Goal: Task Accomplishment & Management: Use online tool/utility

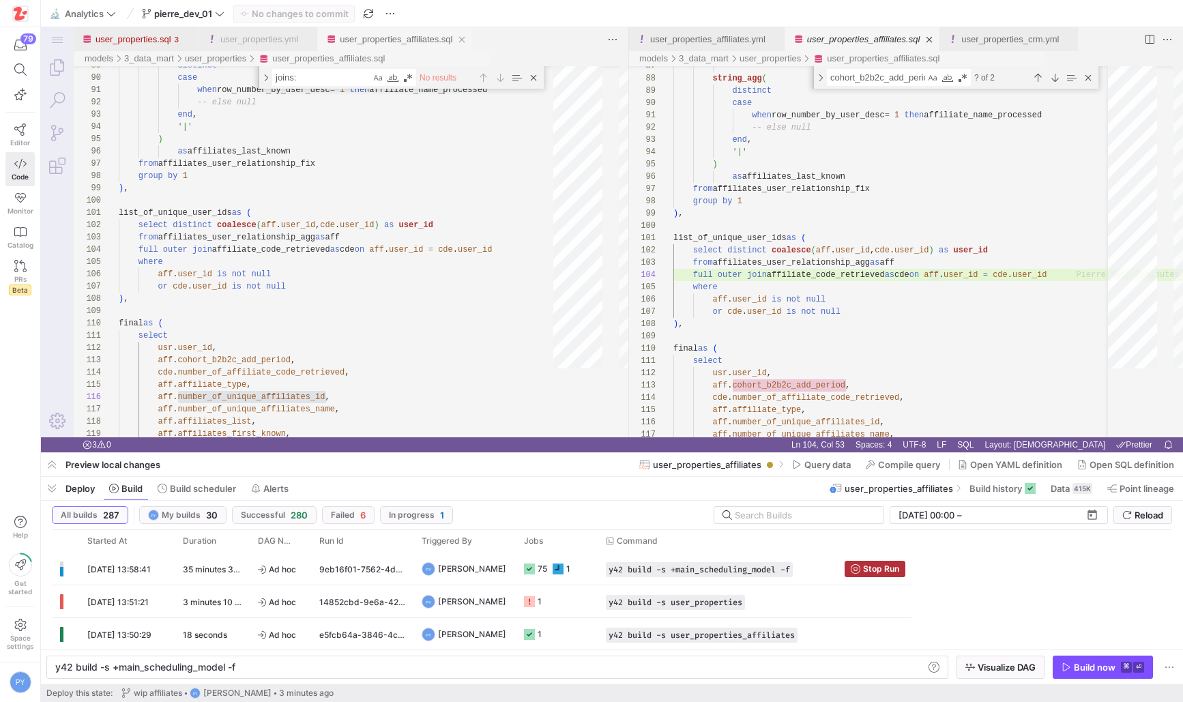
scroll to position [37, 257]
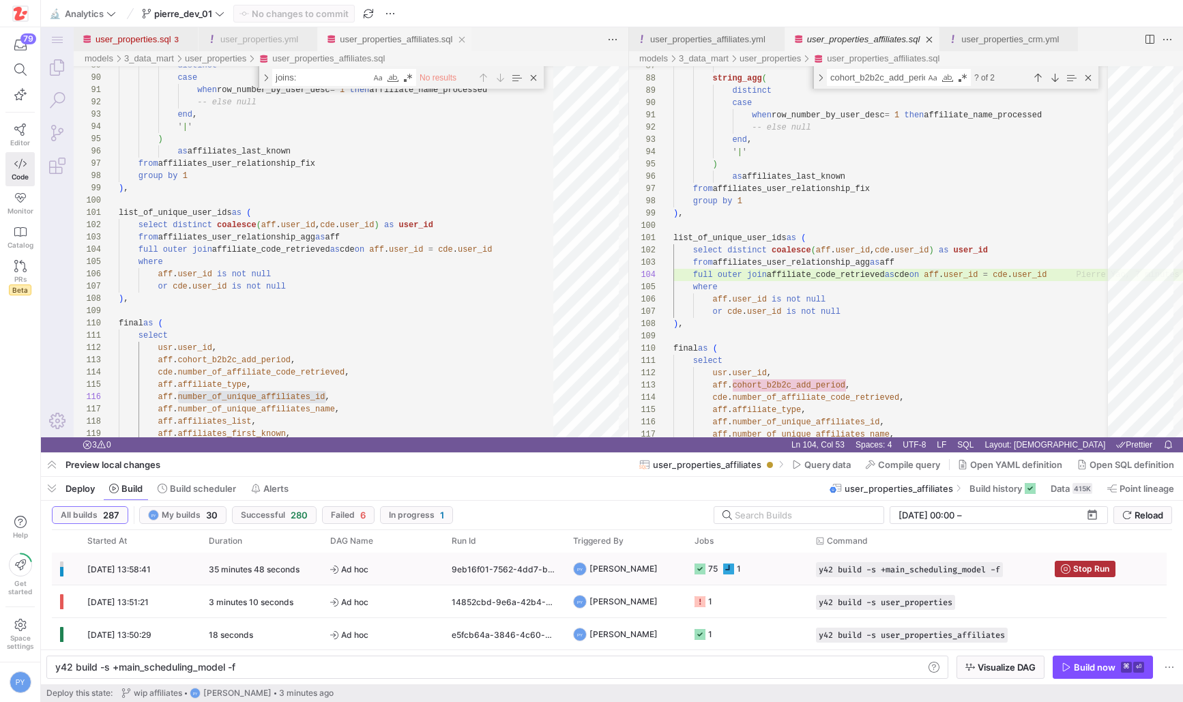
click at [296, 573] on y42-duration "35 minutes 48 seconds" at bounding box center [254, 569] width 91 height 10
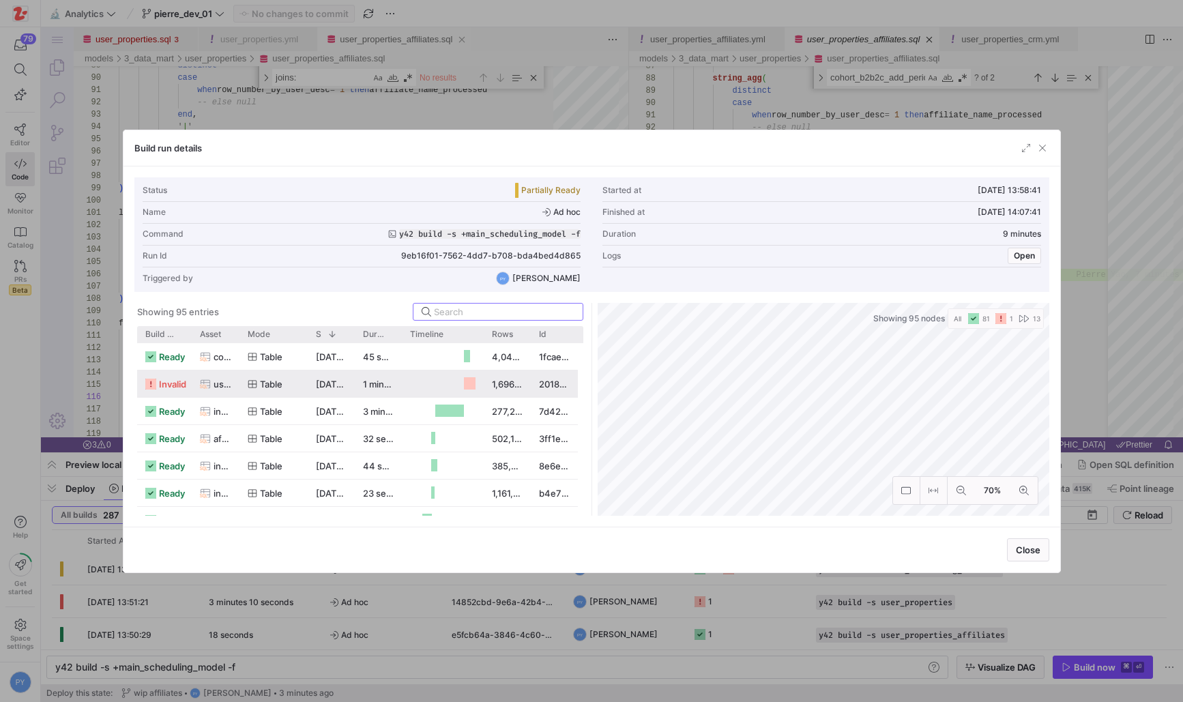
click at [381, 386] on y42-duration "1 minute 35 seconds" at bounding box center [406, 384] width 87 height 11
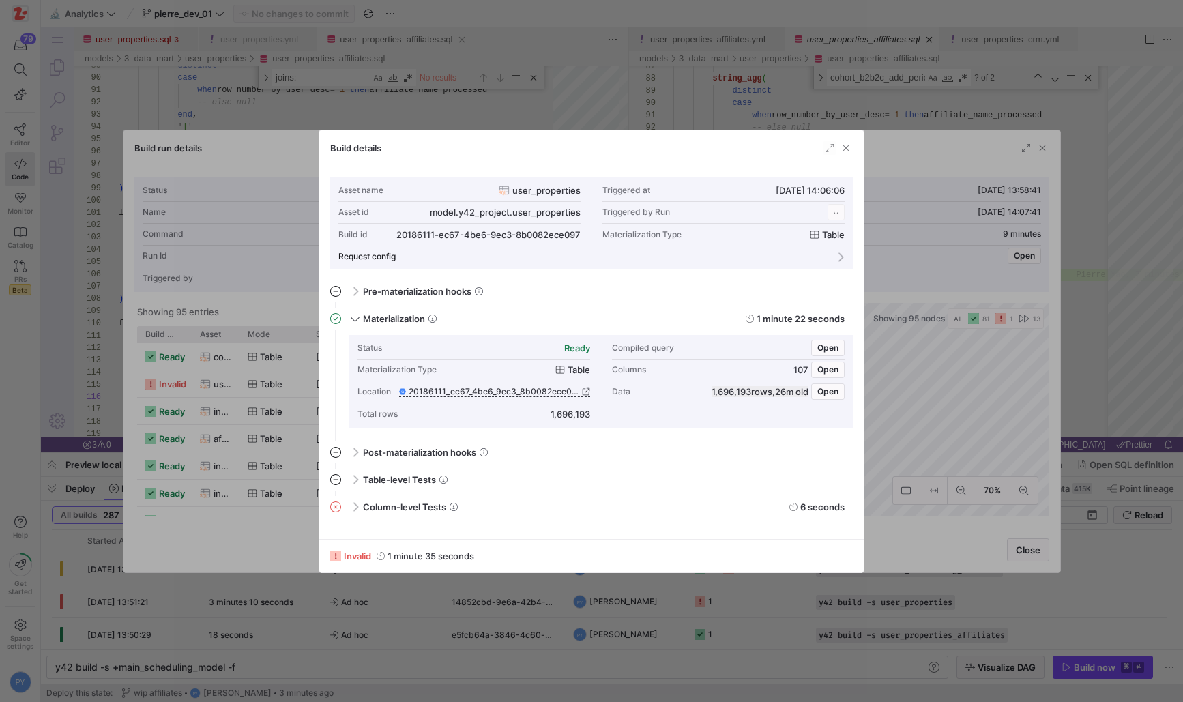
scroll to position [123, 0]
click at [383, 507] on span "Column-level Tests" at bounding box center [404, 507] width 83 height 11
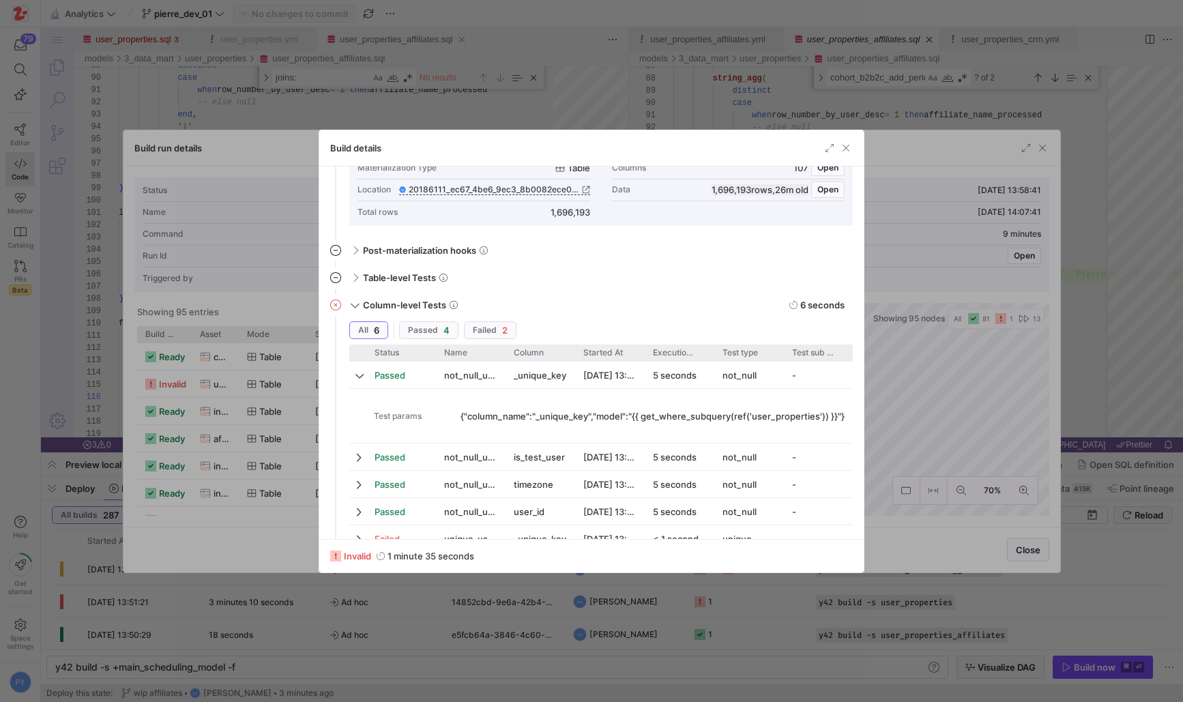
scroll to position [257, 0]
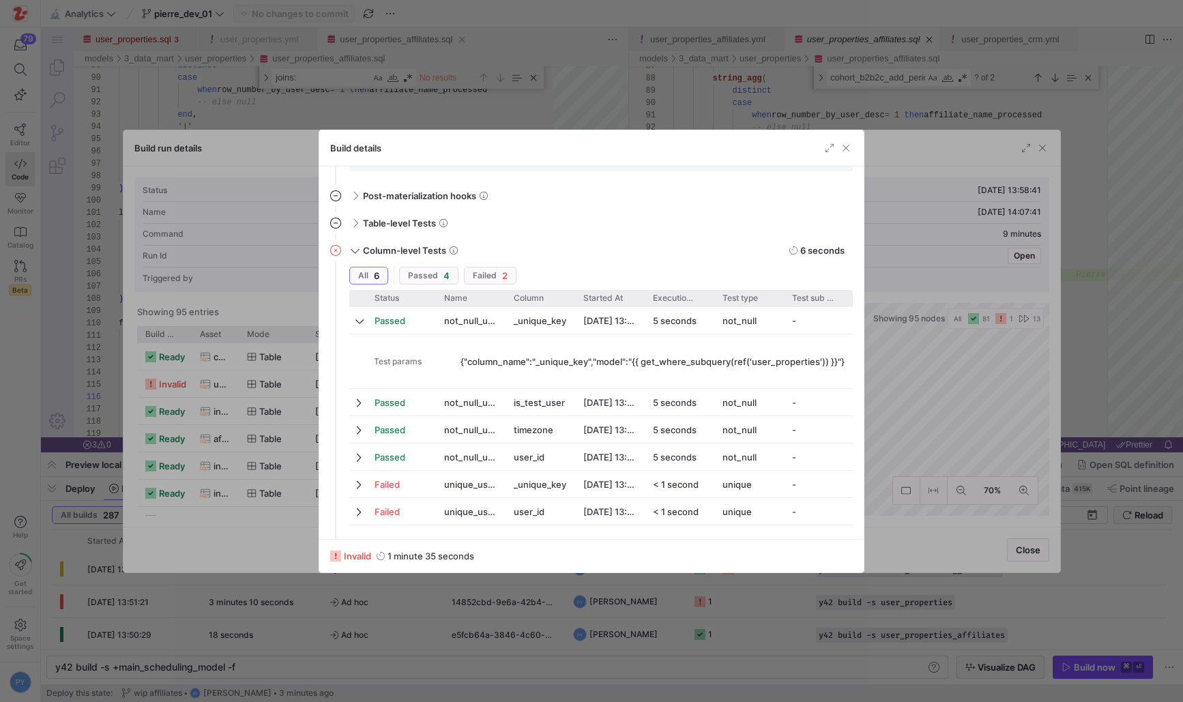
click at [257, 499] on div at bounding box center [591, 351] width 1183 height 702
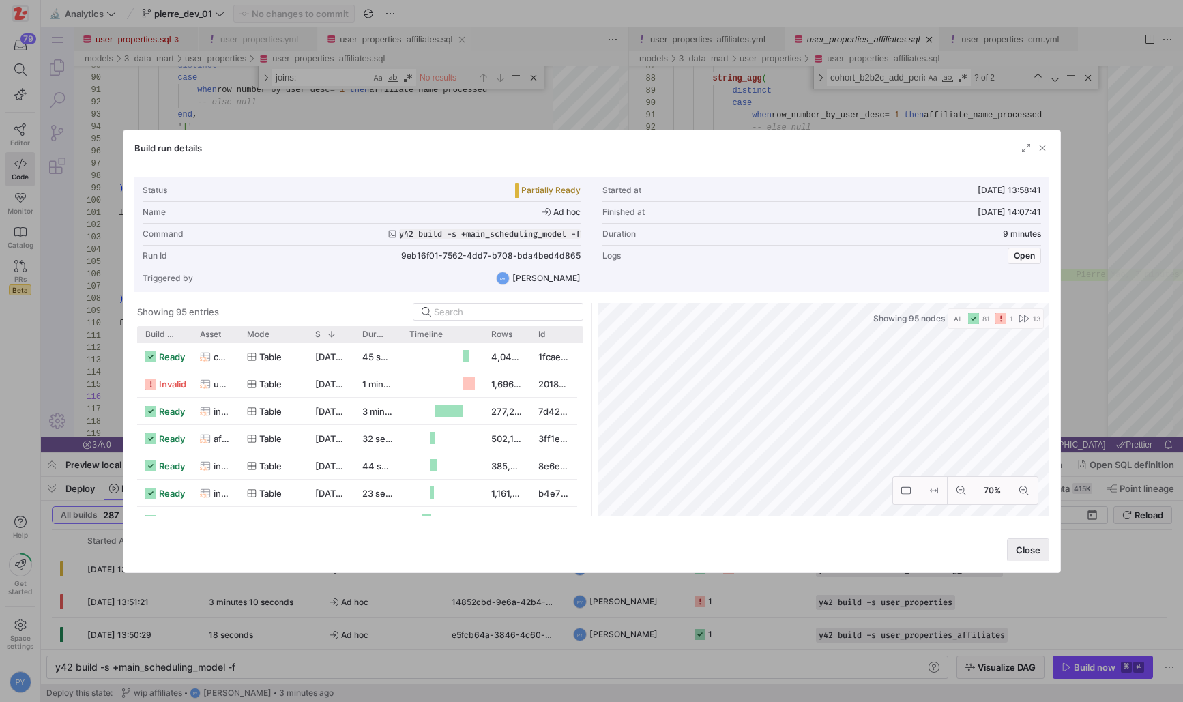
click at [904, 554] on span "Close" at bounding box center [1028, 550] width 25 height 11
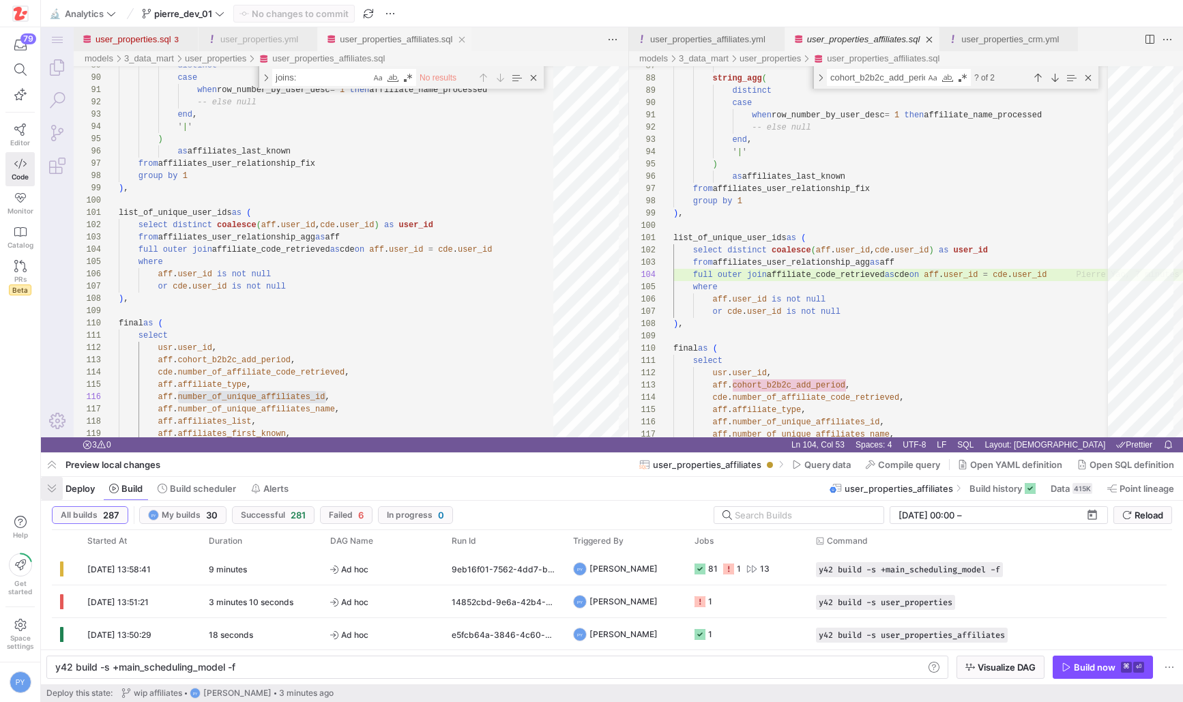
click at [55, 489] on span "button" at bounding box center [52, 488] width 22 height 23
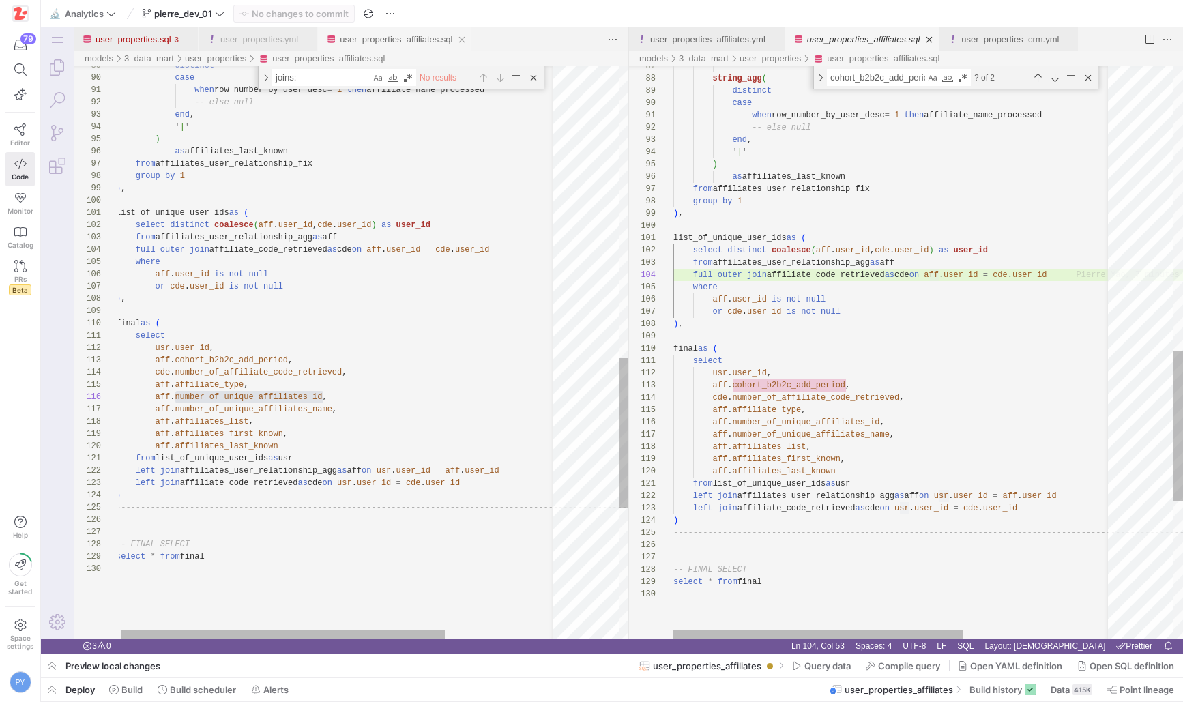
scroll to position [37, 257]
click at [470, 38] on link "Close (⌘W)" at bounding box center [462, 39] width 15 height 15
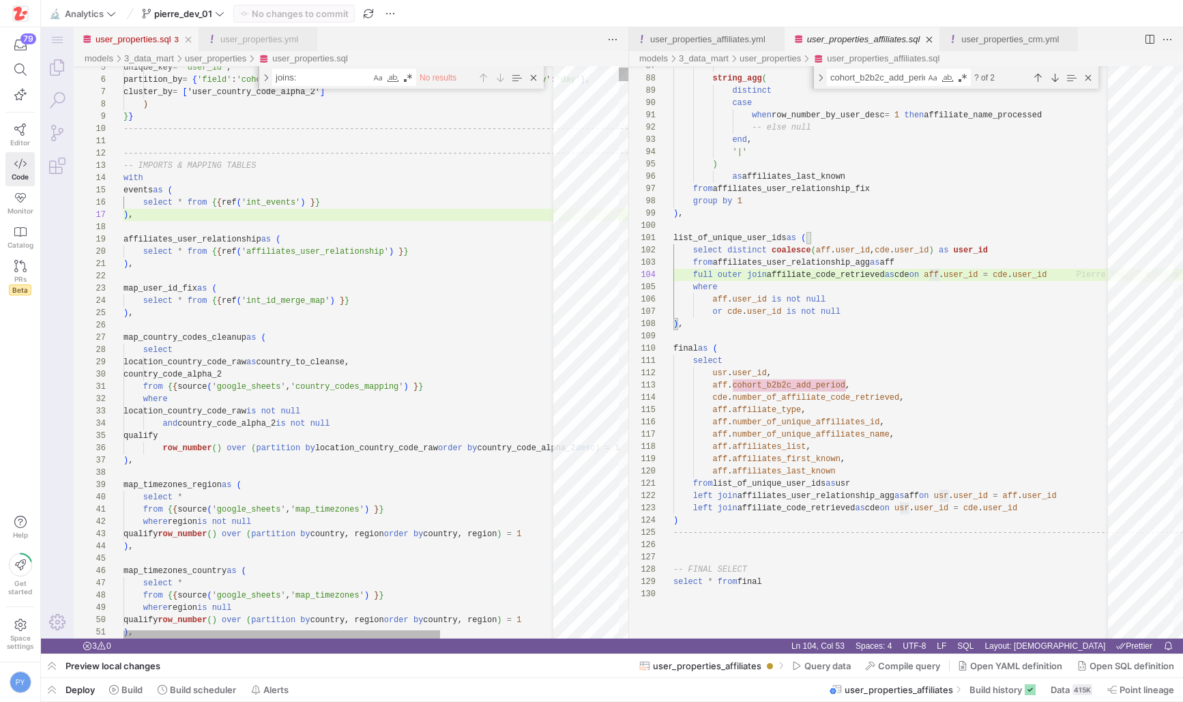
scroll to position [123, 10]
click at [267, 39] on link "user_properties.yml" at bounding box center [259, 39] width 78 height 10
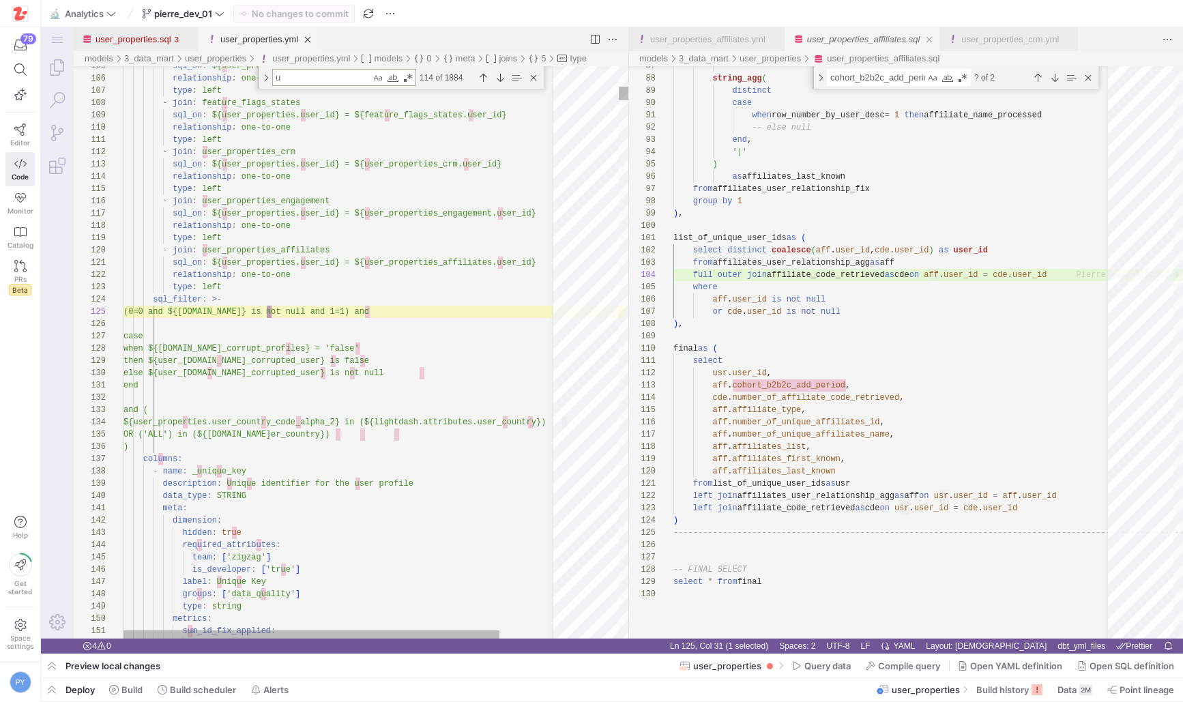
type textarea "un"
type textarea "end and ( ${user_properties.user_country_code_alpha_2} in (${lightdash.attribut…"
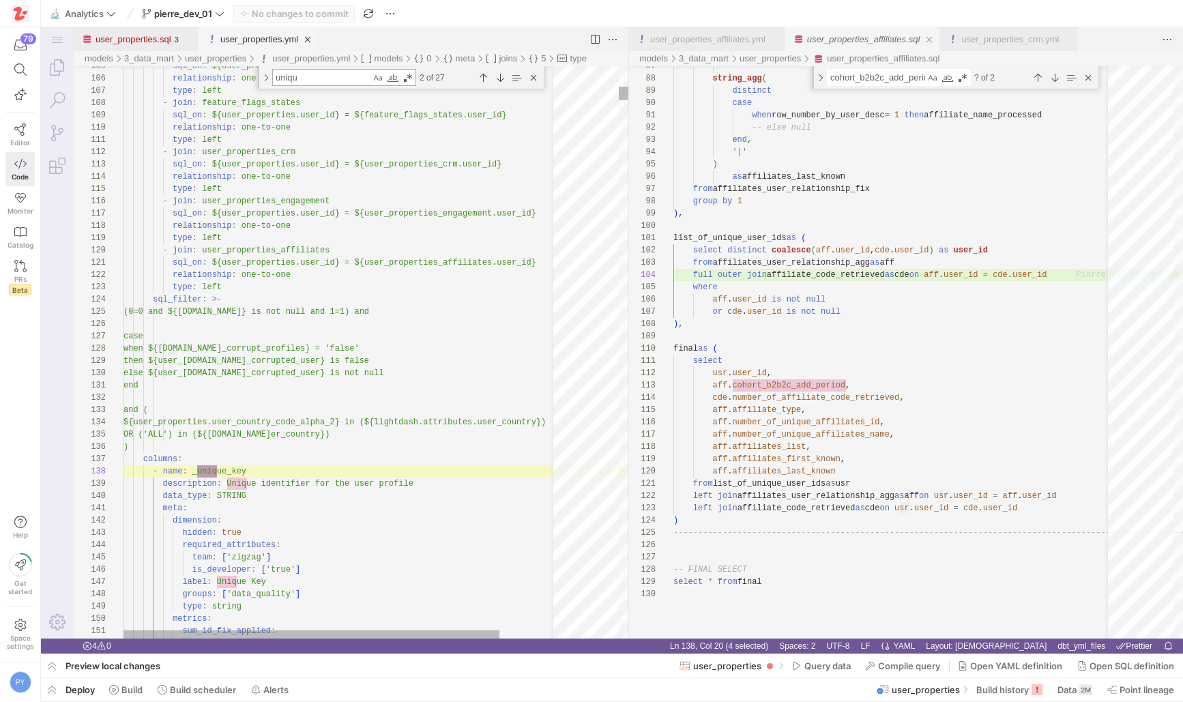
type textarea "unique"
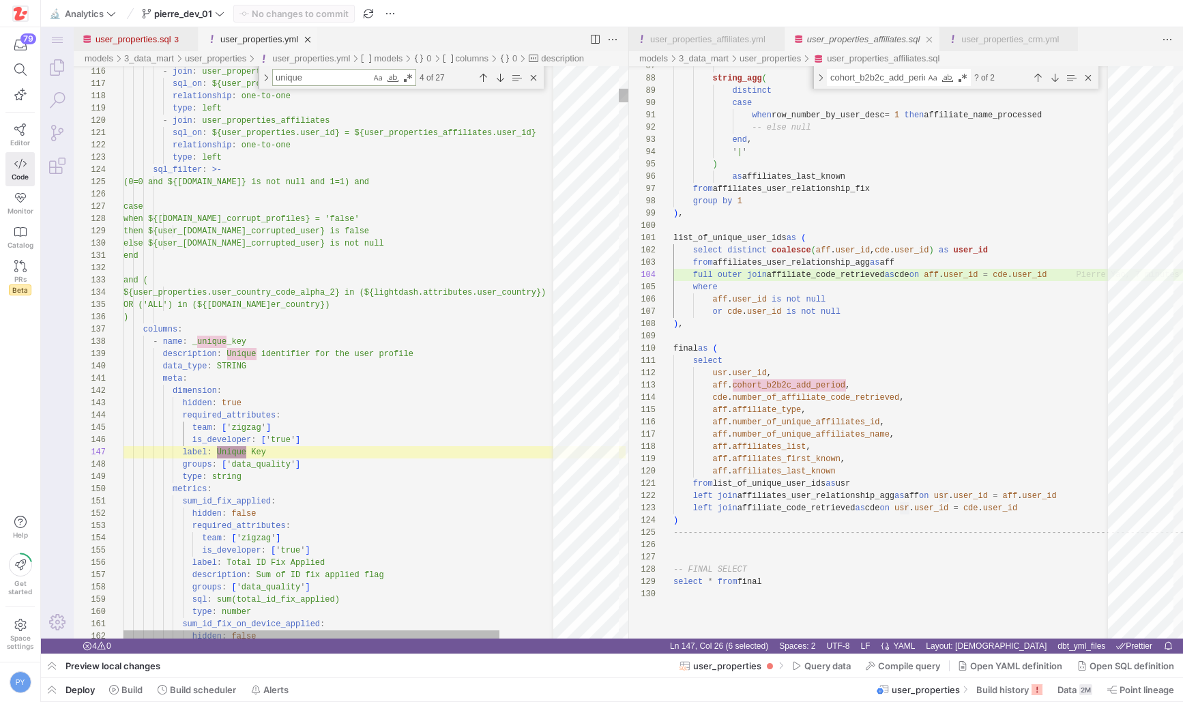
type textarea "tests: - unique - not_null - name: user_id description: User unique identifier …"
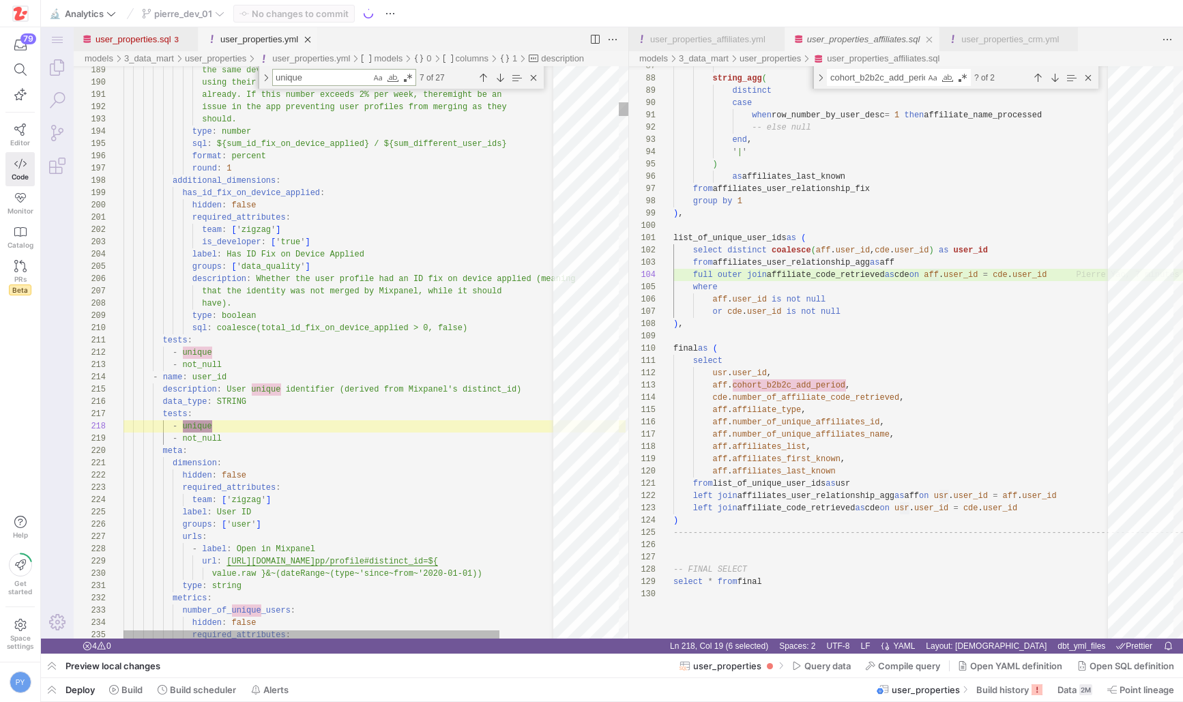
scroll to position [123, 89]
type textarea "unique"
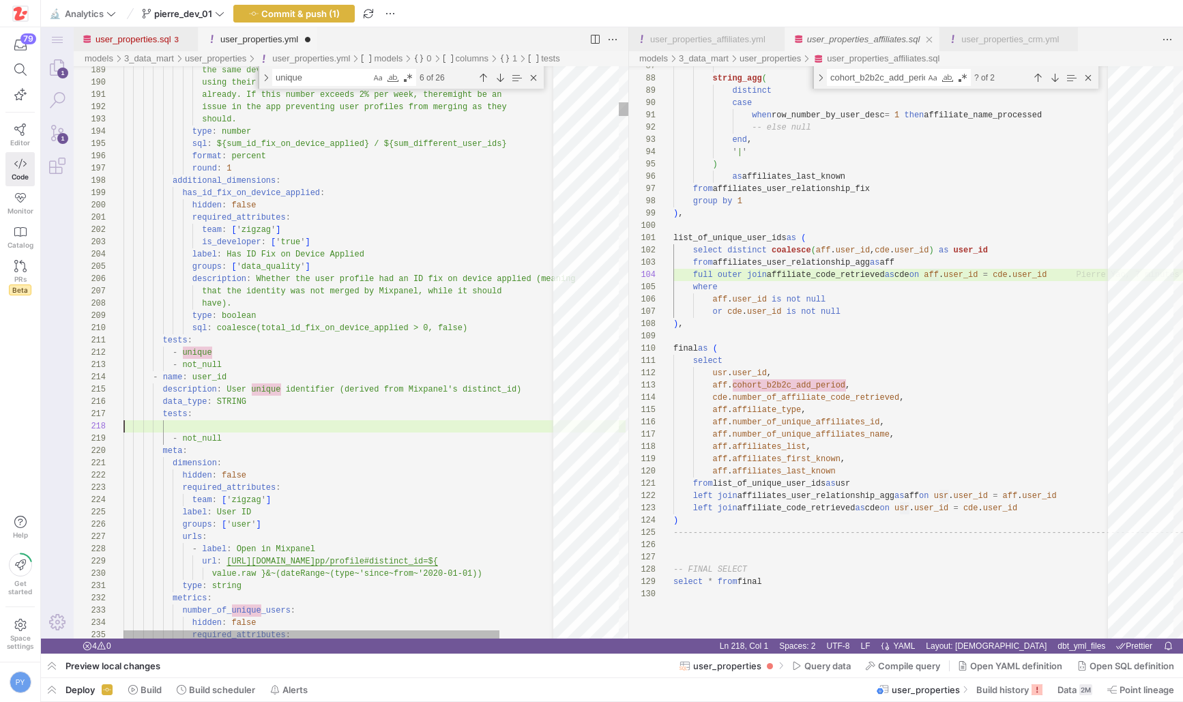
scroll to position [86, 0]
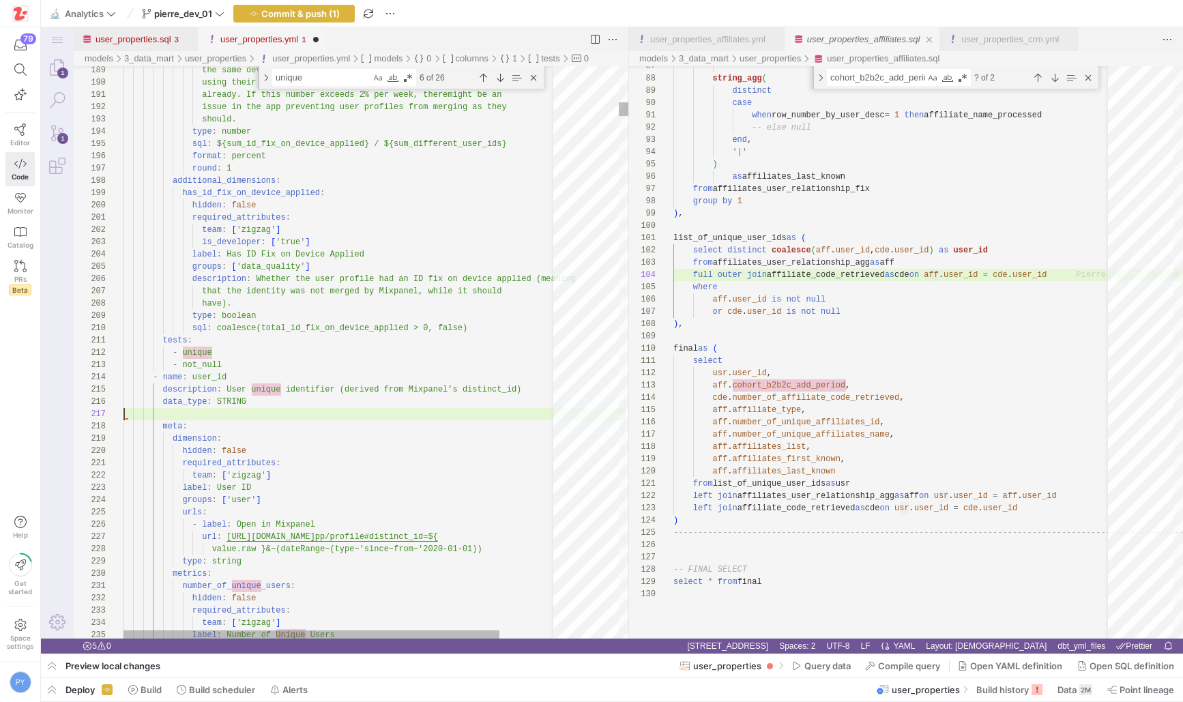
scroll to position [74, 0]
type textarea "tests: - unique - not_null - name: user_id description: User unique identifier …"
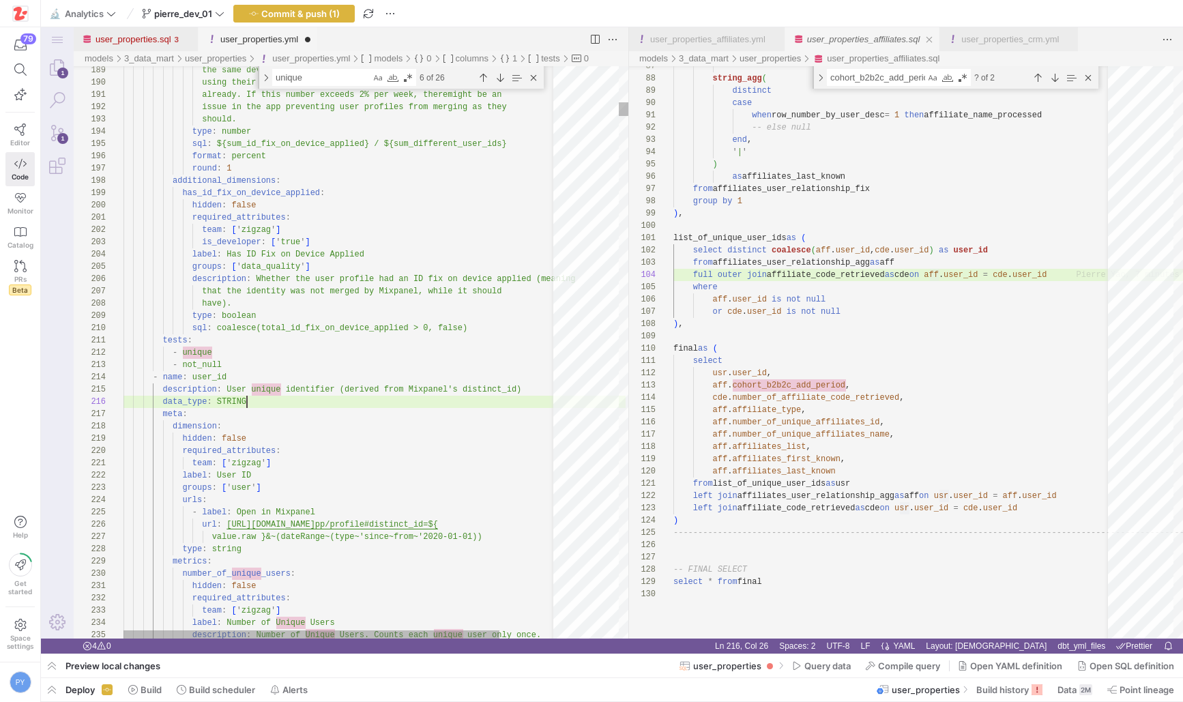
scroll to position [61, 124]
click at [323, 3] on y42-top-nav "🔬 Analytics pierre_dev_01 Commit & push (1)" at bounding box center [612, 13] width 1142 height 27
click at [323, 7] on span "button" at bounding box center [294, 13] width 120 height 16
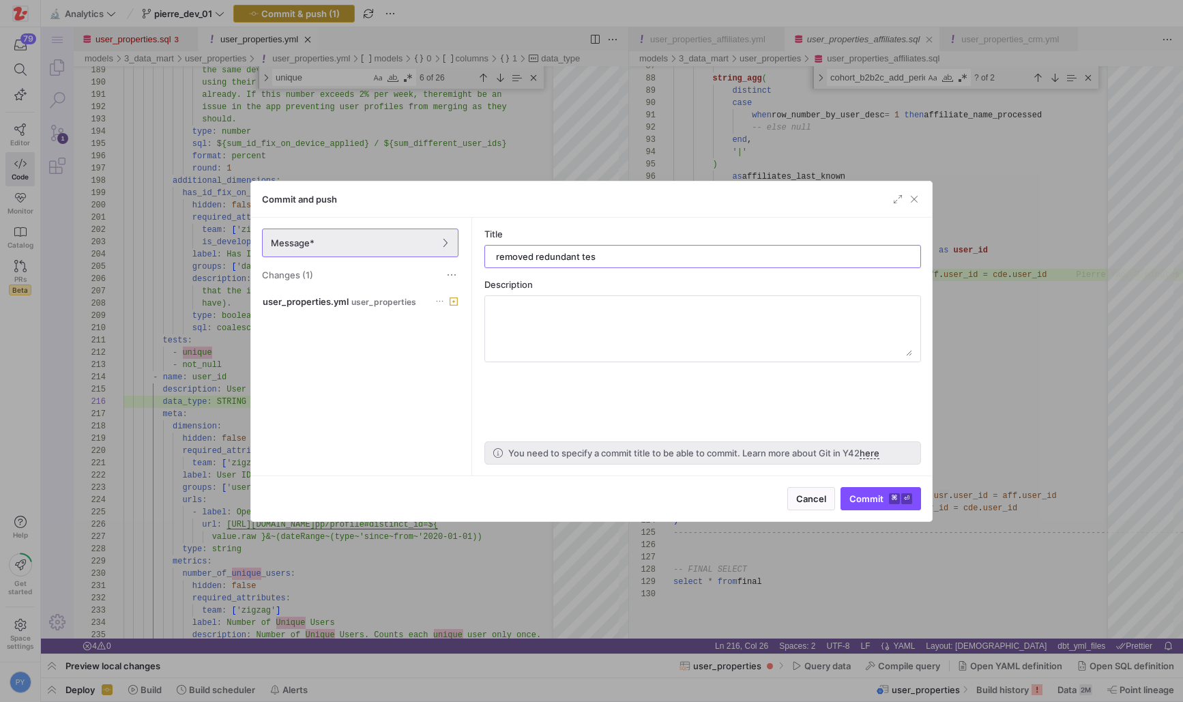
type input "removed redundant test"
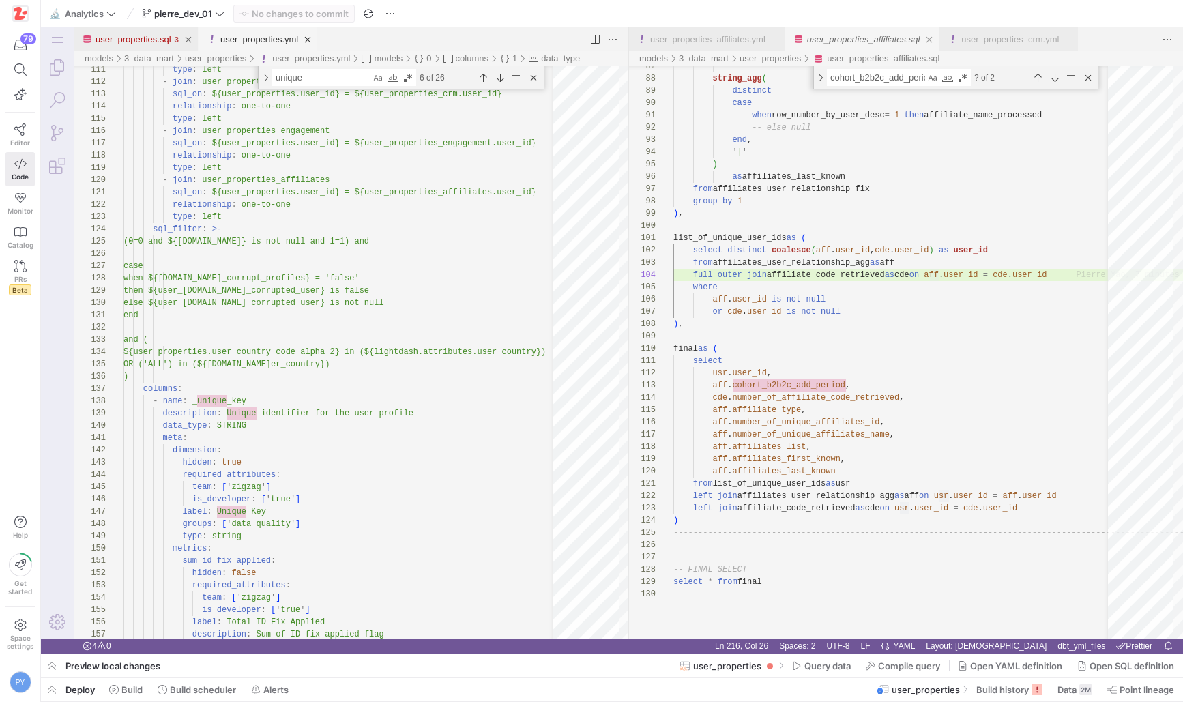
click at [128, 40] on link "user_properties.sql" at bounding box center [134, 39] width 76 height 10
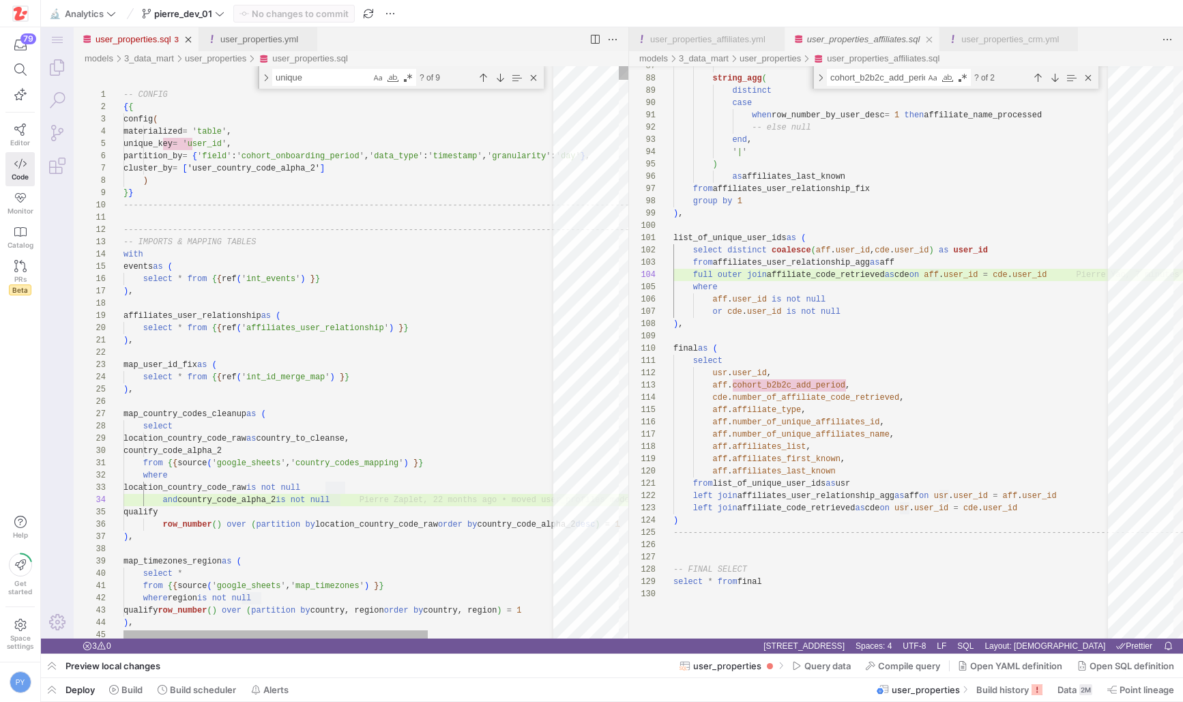
type textarea "-------------------------------------------------------------------------------…"
type textarea "affiliates_user_relationship"
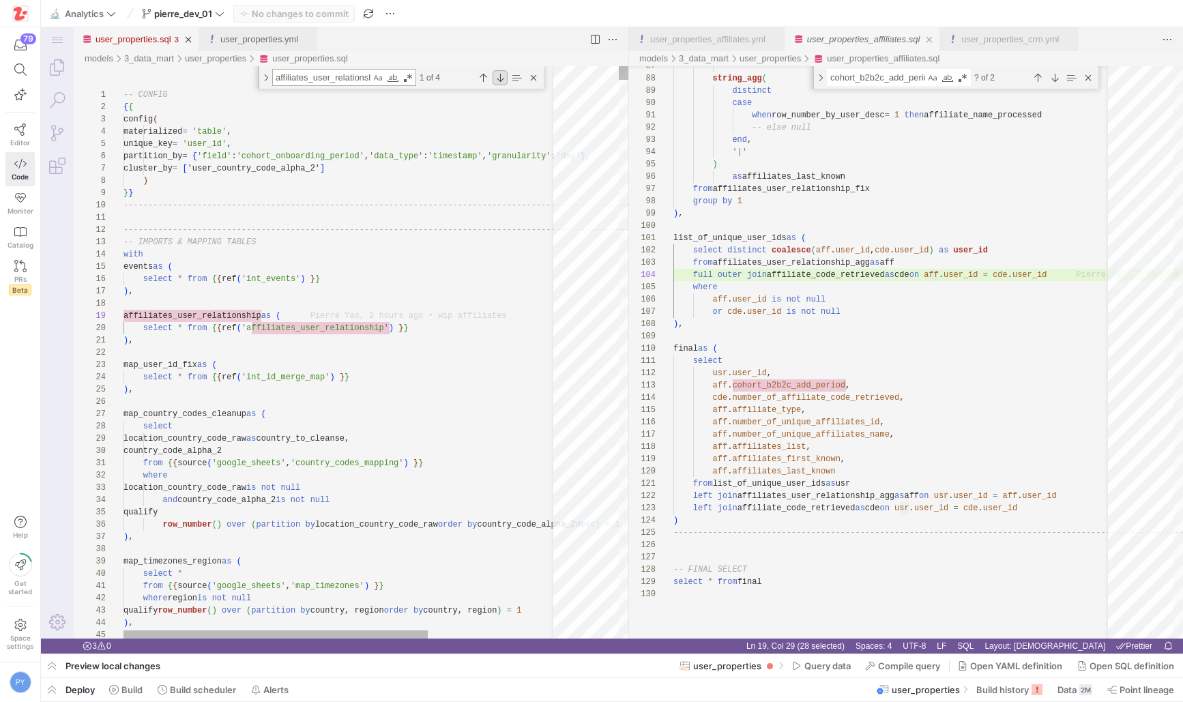
click at [501, 78] on div "Next Match (Enter)" at bounding box center [500, 77] width 15 height 15
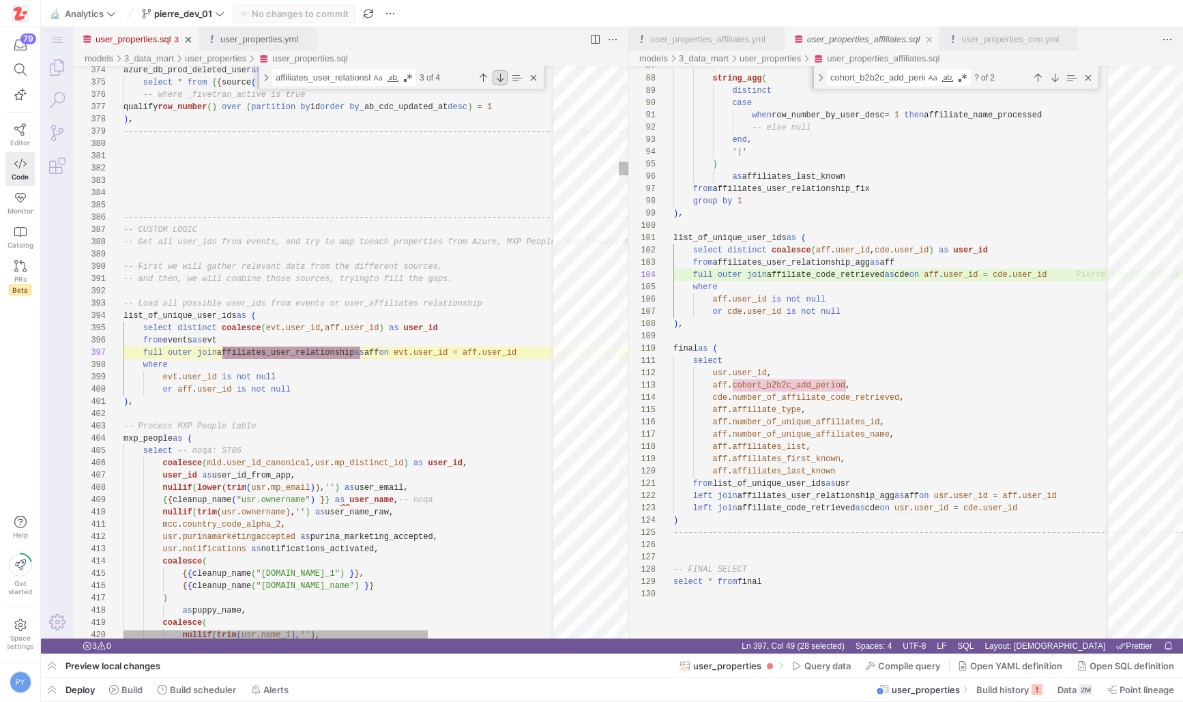
scroll to position [123, 237]
click at [501, 78] on div "Next Match (Enter)" at bounding box center [500, 77] width 15 height 15
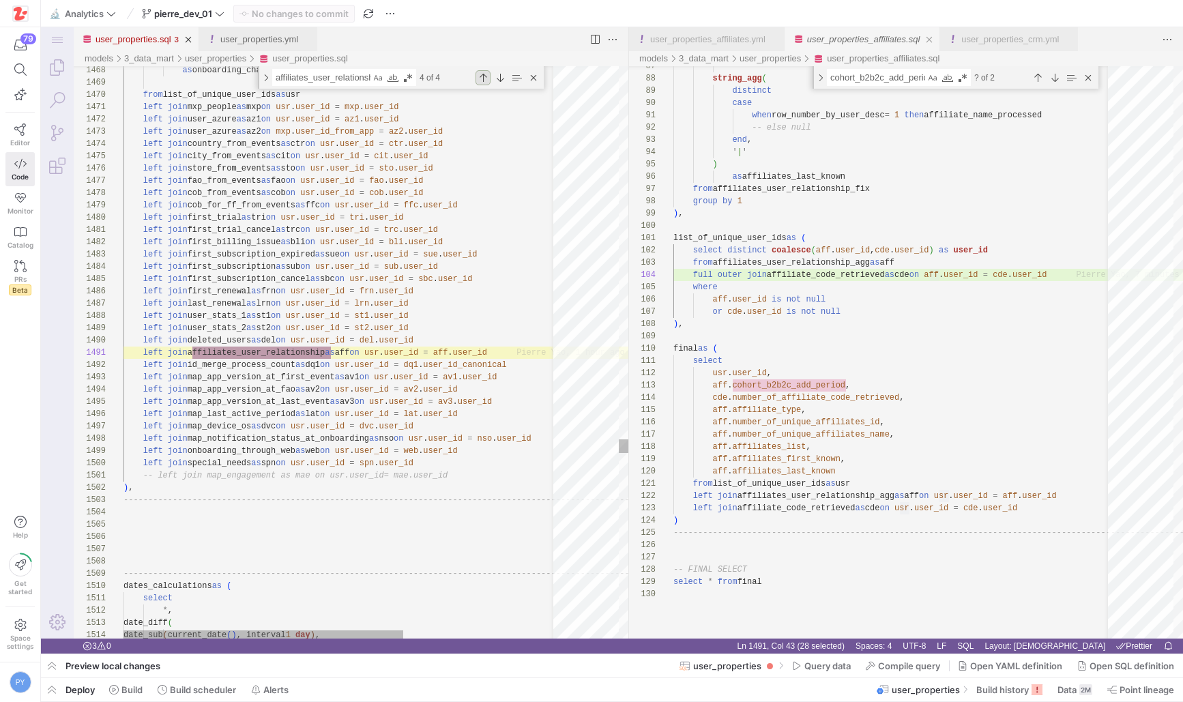
click at [483, 77] on div "Previous Match (⇧Enter)" at bounding box center [483, 77] width 15 height 15
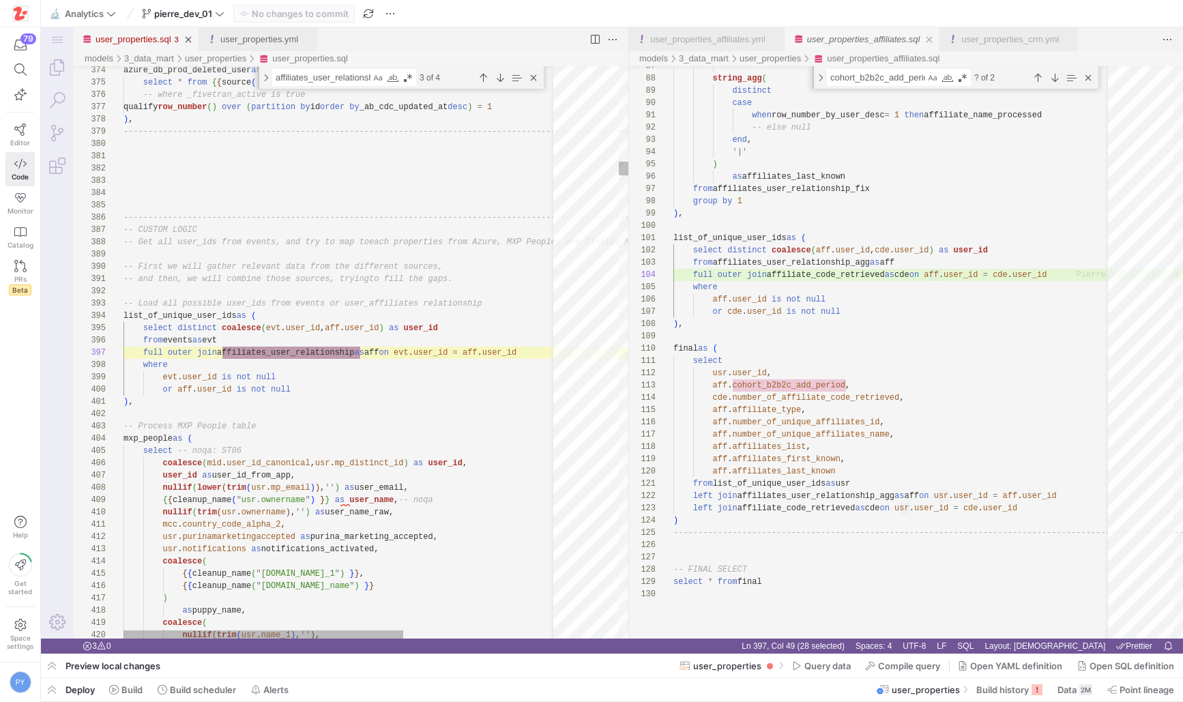
scroll to position [0, 10]
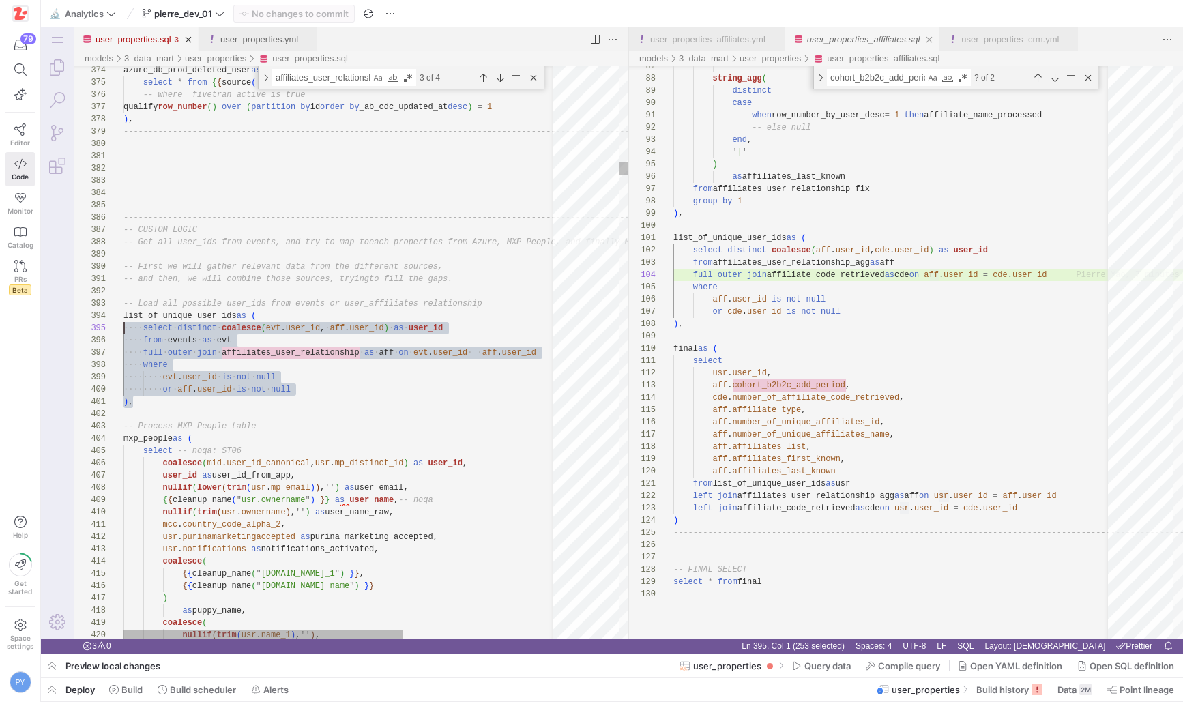
scroll to position [37, 0]
drag, startPoint x: 164, startPoint y: 403, endPoint x: 106, endPoint y: 320, distance: 101.3
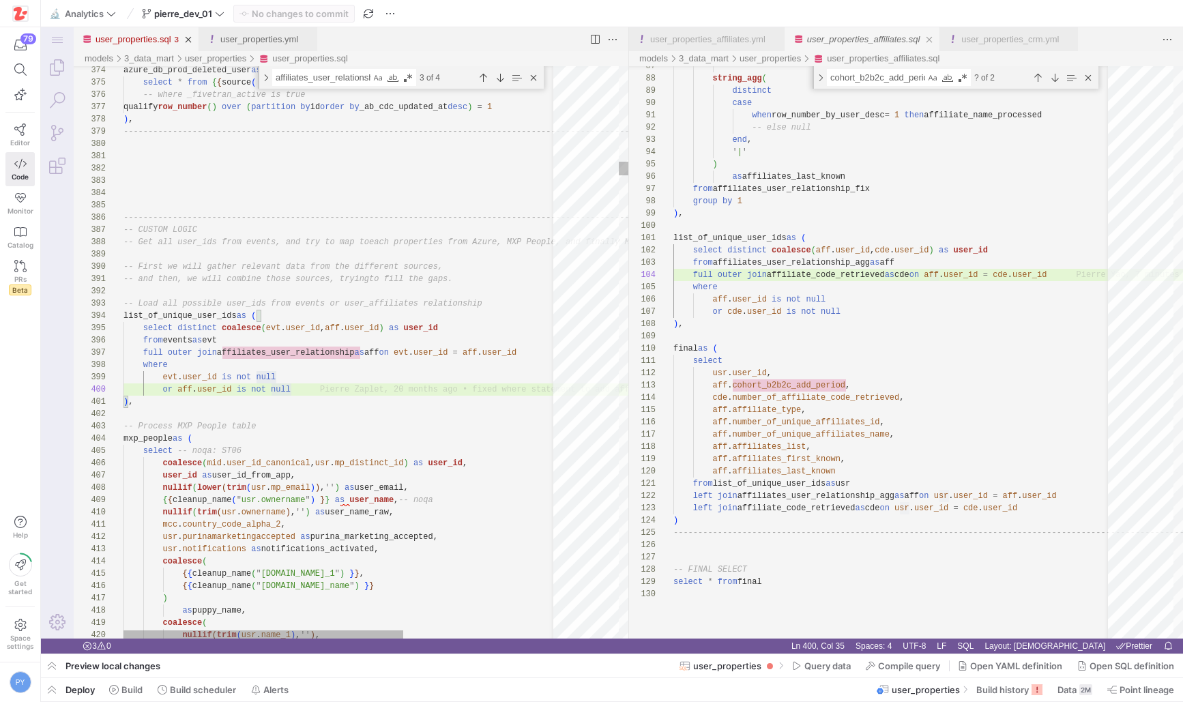
click at [339, 82] on textarea "affiliates_user_relationship" at bounding box center [322, 78] width 98 height 16
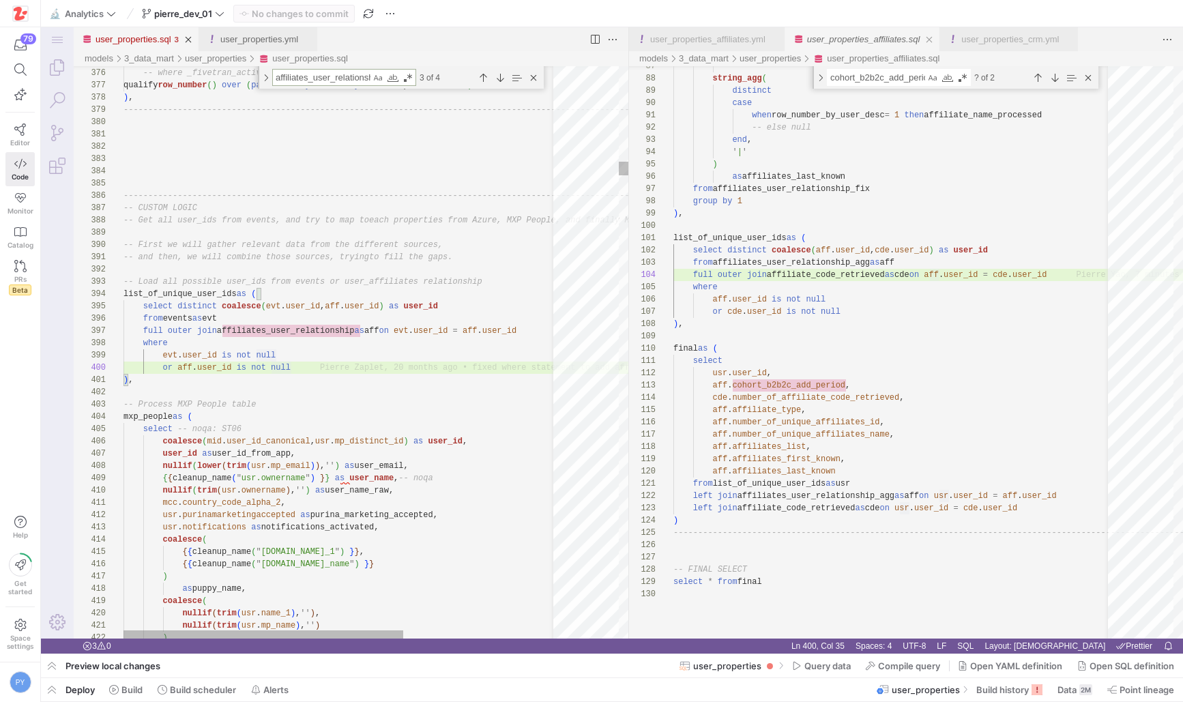
type textarea "mcc.country_code_alpha_2, usr.purinamarketingaccepted as purina_marketing_accep…"
type textarea "g"
type textarea "from events where not ( location_city is null or location_region is null or cou…"
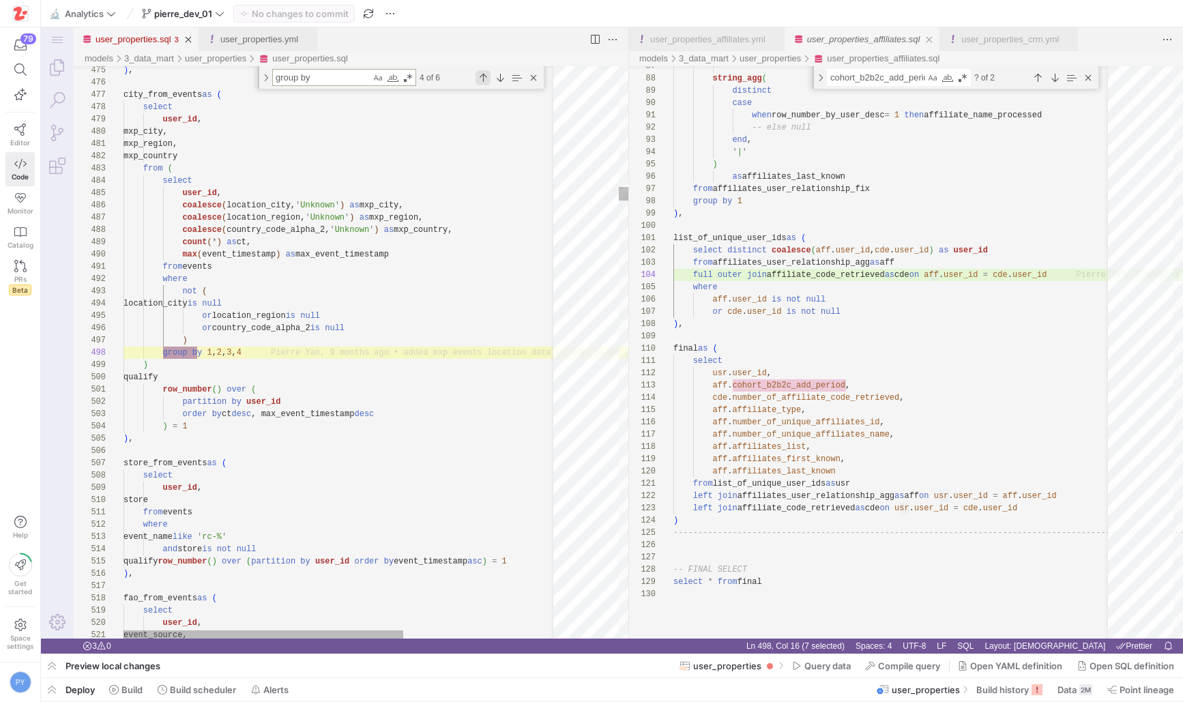
scroll to position [123, 79]
type textarea "group by"
click at [490, 76] on div "Previous Match (⇧Enter)" at bounding box center [483, 77] width 15 height 15
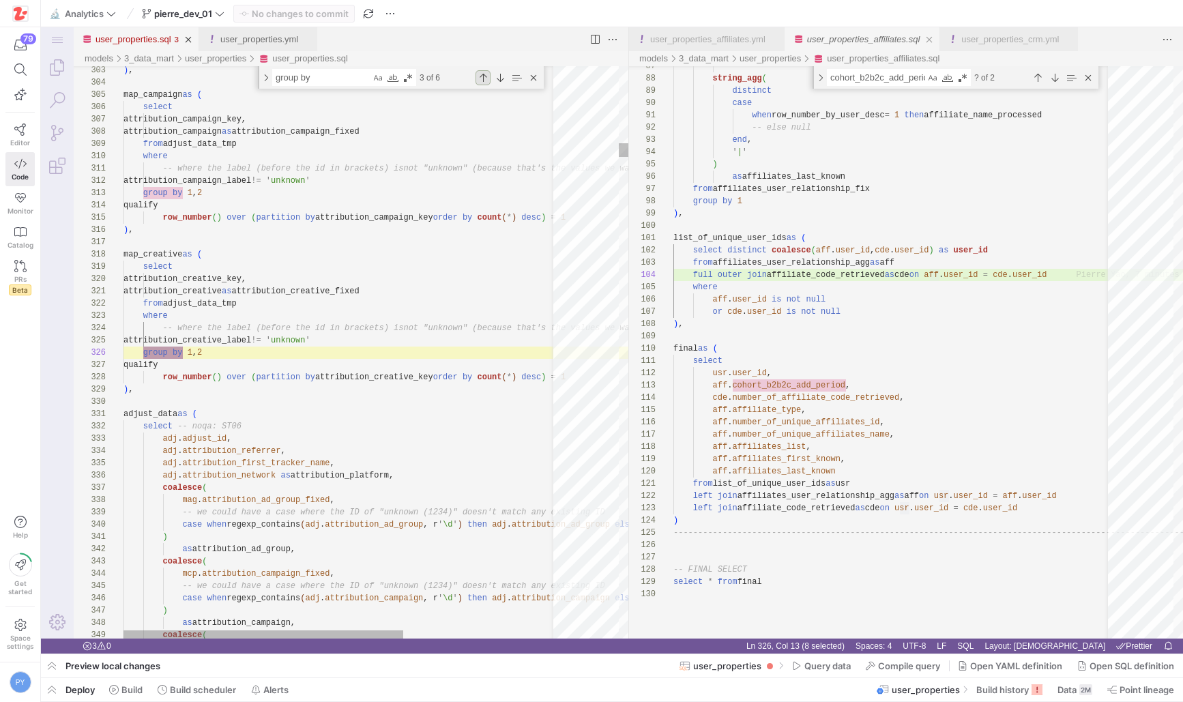
scroll to position [123, 59]
click at [490, 76] on div "Previous Match (⇧Enter)" at bounding box center [483, 77] width 15 height 15
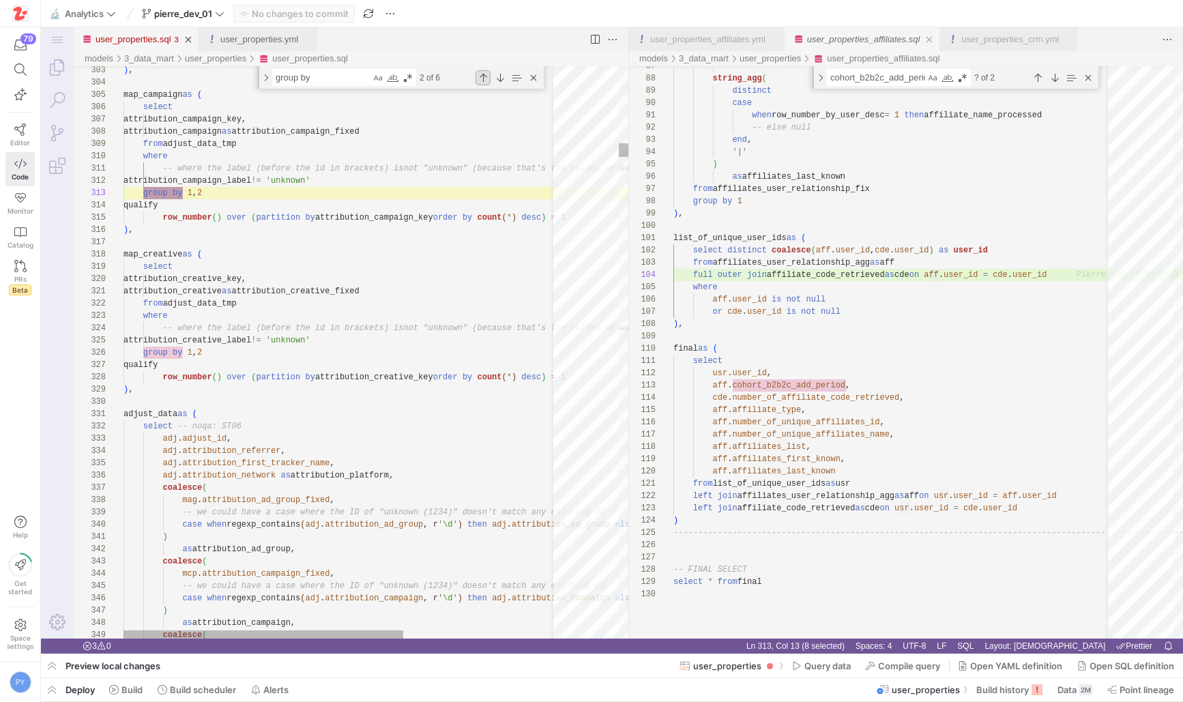
click at [490, 76] on div "Previous Match (⇧Enter)" at bounding box center [483, 77] width 15 height 15
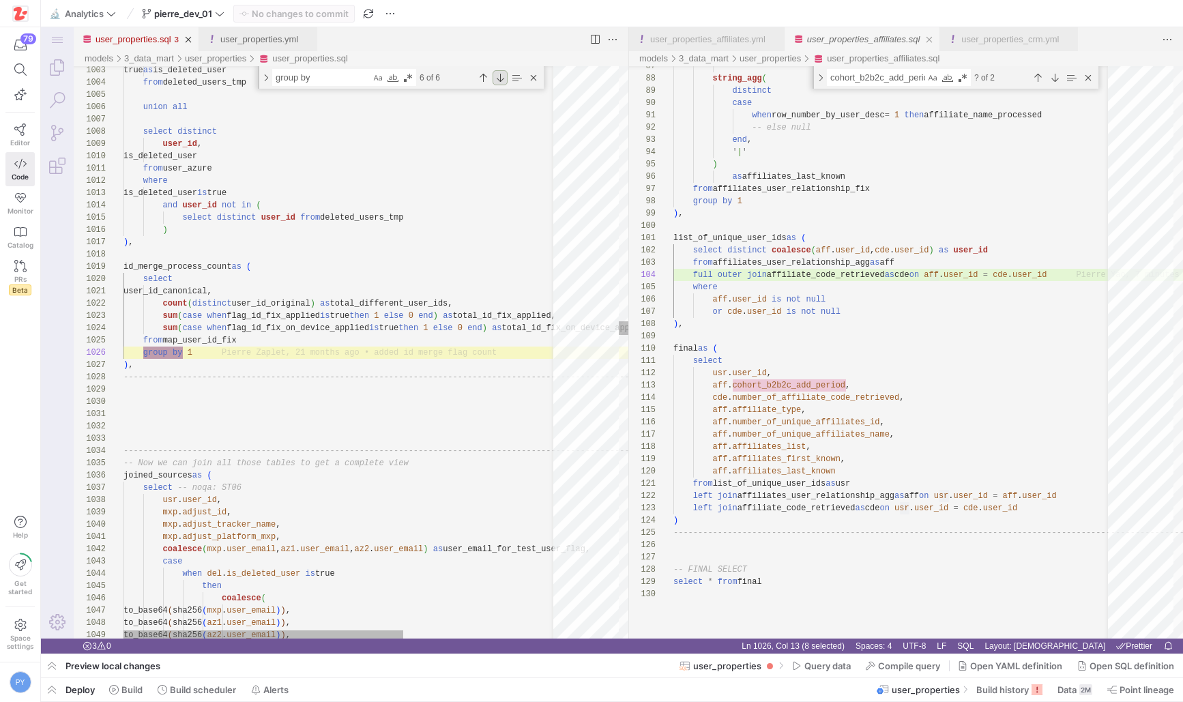
click at [500, 76] on div "Next Match (Enter)" at bounding box center [500, 77] width 15 height 15
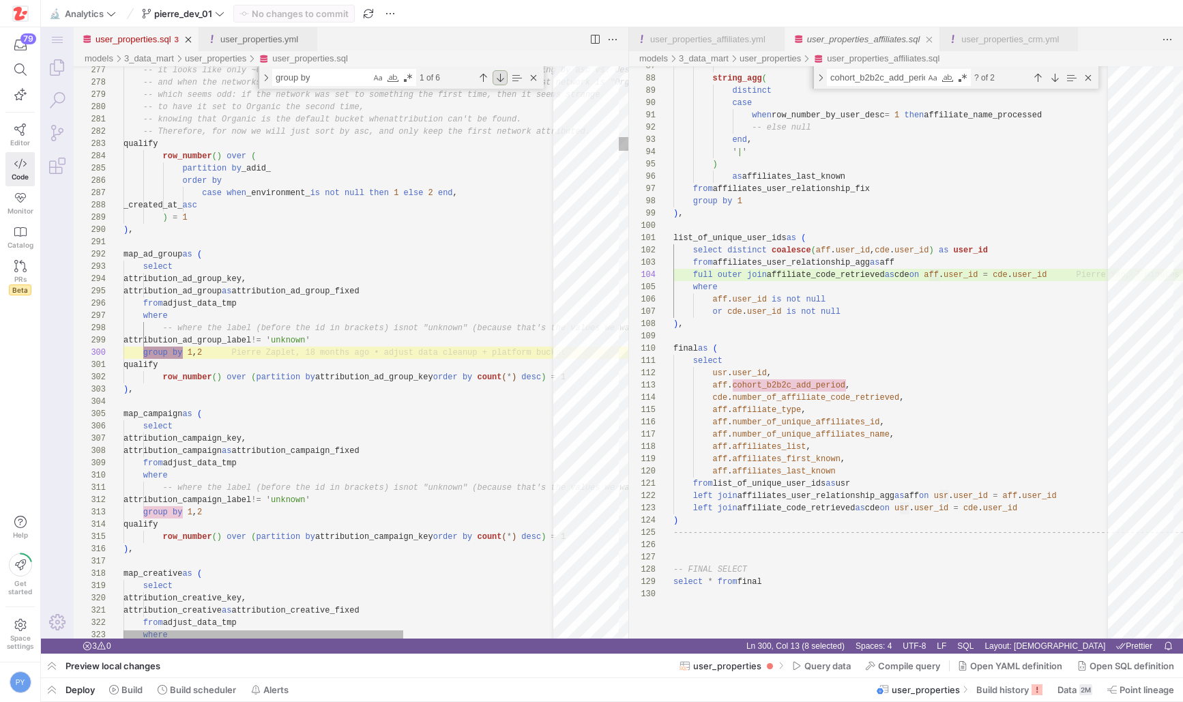
click at [498, 78] on div "Next Match (Enter)" at bounding box center [500, 77] width 15 height 15
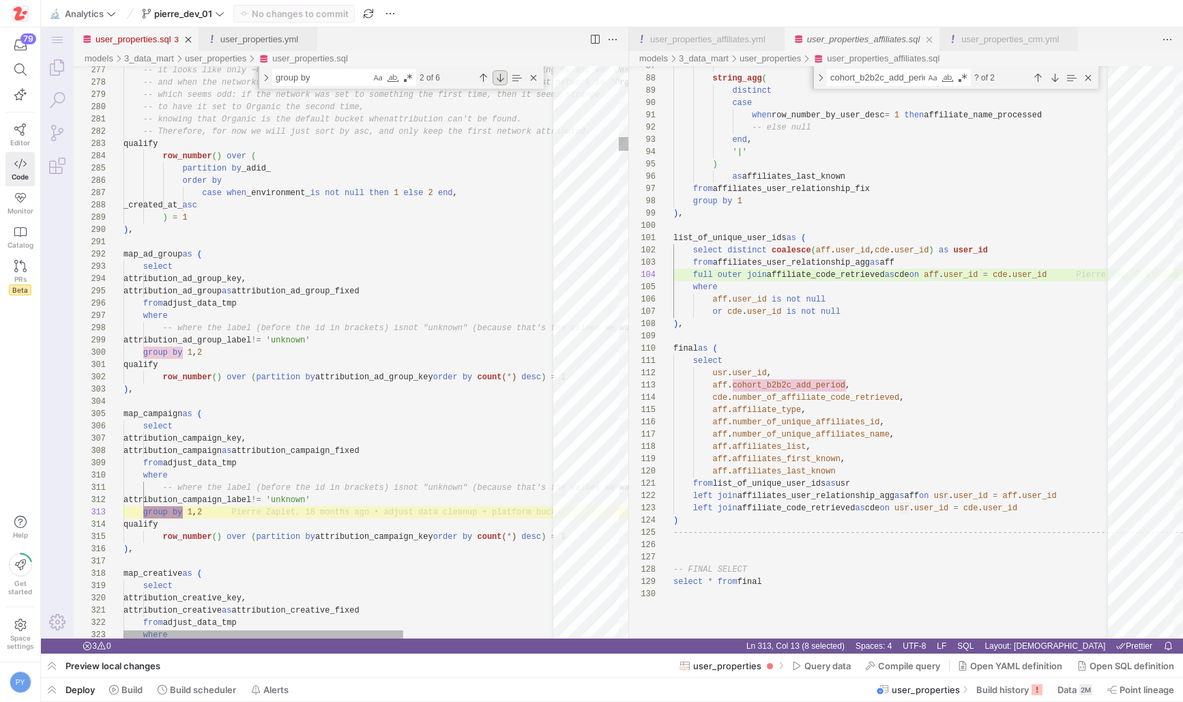
click at [498, 78] on div "Next Match (Enter)" at bounding box center [500, 77] width 15 height 15
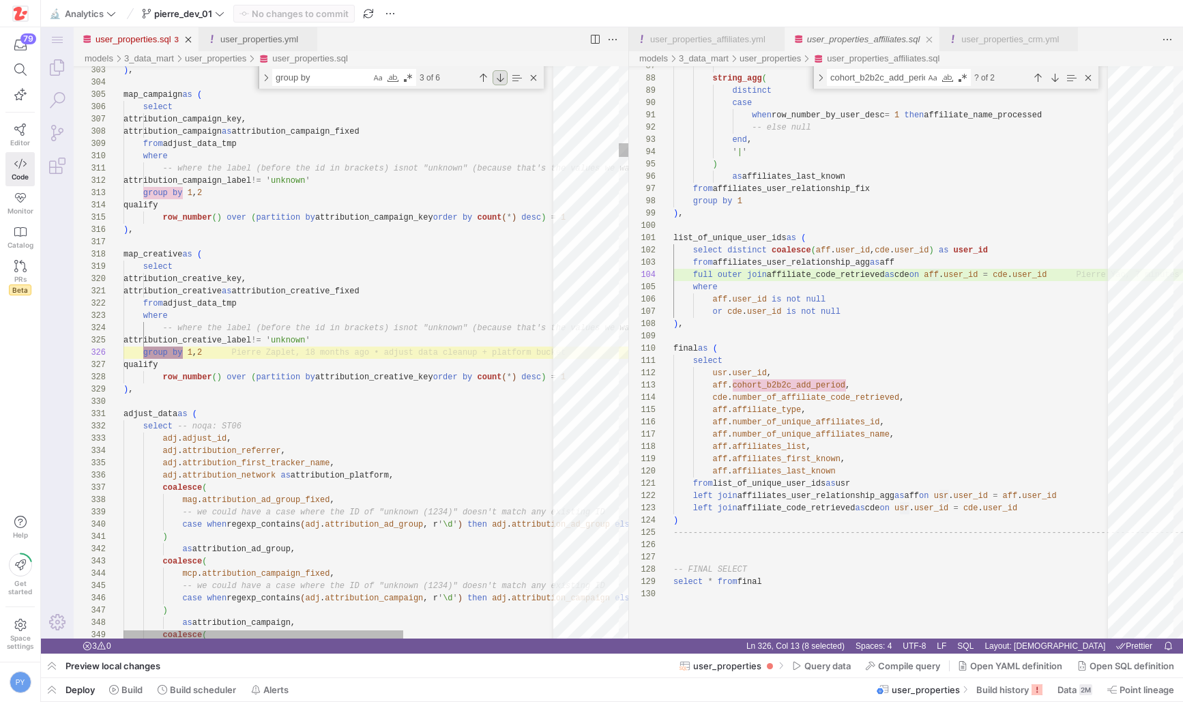
click at [498, 78] on div "Next Match (Enter)" at bounding box center [500, 77] width 15 height 15
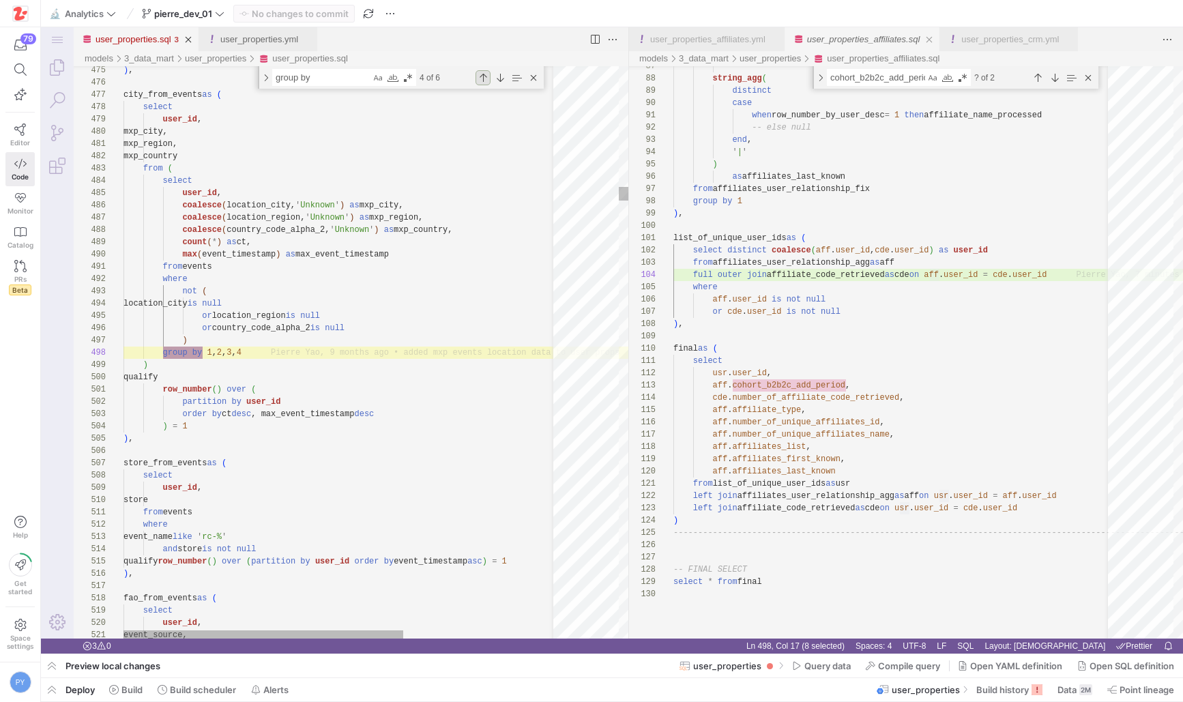
click at [487, 78] on div "Previous Match (⇧Enter)" at bounding box center [483, 77] width 15 height 15
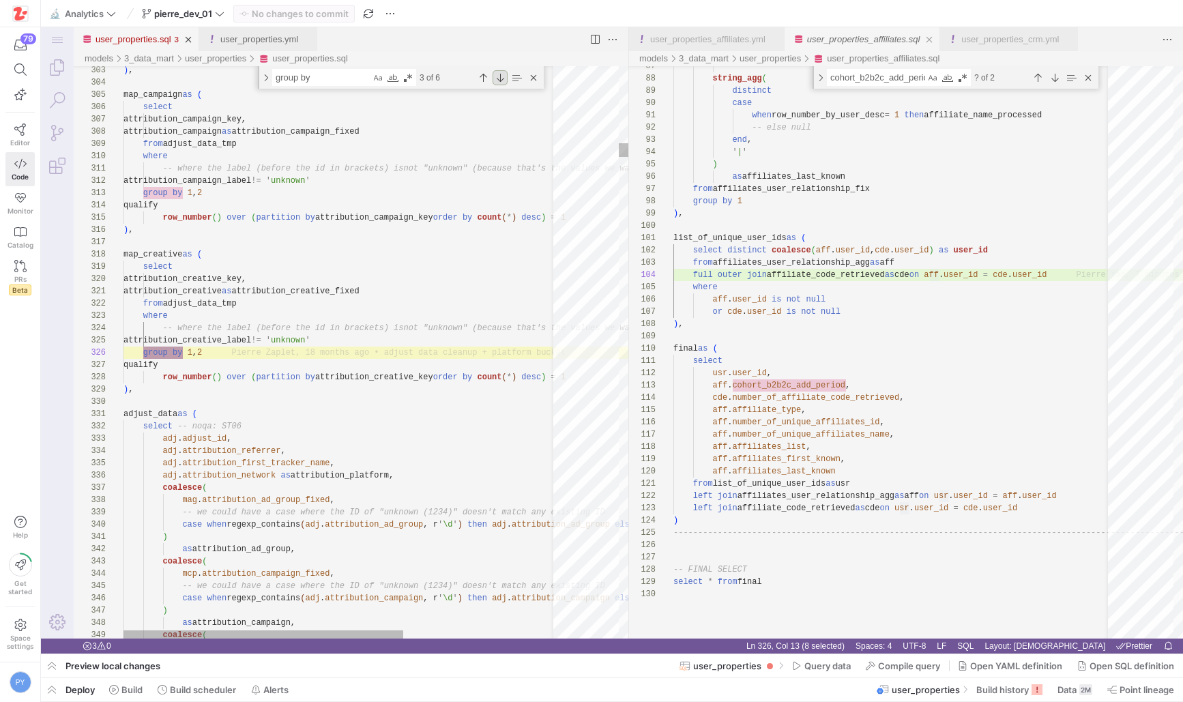
click at [493, 78] on div "Next Match (Enter)" at bounding box center [500, 77] width 15 height 15
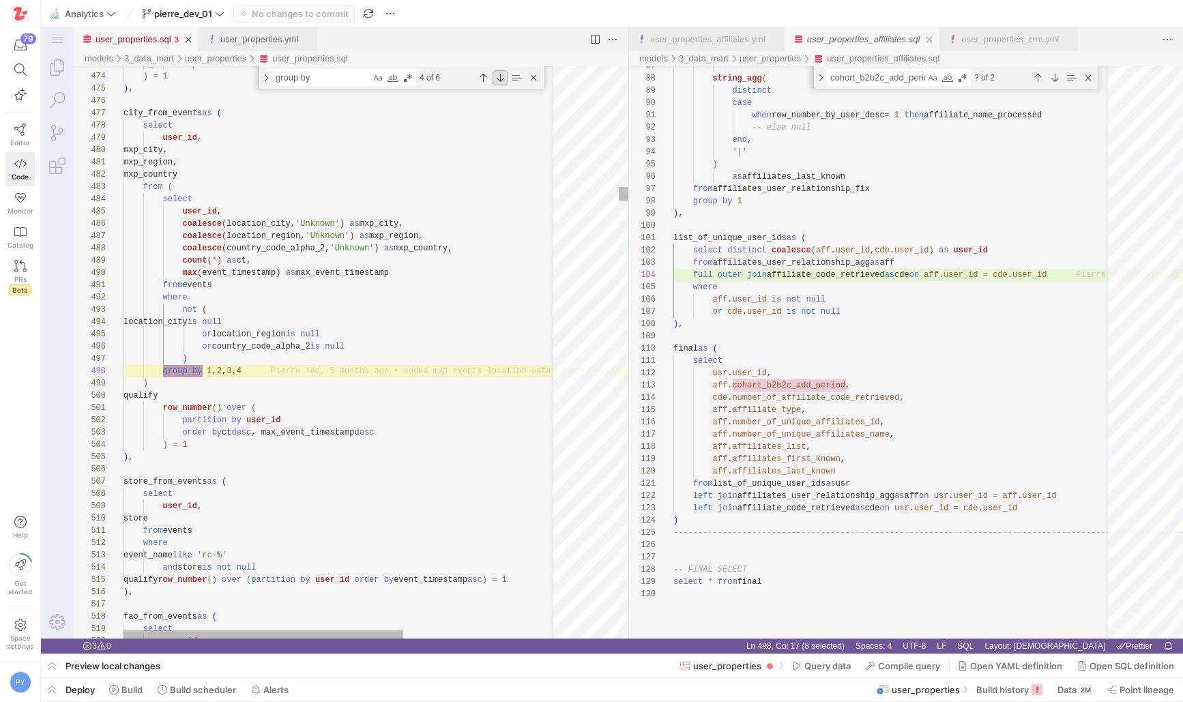
click at [500, 80] on div "Next Match (Enter)" at bounding box center [500, 77] width 15 height 15
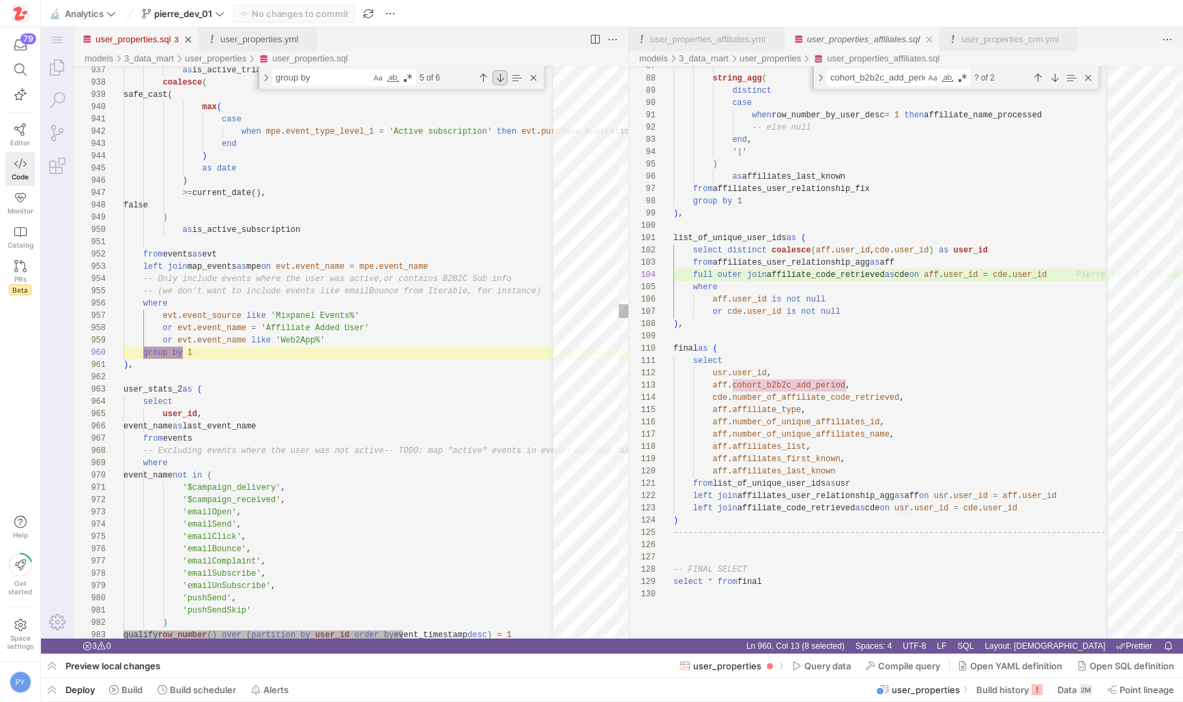
scroll to position [123, 59]
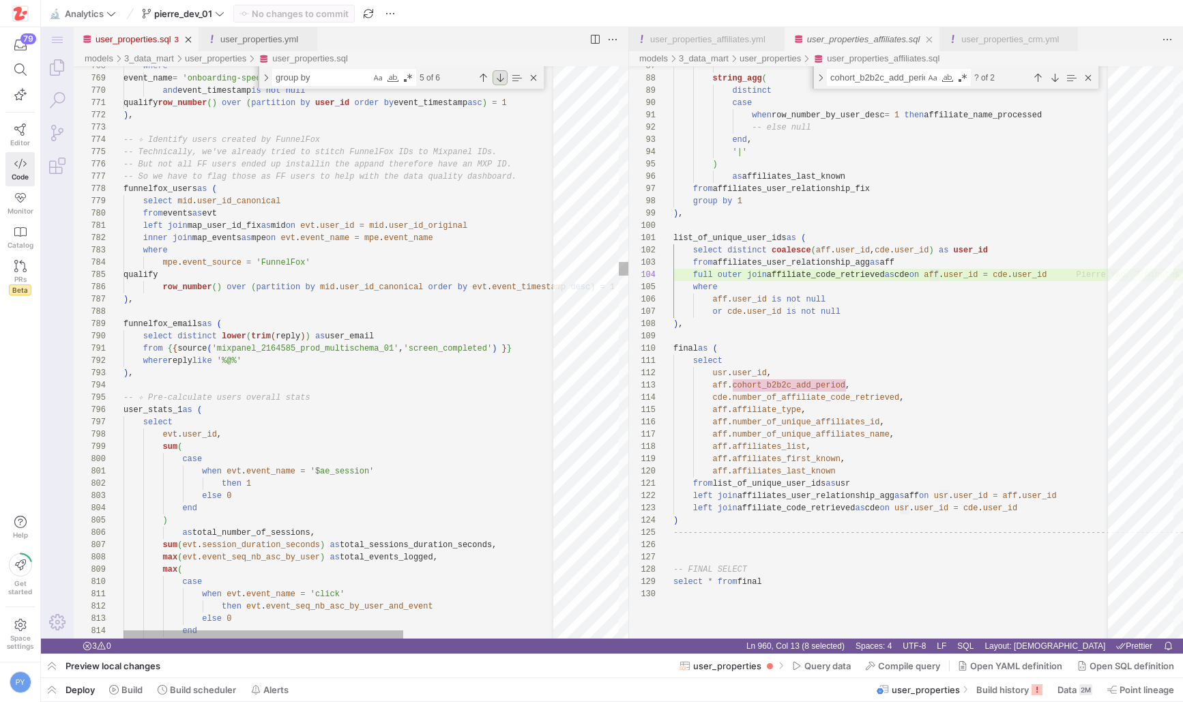
click at [499, 74] on div "Next Match (Enter)" at bounding box center [500, 77] width 15 height 15
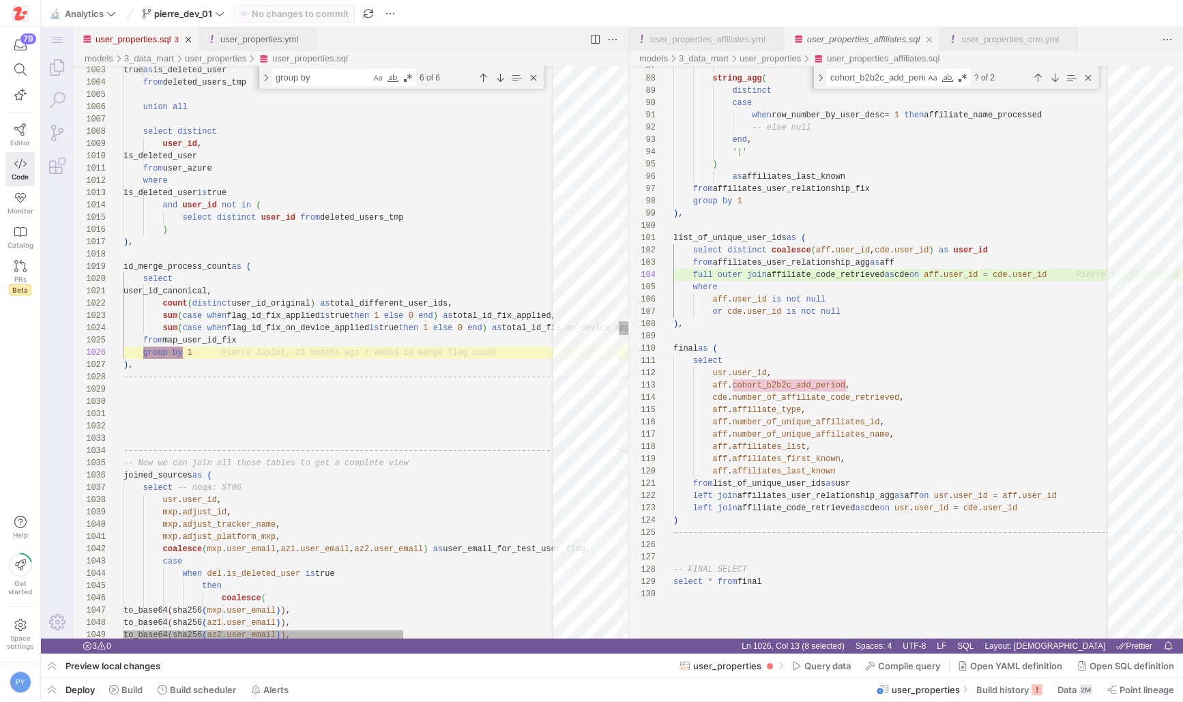
type textarea "from user_azure where is_deleted_user is true and user_id not in ( select disti…"
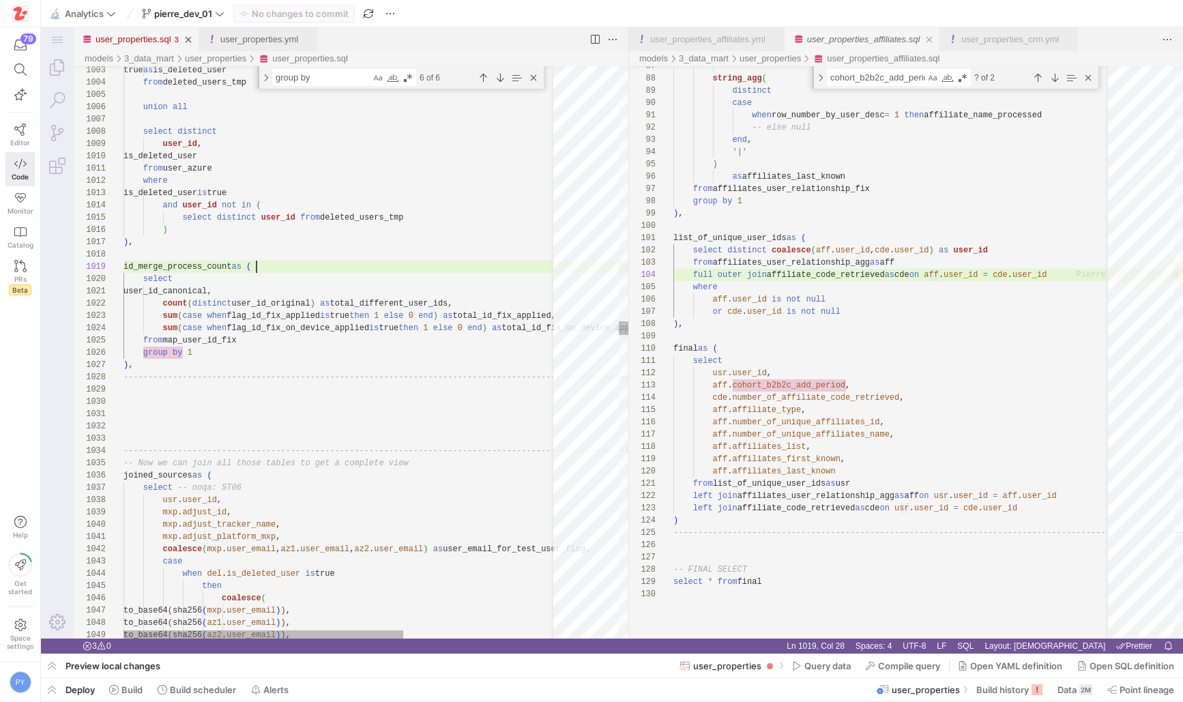
scroll to position [98, 133]
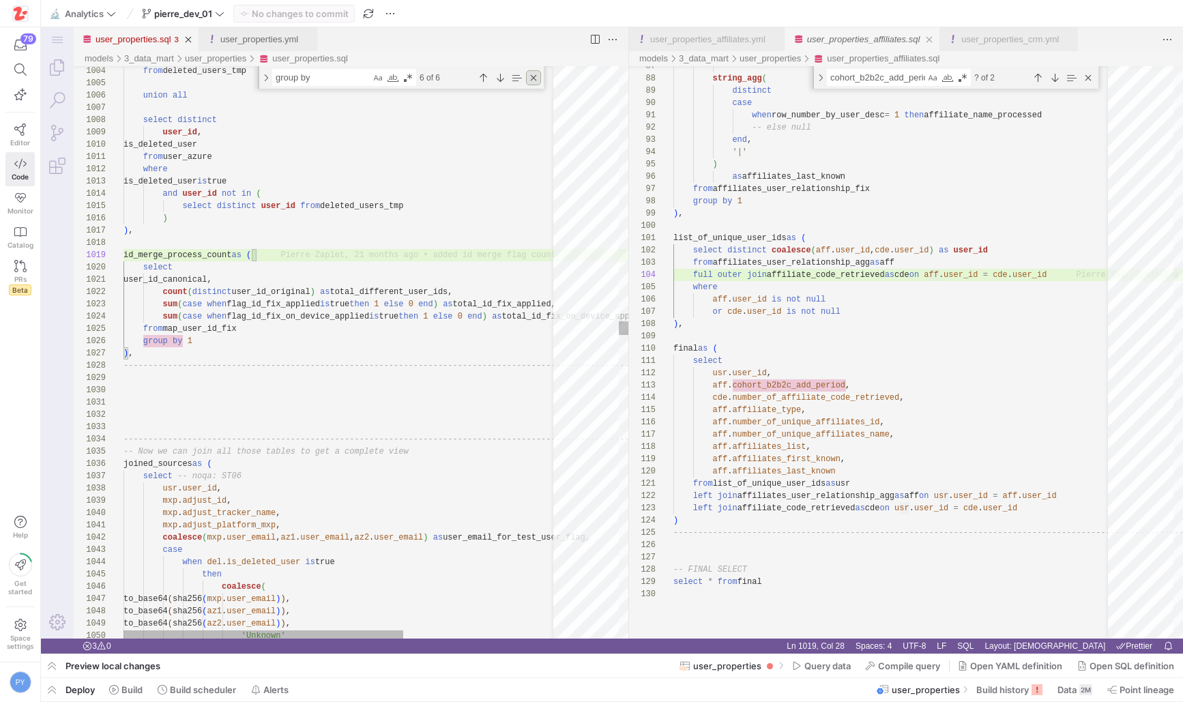
click at [536, 77] on div "Close (Escape)" at bounding box center [533, 77] width 15 height 15
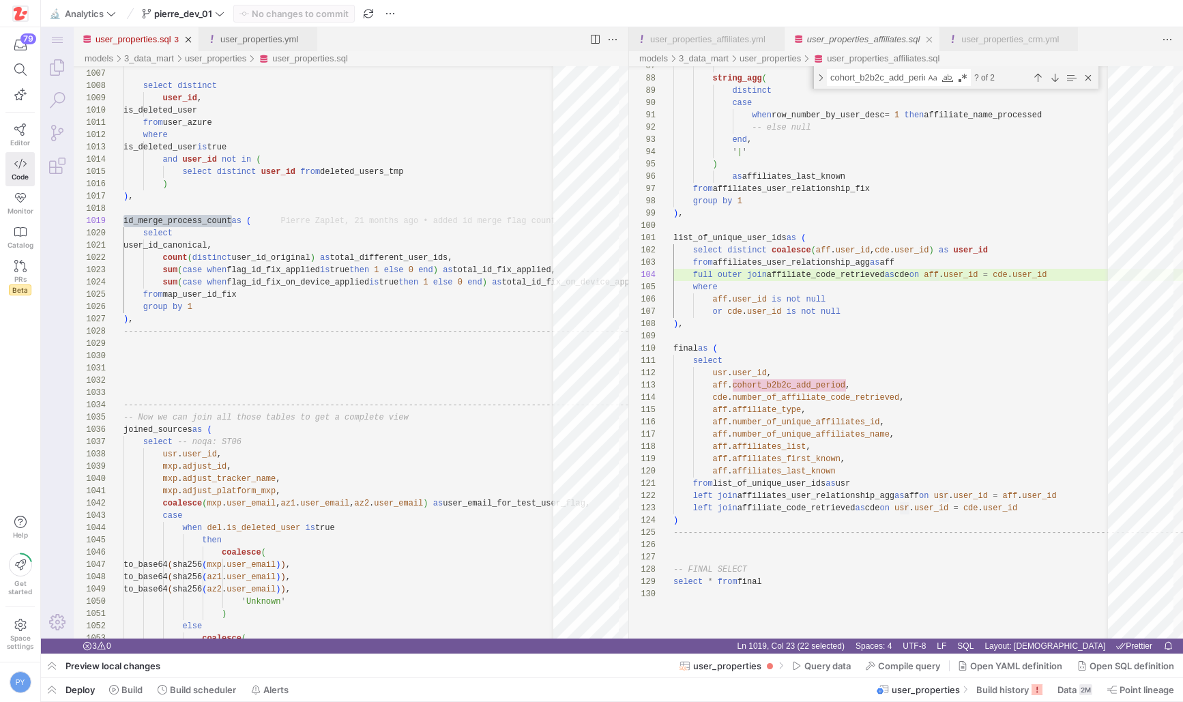
scroll to position [37, 257]
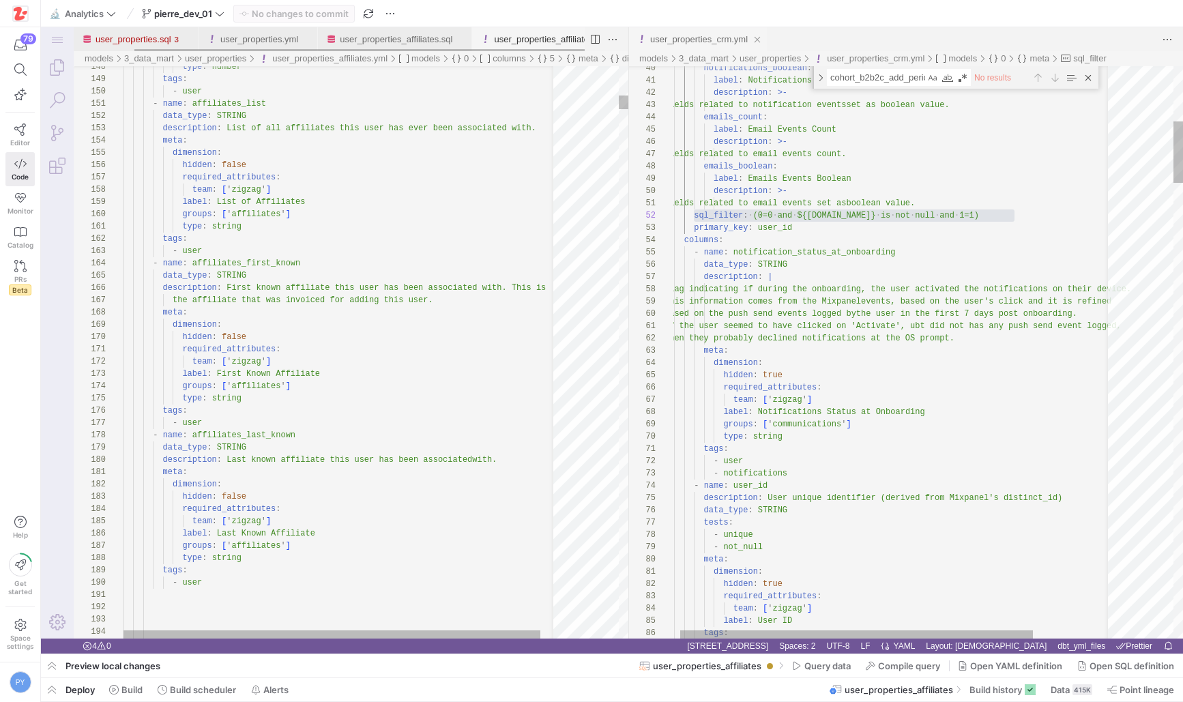
scroll to position [123, 29]
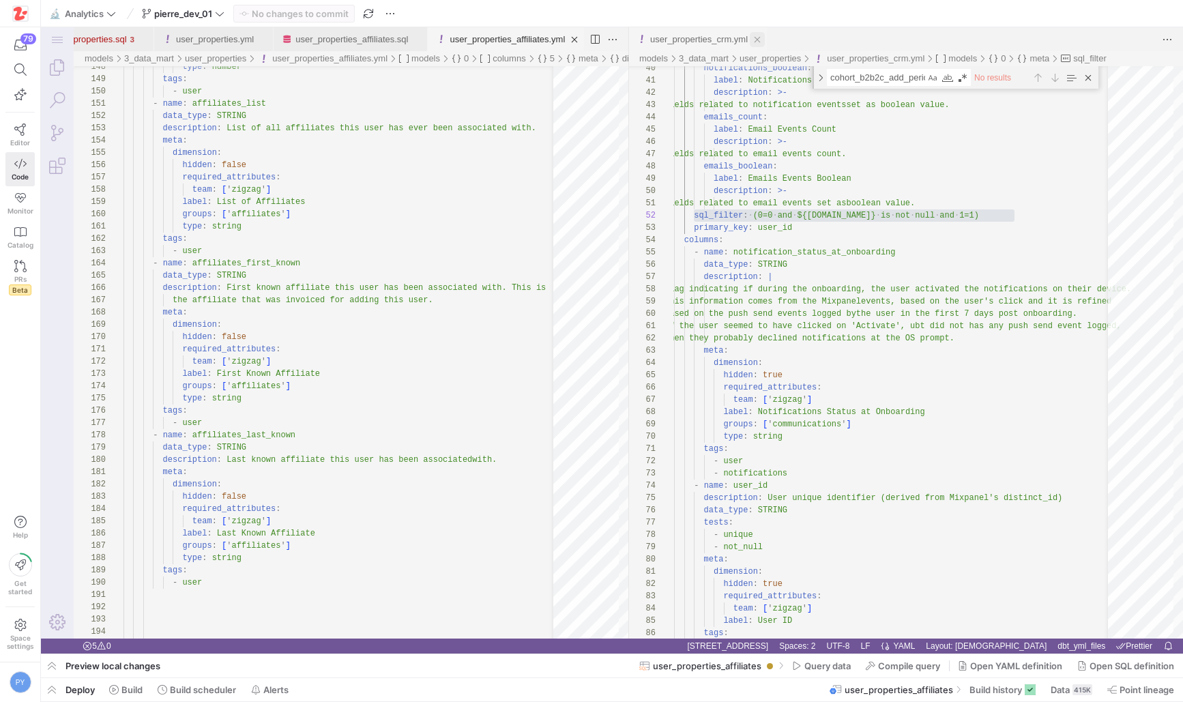
click at [763, 38] on link "Close (⌘W)" at bounding box center [757, 39] width 15 height 15
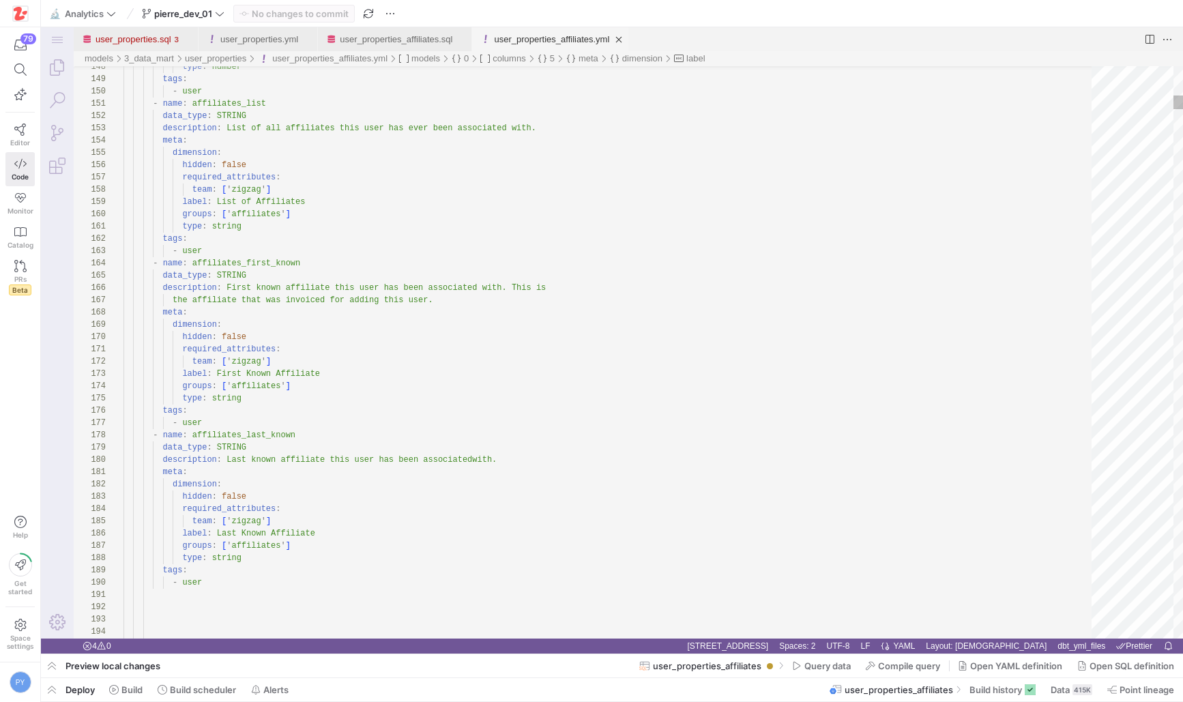
scroll to position [0, 0]
click at [143, 38] on link "user_properties.sql" at bounding box center [134, 39] width 76 height 10
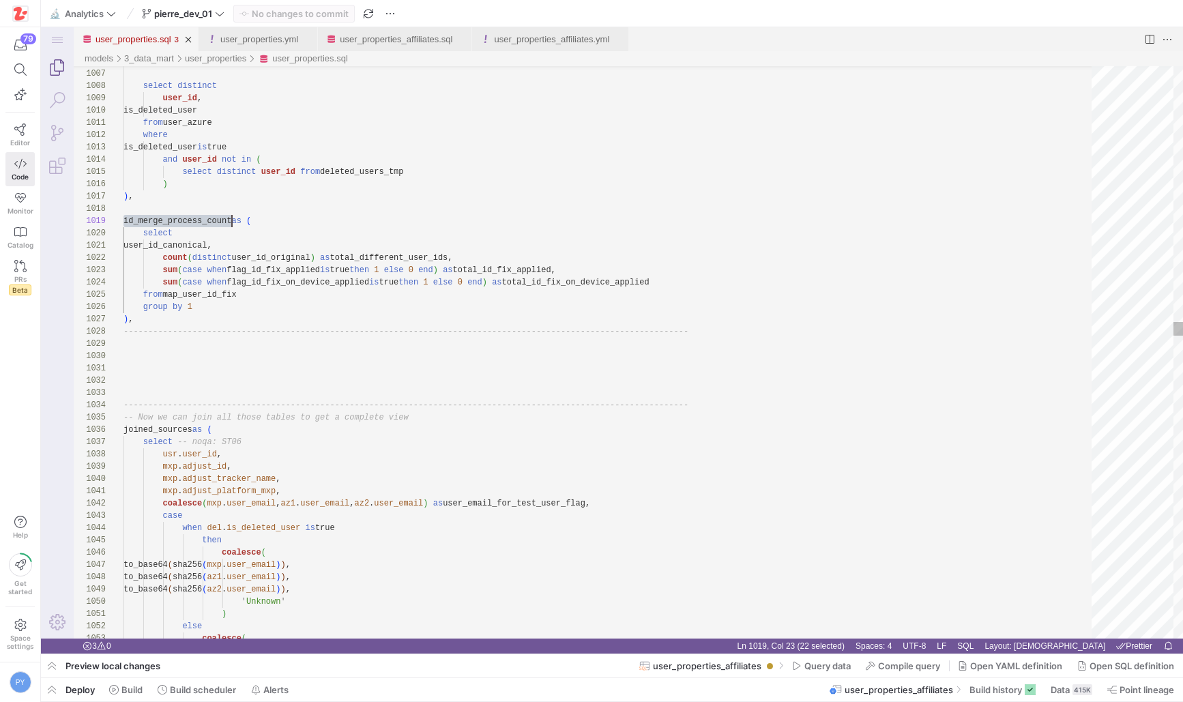
scroll to position [98, 109]
click at [63, 63] on link "Explorer (⇧⌘E)" at bounding box center [57, 67] width 33 height 33
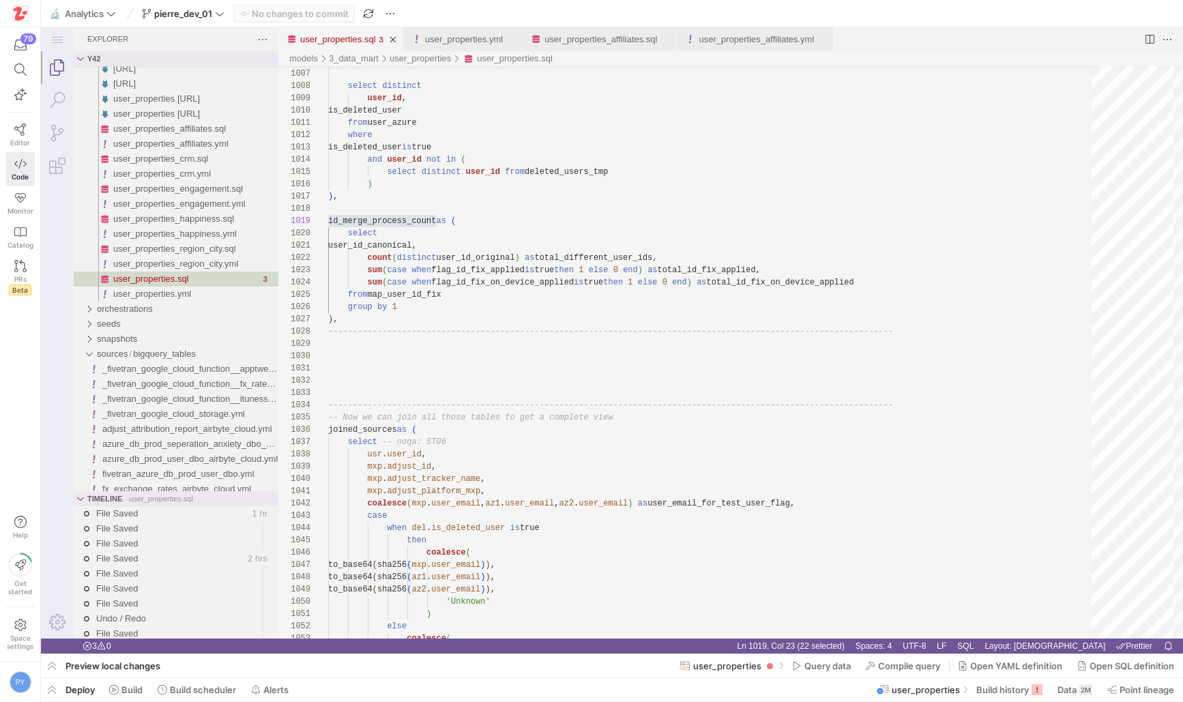
click at [61, 63] on link "Explorer (⇧⌘E)" at bounding box center [57, 67] width 33 height 33
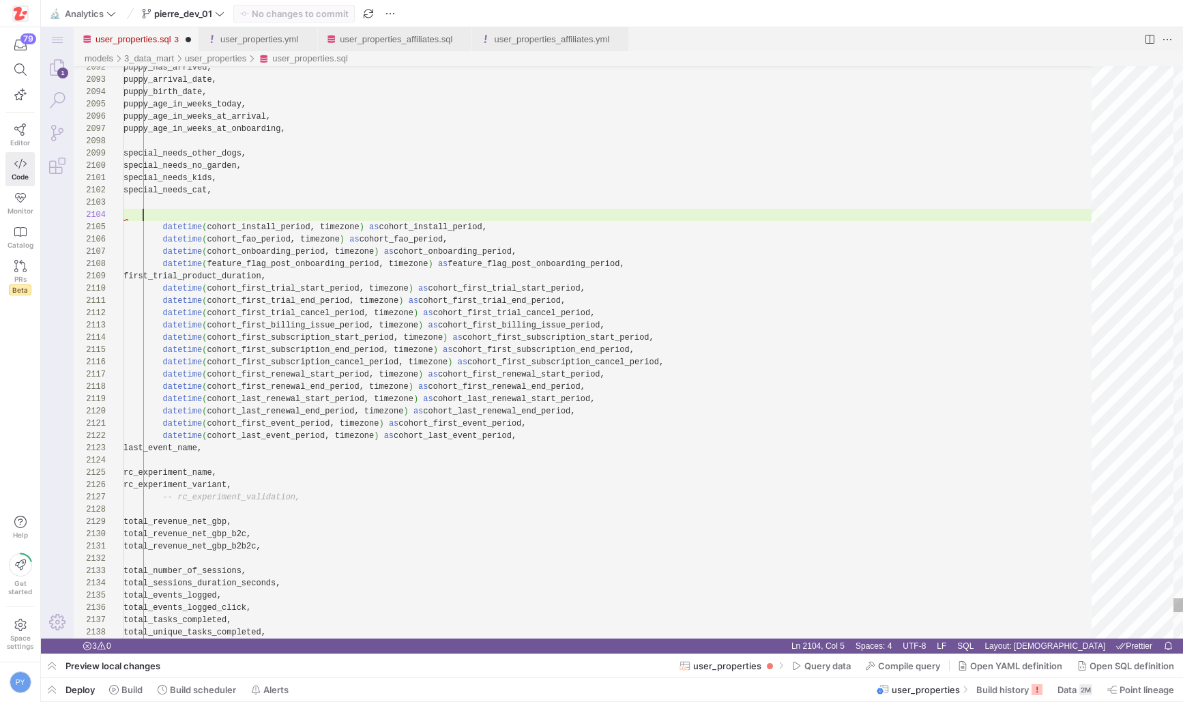
scroll to position [37, 20]
type textarea "special_needs_kids, special_needs_cat, datetime(cohort_install_period, timezone…"
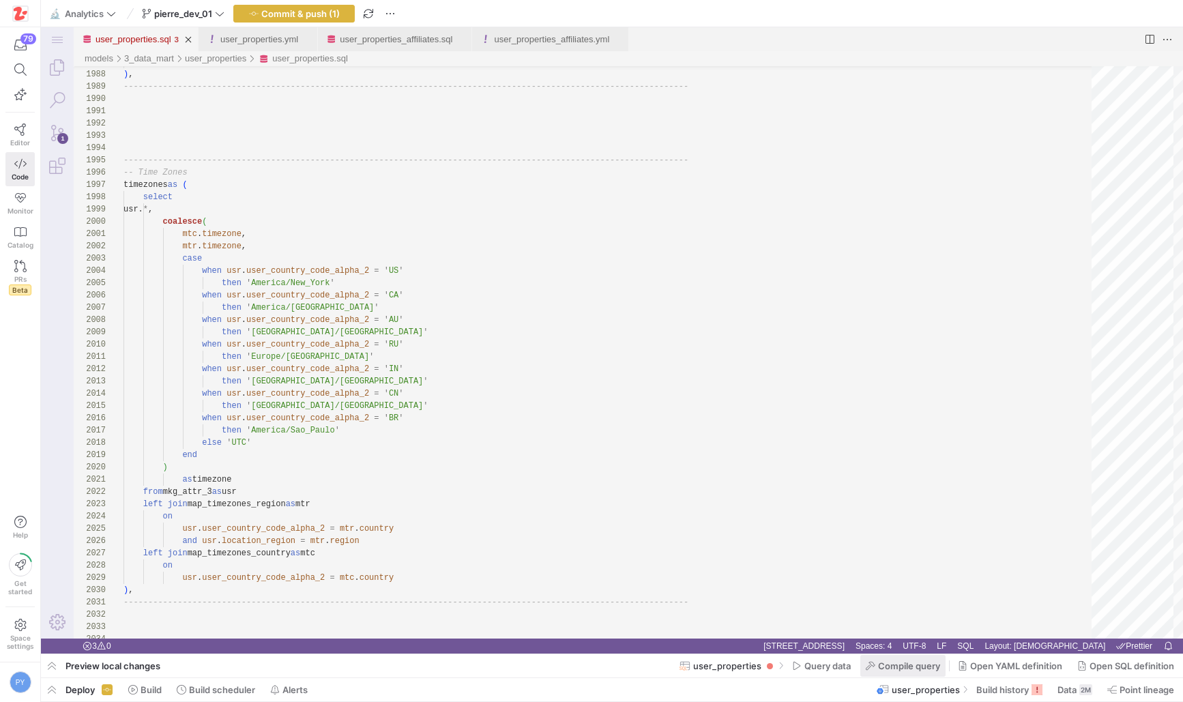
click at [882, 633] on span "Compile query" at bounding box center [909, 666] width 62 height 11
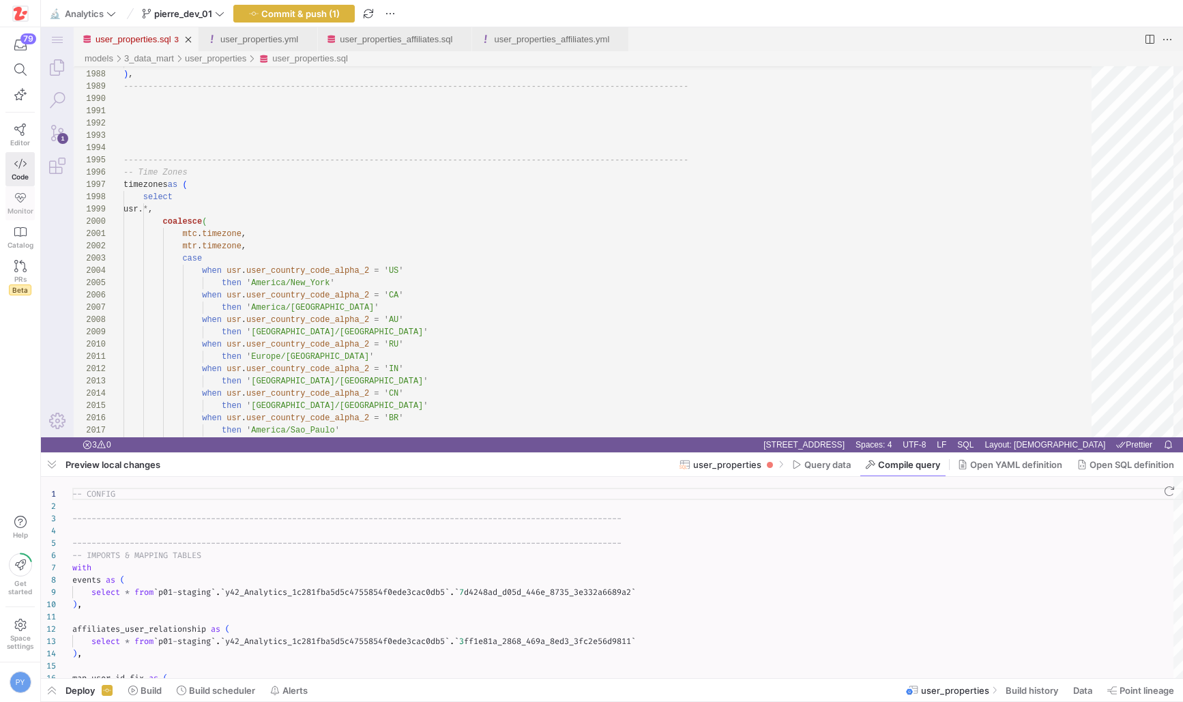
scroll to position [123, 0]
type textarea "-- CONFIG ---------------------------------------------------------------------…"
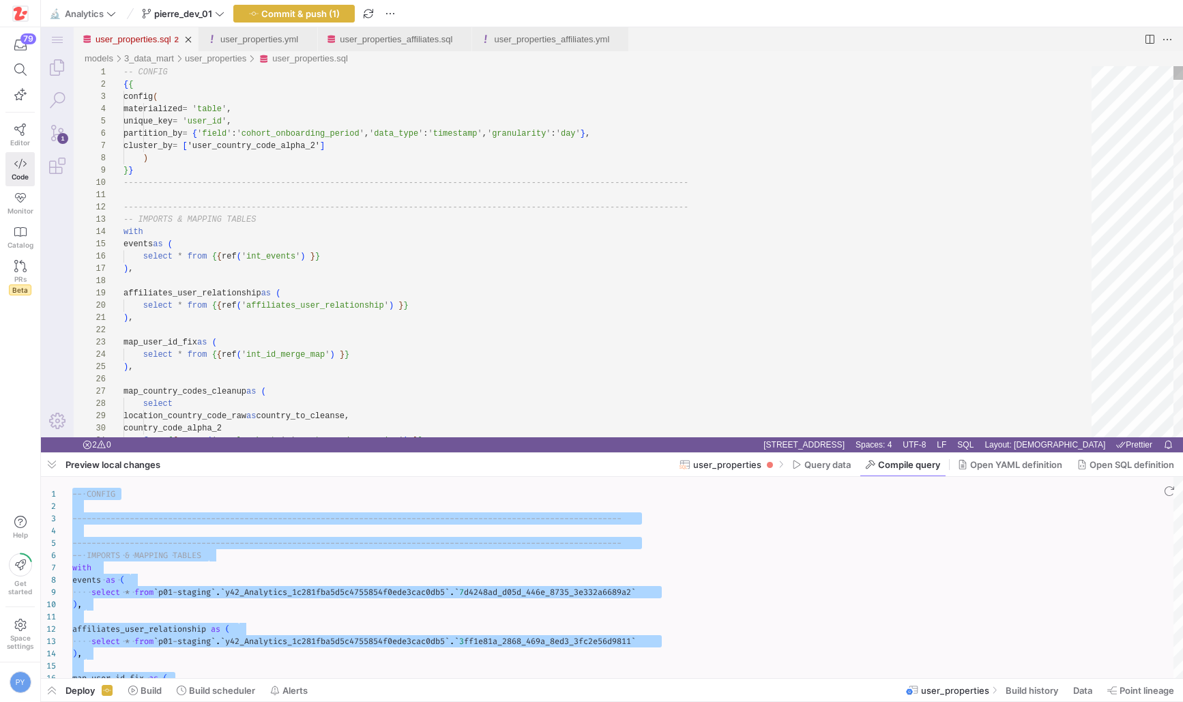
type textarea "-------------------------------------------------------------------------------…"
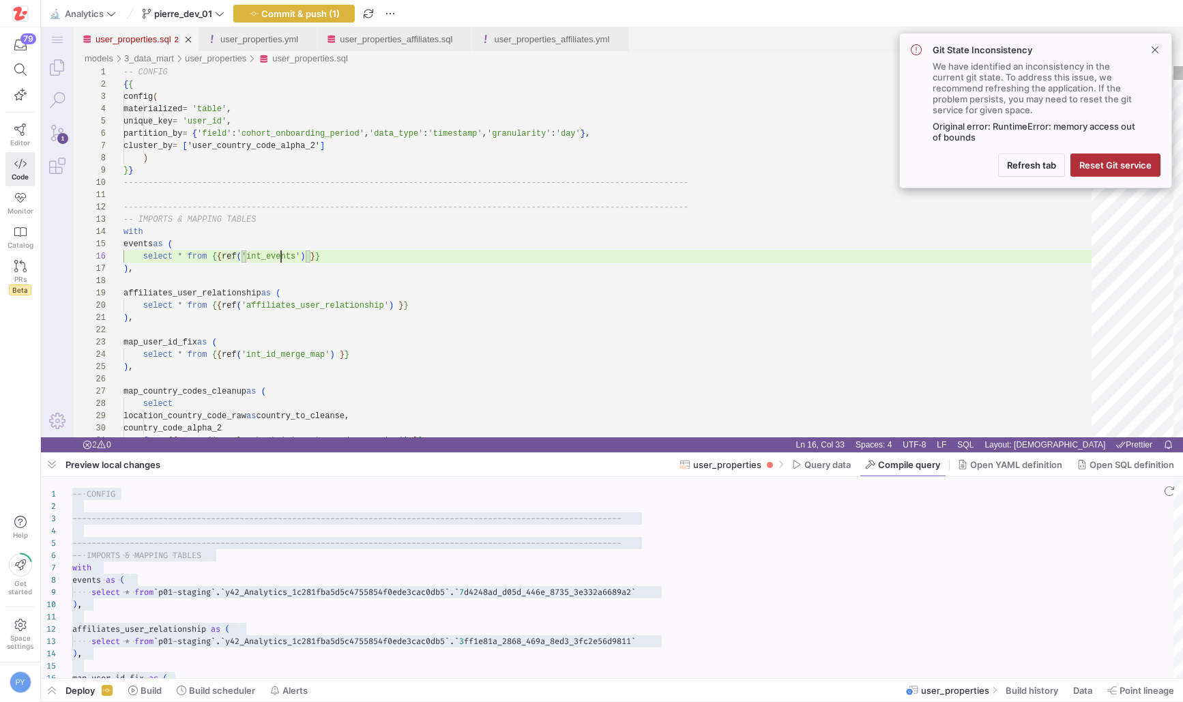
scroll to position [61, 177]
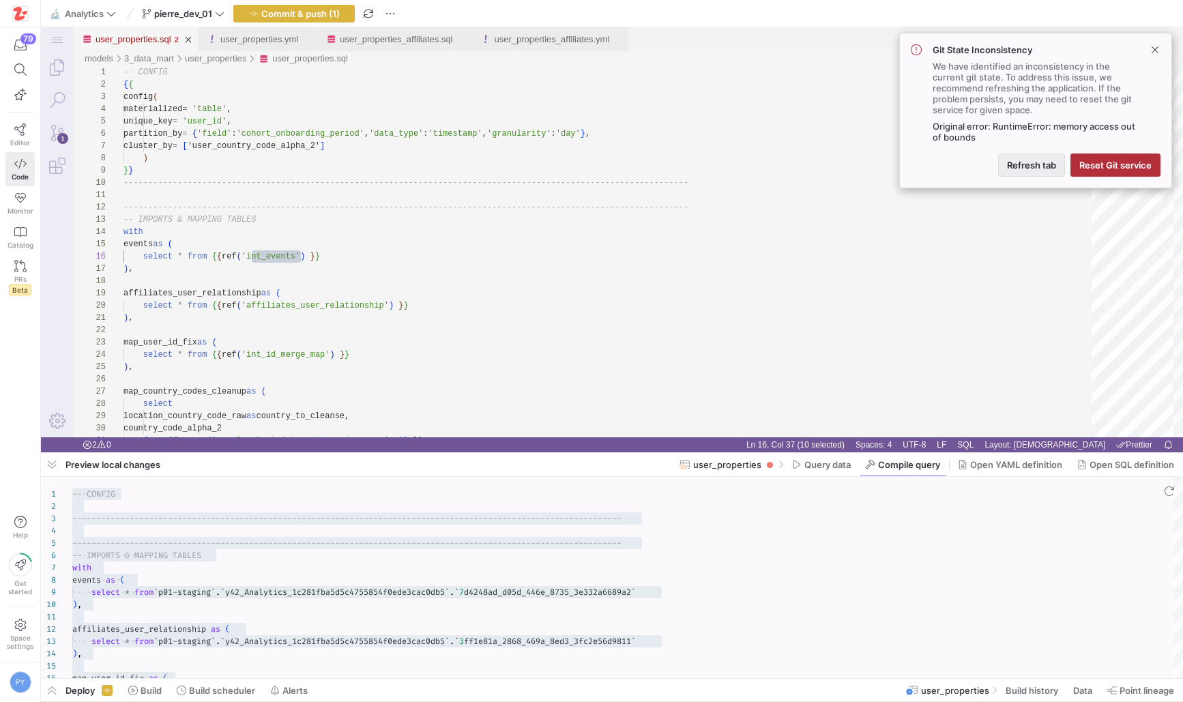
click at [904, 160] on span "Refresh tab" at bounding box center [1031, 165] width 49 height 11
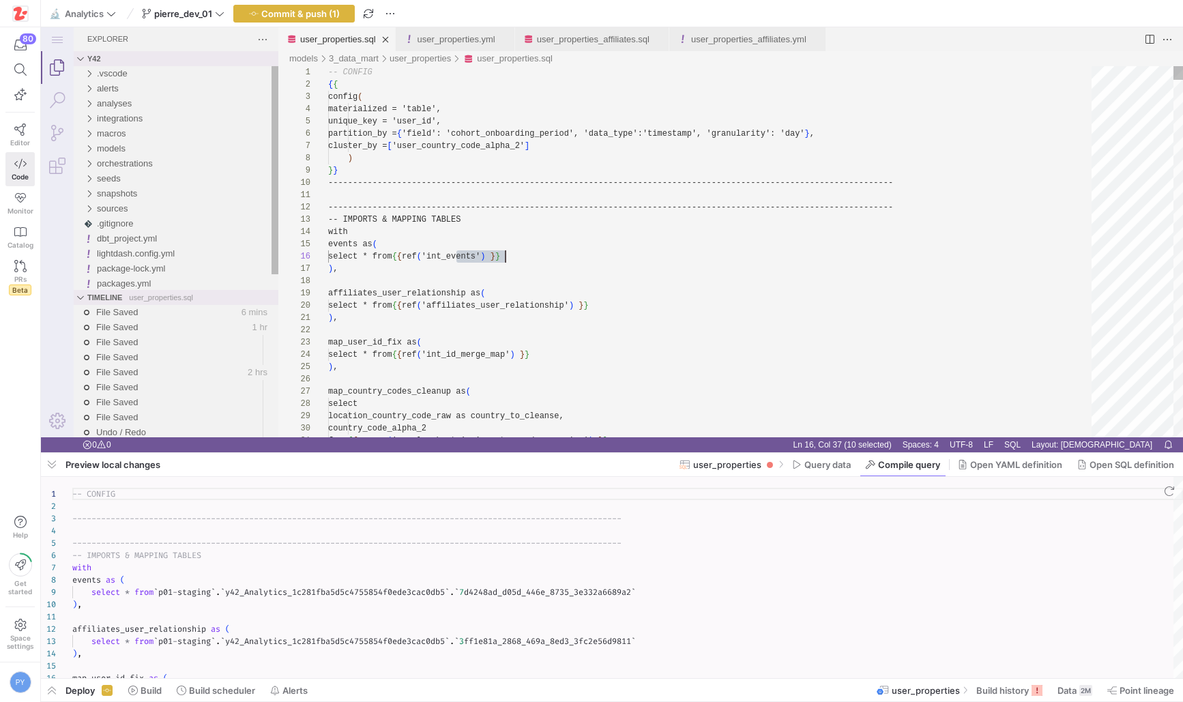
scroll to position [61, 177]
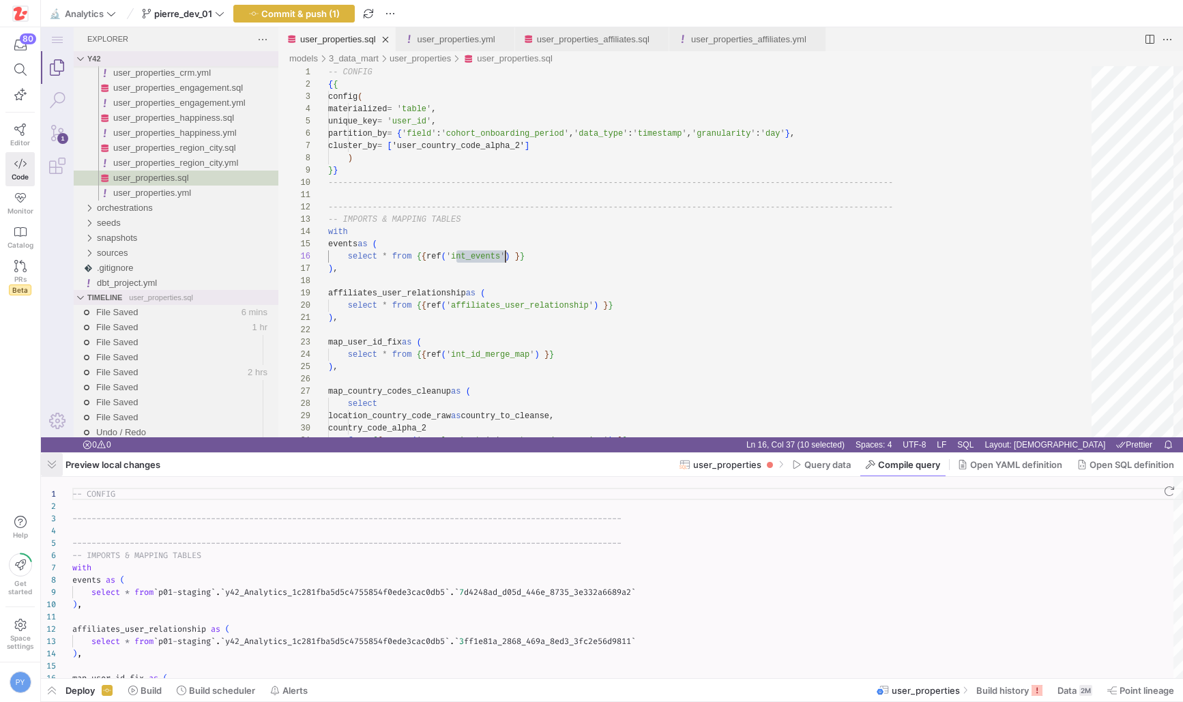
click at [53, 466] on span "button" at bounding box center [52, 464] width 22 height 23
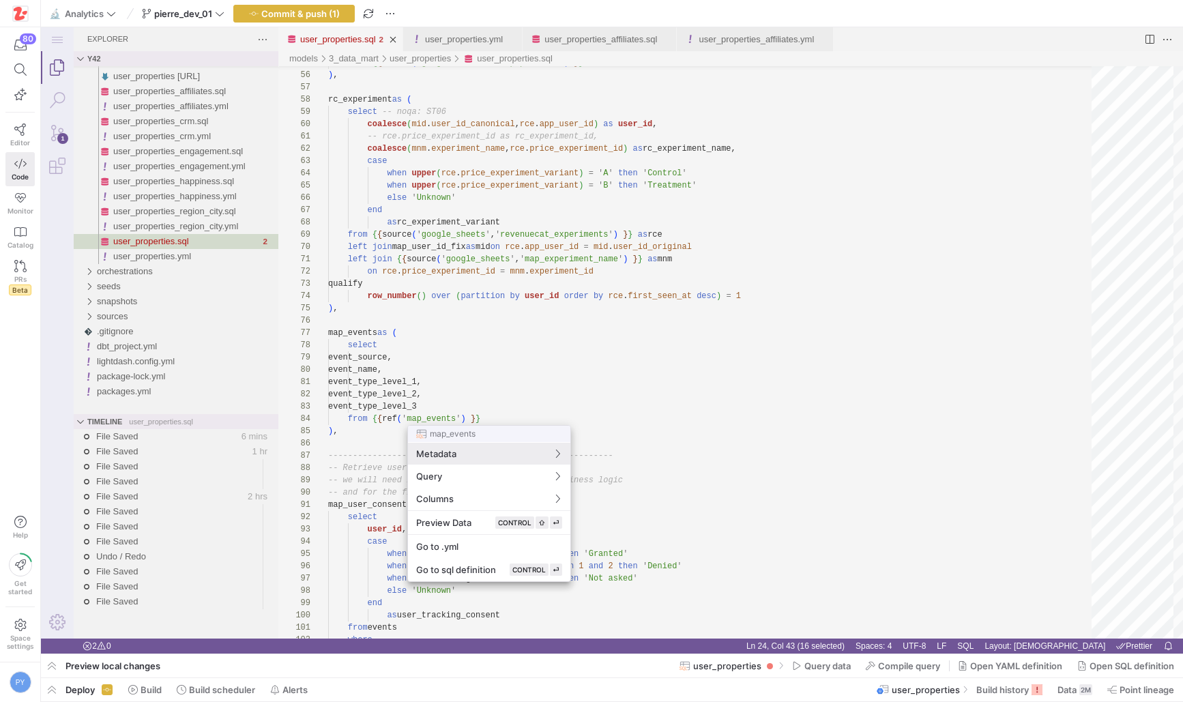
click at [424, 420] on div at bounding box center [591, 351] width 1183 height 702
type textarea "event_type_level_1, event_type_level_2, event_type_level_3 from {{ ref('map_eve…"
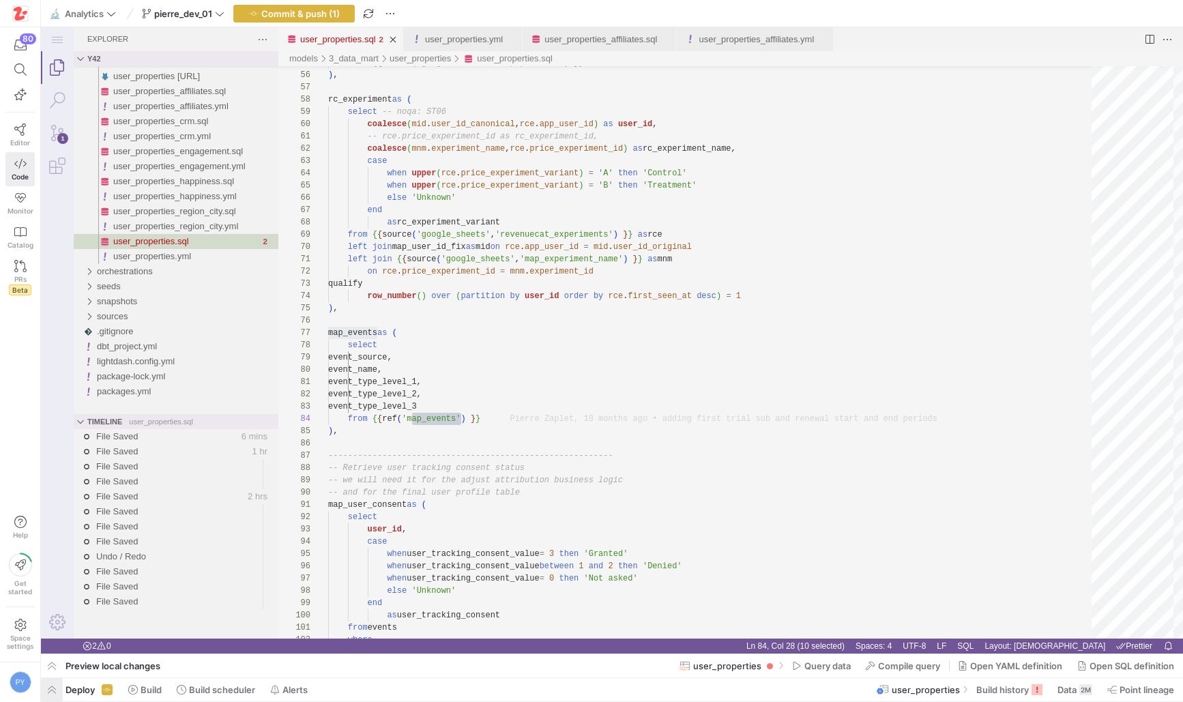
click at [59, 682] on span "button" at bounding box center [52, 689] width 22 height 23
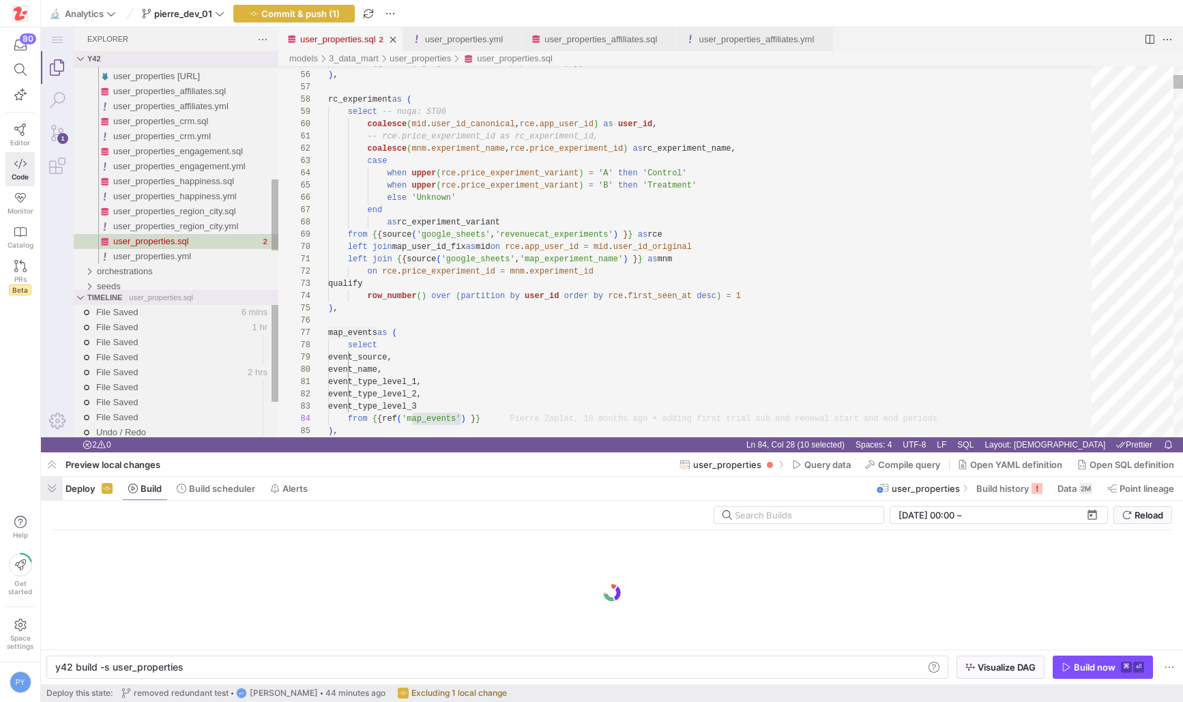
scroll to position [0, 127]
click at [55, 485] on span "button" at bounding box center [52, 488] width 22 height 23
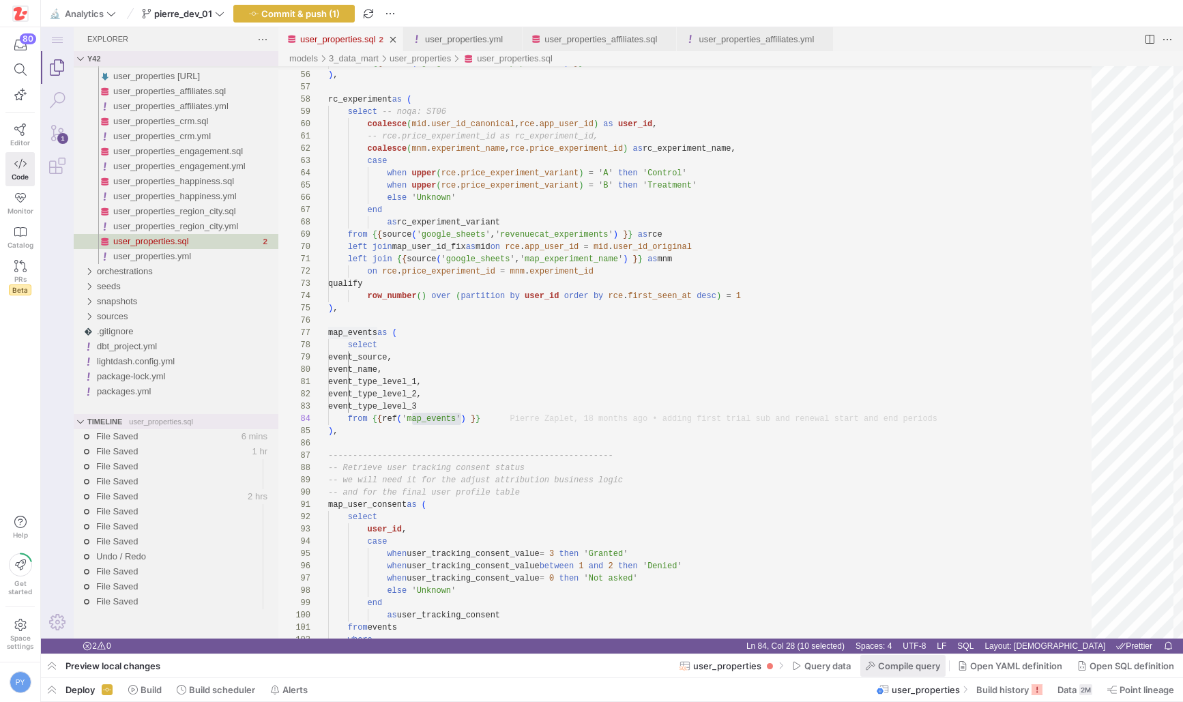
click at [880, 669] on span "Compile query" at bounding box center [909, 666] width 62 height 11
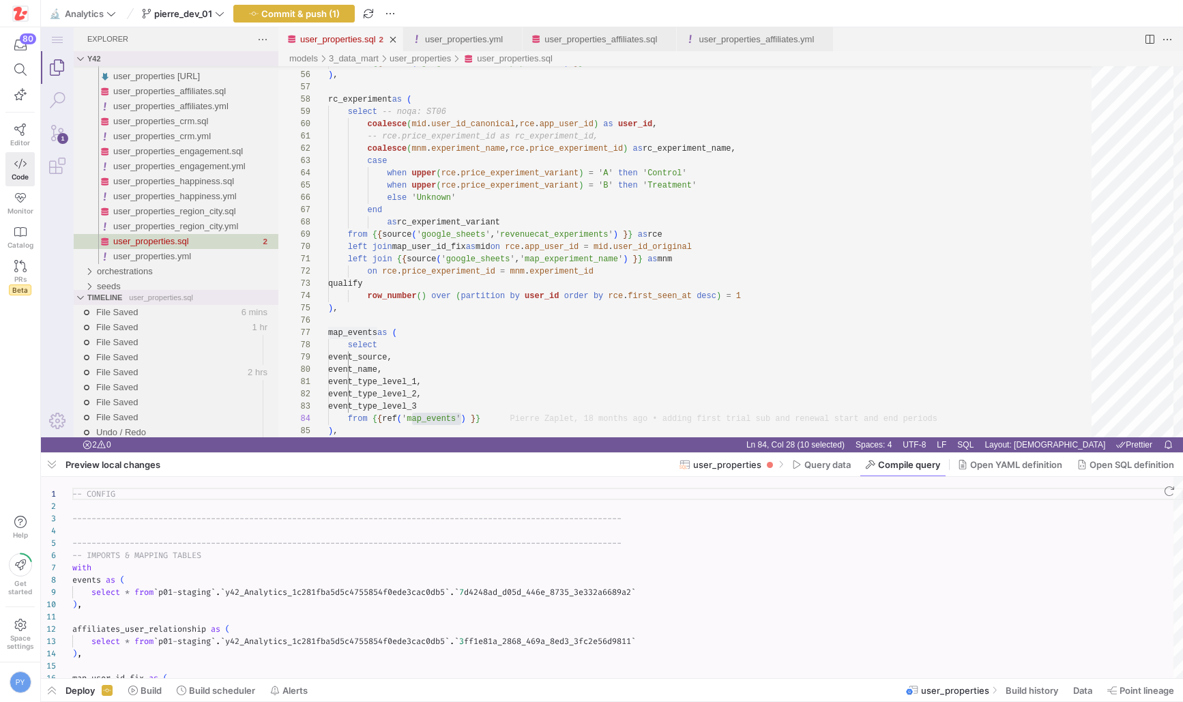
scroll to position [123, 0]
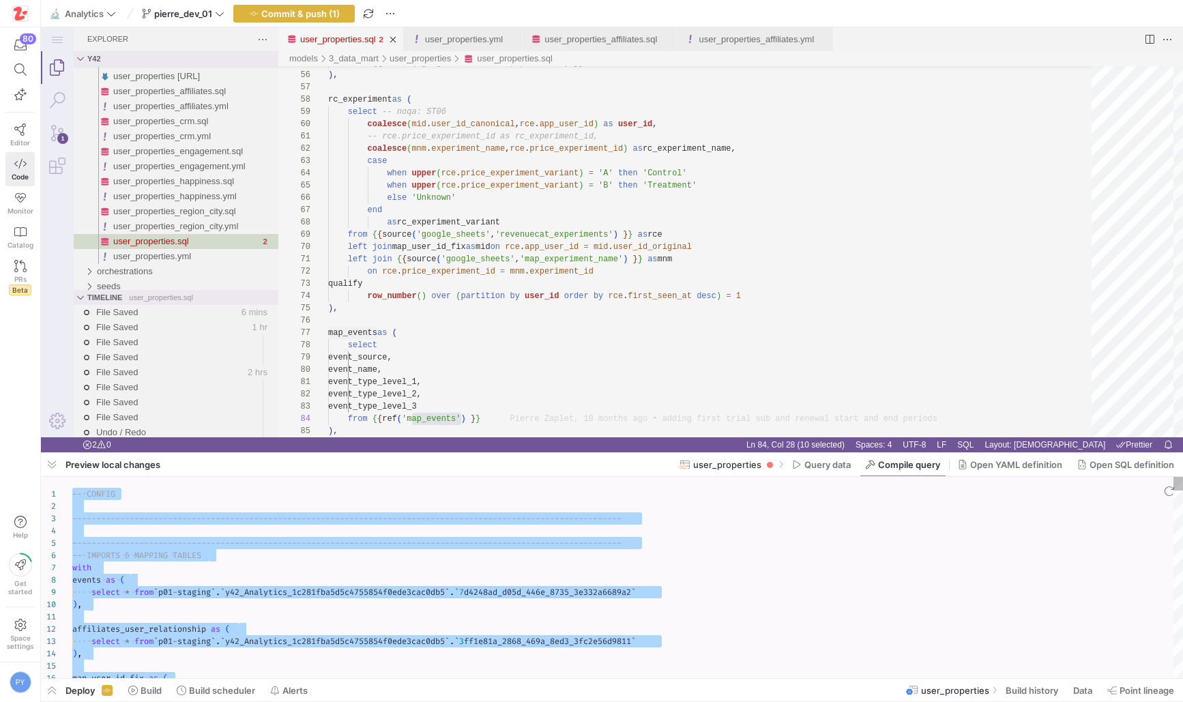
type textarea "-- CONFIG ---------------------------------------------------------------------…"
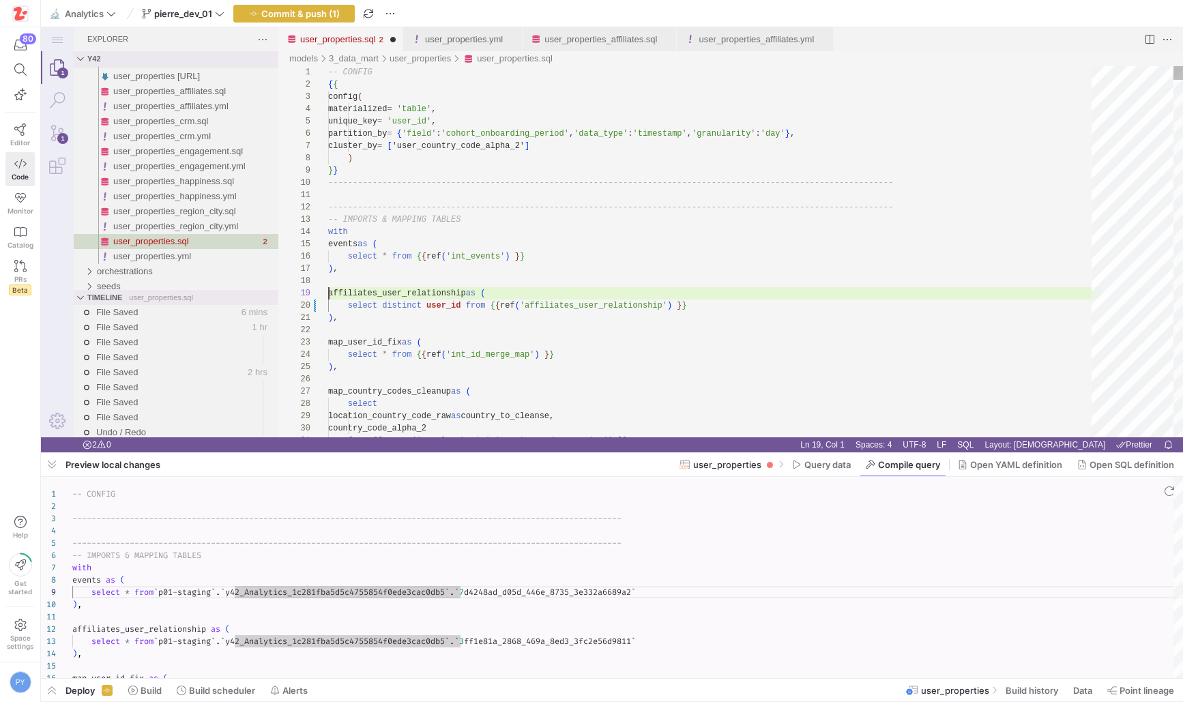
scroll to position [98, 138]
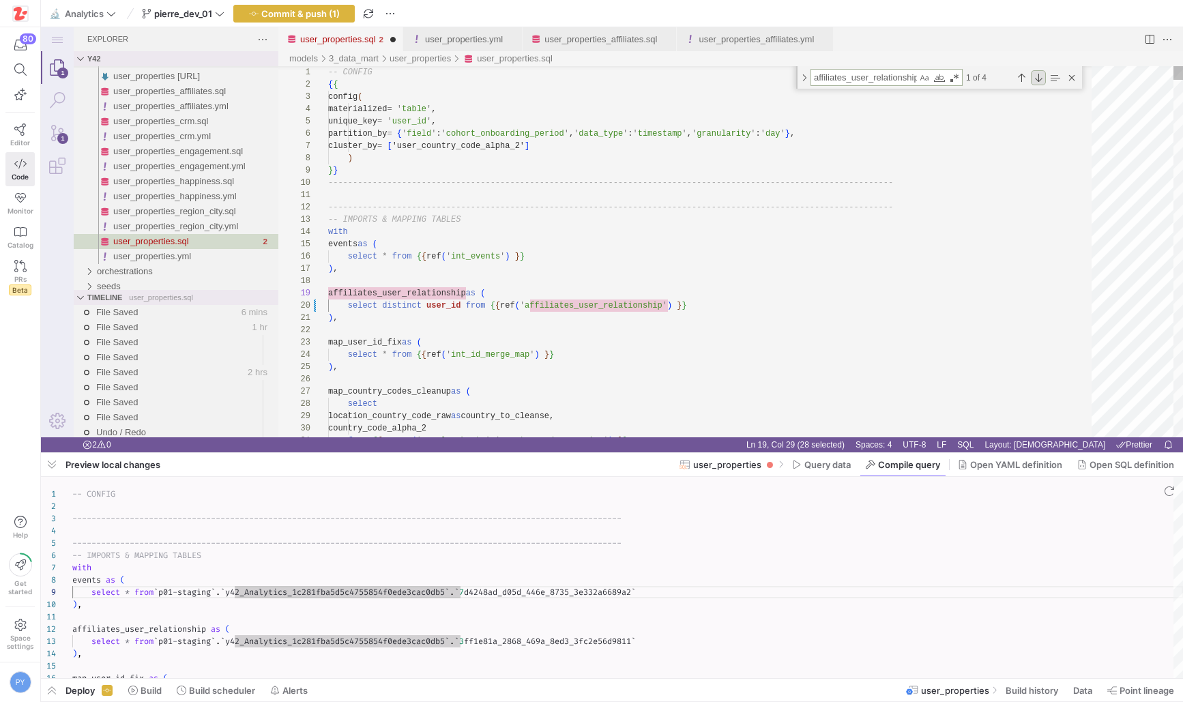
click at [1035, 78] on div "Next Match (Enter)" at bounding box center [1038, 77] width 15 height 15
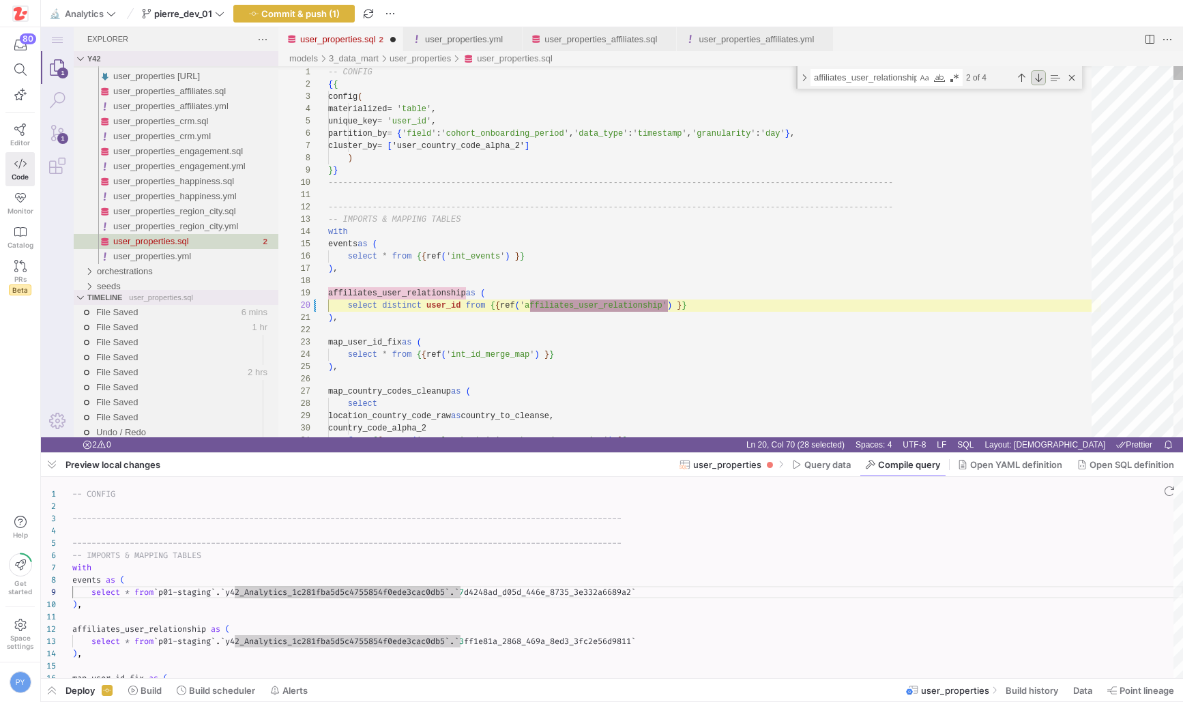
click at [1035, 78] on div "Next Match (Enter)" at bounding box center [1038, 77] width 15 height 15
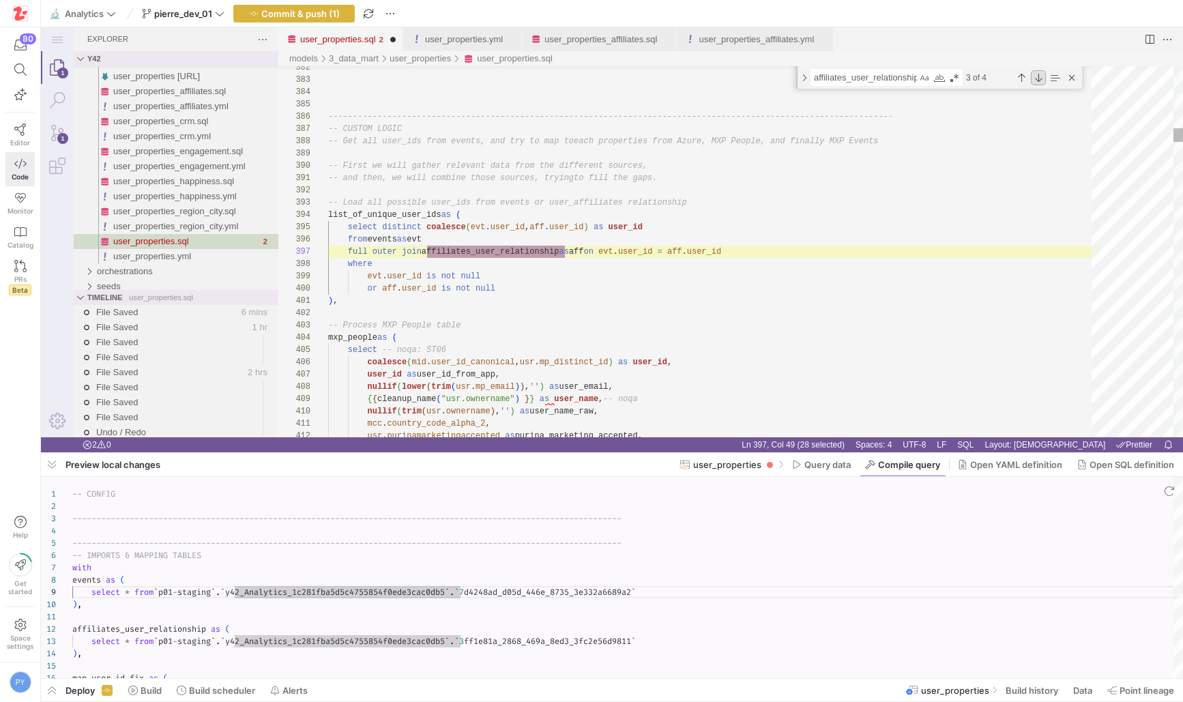
click at [1035, 78] on div "Next Match (Enter)" at bounding box center [1038, 77] width 15 height 15
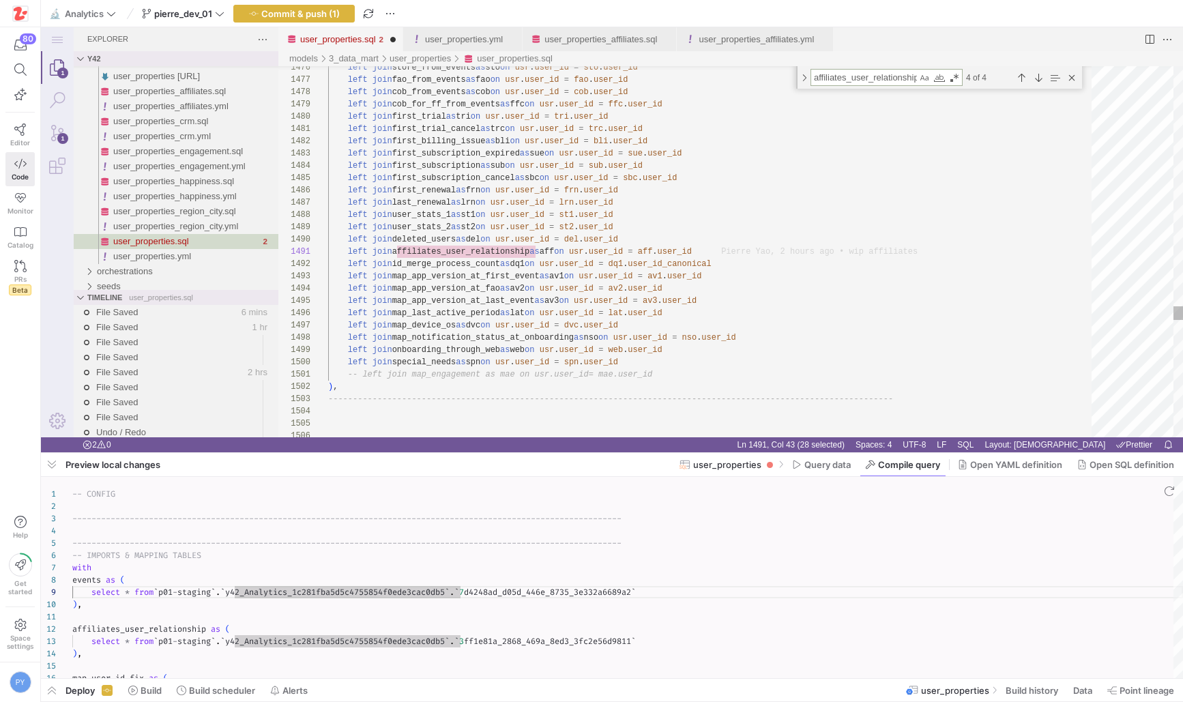
type textarea "left join affiliates_user_relationship as aff on usr.user_id = aff.user_id left…"
type textarea "a"
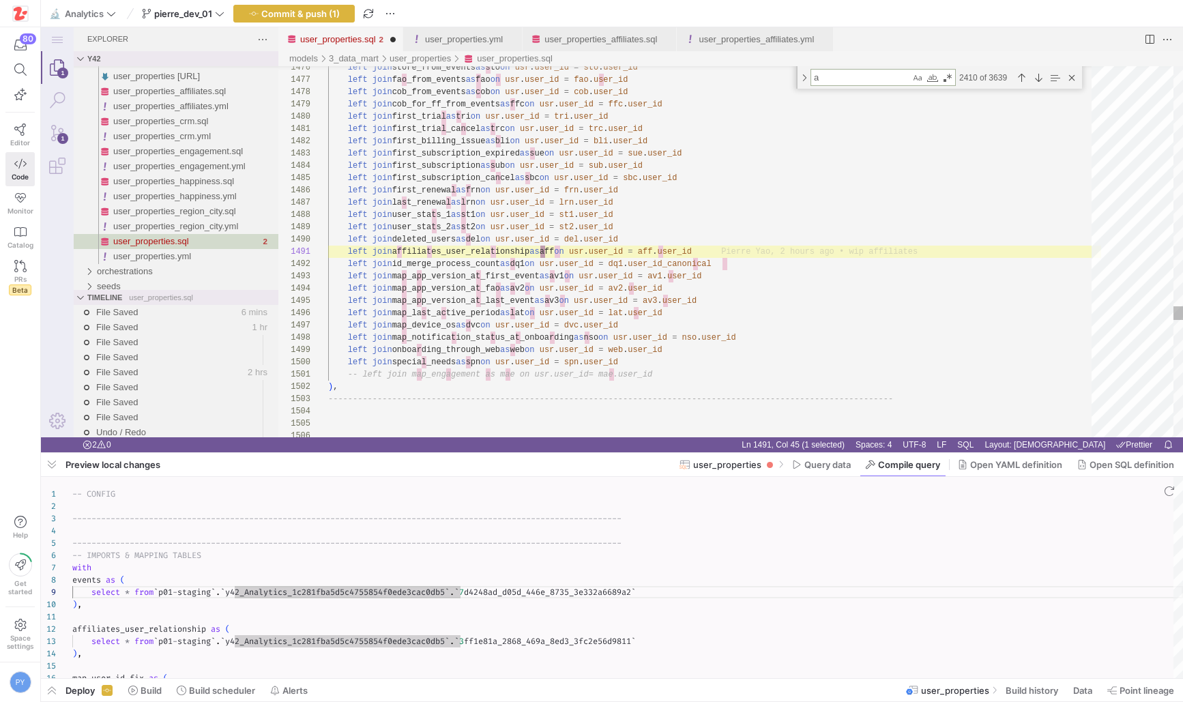
type textarea "left join affiliates_user_relationship as aff on usr.user_id = aff.user_id left…"
type textarea "af"
type textarea "left join affiliates_user_relationship as aff on usr.user_id = aff.user_id left…"
type textarea "aff"
type textarea "left join affiliates_user_relationship as aff on usr.user_id = aff.user_id left…"
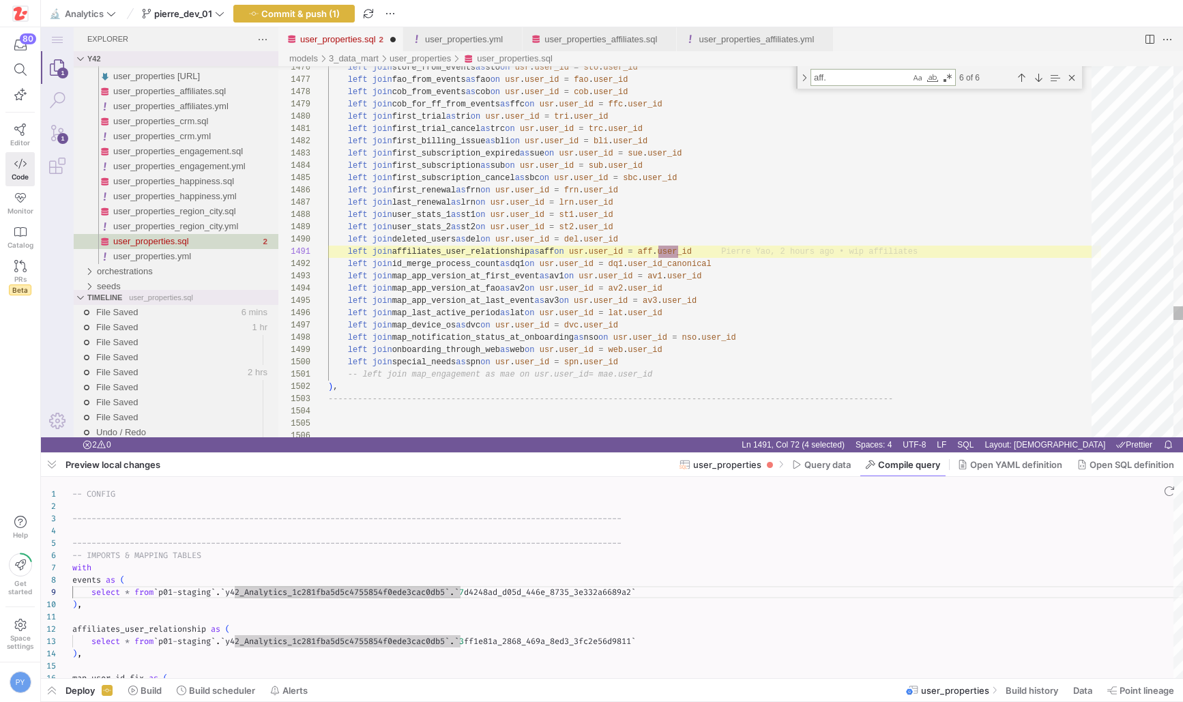
scroll to position [86, 350]
type textarea "aff."
click at [1041, 78] on div "Next Match (Enter)" at bounding box center [1038, 77] width 15 height 15
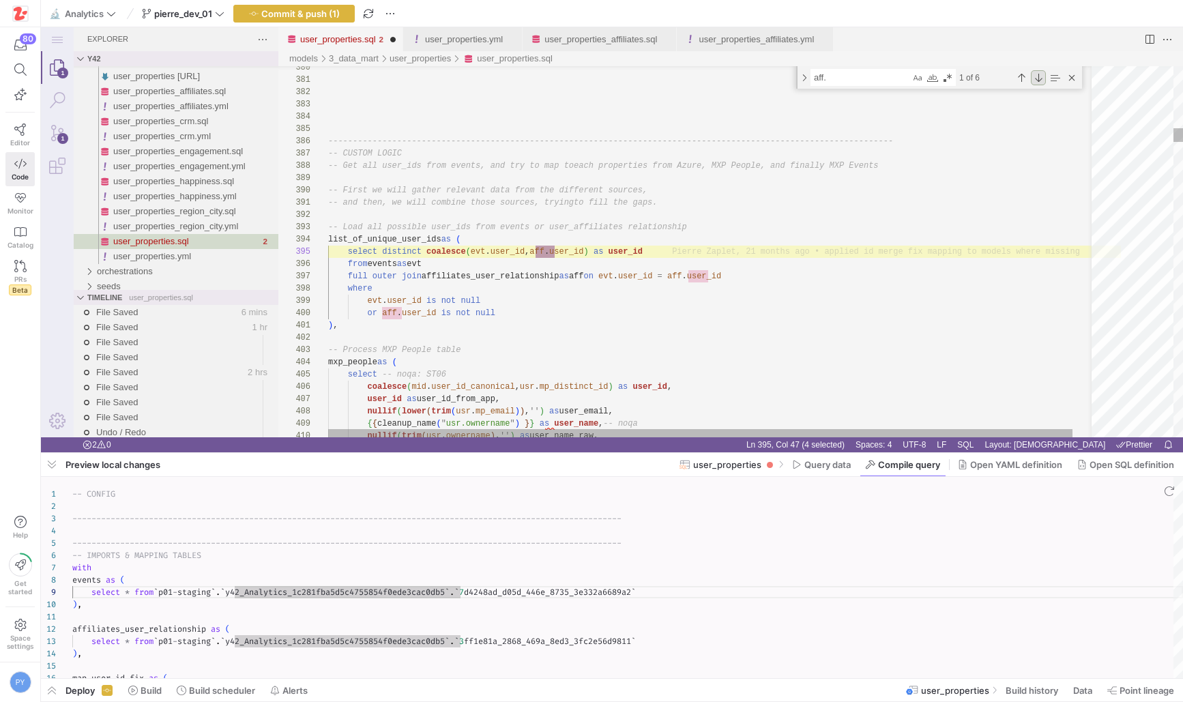
click at [1041, 78] on div "Next Match (Enter)" at bounding box center [1038, 77] width 15 height 15
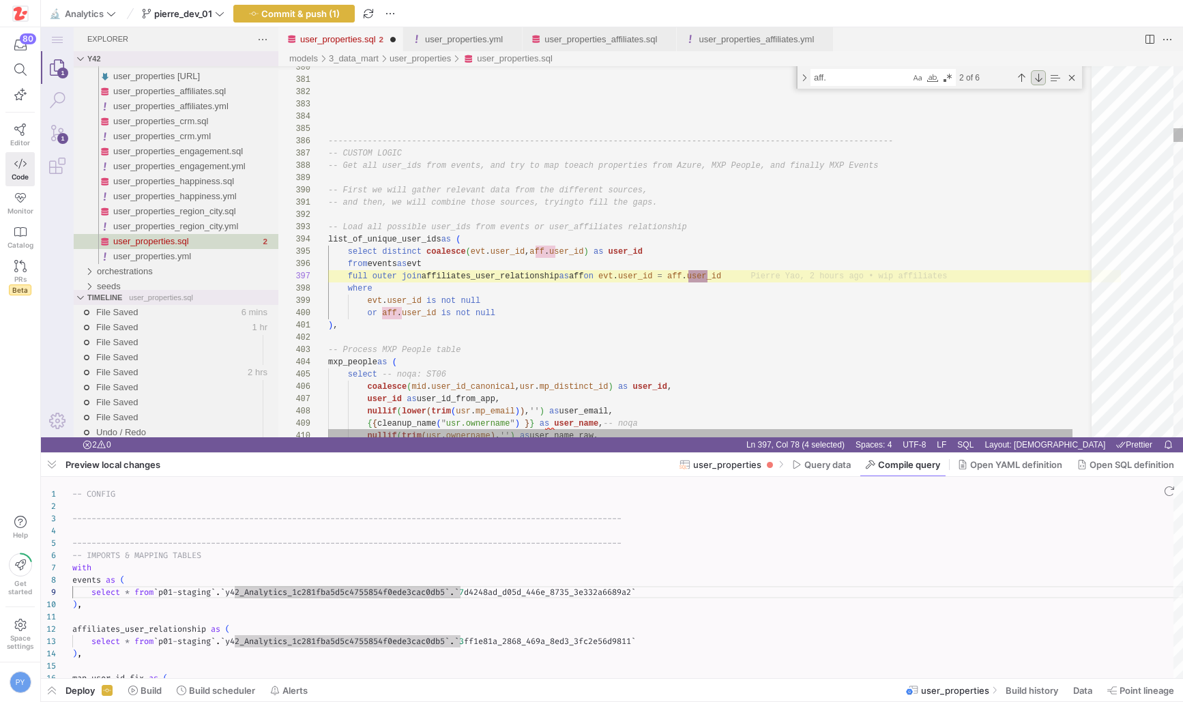
click at [1041, 78] on div "Next Match (Enter)" at bounding box center [1038, 77] width 15 height 15
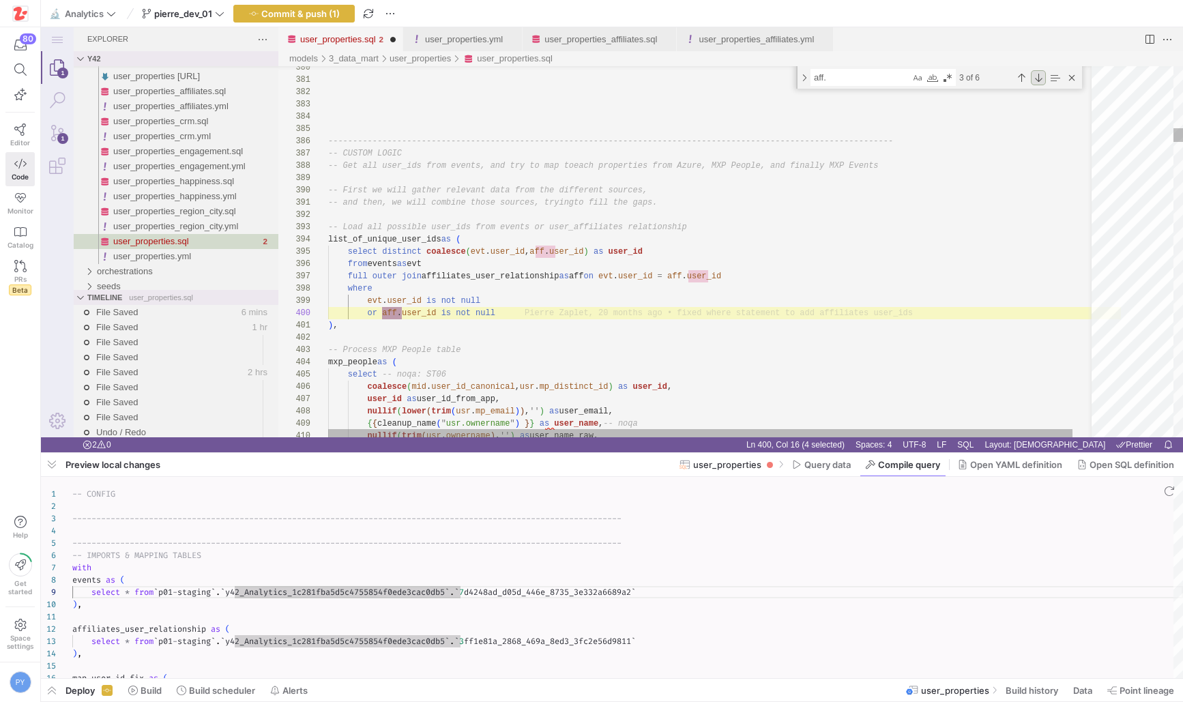
click at [1041, 78] on div "Next Match (Enter)" at bounding box center [1038, 77] width 15 height 15
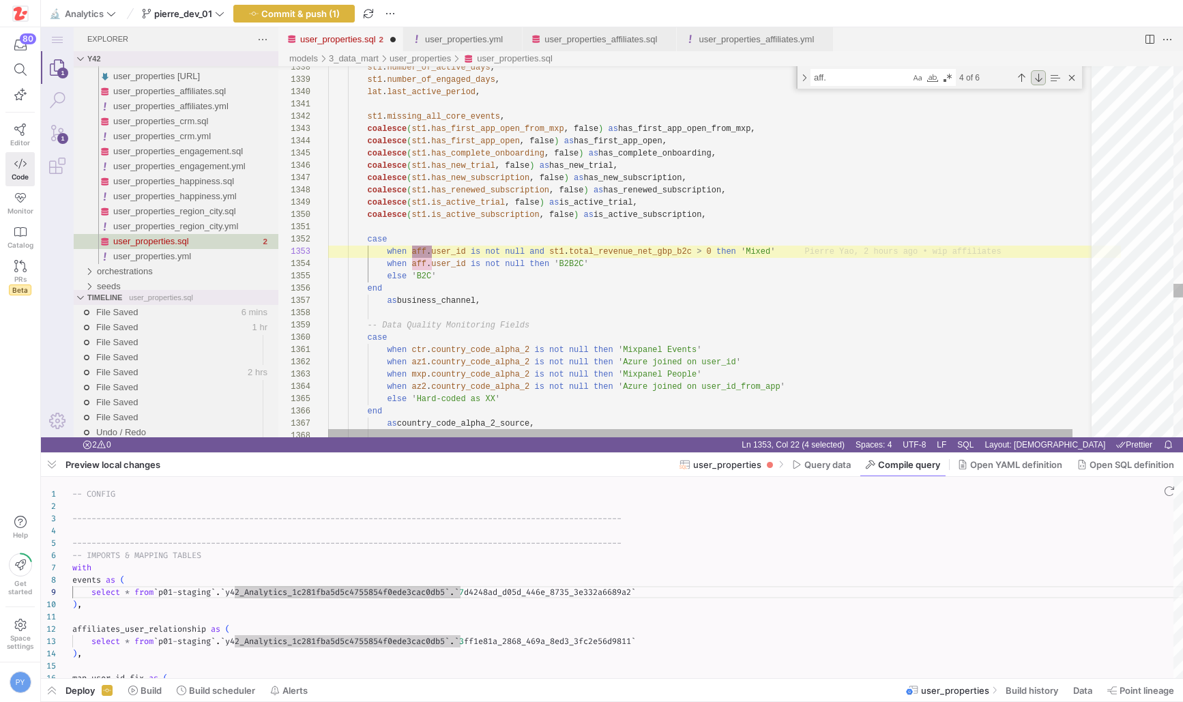
click at [1041, 78] on div "Next Match (Enter)" at bounding box center [1038, 77] width 15 height 15
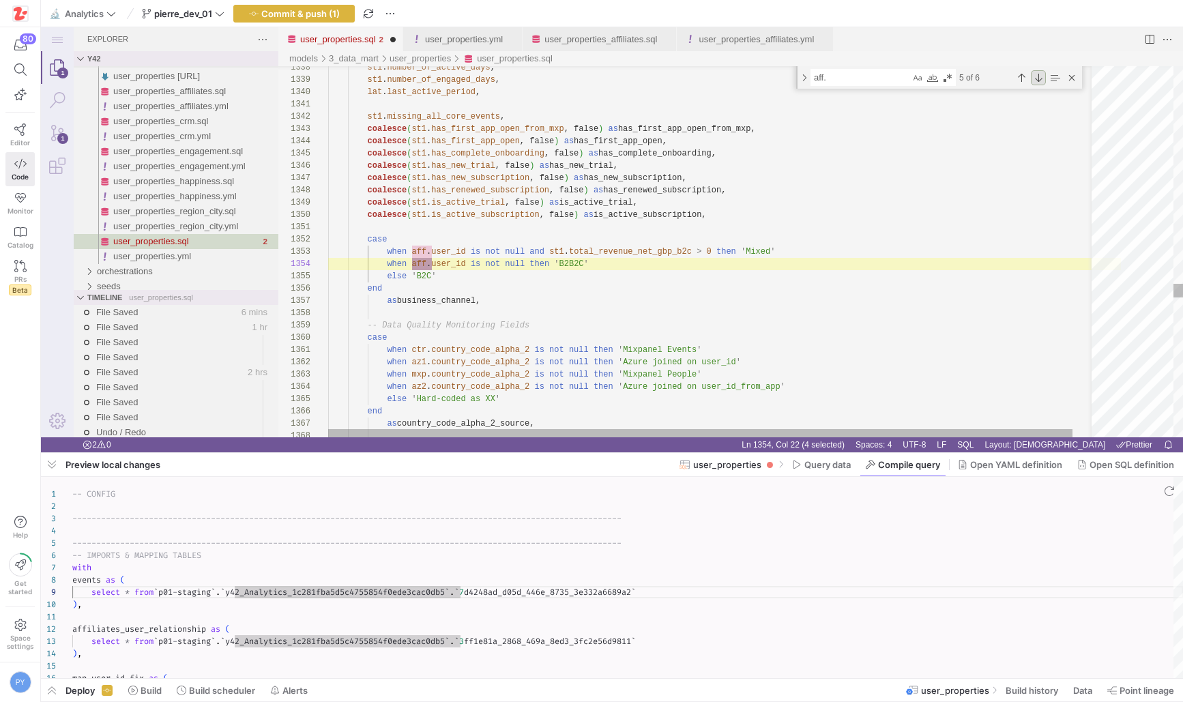
click at [1041, 78] on div "Next Match (Enter)" at bounding box center [1038, 77] width 15 height 15
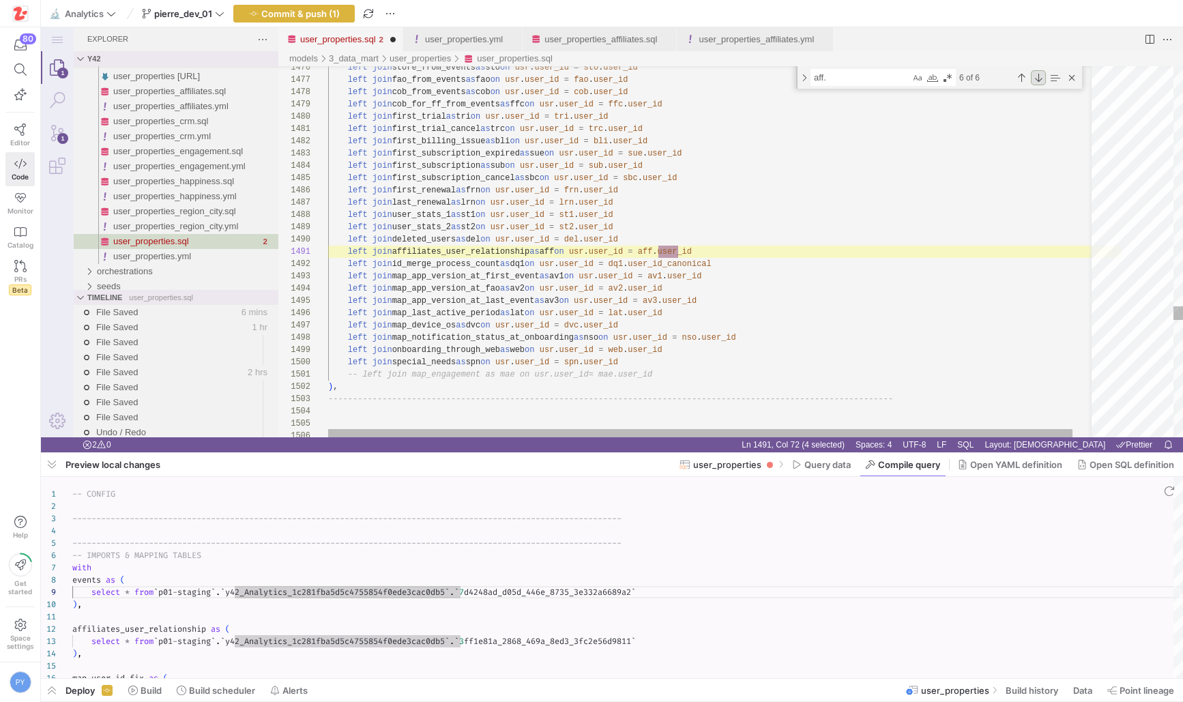
scroll to position [86, 350]
type textarea "left join affiliates_user_relationship as aff on usr.user_id = aff.user_id left…"
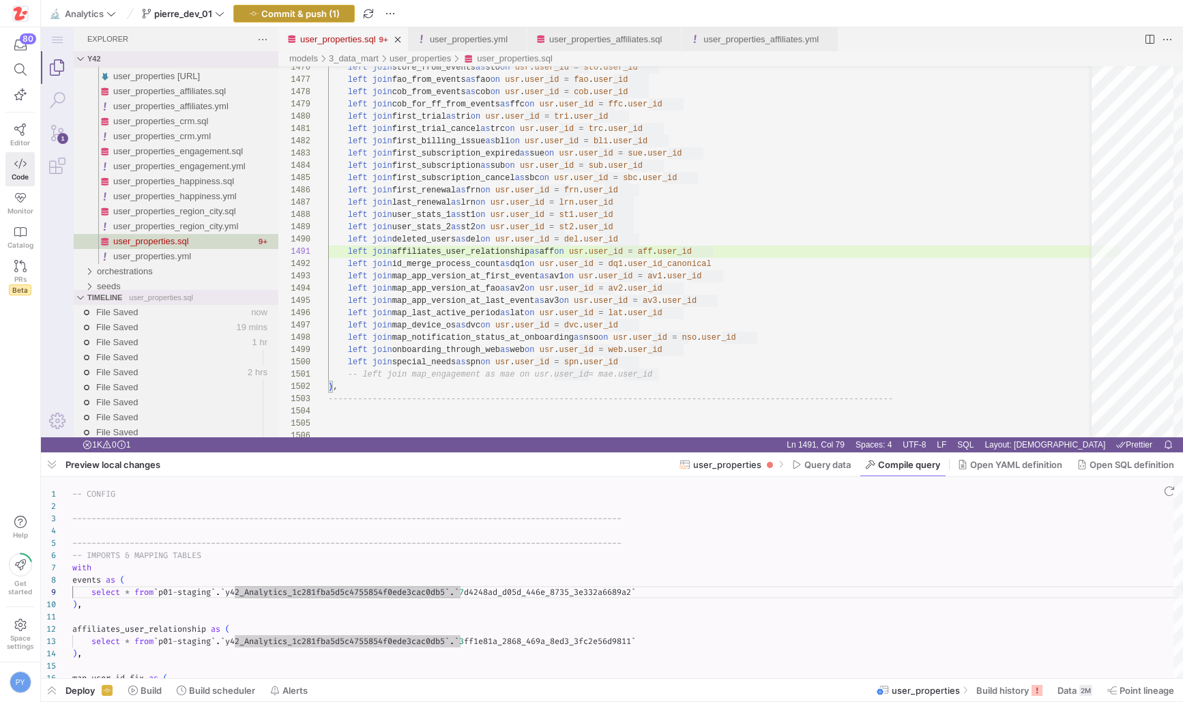
click at [310, 12] on span "Commit & push (1)" at bounding box center [300, 13] width 78 height 11
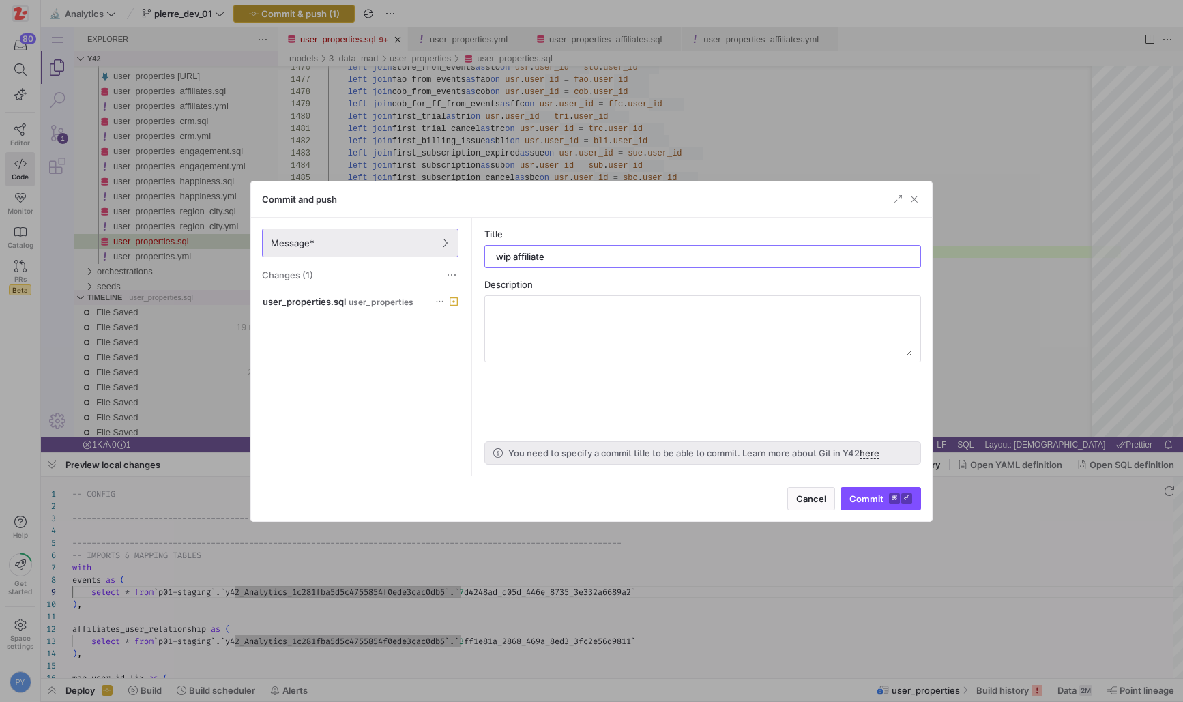
type input "wip affiliates"
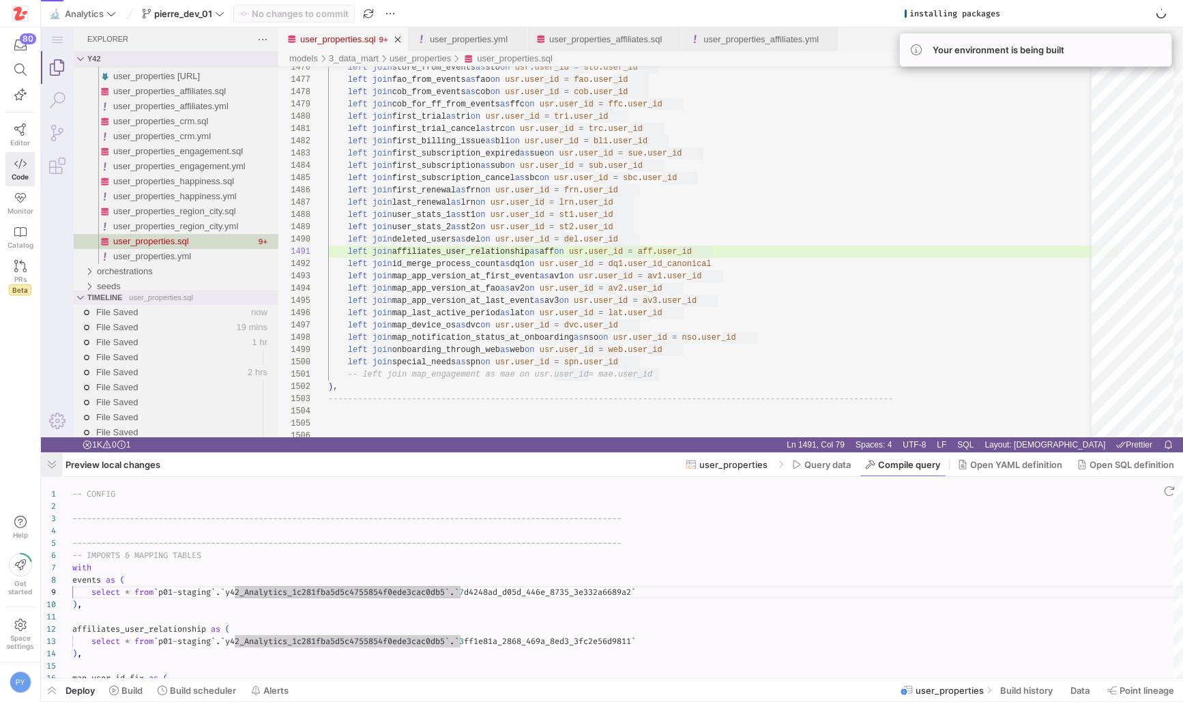
click at [51, 465] on span "button" at bounding box center [52, 464] width 22 height 23
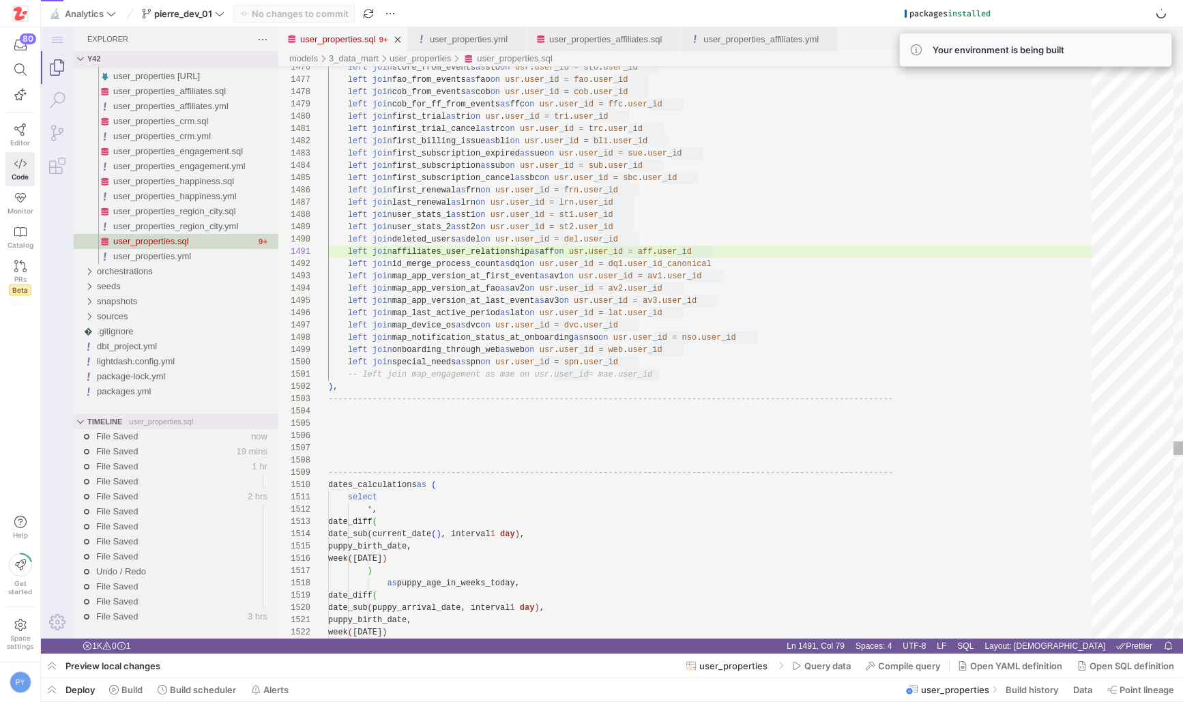
type textarea "-- left join map_engagement as mae on usr.user_id = mae.user_id ), ------------…"
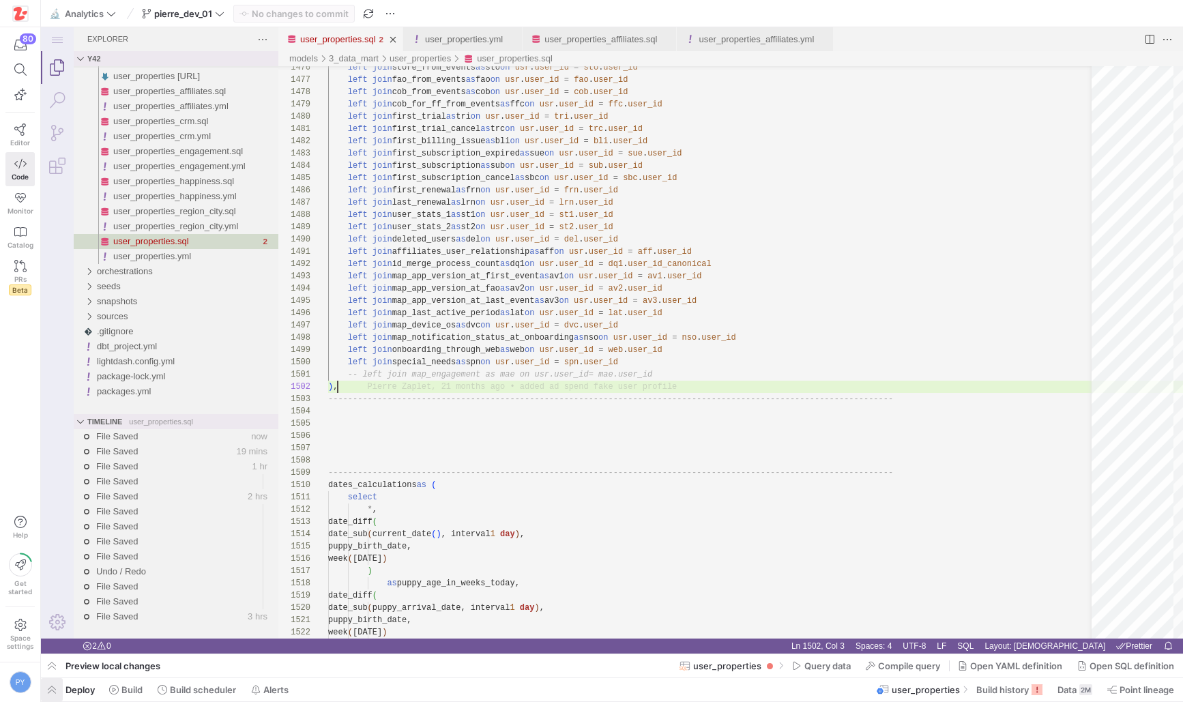
click at [56, 688] on span "button" at bounding box center [52, 689] width 22 height 23
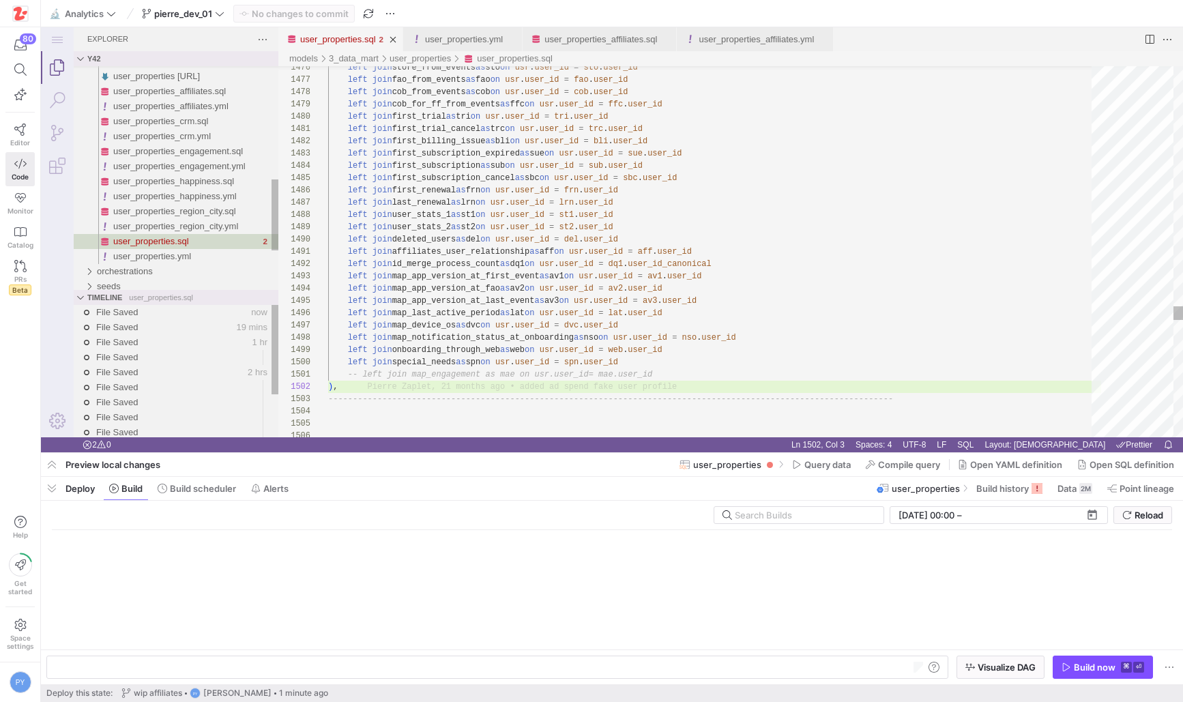
scroll to position [0, 127]
click at [1075, 670] on div "Build now" at bounding box center [1095, 667] width 42 height 11
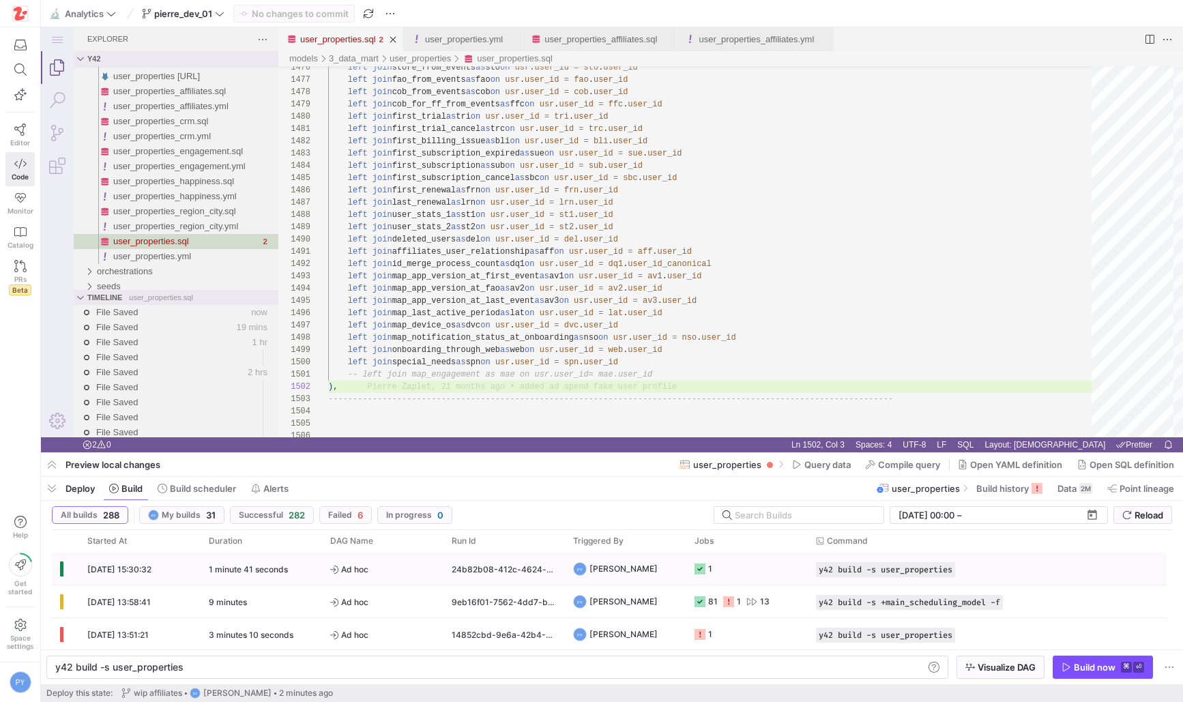
click at [149, 565] on span "15/10/25, 15:30:32" at bounding box center [119, 569] width 64 height 10
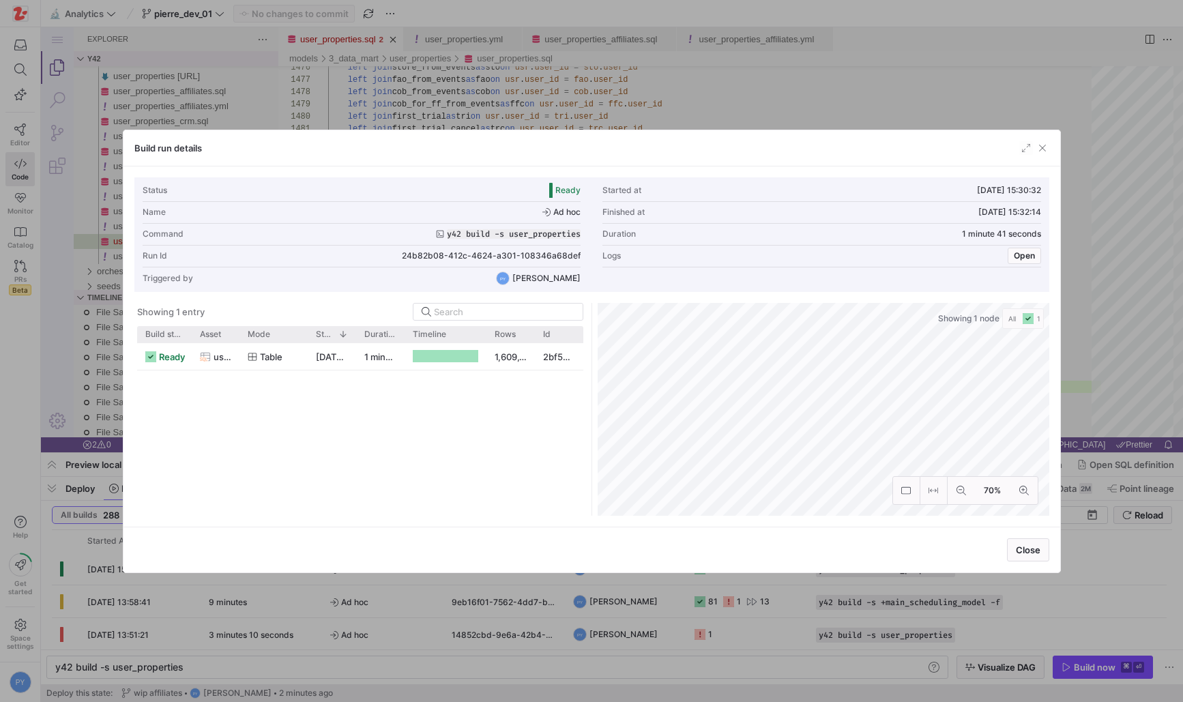
click at [442, 608] on div at bounding box center [591, 351] width 1183 height 702
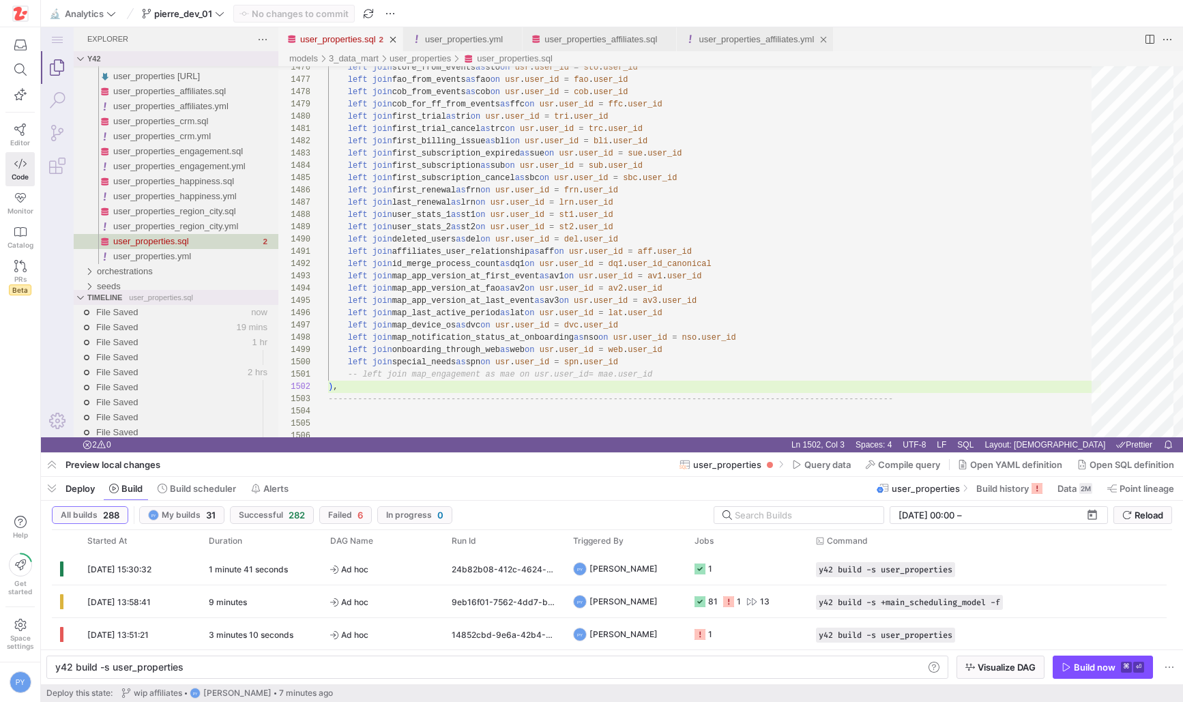
click at [792, 31] on div "user_properties_affiliates.yml" at bounding box center [756, 39] width 115 height 24
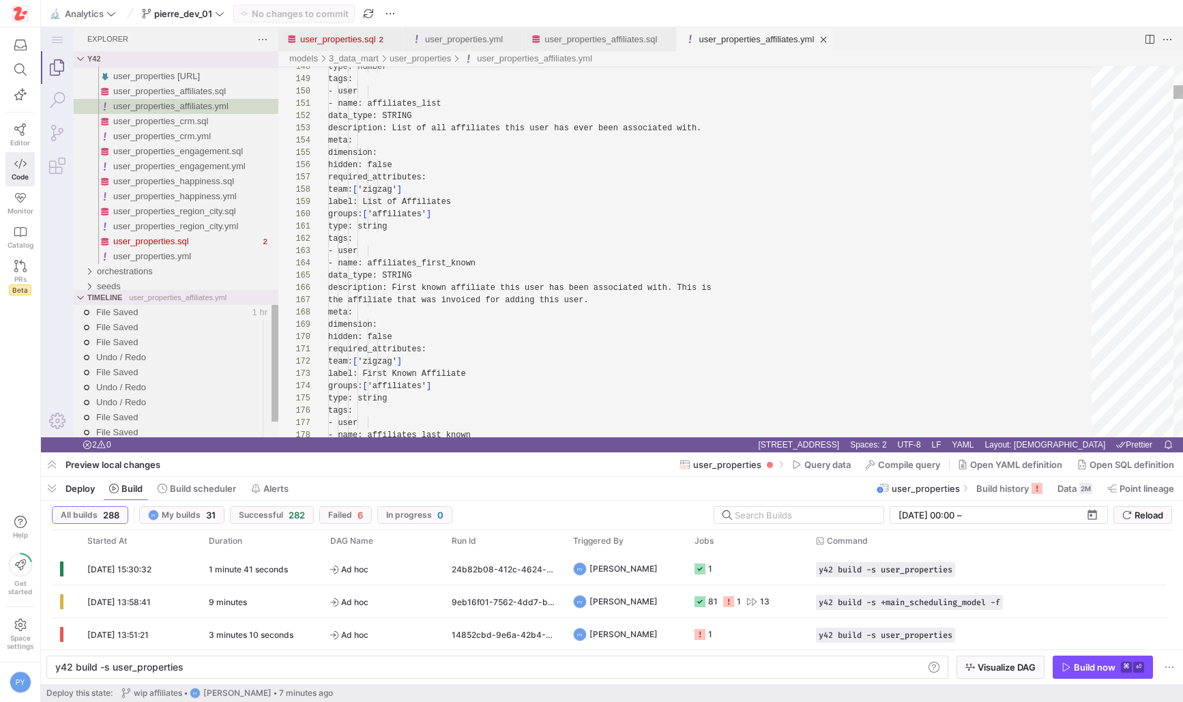
type textarea "y42 build -s user_properties_affiliates"
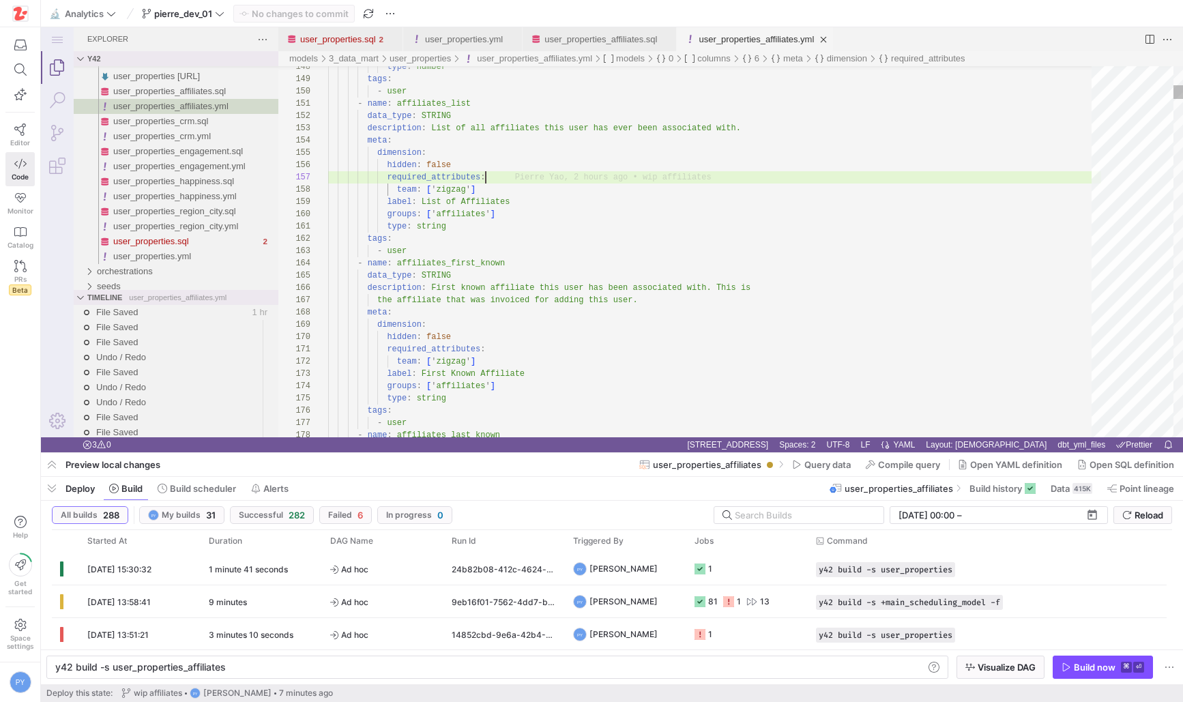
paste textarea "number_of_unique_users"
type textarea "groups: ['quality'] type: number sql: safe_divide(${number_of_corrupted_users},…"
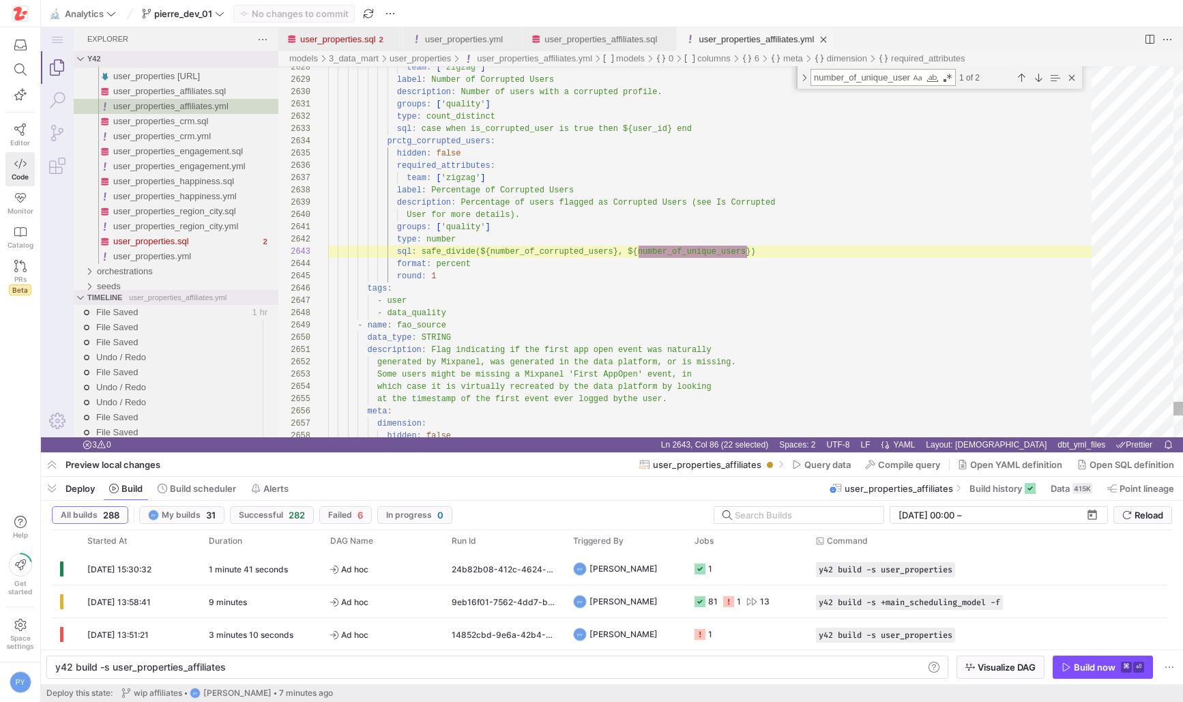
scroll to position [123, 419]
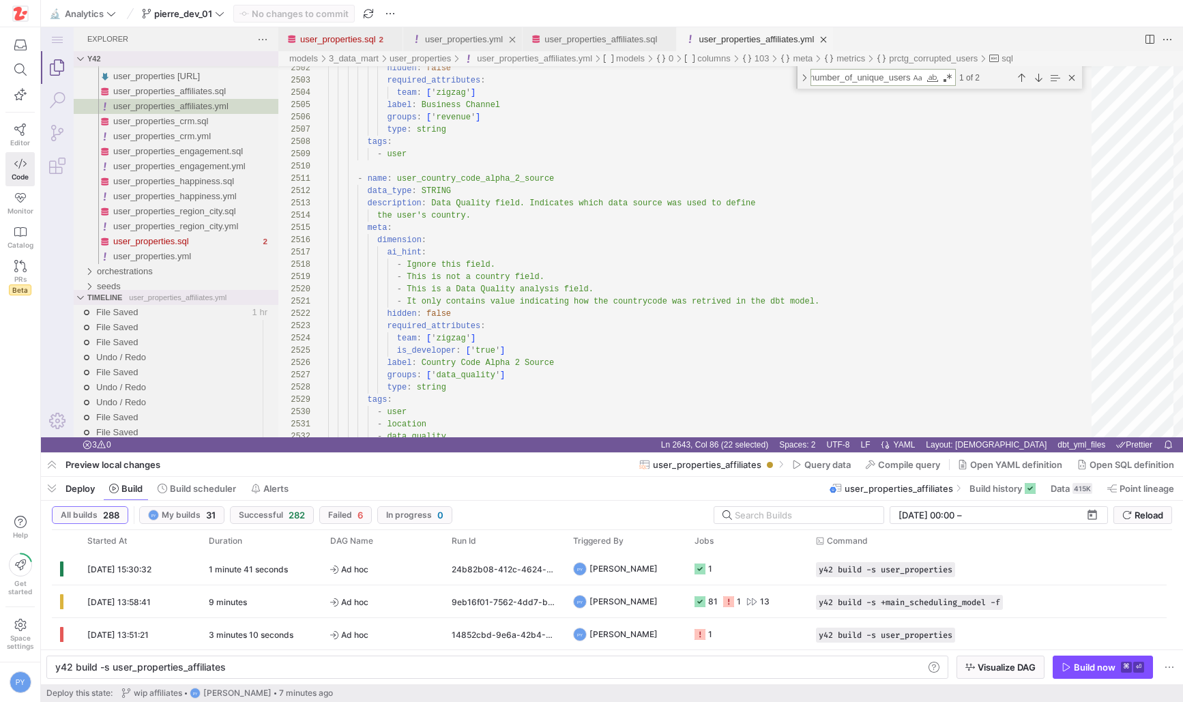
type textarea "number_of_unique_users"
click at [480, 45] on div "user_properties.yml" at bounding box center [464, 39] width 78 height 24
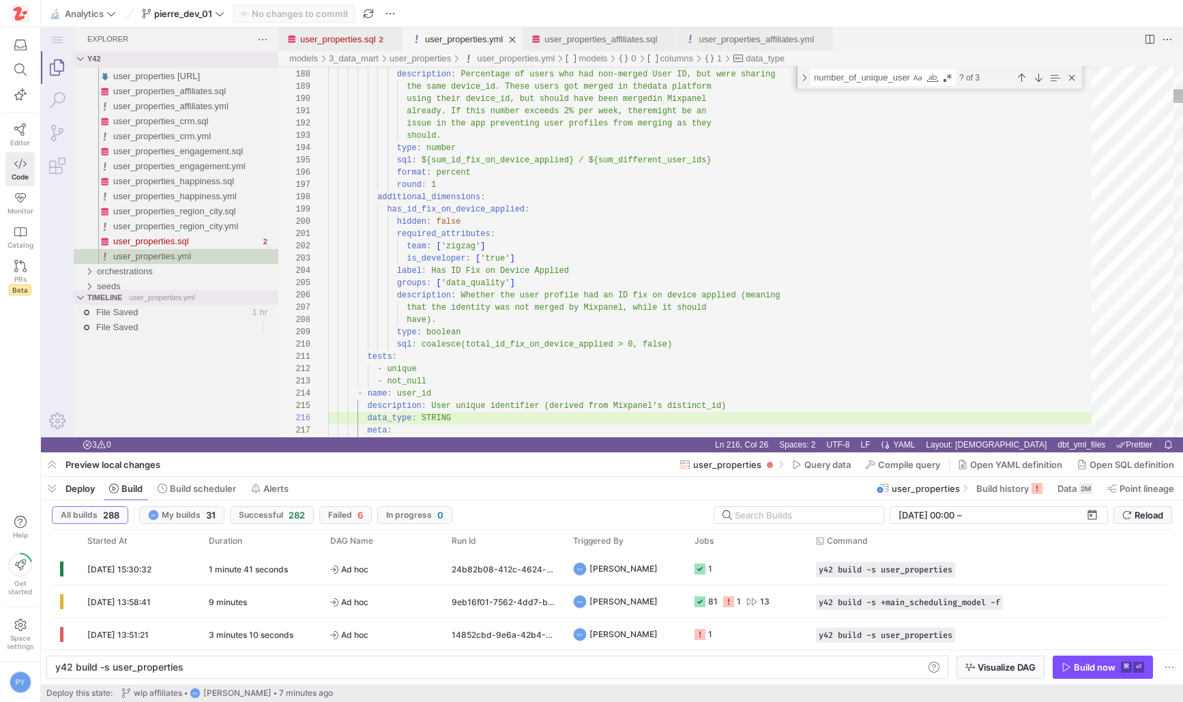
scroll to position [61, 124]
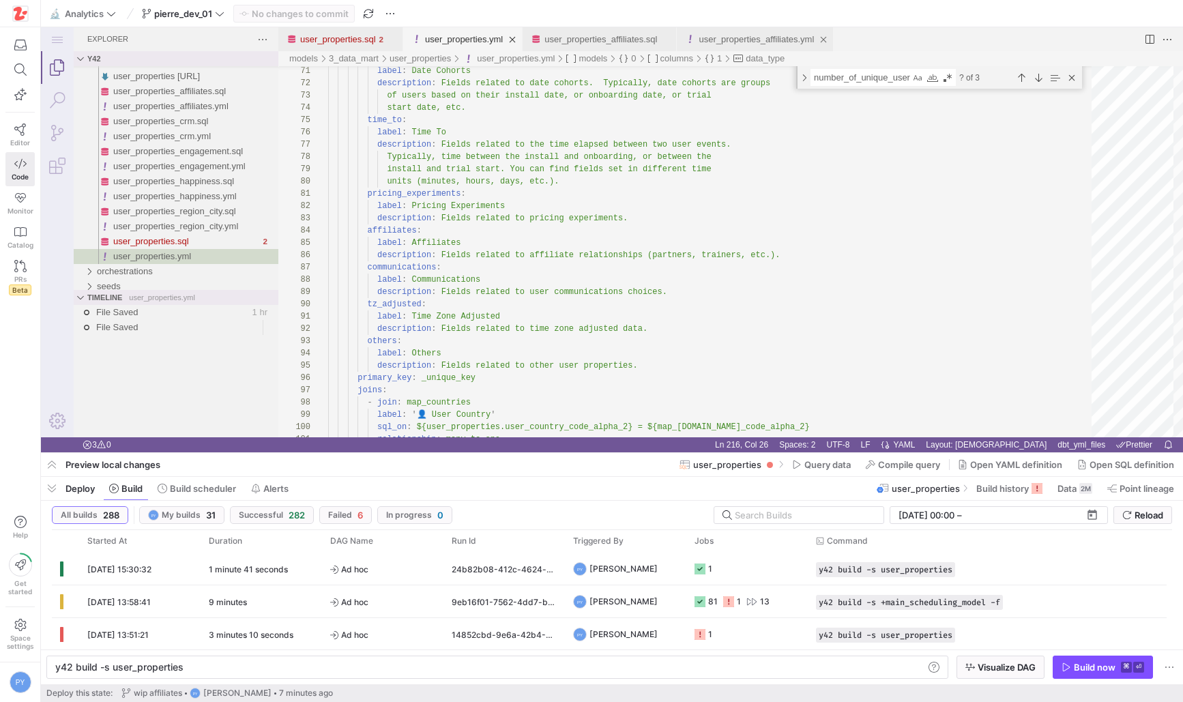
click at [743, 34] on link "user_properties_affiliates.yml" at bounding box center [756, 39] width 115 height 10
type textarea "y42 build -s user_properties_affiliates"
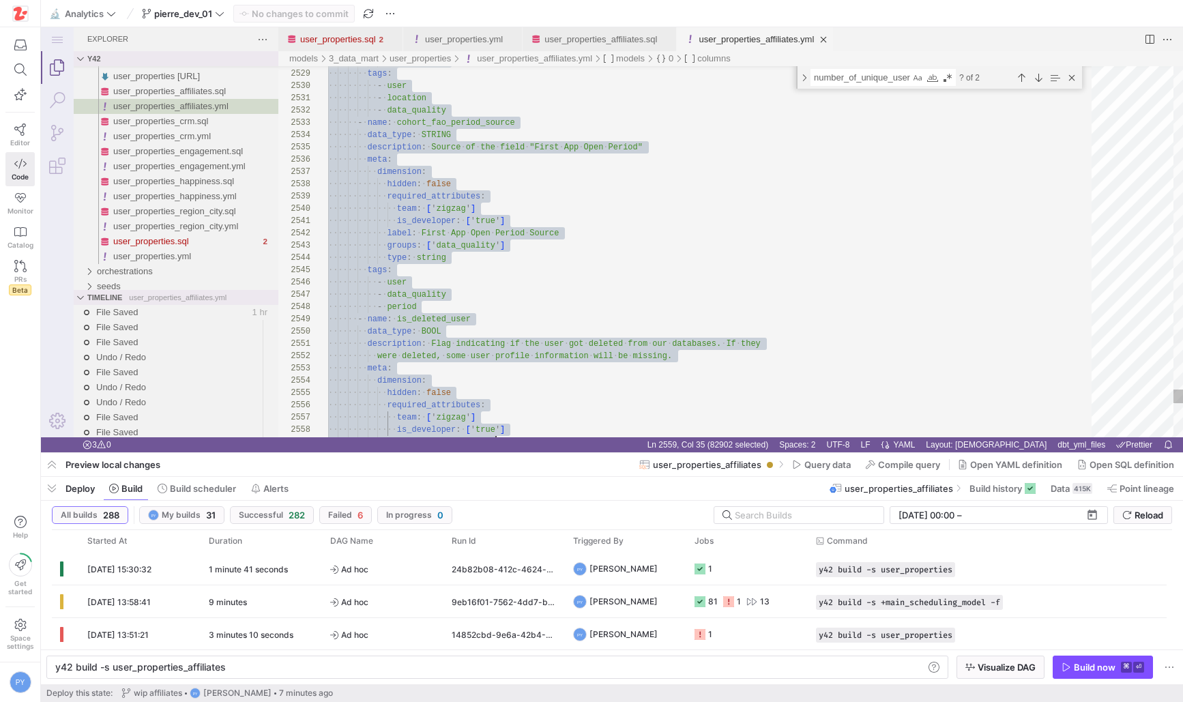
scroll to position [37, 385]
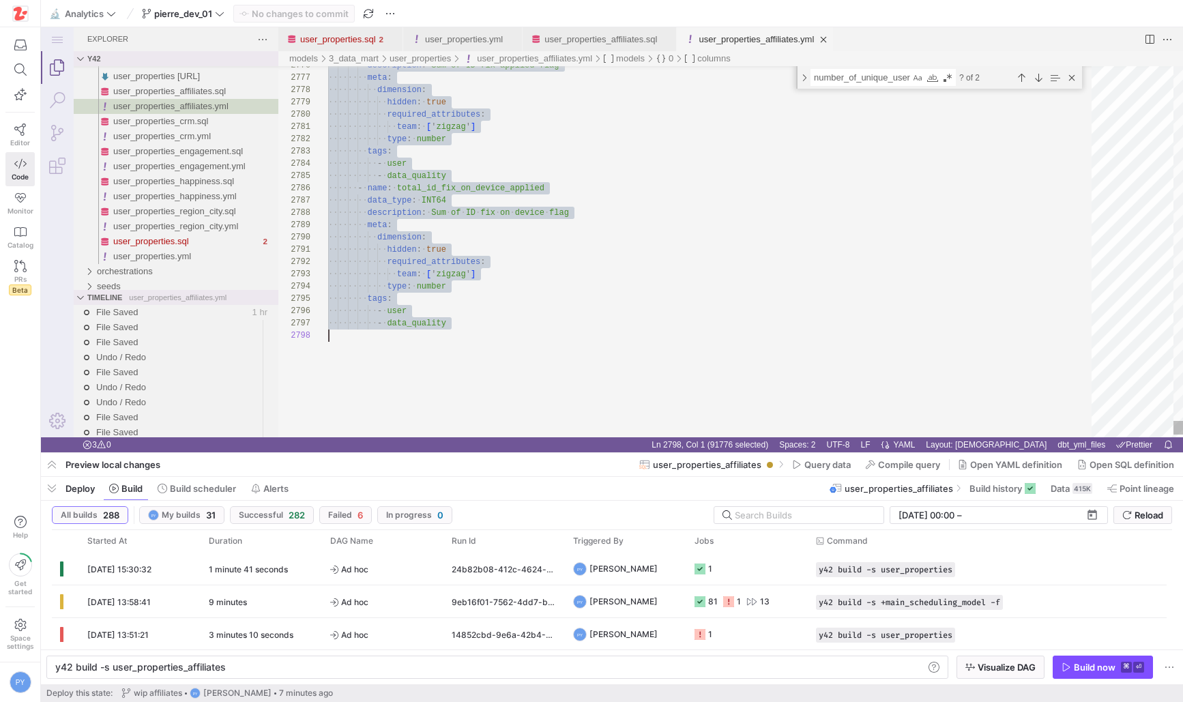
type textarea "- name: adjust_id data_type: STRING description: The unique identifier assigned…"
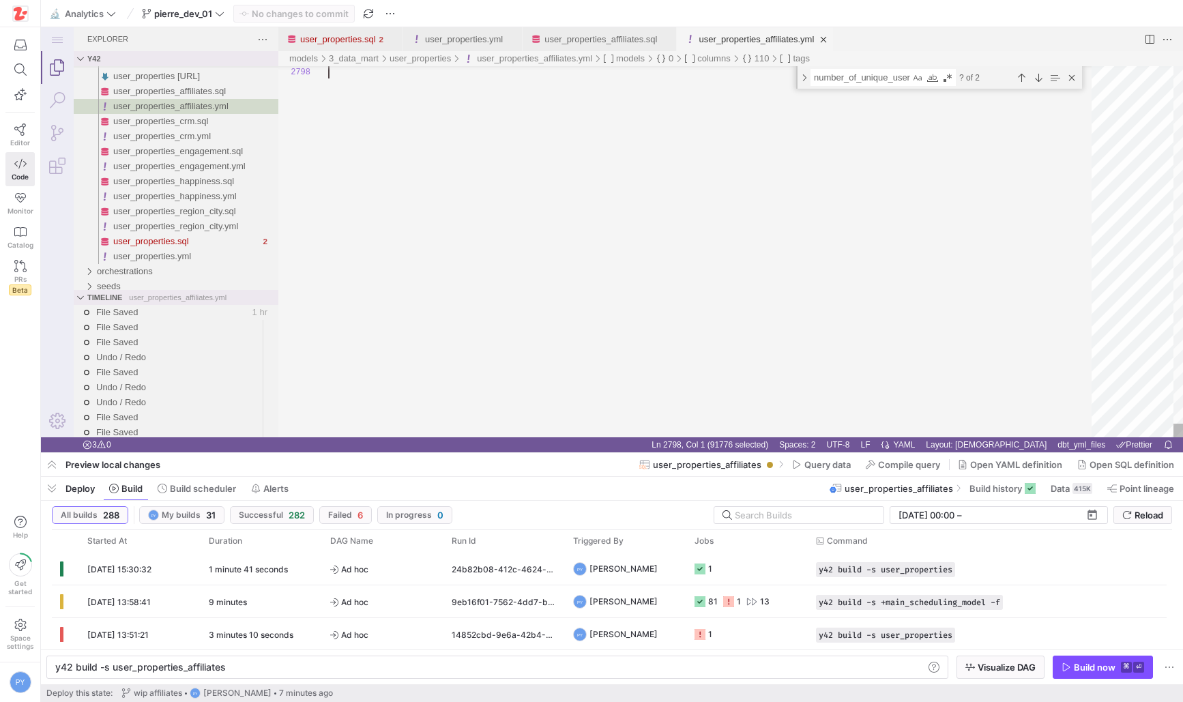
drag, startPoint x: 498, startPoint y: 229, endPoint x: 609, endPoint y: 742, distance: 525.1
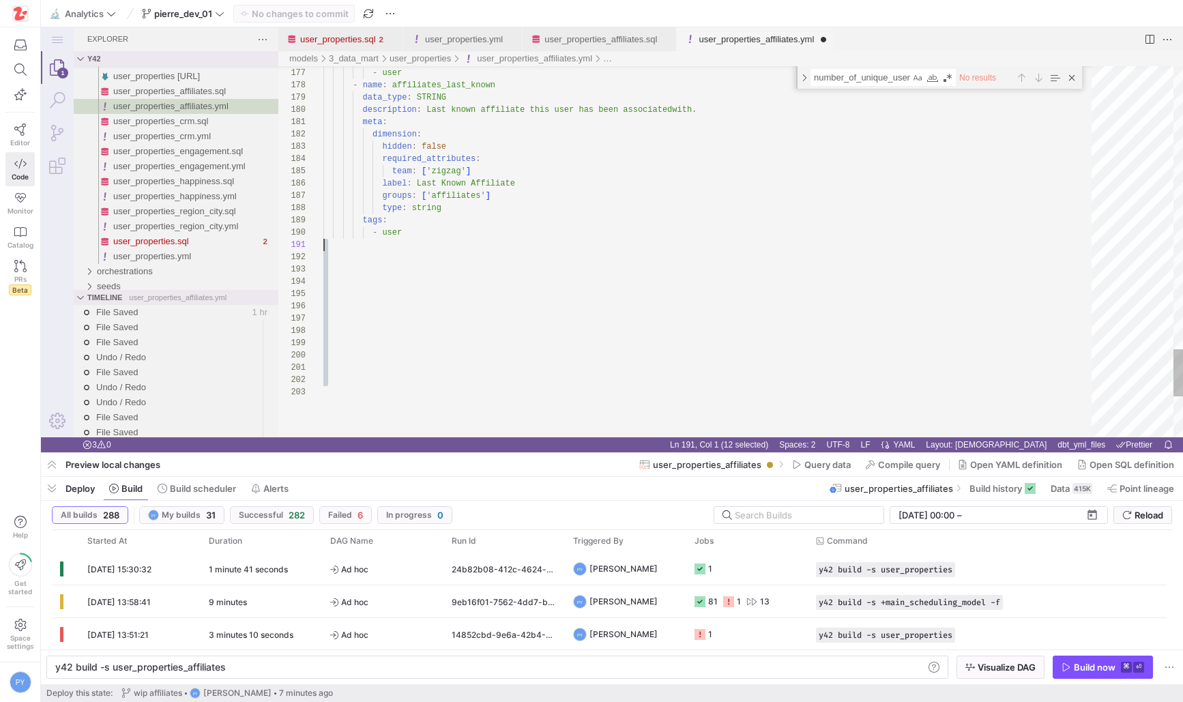
scroll to position [0, 0]
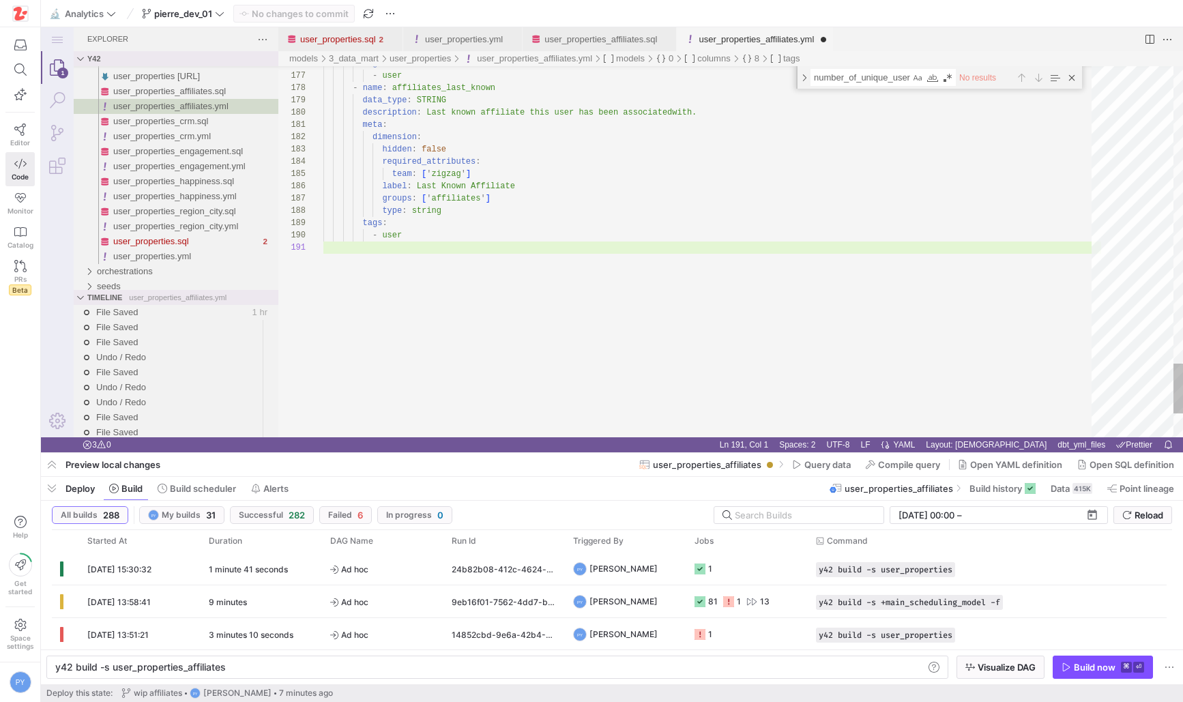
type textarea "meta: dimension: hidden: false required_attributes: team: ['zigzag'] label: Las…"
click at [276, 11] on span "Commit & push (1)" at bounding box center [300, 13] width 78 height 11
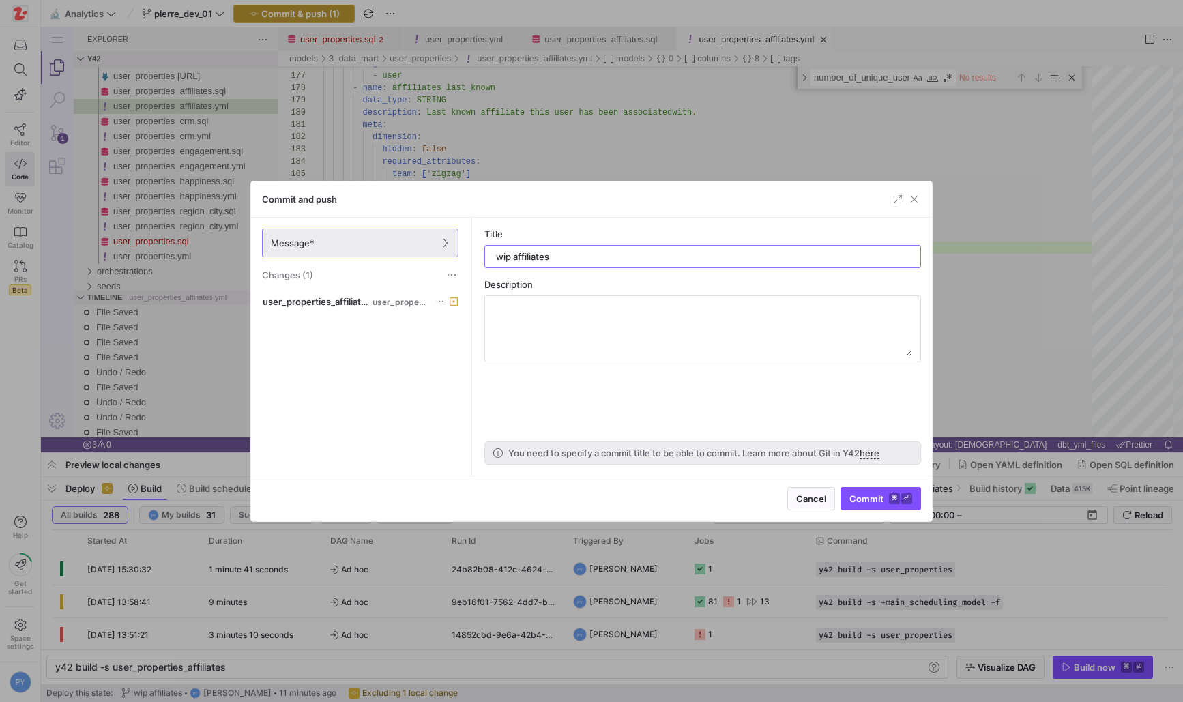
type input "wip affiliates"
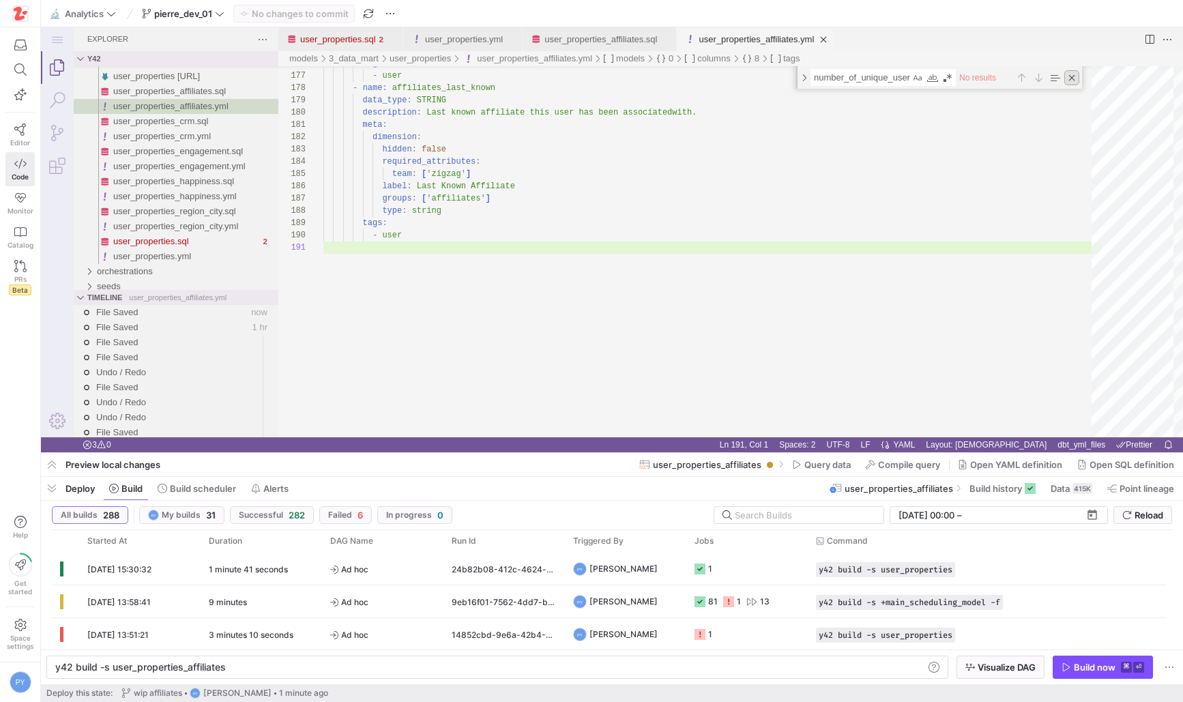
click at [1068, 76] on div "Close (Escape)" at bounding box center [1072, 77] width 15 height 15
click at [1068, 76] on div "number_of_unique_users number_of_unique_users No results" at bounding box center [939, 77] width 286 height 23
type textarea "meta: dimension: hidden: false required_attributes: team: ['zigzag'] label: Las…"
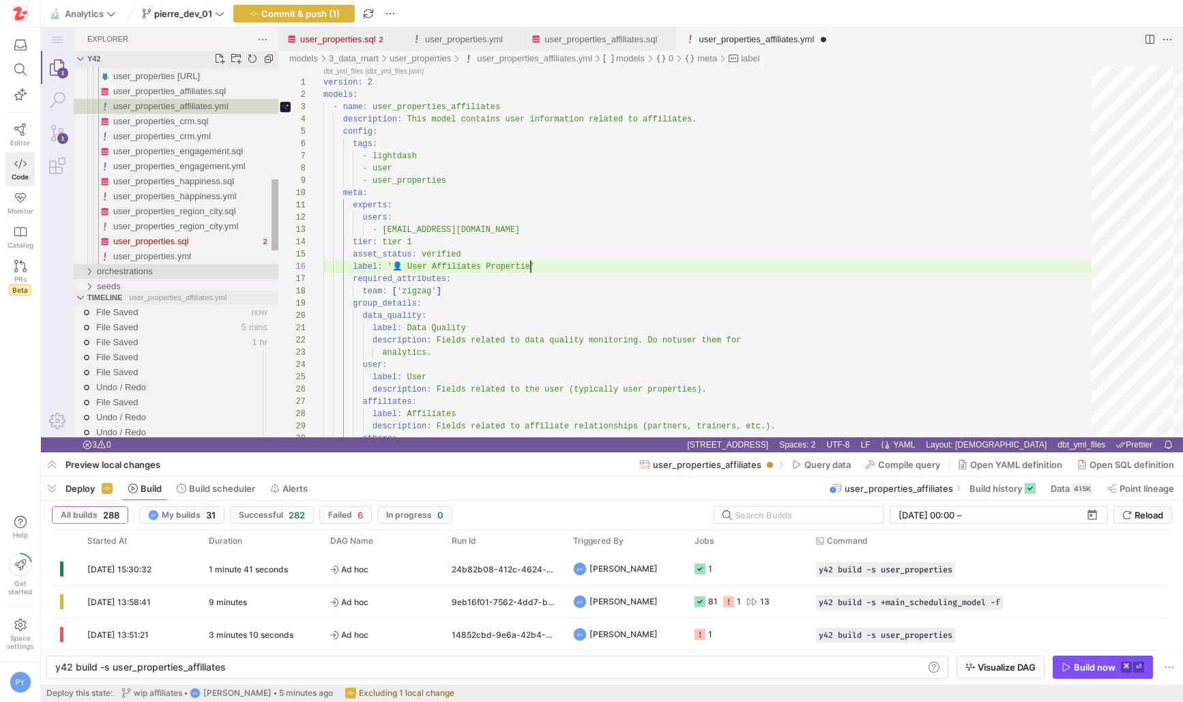
scroll to position [61, 212]
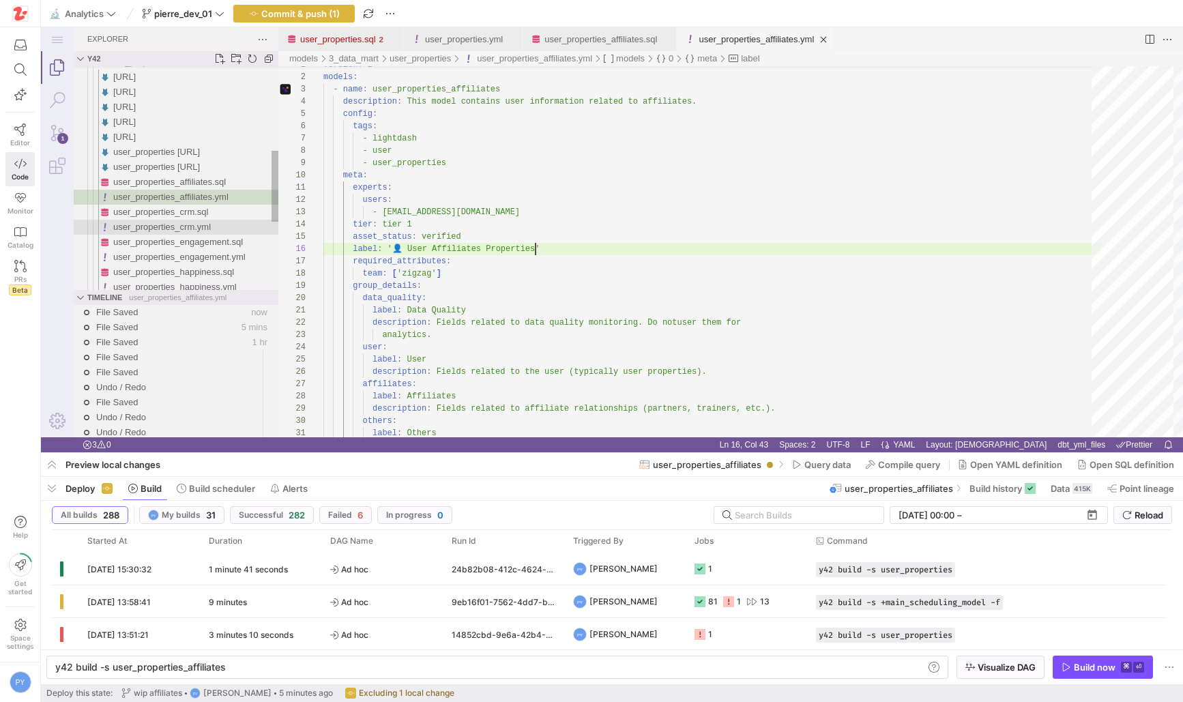
type textarea "experts: users: - pierre@zigzag.dog tier: tier 1 asset_status: verified label: …"
click at [184, 224] on span "user_properties_crm.yml" at bounding box center [162, 227] width 98 height 10
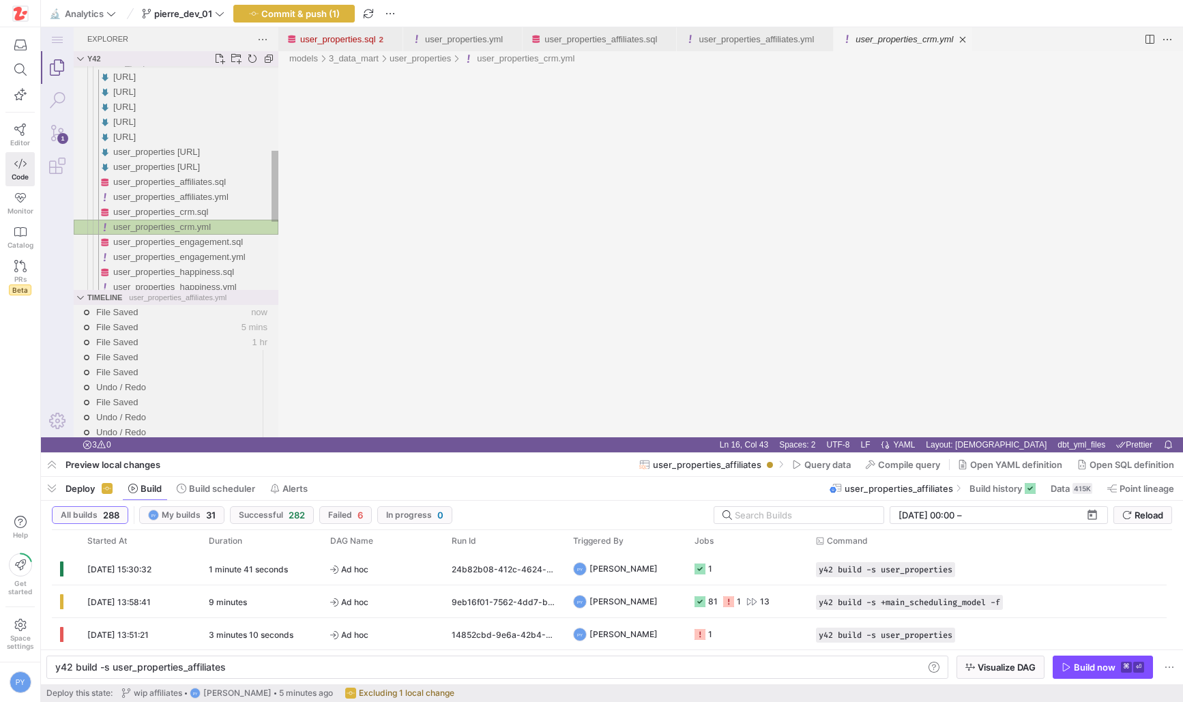
click at [184, 224] on span "user_properties_crm.yml" at bounding box center [162, 227] width 98 height 10
type textarea "y42 build -s user_properties_crm"
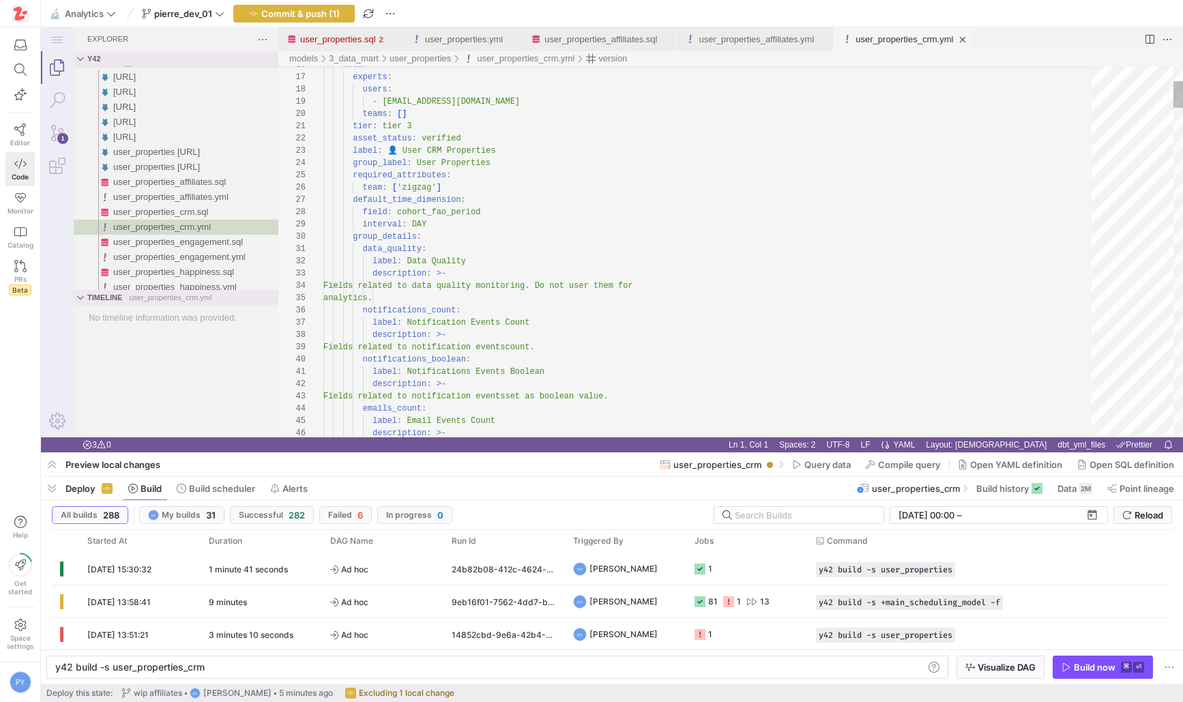
type textarea "data_quality: label: Data Quality description: >- Fields related to data qualit…"
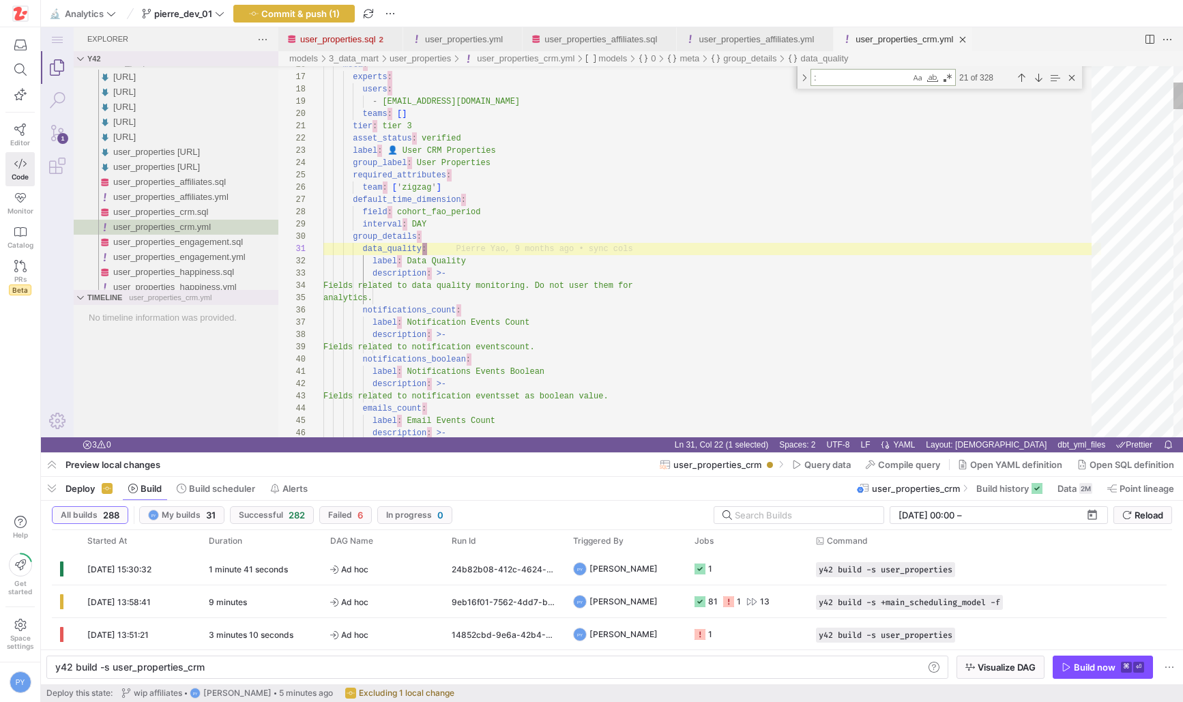
scroll to position [0, 104]
type textarea ":"
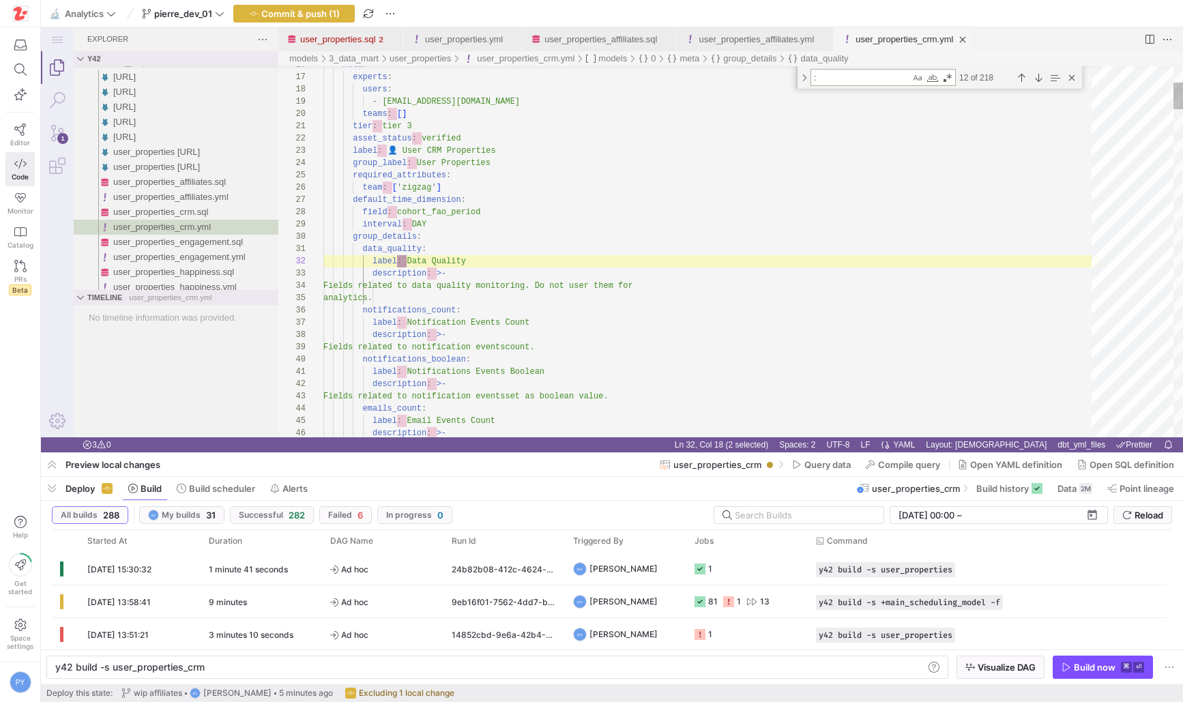
type textarea "Fields related to email events set as boolean value. sql_filter: (0=0 and ${lig…"
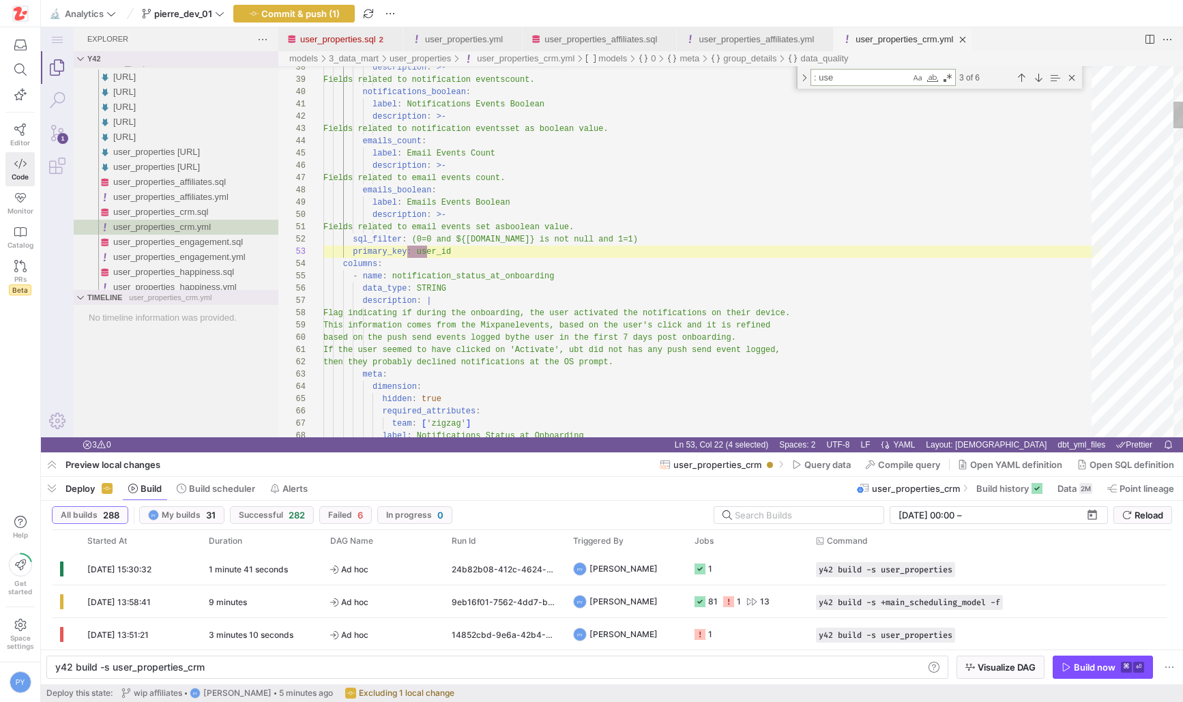
type textarea ": user"
type textarea "tags: - user - notifications - name: user_id description: User unique identifie…"
type textarea ": user"
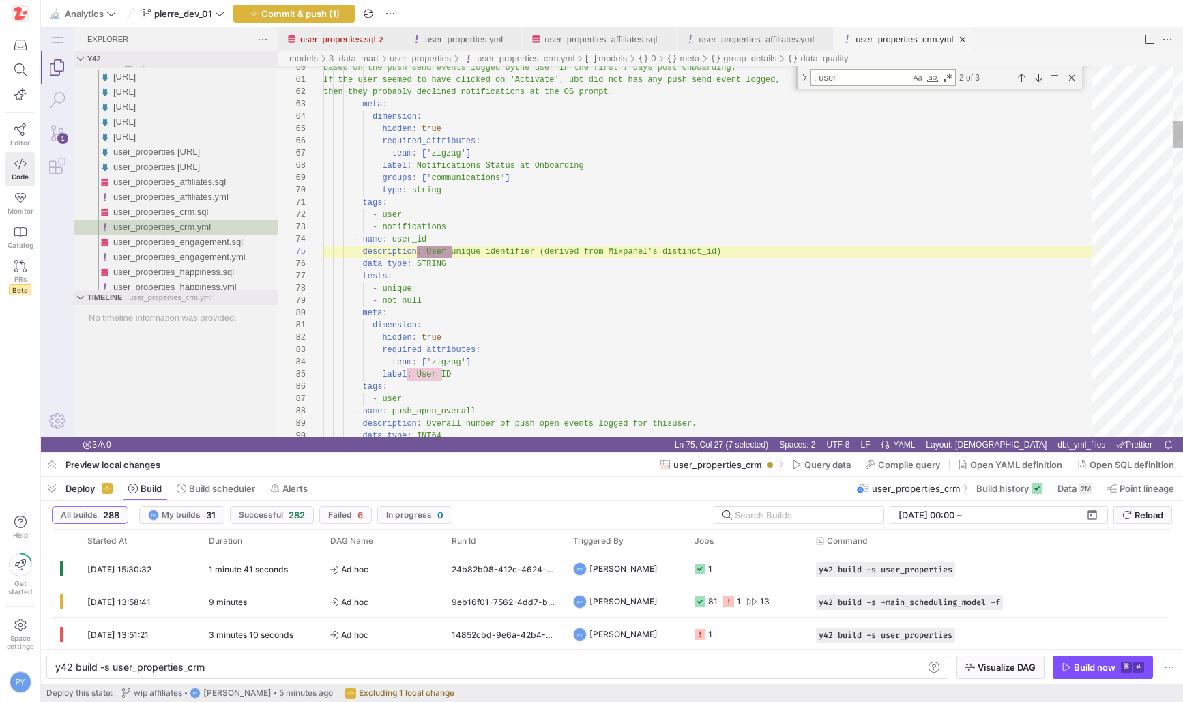
type textarea "tier: tier 3 asset_status: verified label: 👤 User CRM Properties group_label: U…"
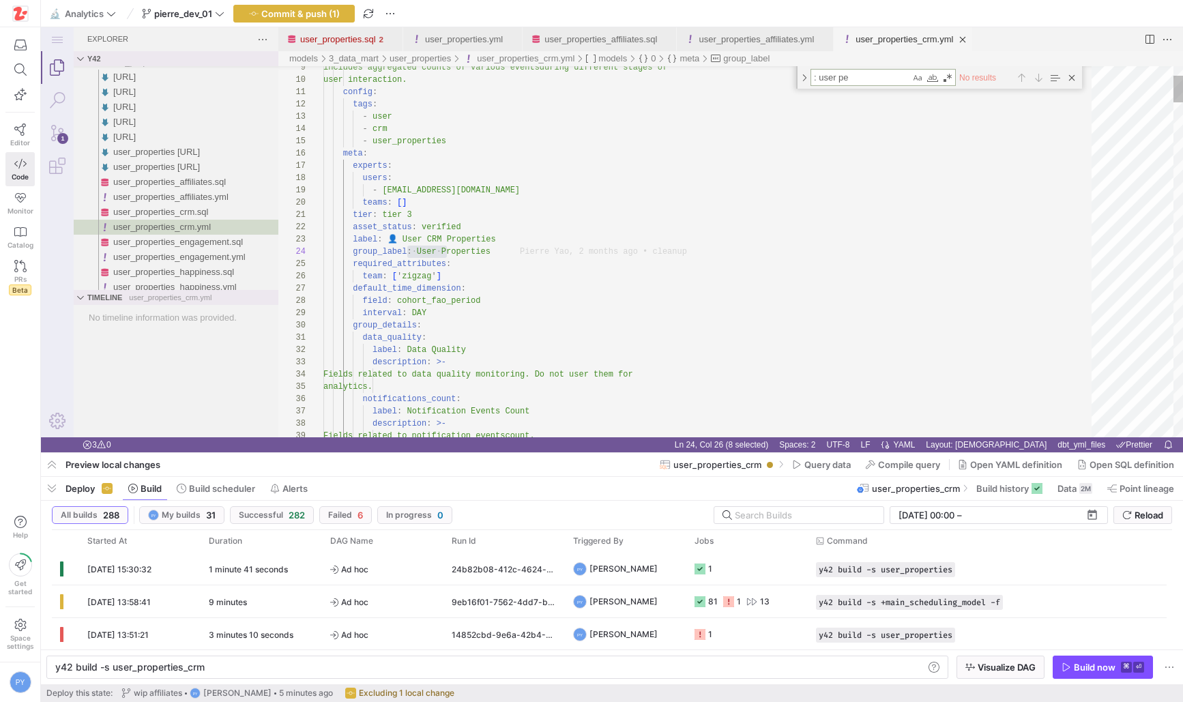
type textarea ": user pe"
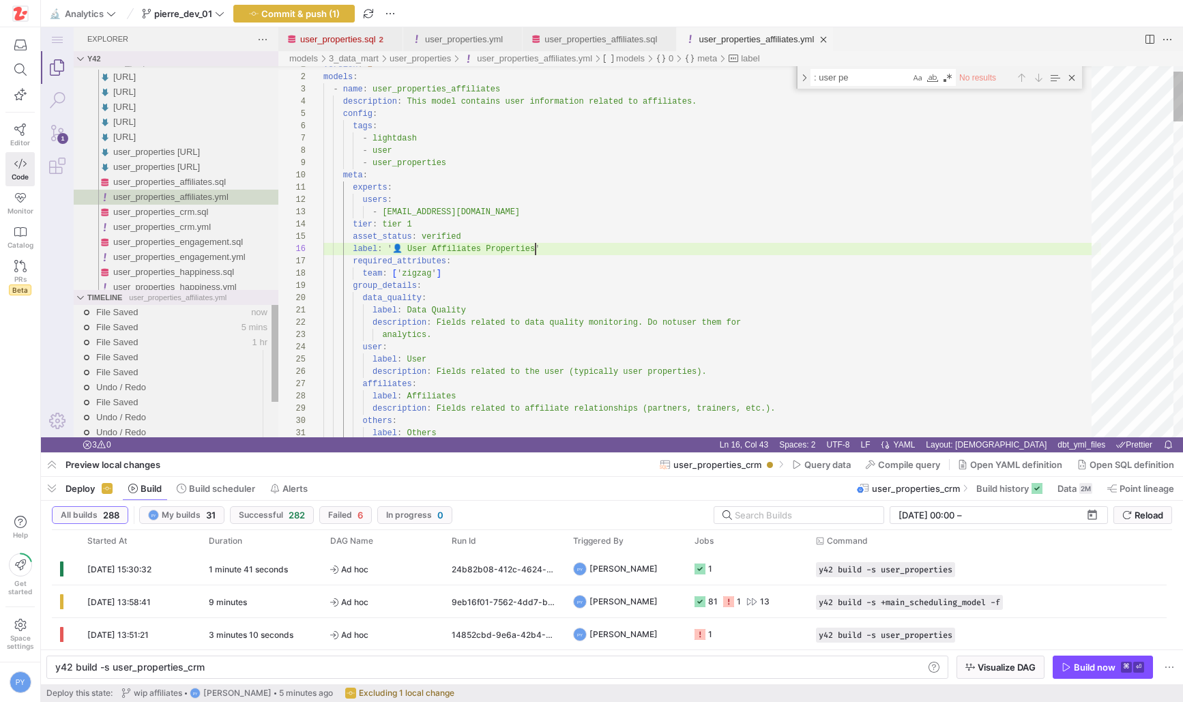
type textarea "y42 build -s user_properties_affiliates"
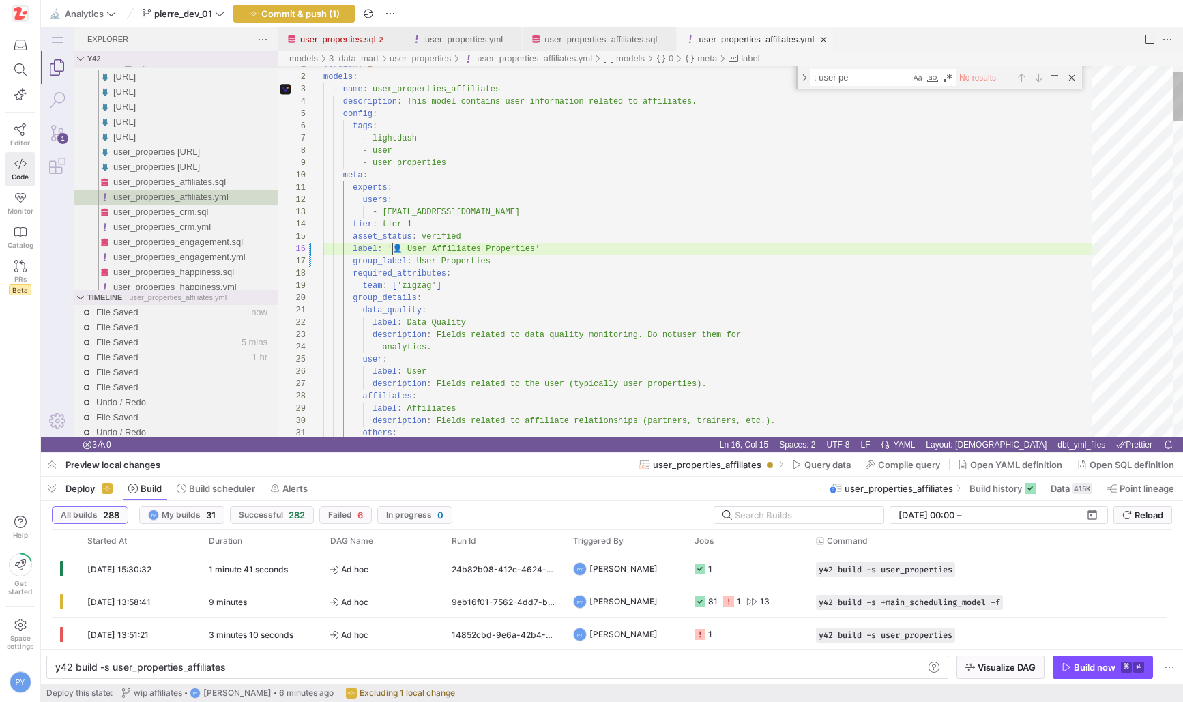
scroll to position [61, 69]
type textarea "experts: users: - pierre@zigzag.dog tier: tier 1 asset_status: verified label: …"
click at [324, 8] on span "Commit & push (1)" at bounding box center [300, 13] width 78 height 11
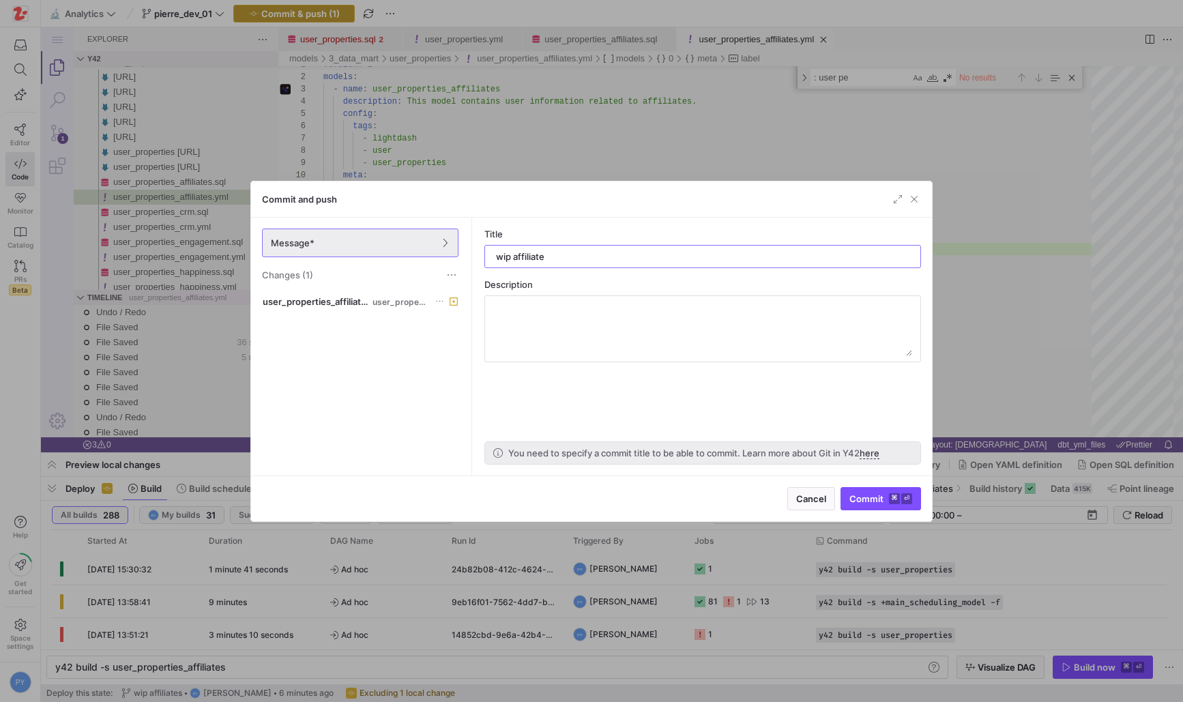
type input "wip affiliates"
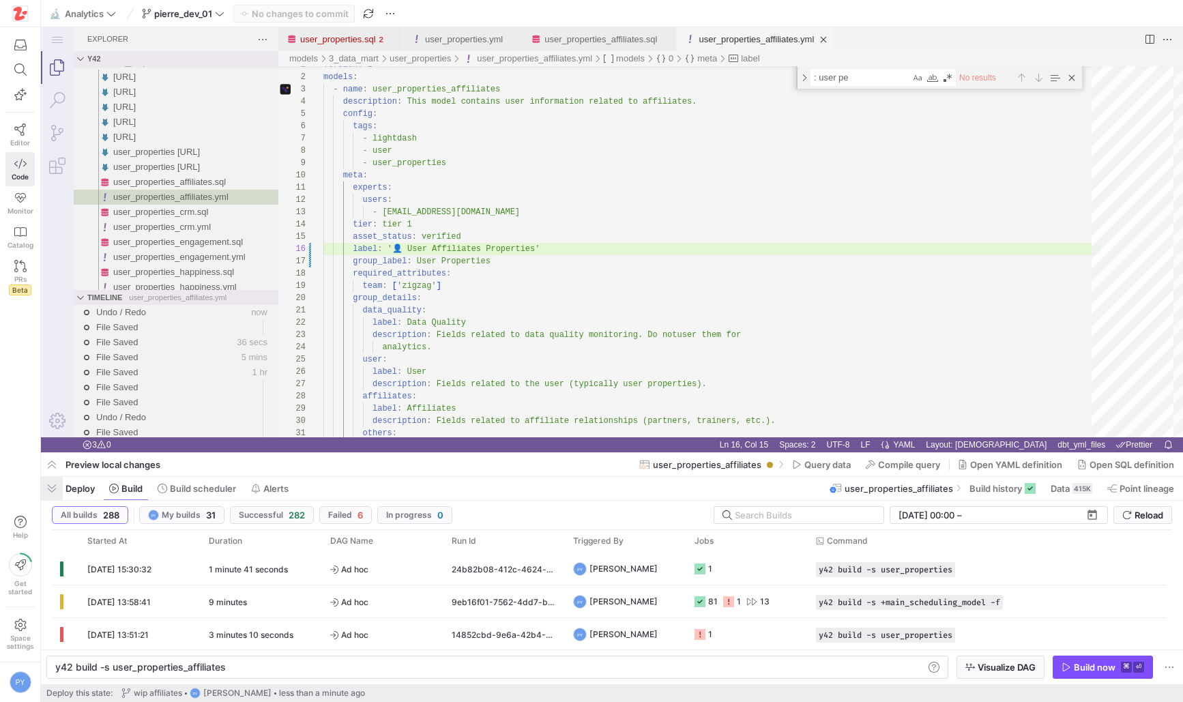
click at [53, 483] on span "button" at bounding box center [52, 488] width 22 height 23
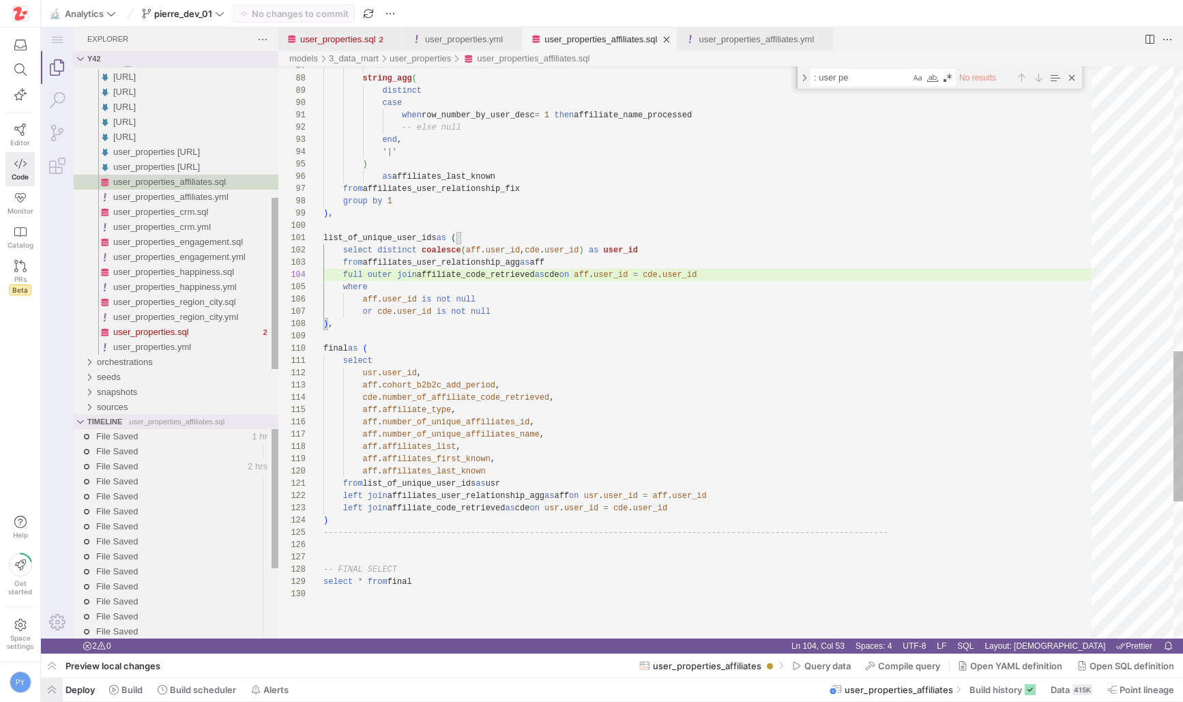
scroll to position [37, 257]
click at [223, 16] on icon at bounding box center [220, 14] width 10 height 10
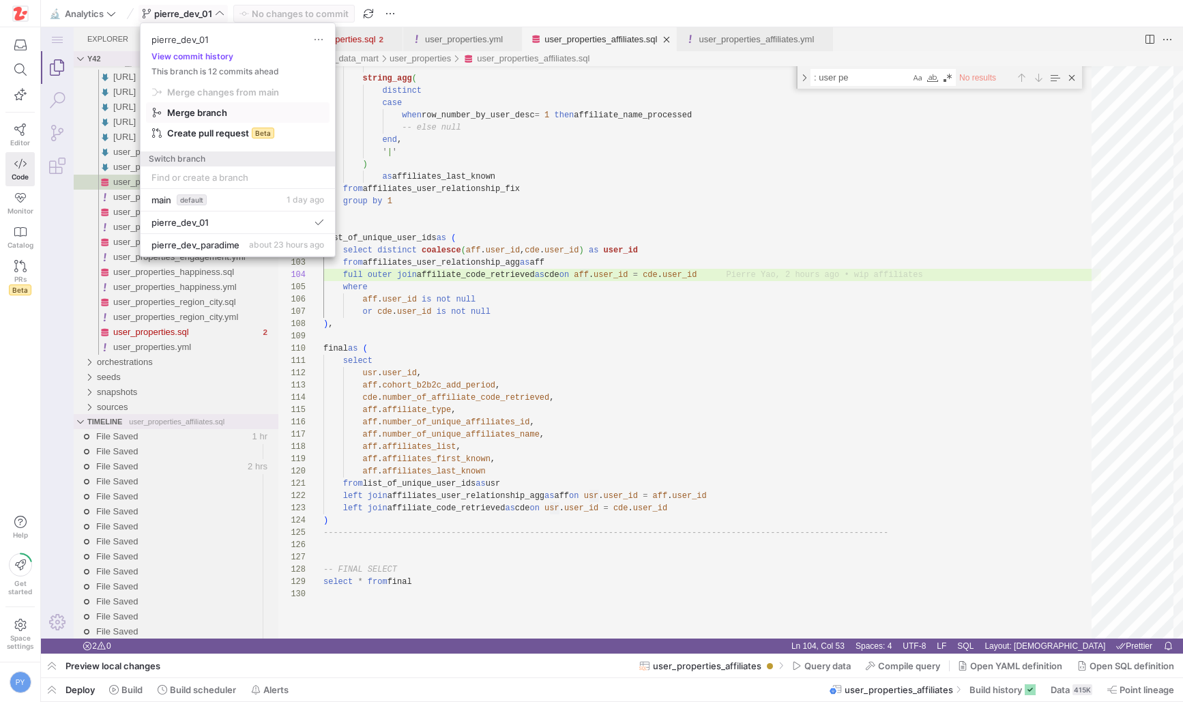
click at [210, 111] on span "Merge branch" at bounding box center [197, 112] width 60 height 11
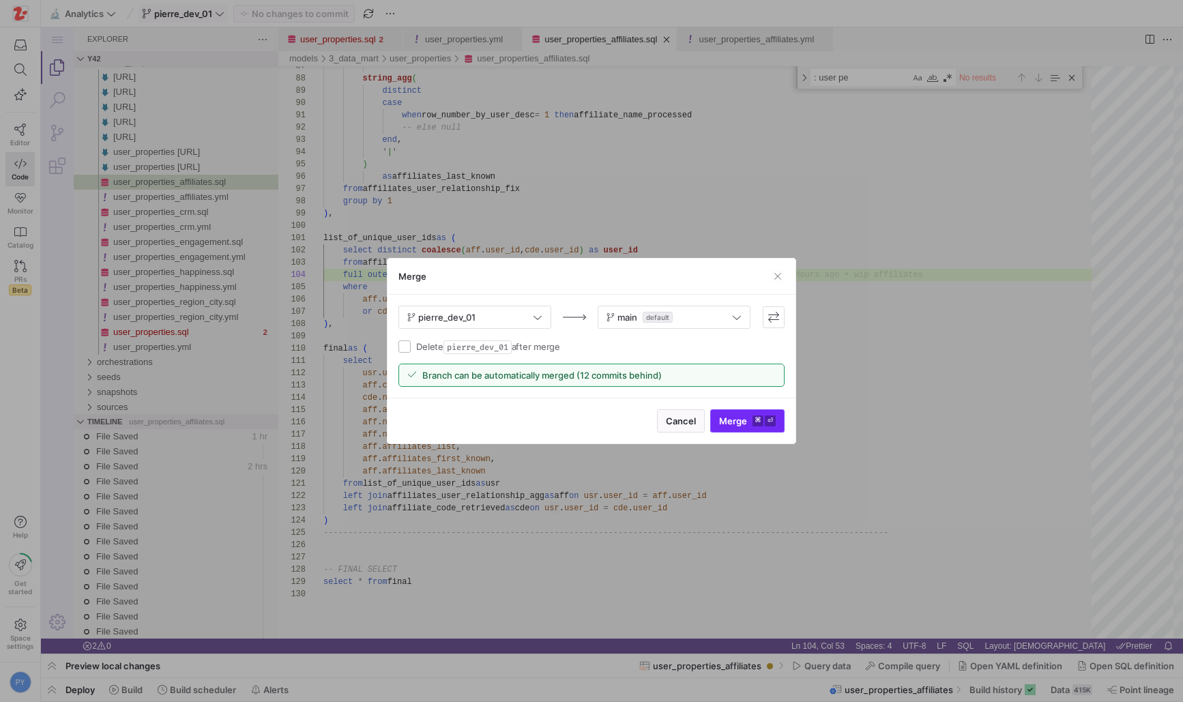
click at [732, 418] on span "Merge ⌘ ⏎" at bounding box center [747, 421] width 57 height 11
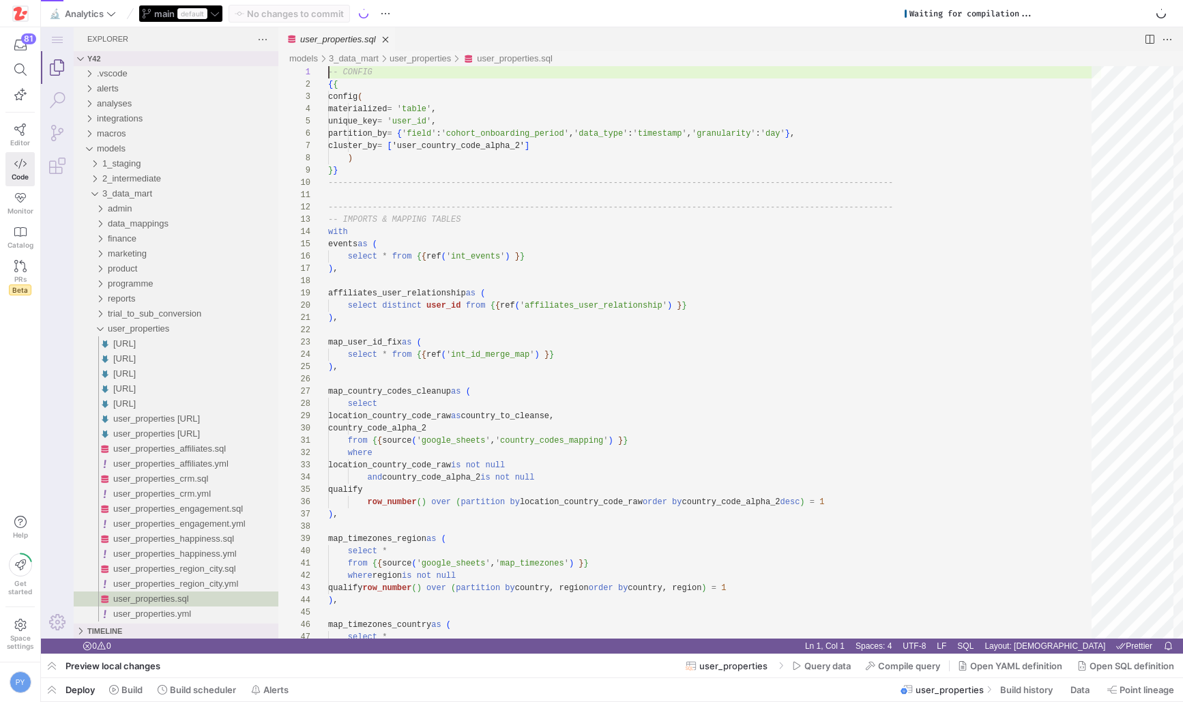
click at [215, 14] on div "main default" at bounding box center [181, 14] width 85 height 18
click at [49, 686] on span "button" at bounding box center [52, 689] width 22 height 23
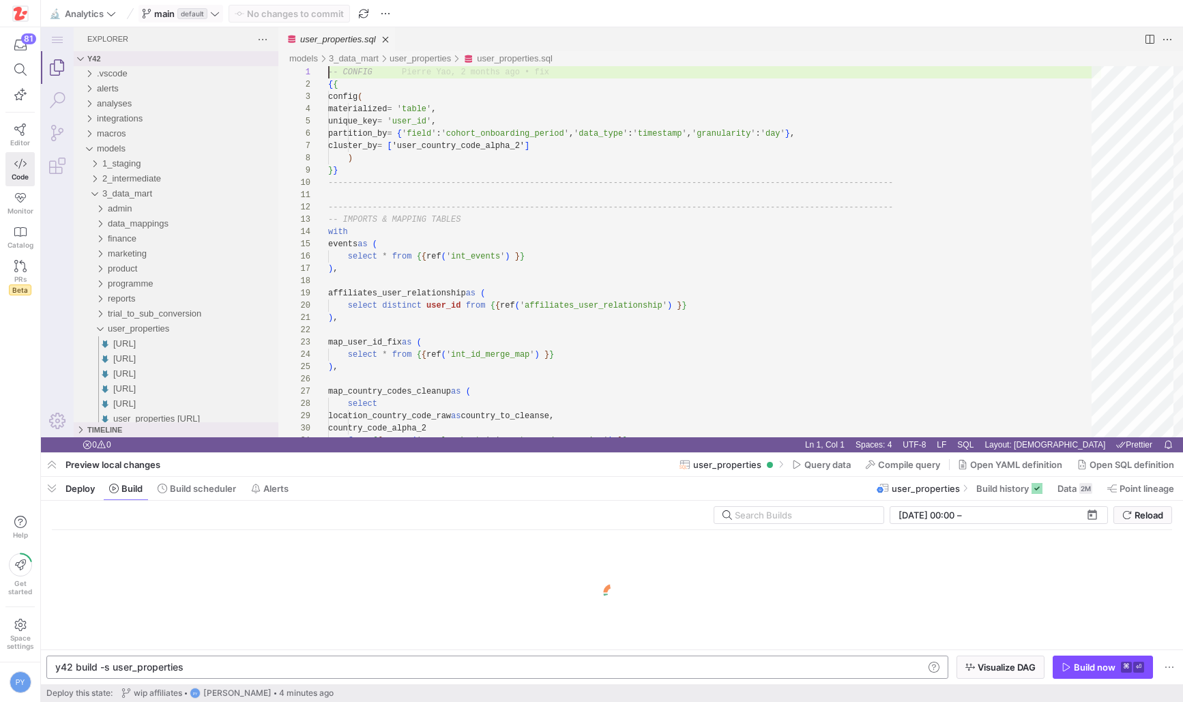
click at [235, 666] on div "y42 build -s user_properties" at bounding box center [489, 667] width 869 height 11
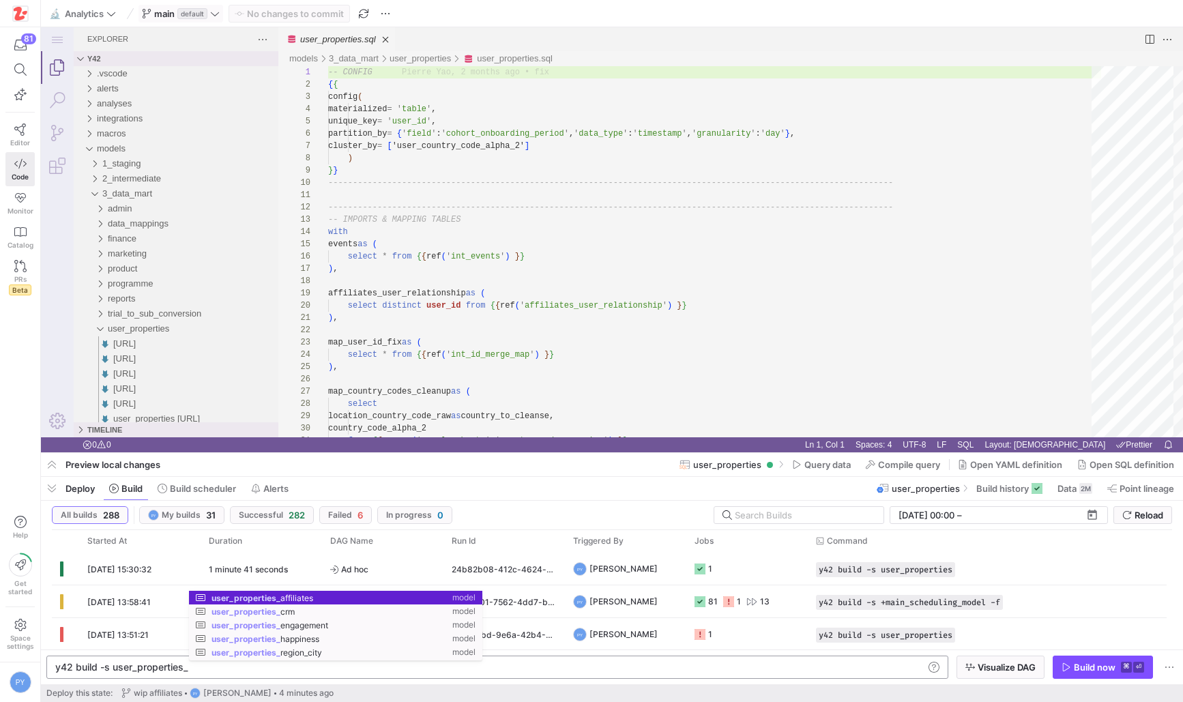
scroll to position [0, 127]
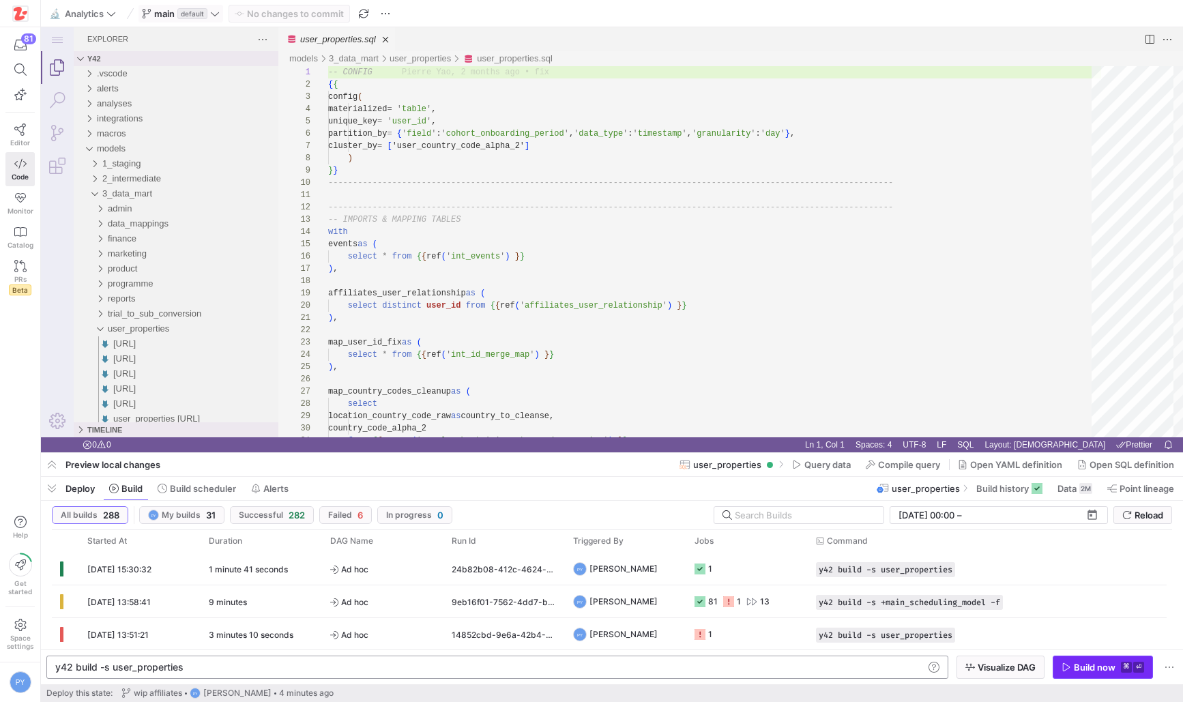
click at [1074, 662] on div "Build now" at bounding box center [1095, 667] width 42 height 11
click at [364, 667] on div "y42 build -s user_properties" at bounding box center [489, 667] width 869 height 11
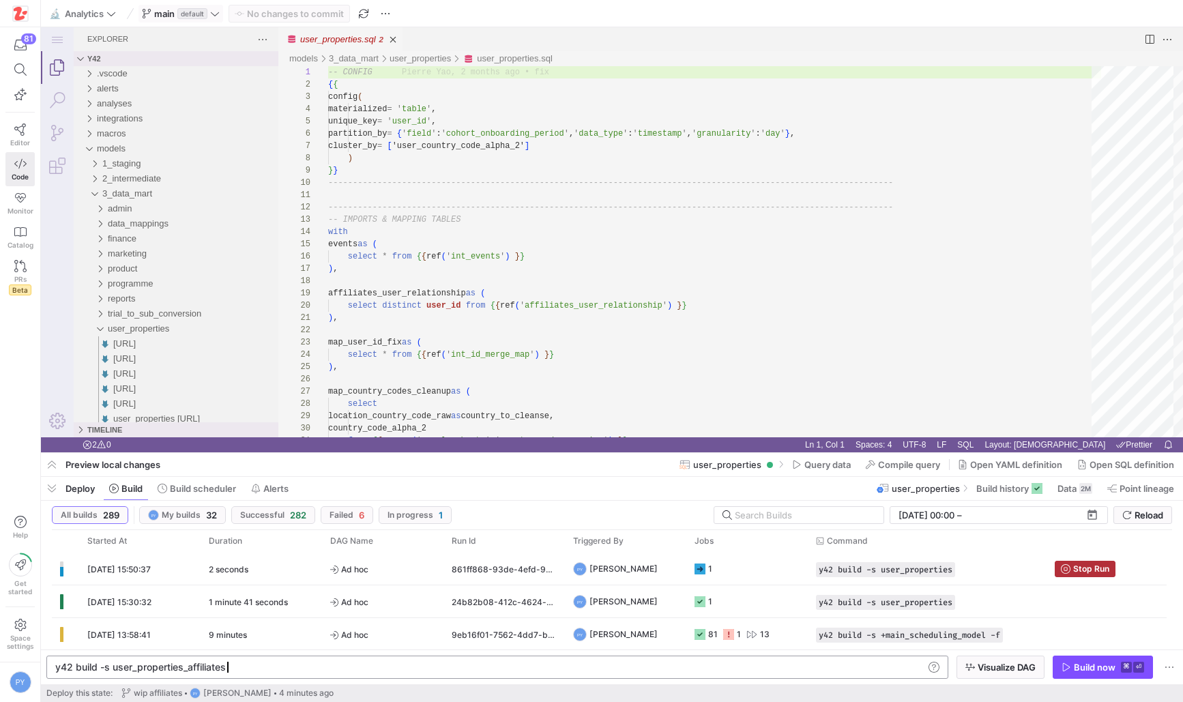
scroll to position [0, 170]
type textarea "y42 build -s user_properties_affiliates"
click at [1106, 673] on span "button" at bounding box center [1103, 668] width 99 height 22
click at [354, 602] on span "Ad hoc" at bounding box center [382, 602] width 105 height 32
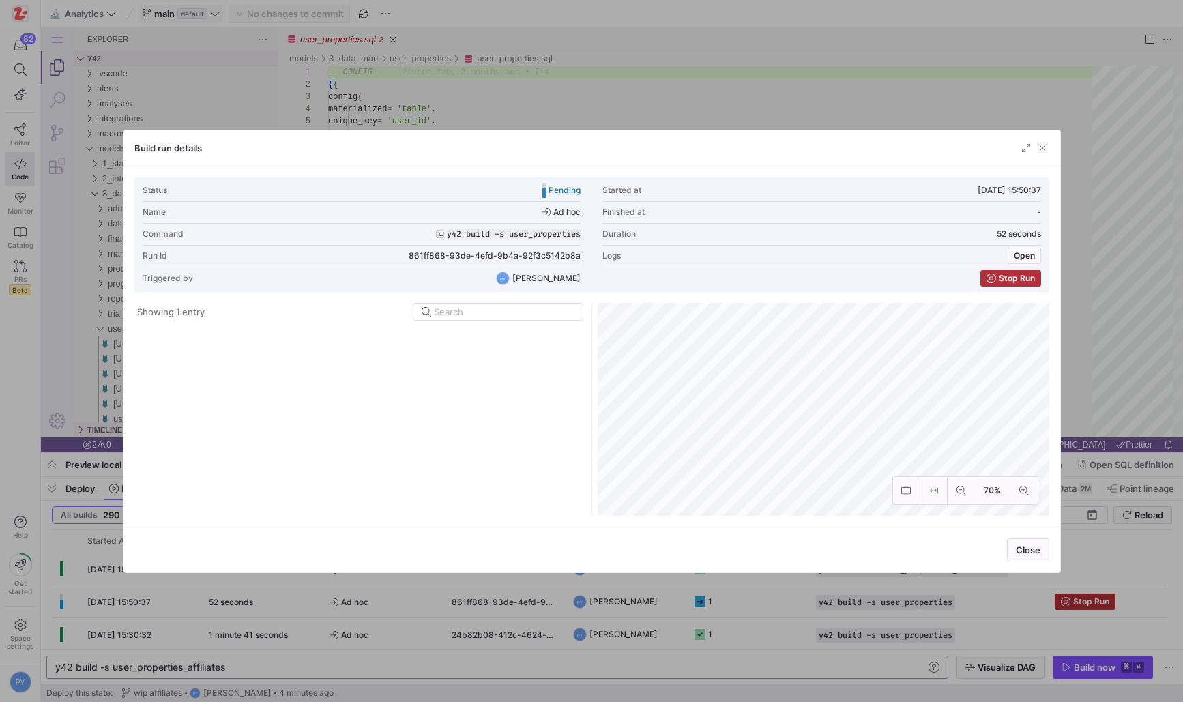
click at [281, 611] on div at bounding box center [591, 351] width 1183 height 702
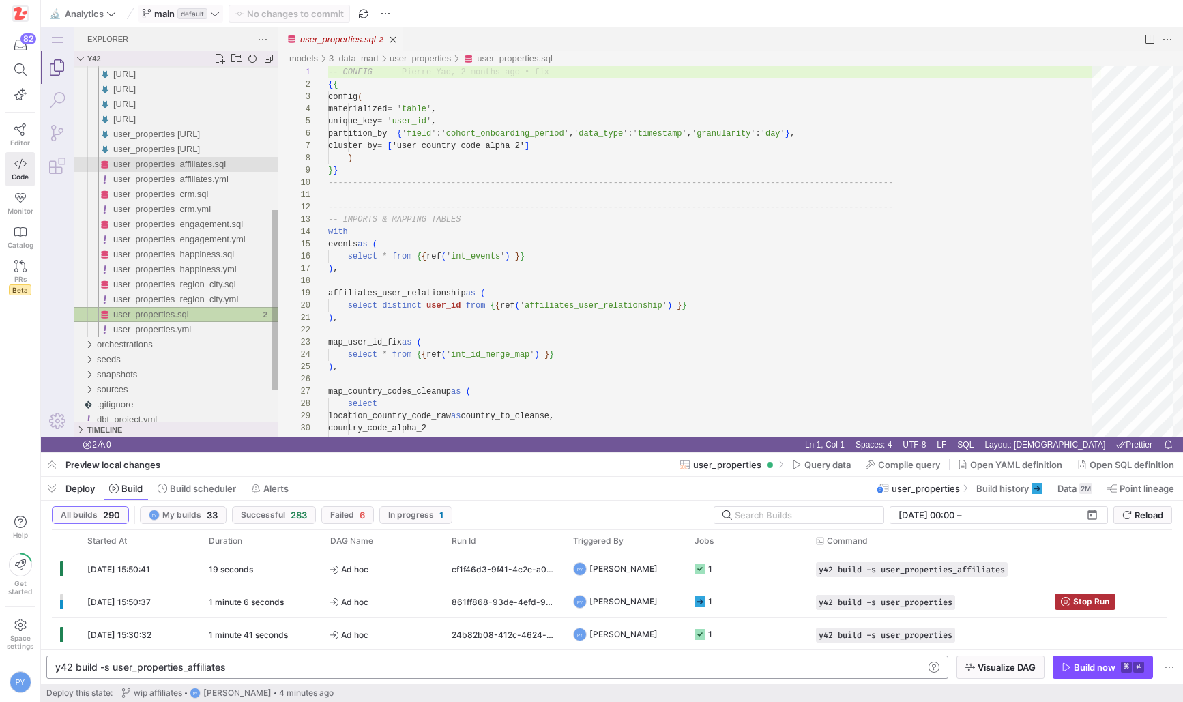
click at [189, 164] on span "user_properties_affiliates.sql" at bounding box center [169, 164] width 113 height 10
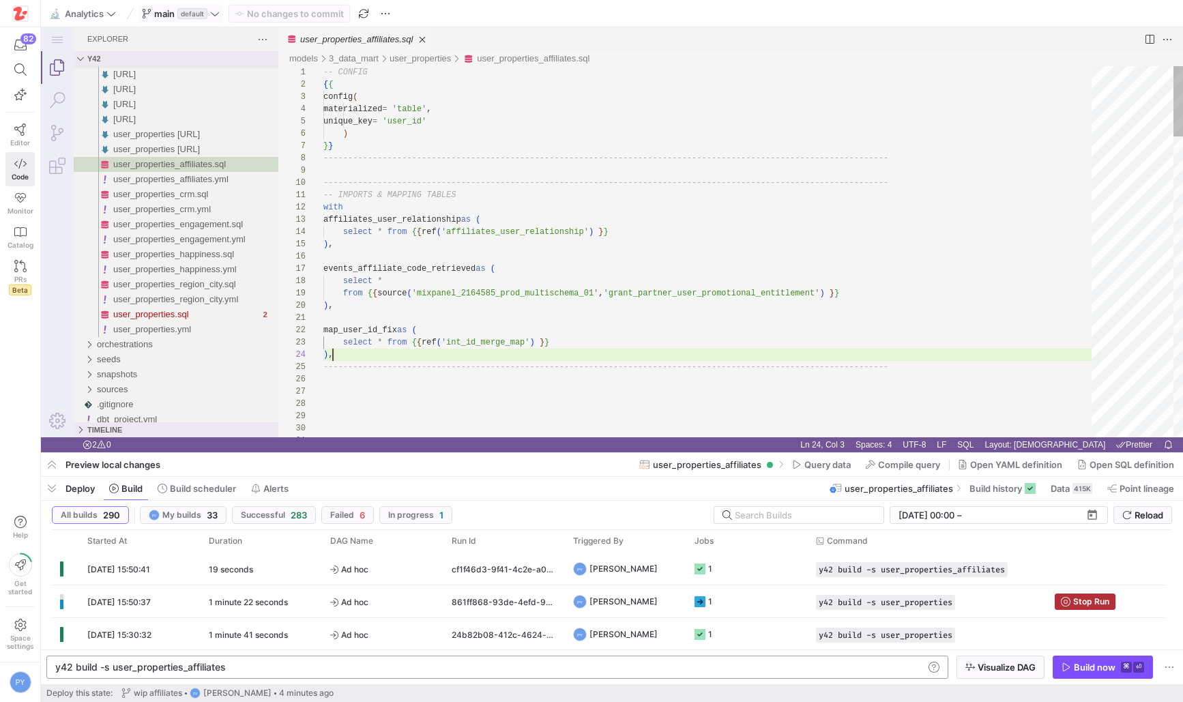
scroll to position [37, 10]
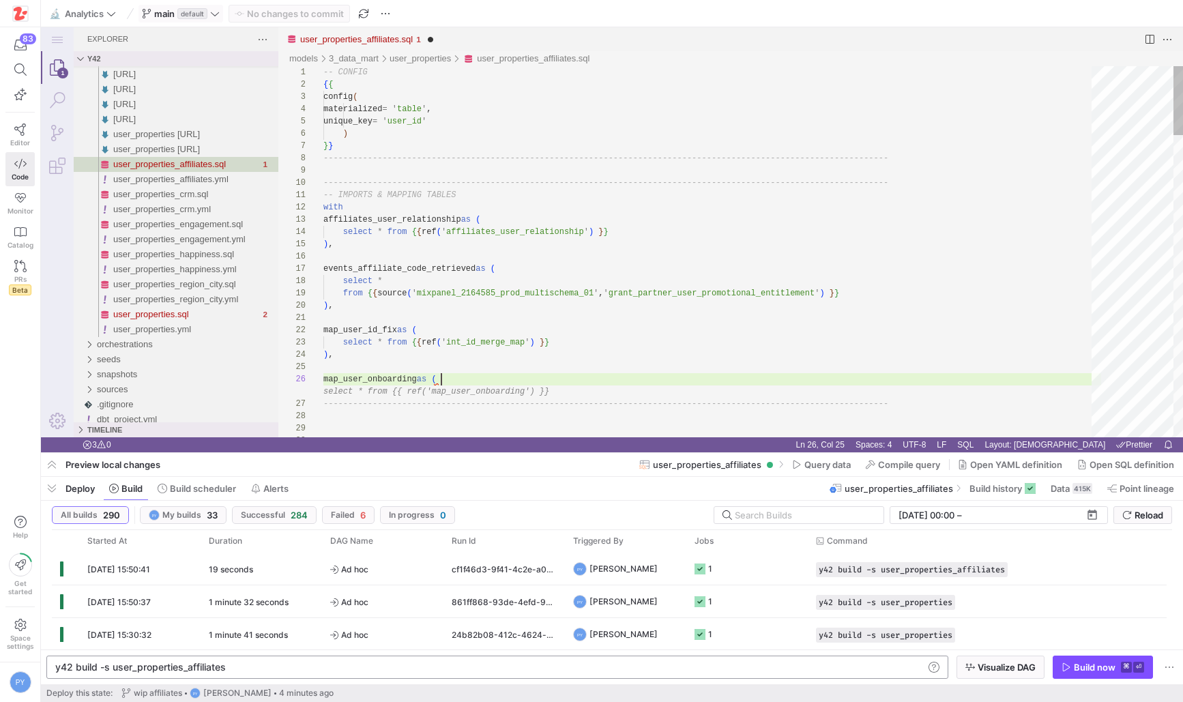
scroll to position [61, 0]
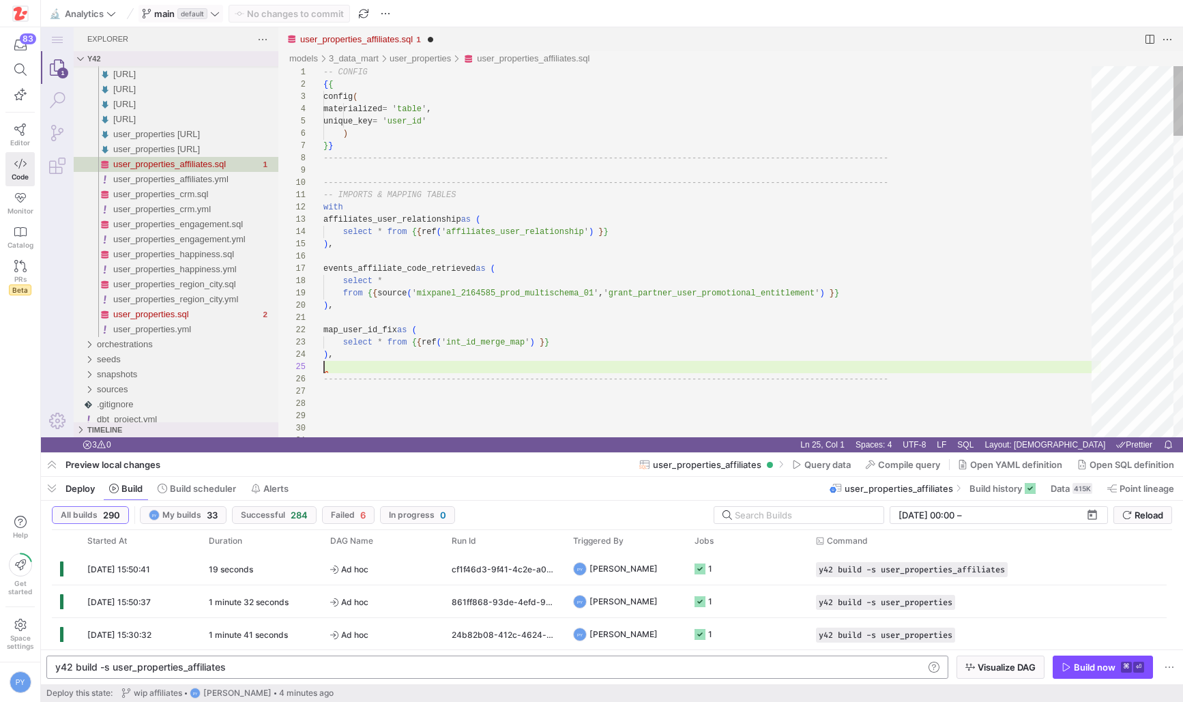
type textarea "map_user_id_fix as ( select * from {{ ref('int_id_merge_map') }} ), -----------…"
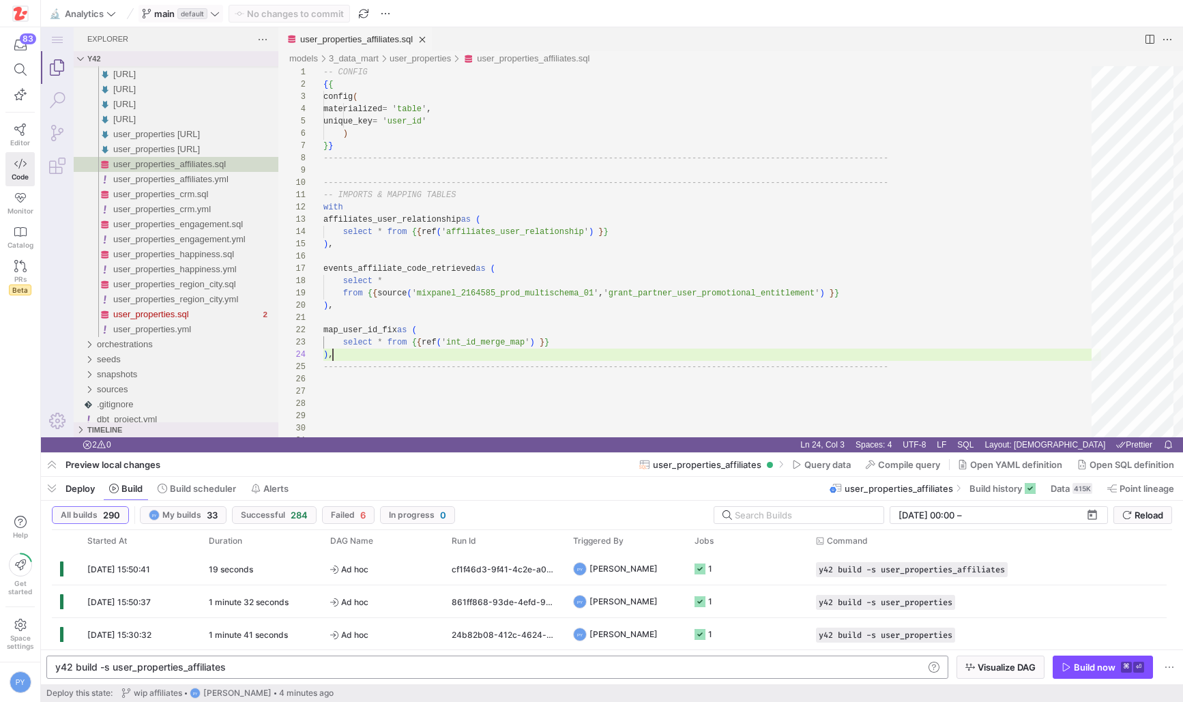
click at [217, 9] on icon at bounding box center [215, 14] width 10 height 10
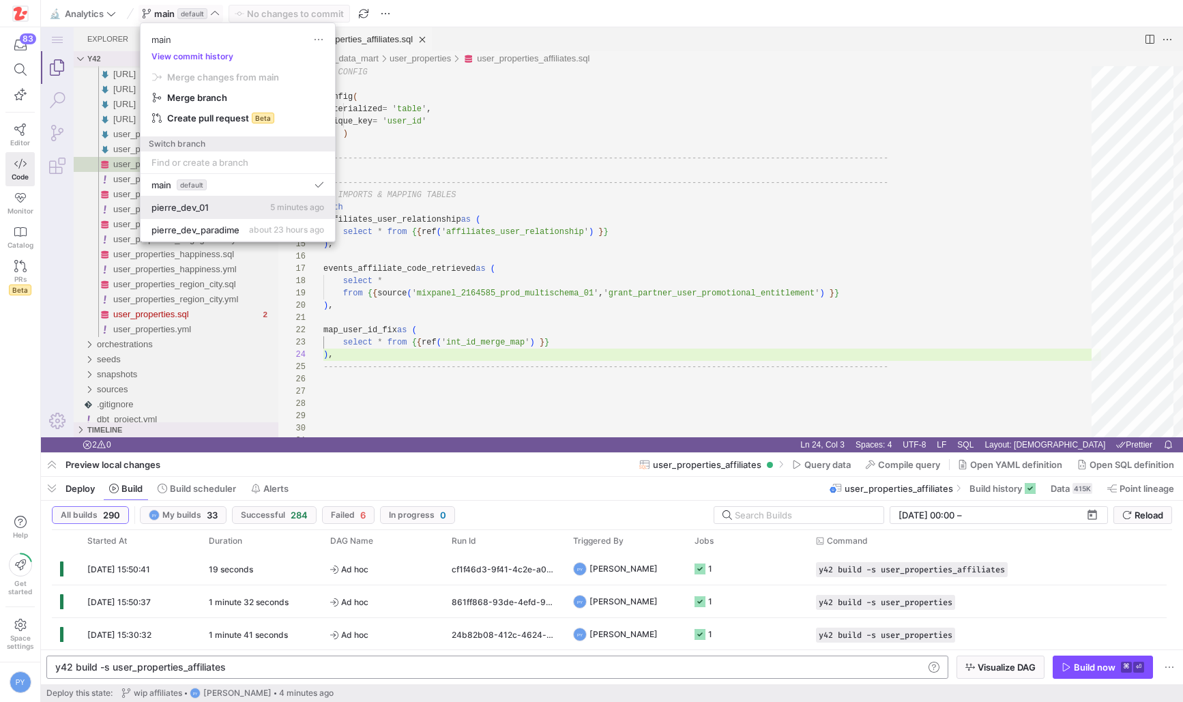
click at [229, 210] on div "pierre_dev_01 5 minutes ago" at bounding box center [238, 207] width 173 height 11
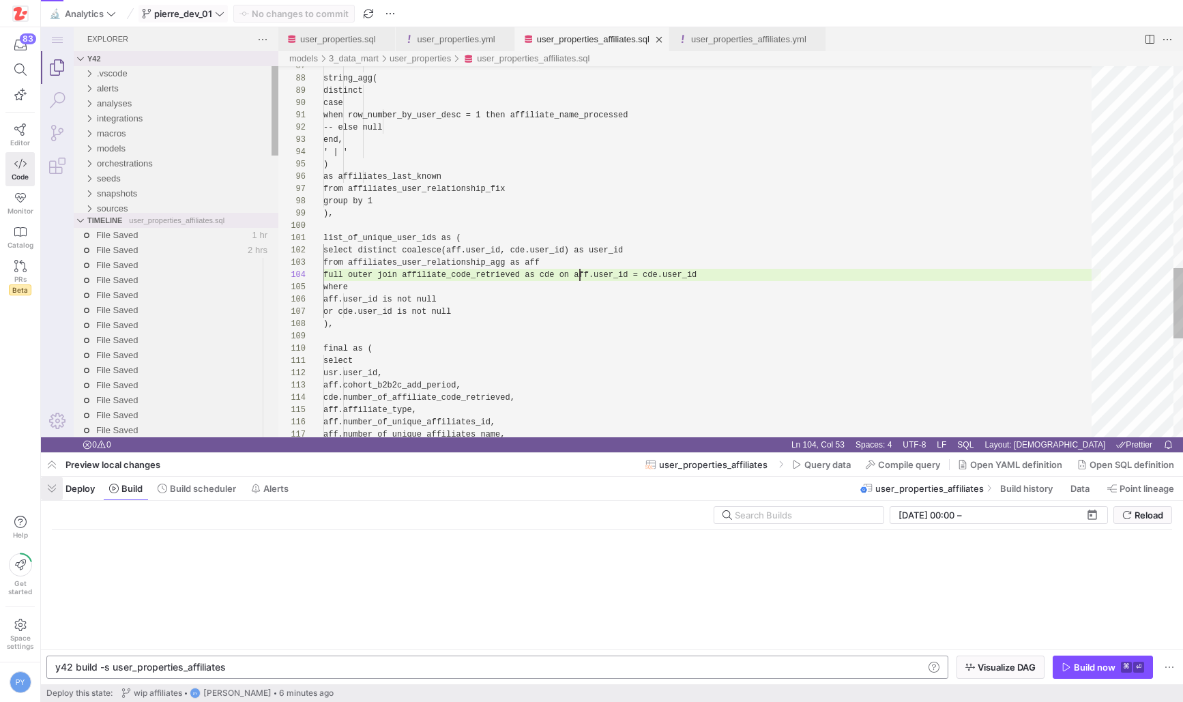
click at [58, 486] on span "button" at bounding box center [52, 488] width 22 height 23
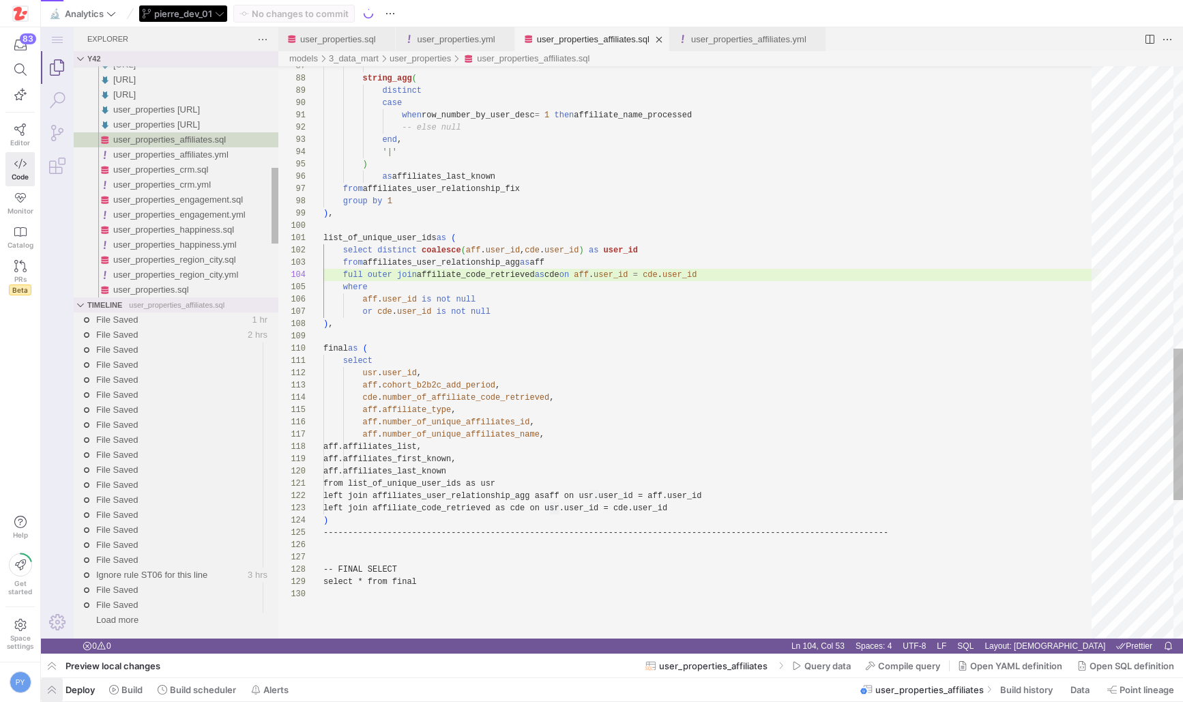
scroll to position [37, 257]
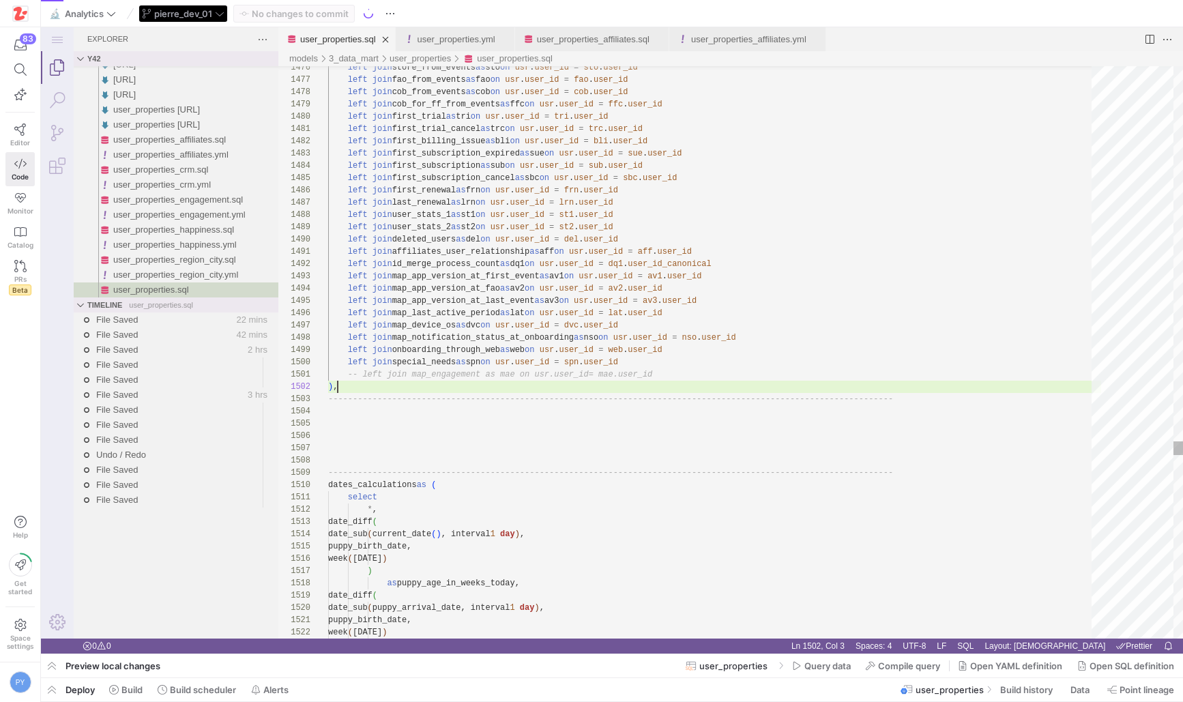
scroll to position [12, 10]
click at [613, 43] on link "user_properties_affiliates.sql" at bounding box center [593, 39] width 113 height 10
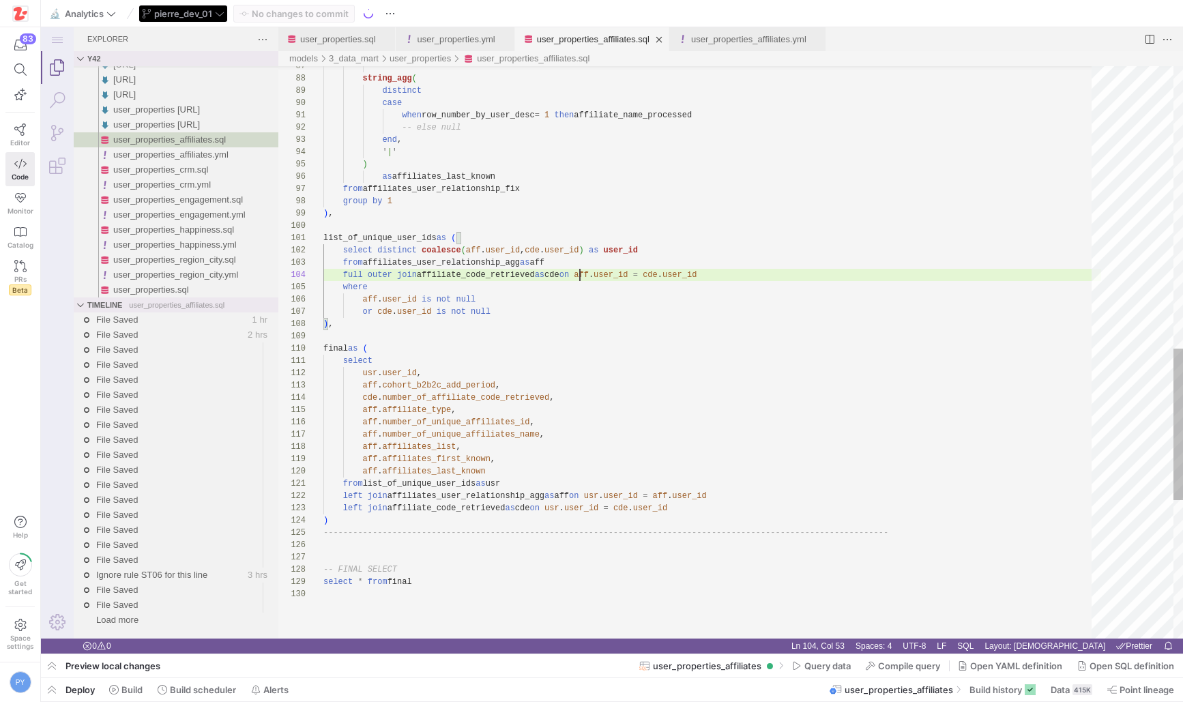
scroll to position [37, 257]
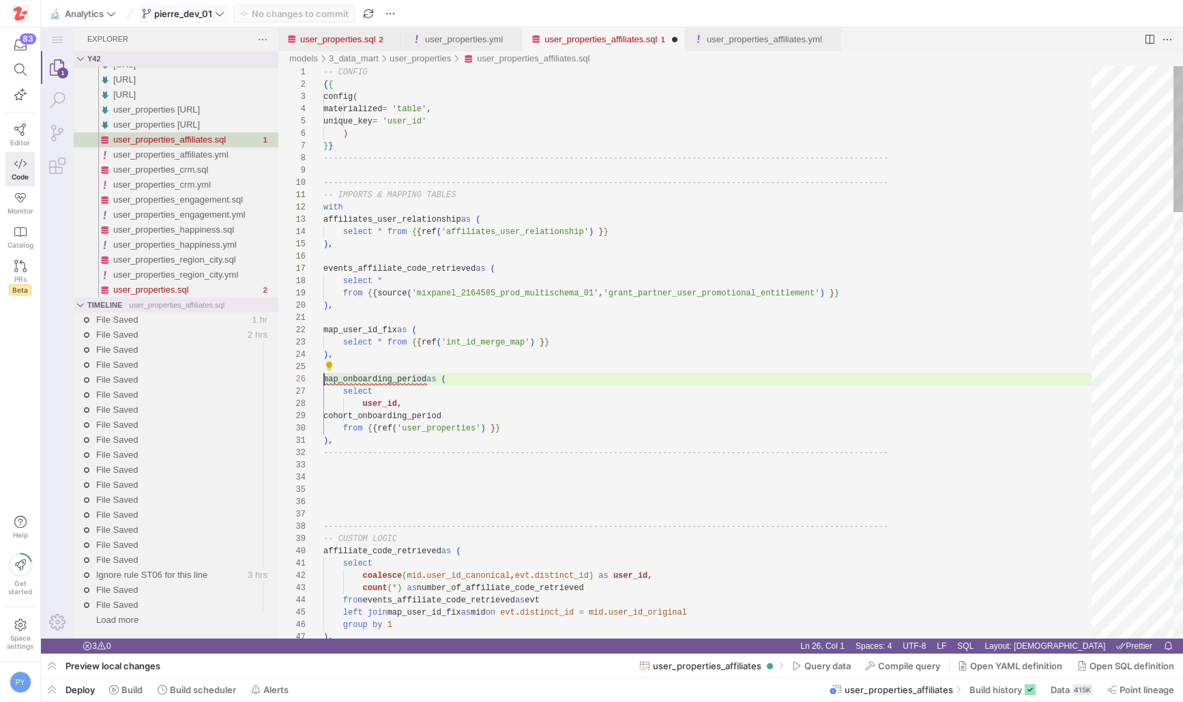
scroll to position [61, 104]
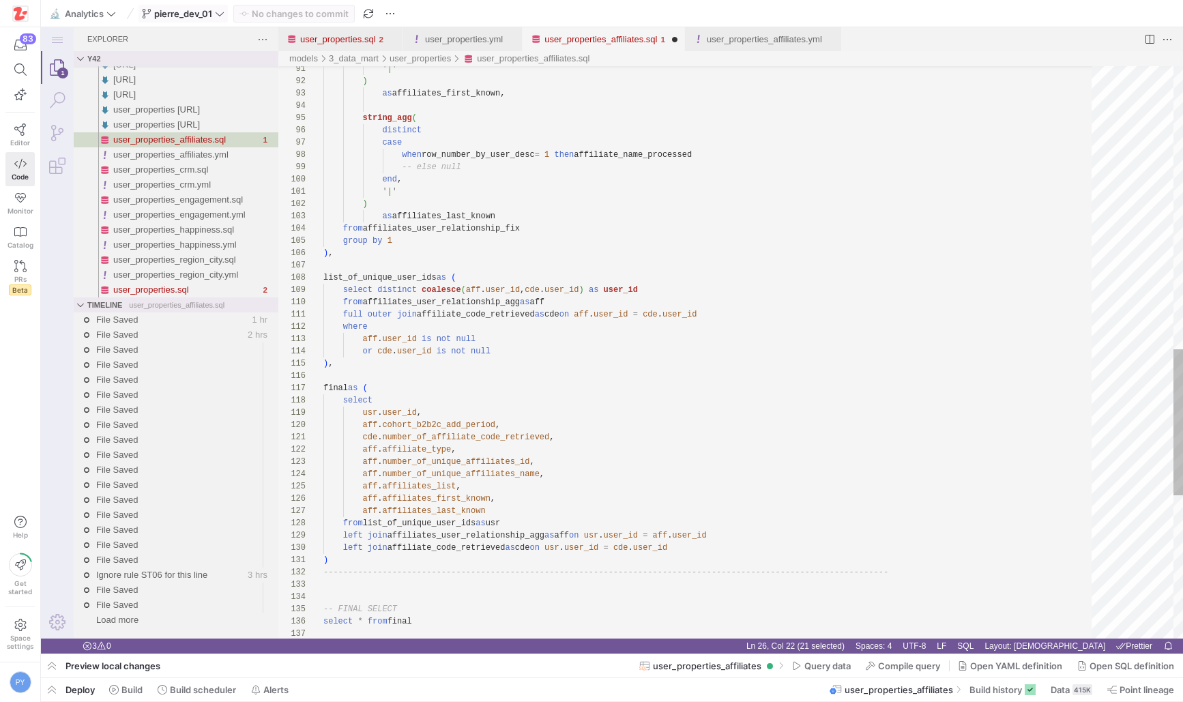
click at [702, 545] on div "' | ' ) as affiliates_first_known, string_agg ( distinct case when row_number_b…" at bounding box center [712, 78] width 778 height 2243
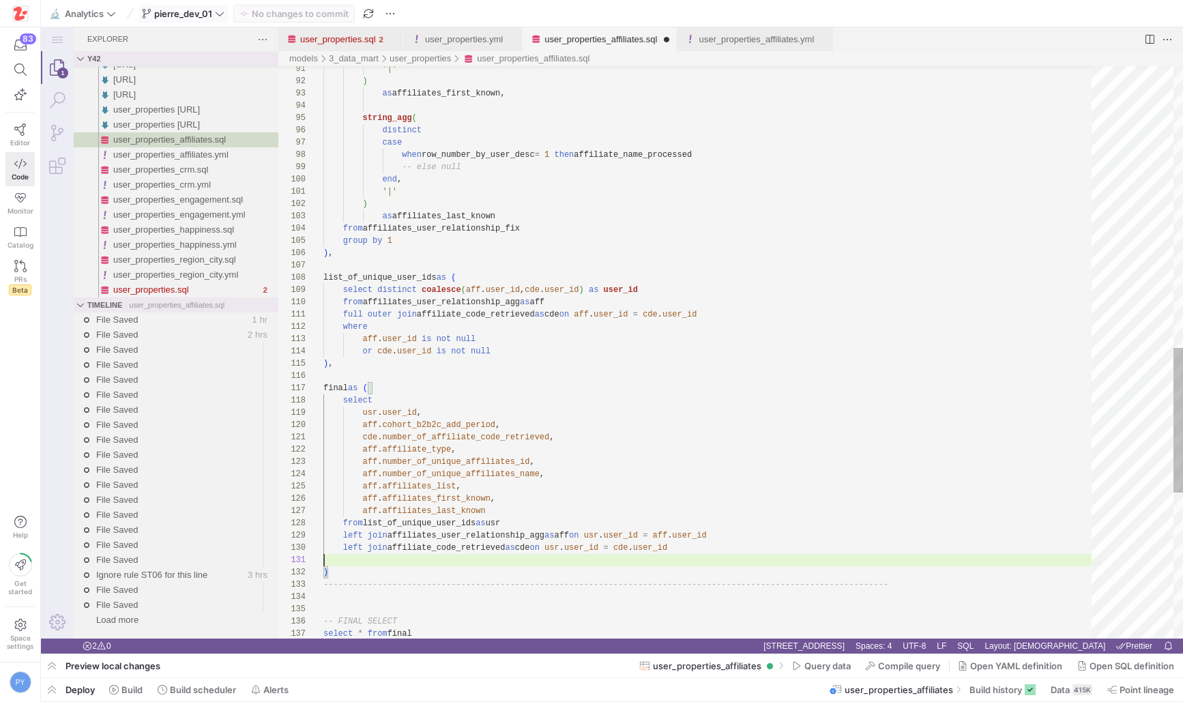
scroll to position [111, 365]
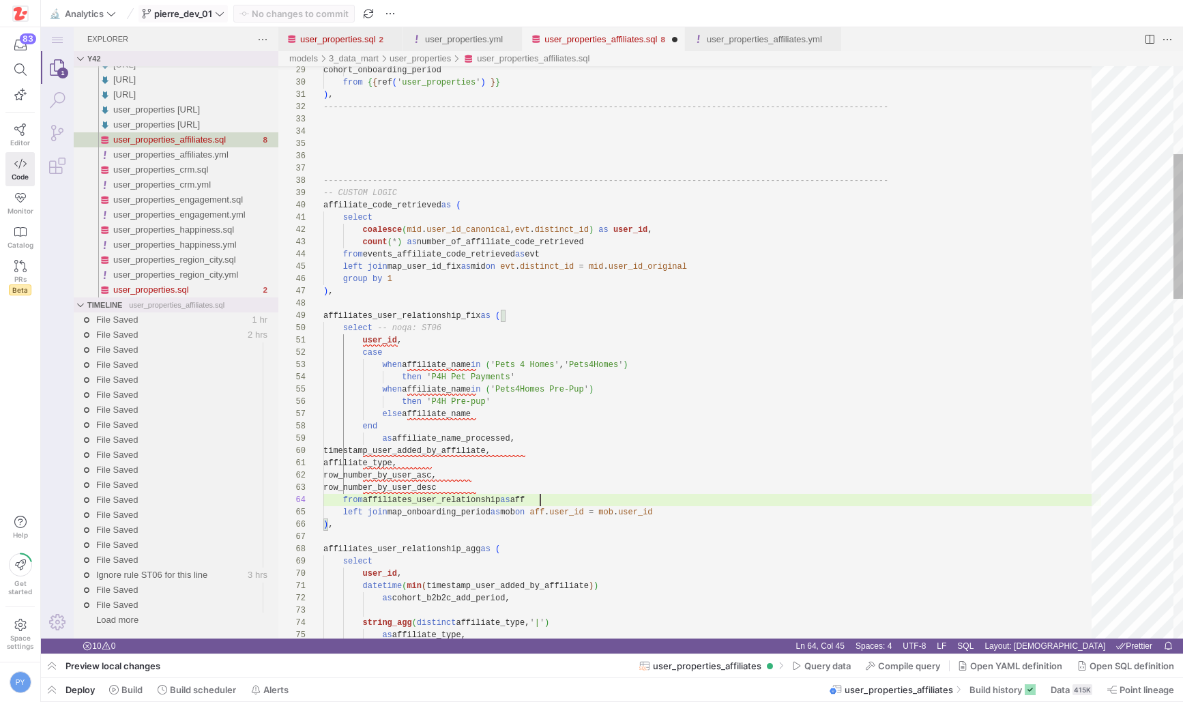
scroll to position [25, 153]
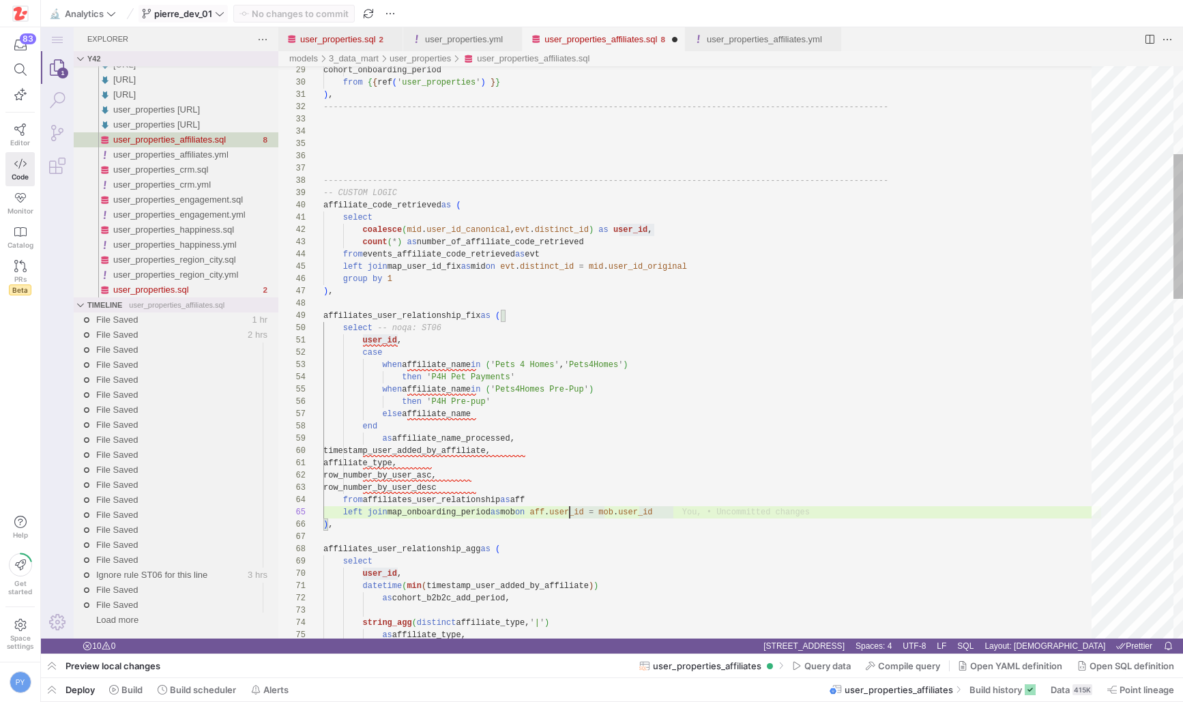
scroll to position [49, 227]
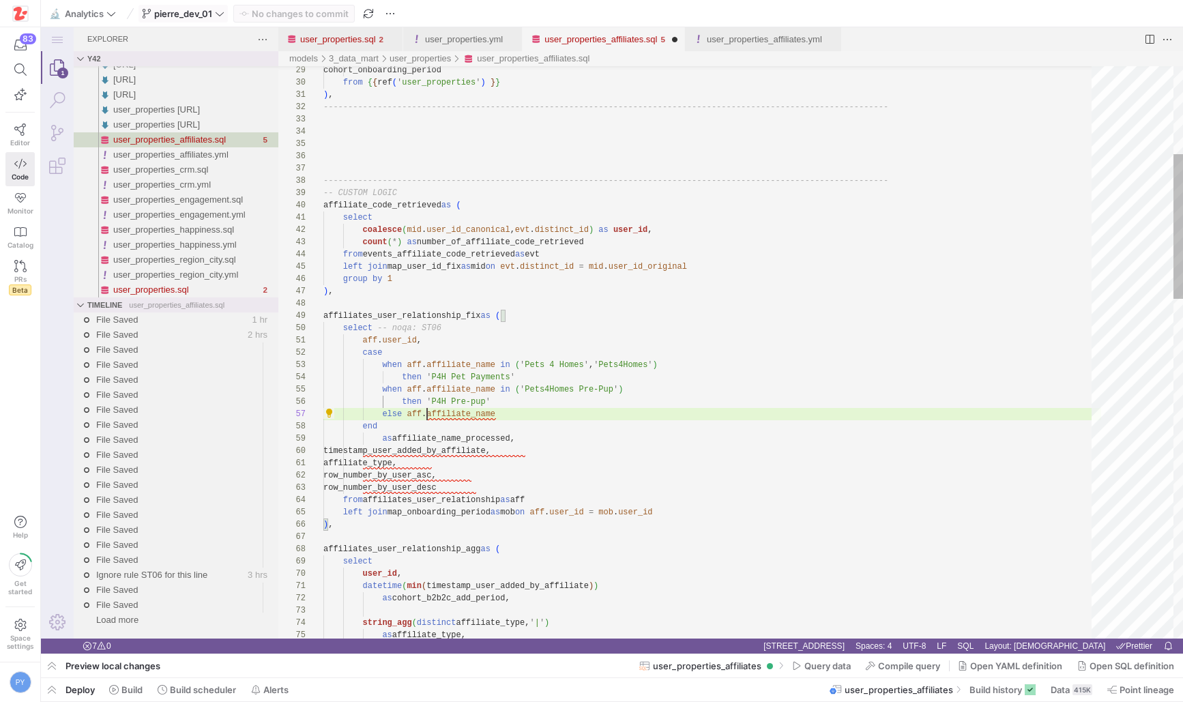
scroll to position [74, 104]
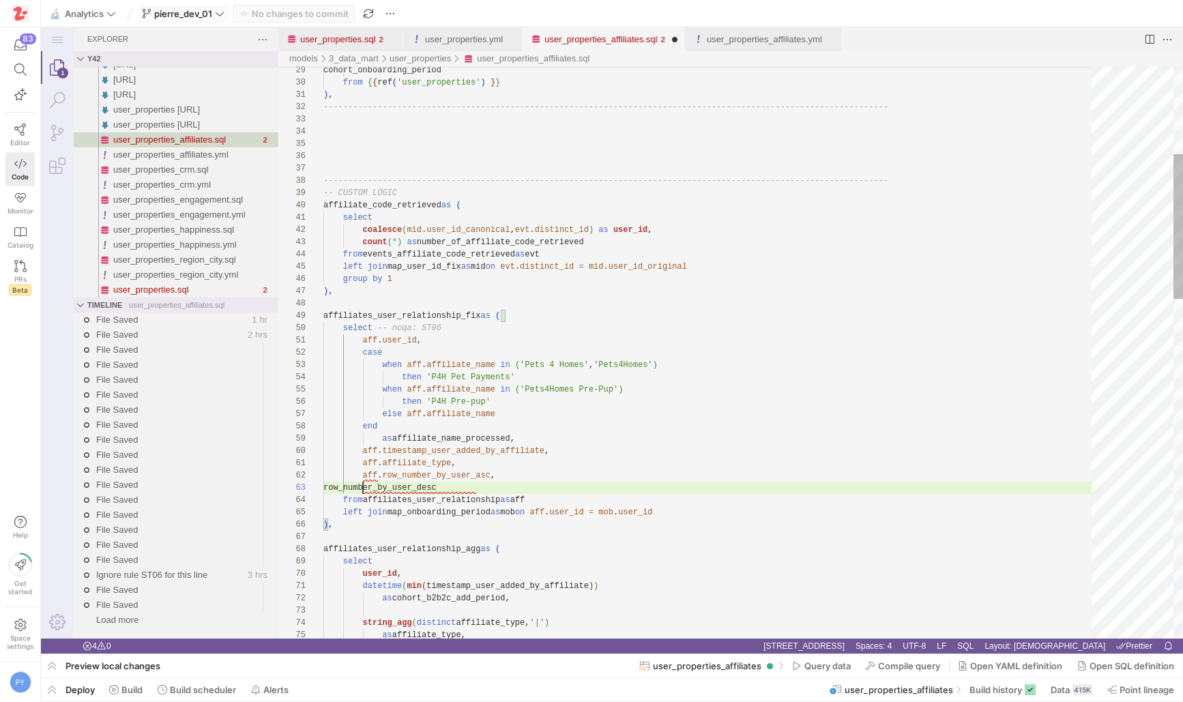
scroll to position [25, 40]
type textarea "aff.affiliate_type, aff.row_number_by_user_asc, aff.row_number_by_user_desc fro…"
type textarea "aff.affiliate_type, aff.row_number_by_user_asc, aff.row_number_by_user_desc, fr…"
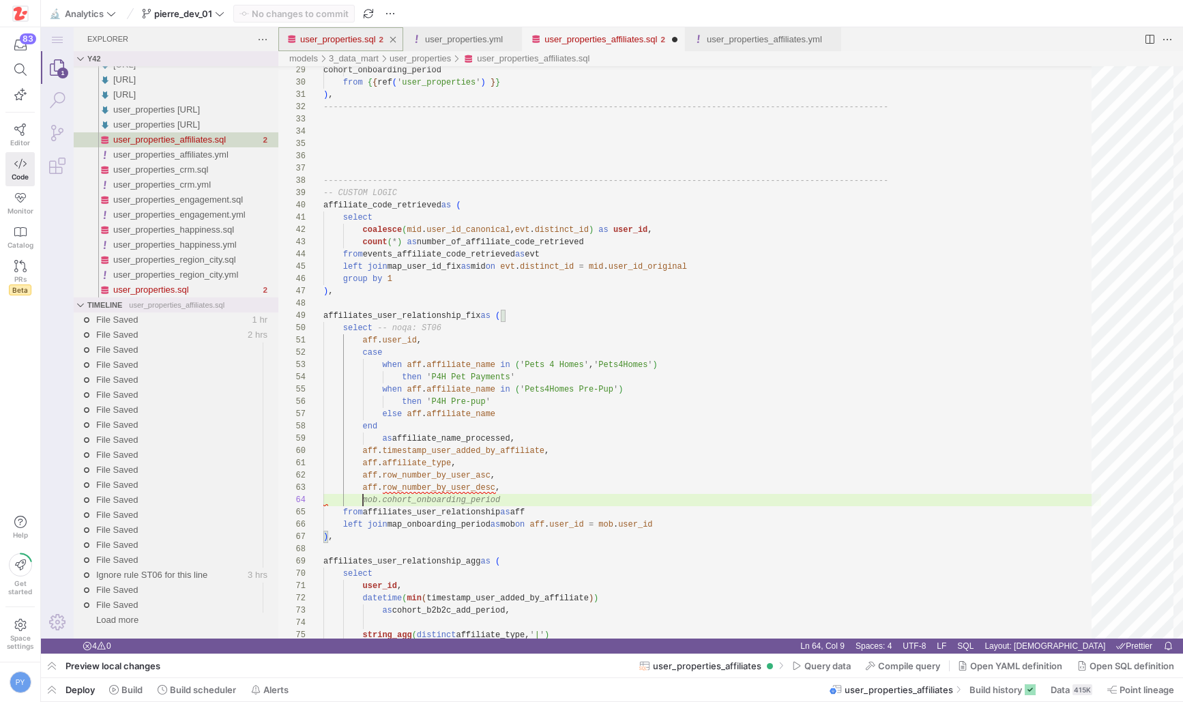
click at [350, 38] on link "user_properties.sql" at bounding box center [338, 39] width 76 height 10
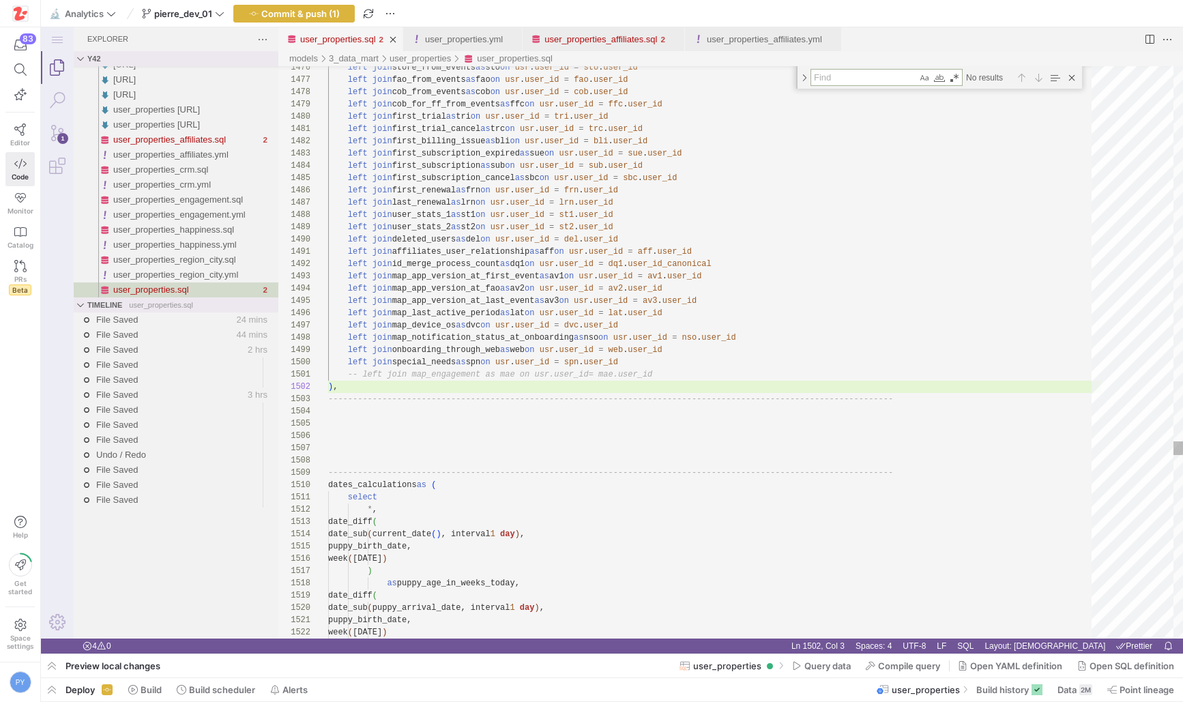
type textarea "c"
type textarea "puppy_birth_date, week ([DATE]) ) as puppy_age_in_weeks_at_arrival, date_diff( …"
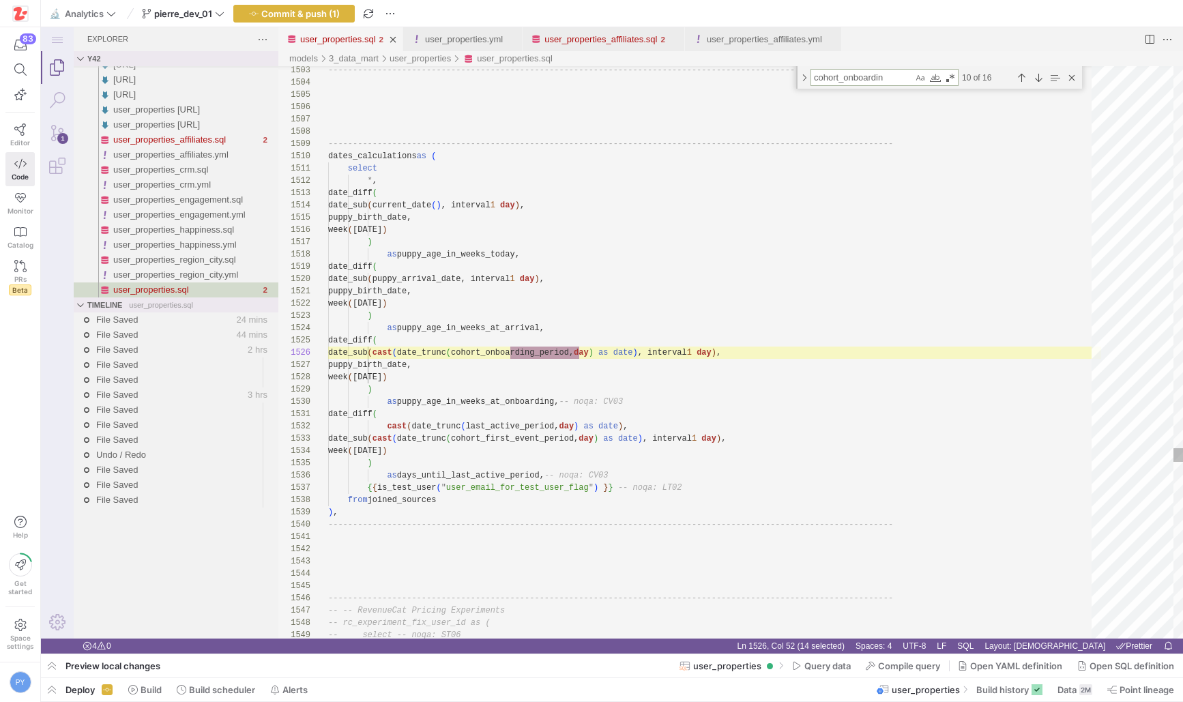
scroll to position [123, 266]
type textarea "cohort_onboarding_period"
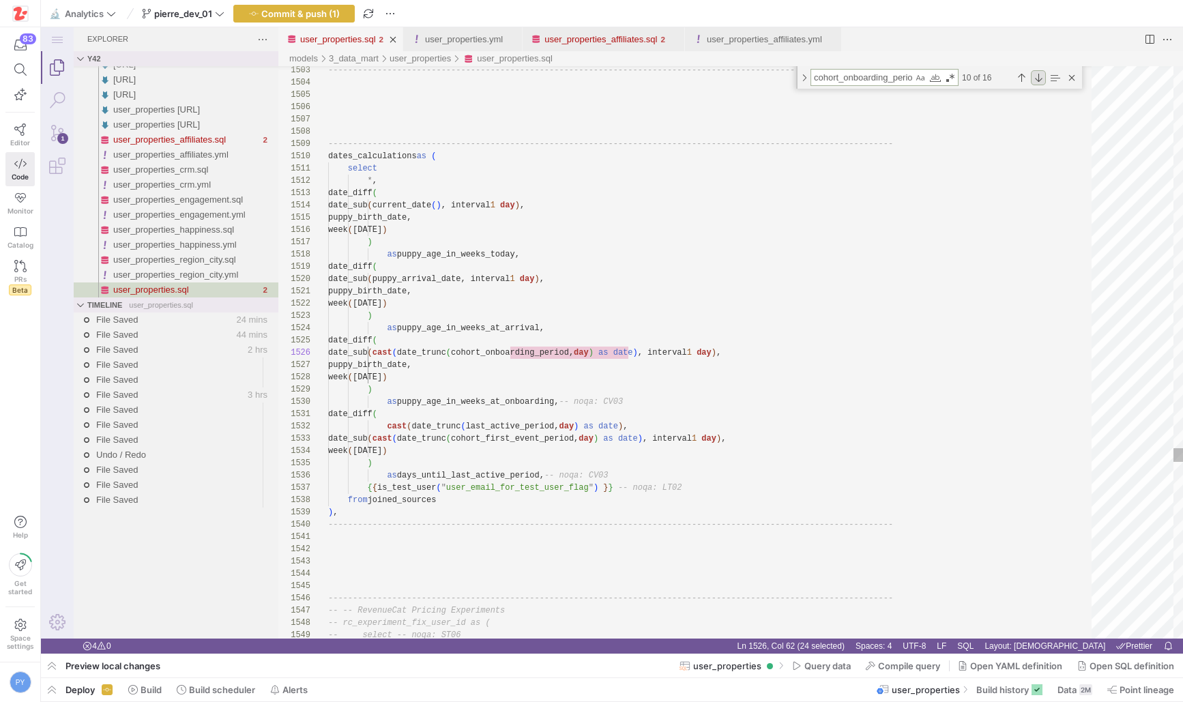
click at [1037, 76] on div "Next Match (Enter)" at bounding box center [1038, 77] width 15 height 15
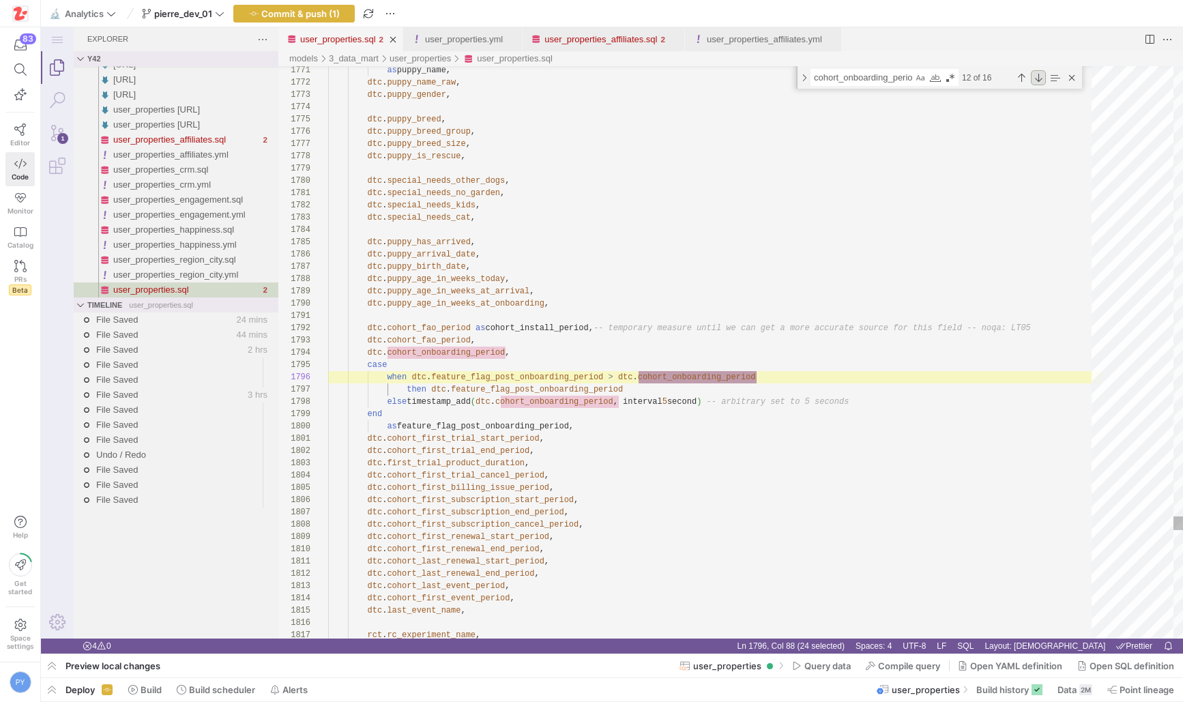
click at [1037, 76] on div "Next Match (Enter)" at bounding box center [1038, 77] width 15 height 15
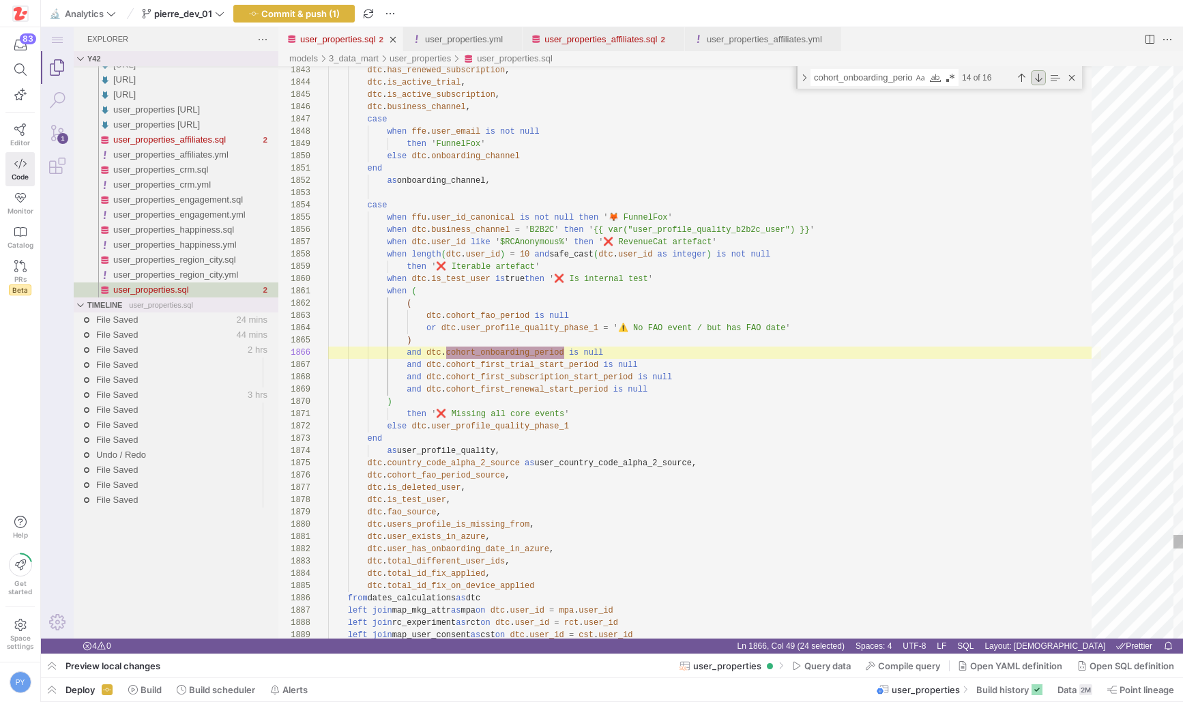
click at [1037, 76] on div "Next Match (Enter)" at bounding box center [1038, 77] width 15 height 15
type textarea "special_needs_kids, special_needs_cat, datetime(cohort_install_period, timezone…"
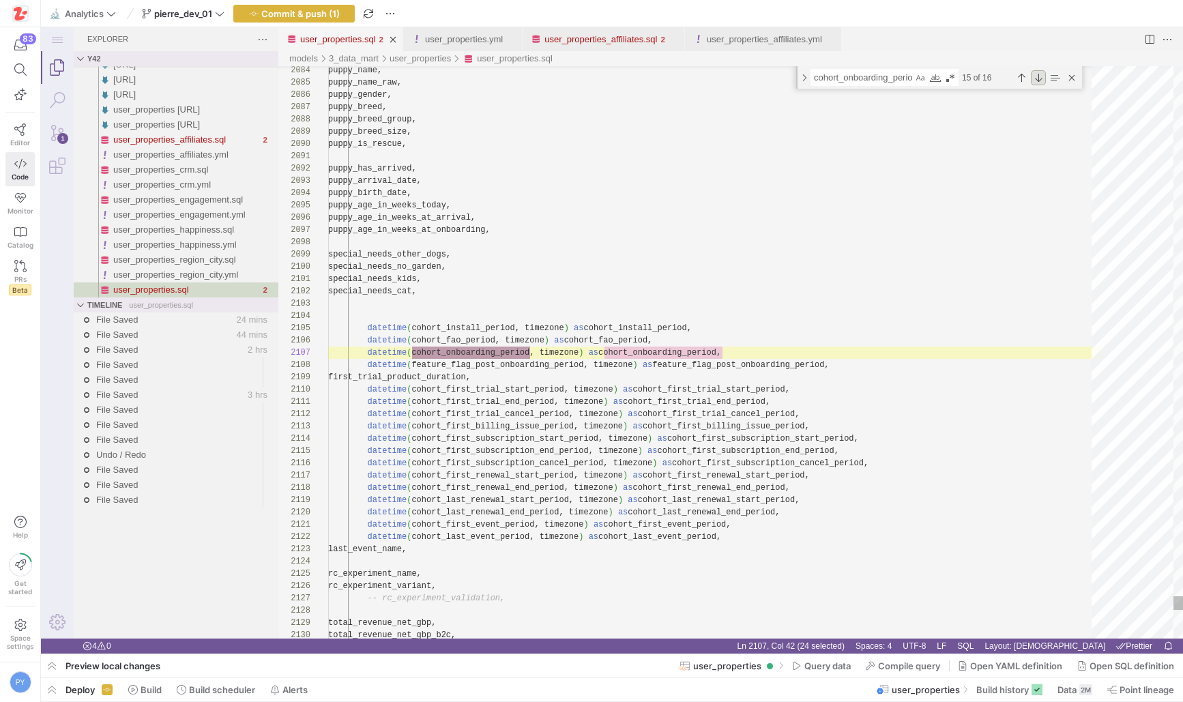
click at [1037, 76] on div "Next Match (Enter)" at bounding box center [1038, 77] width 15 height 15
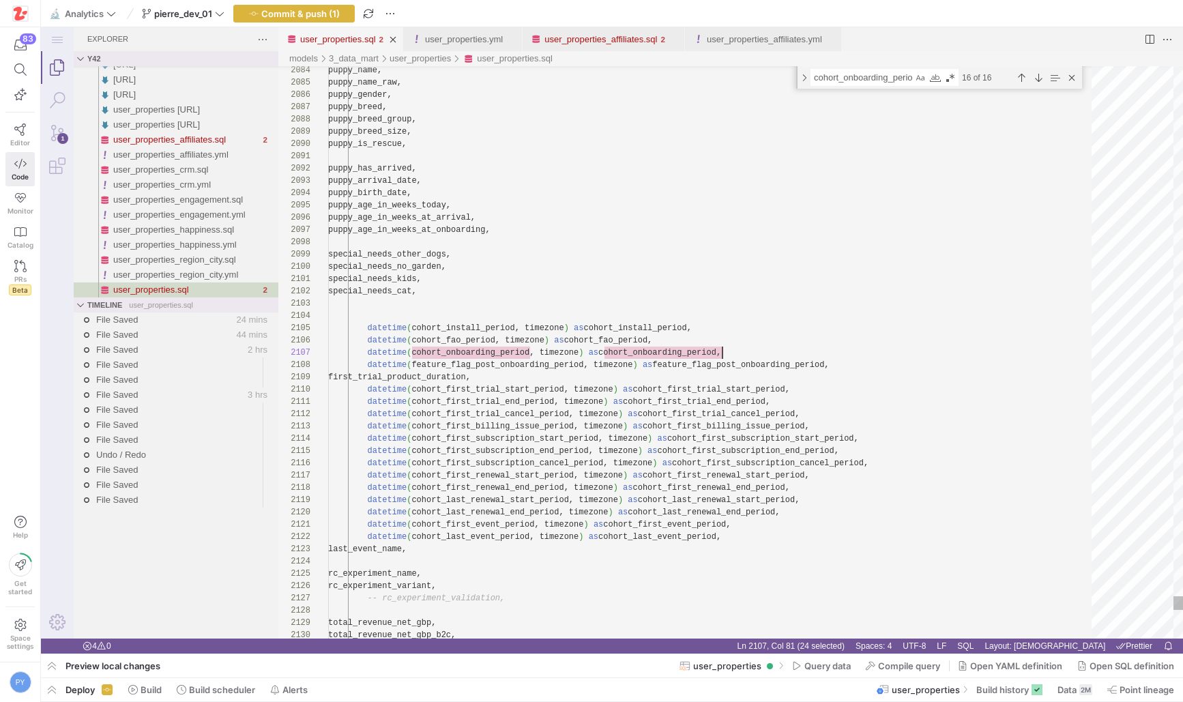
click at [605, 35] on link "user_properties_affiliates.sql" at bounding box center [601, 39] width 113 height 10
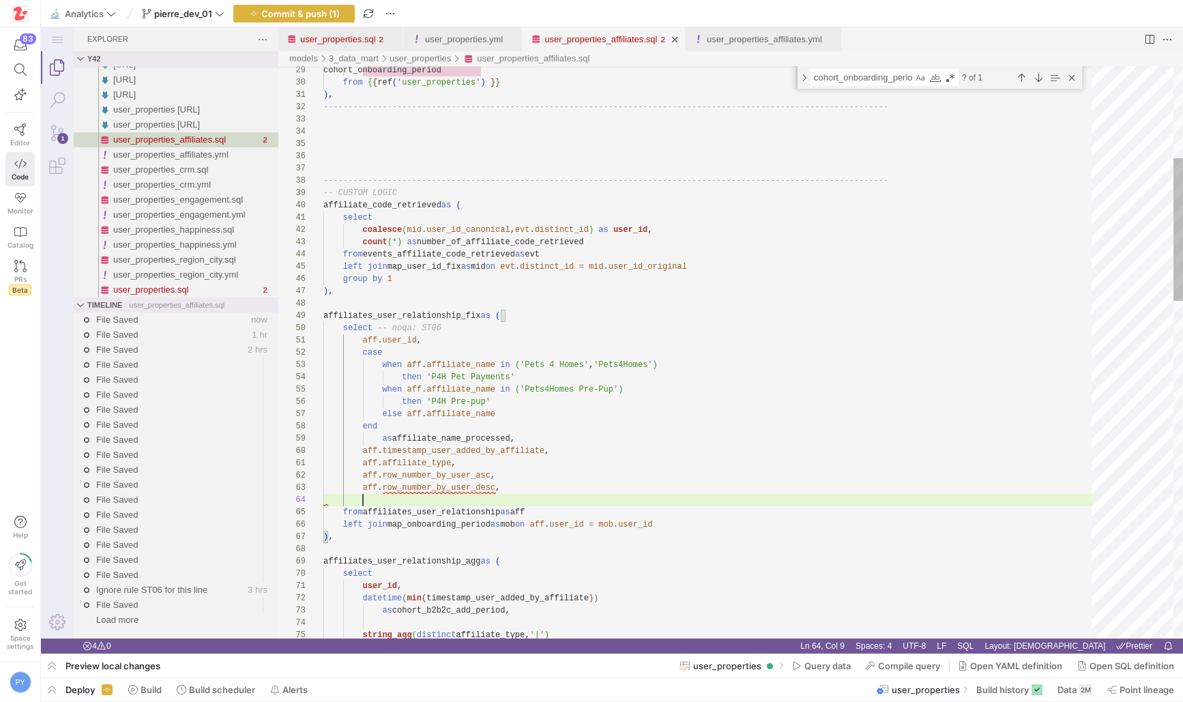
scroll to position [37, 40]
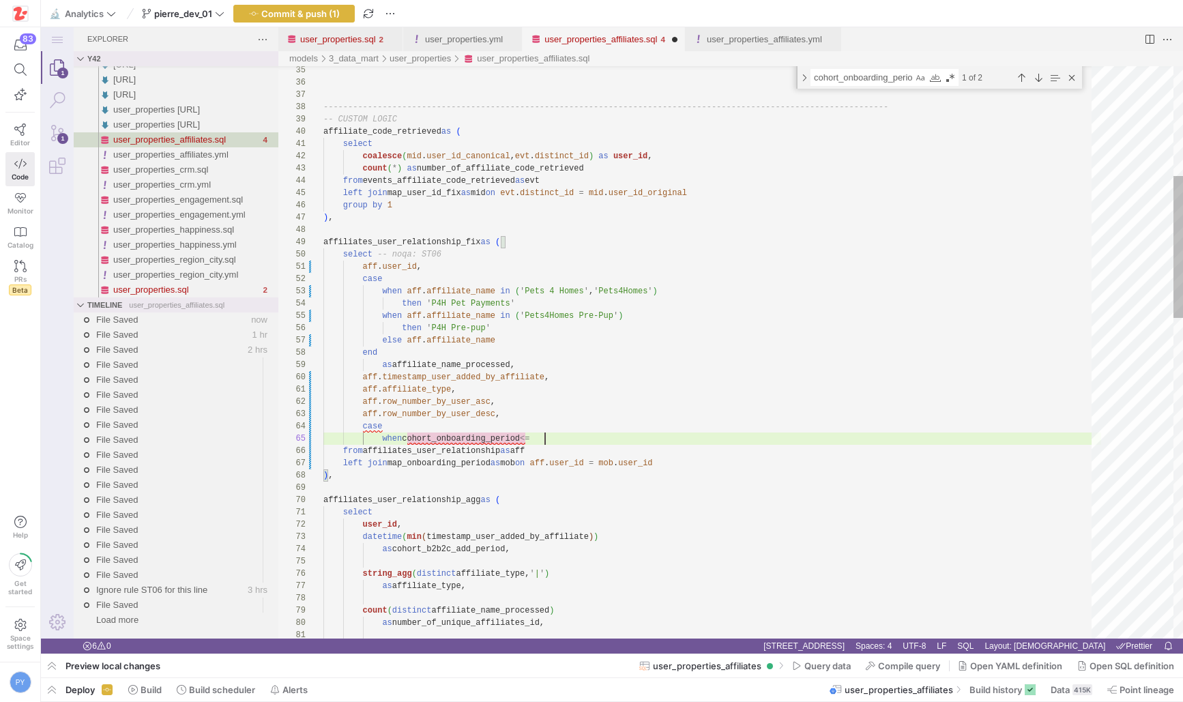
scroll to position [49, 222]
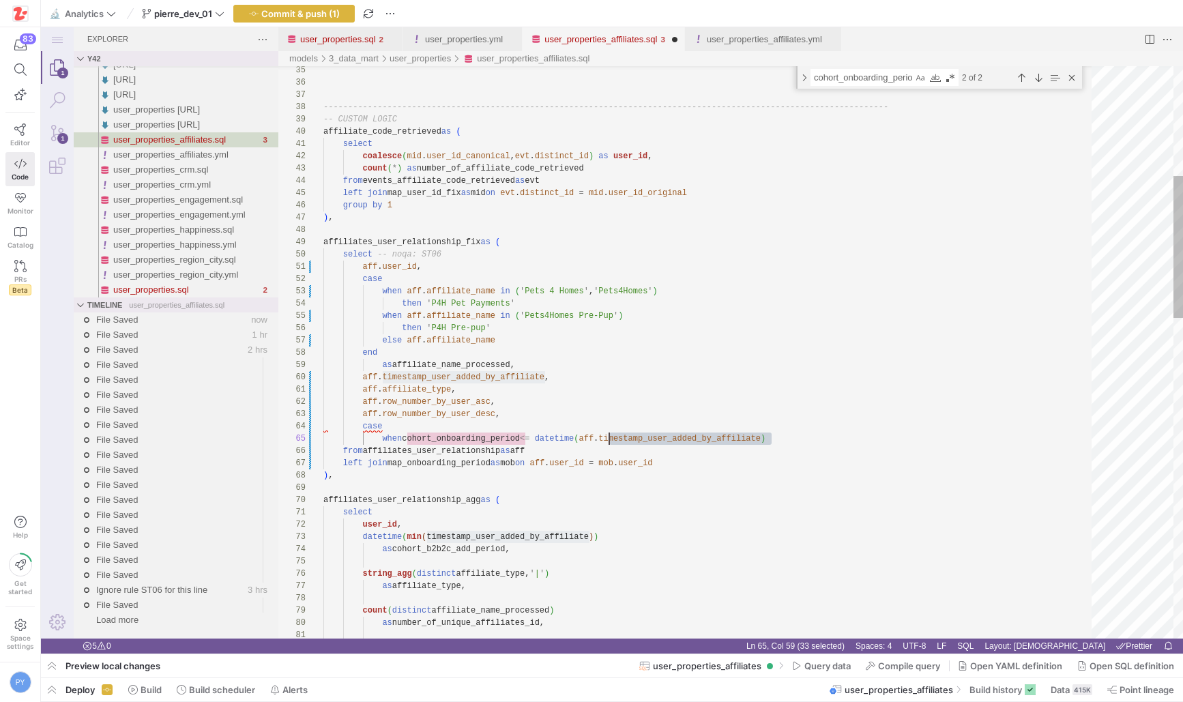
scroll to position [49, 286]
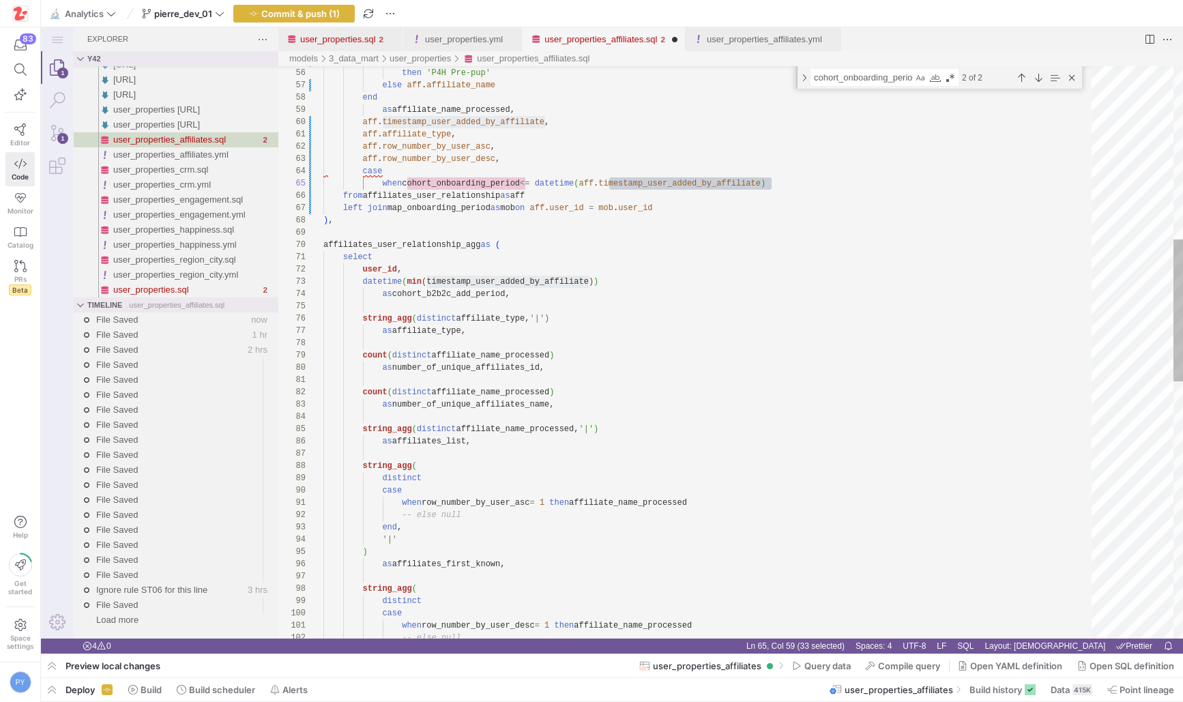
click at [382, 278] on div "-- else null when row_number_by_user_desc = 1 then affiliate_name_processed cas…" at bounding box center [712, 520] width 778 height 2303
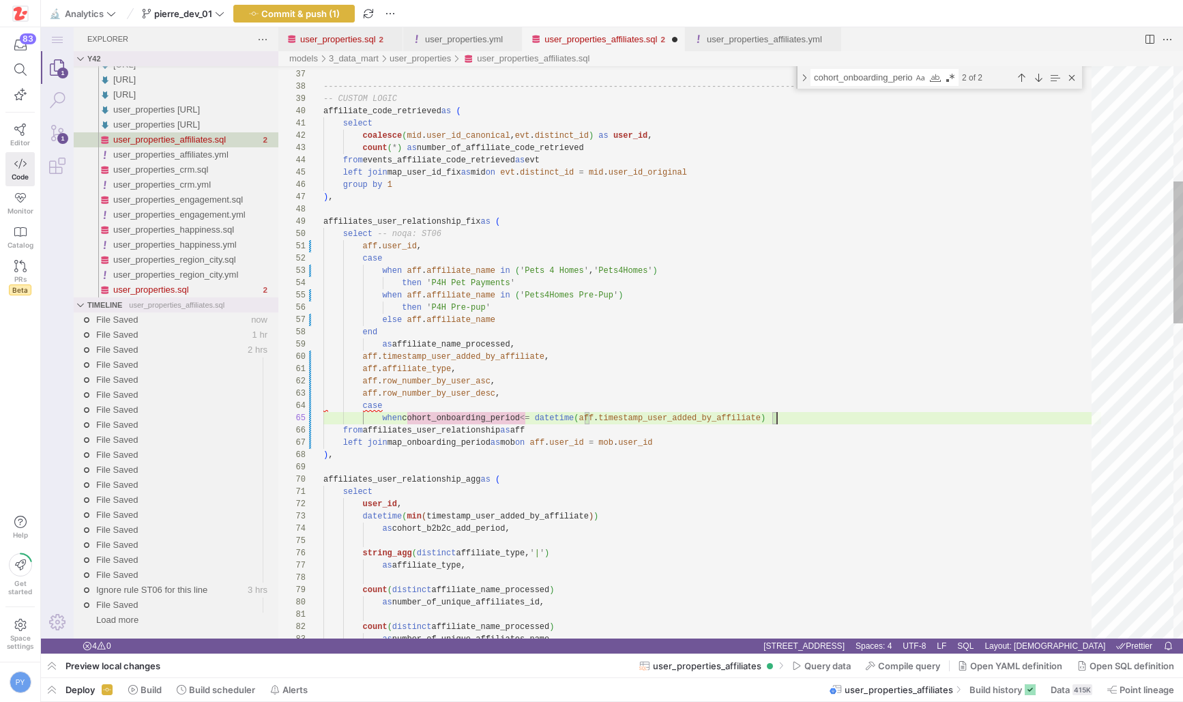
scroll to position [49, 453]
type textarea "aff.affiliate_type, aff.row_number_by_user_asc, aff.row_number_by_user_desc, ca…"
click at [352, 45] on div "user_properties.sql" at bounding box center [338, 39] width 76 height 24
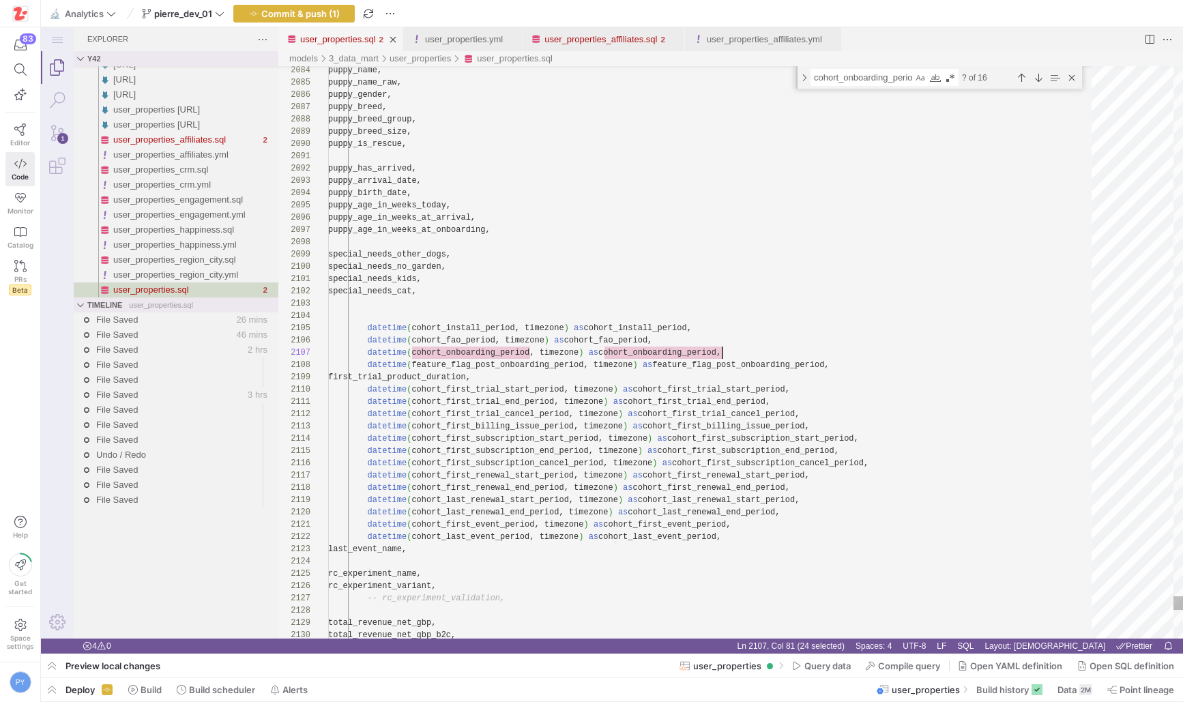
scroll to position [74, 394]
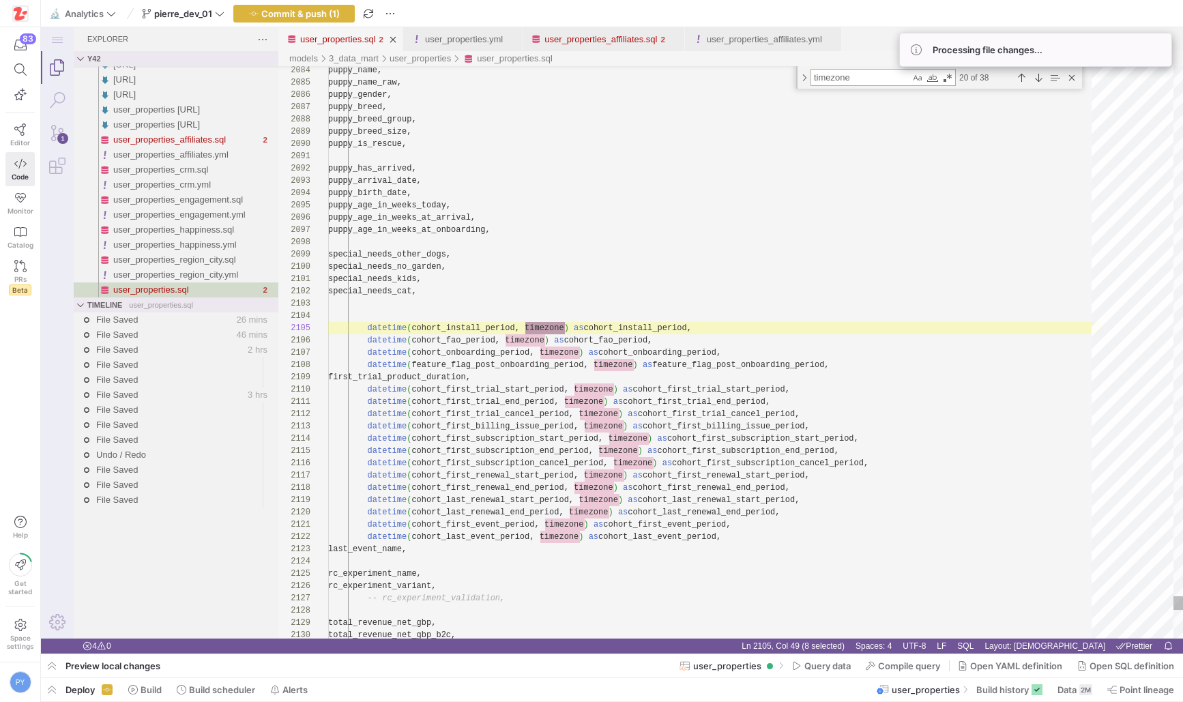
scroll to position [0, 237]
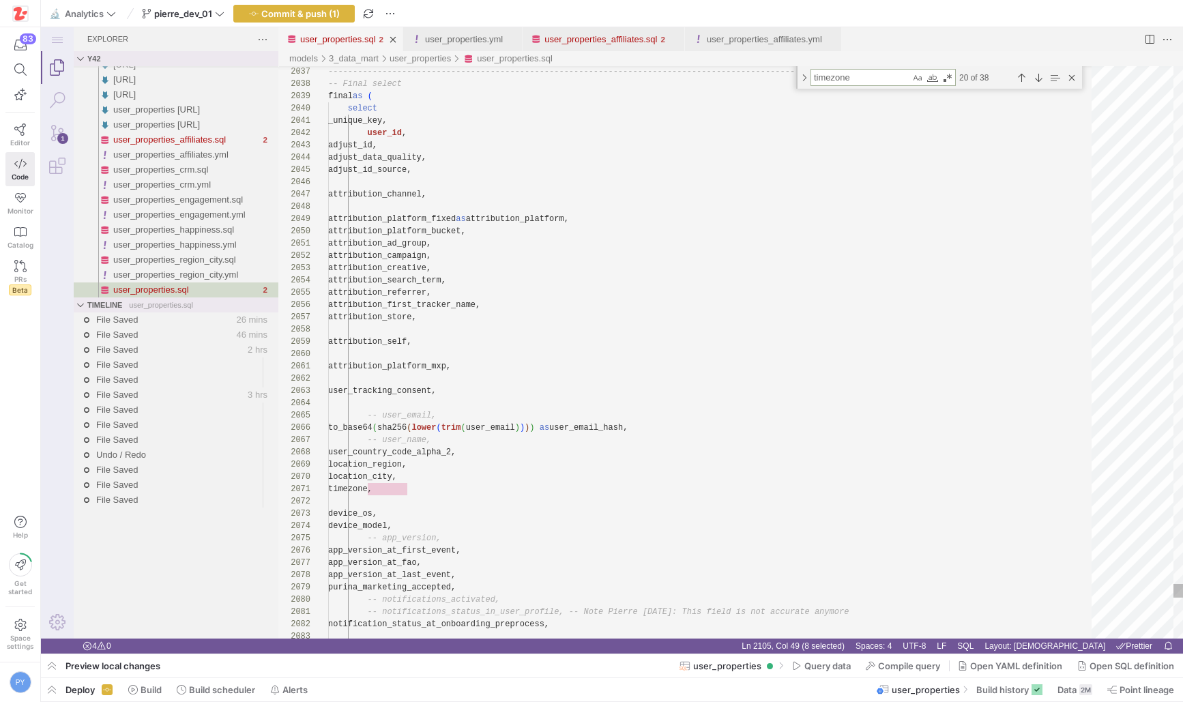
type textarea "timezone"
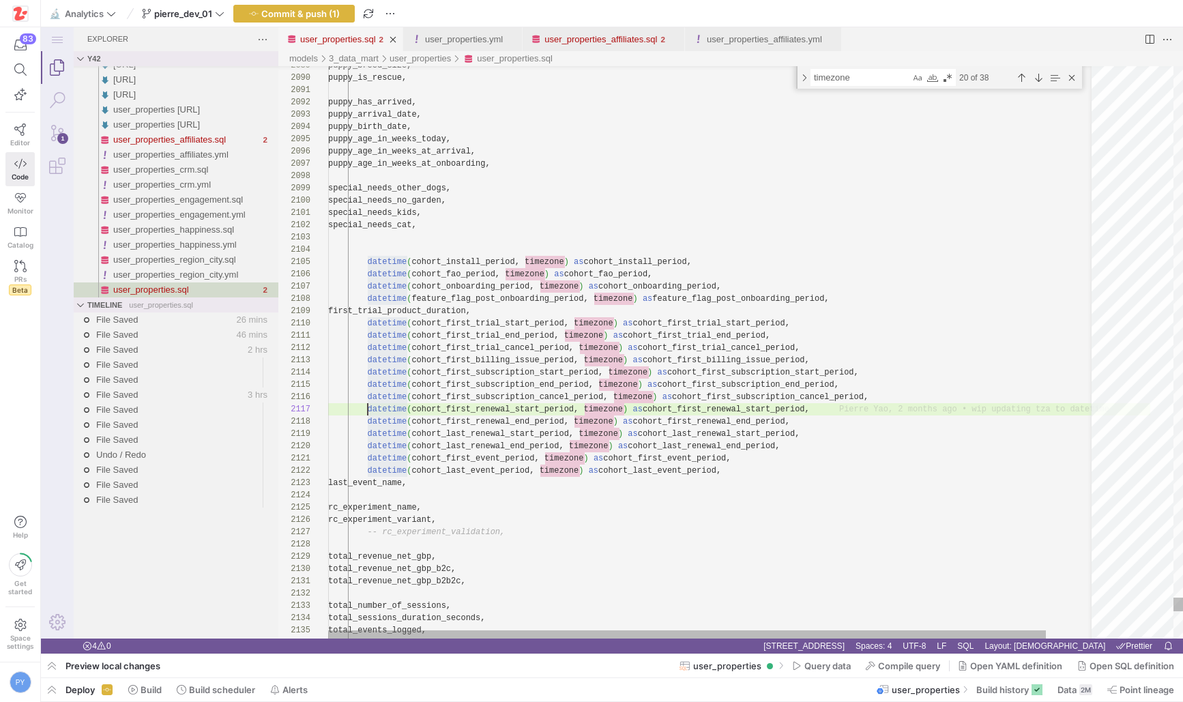
type textarea "special_needs_kids, special_needs_cat, datetime(cohort_install_period, timezone…"
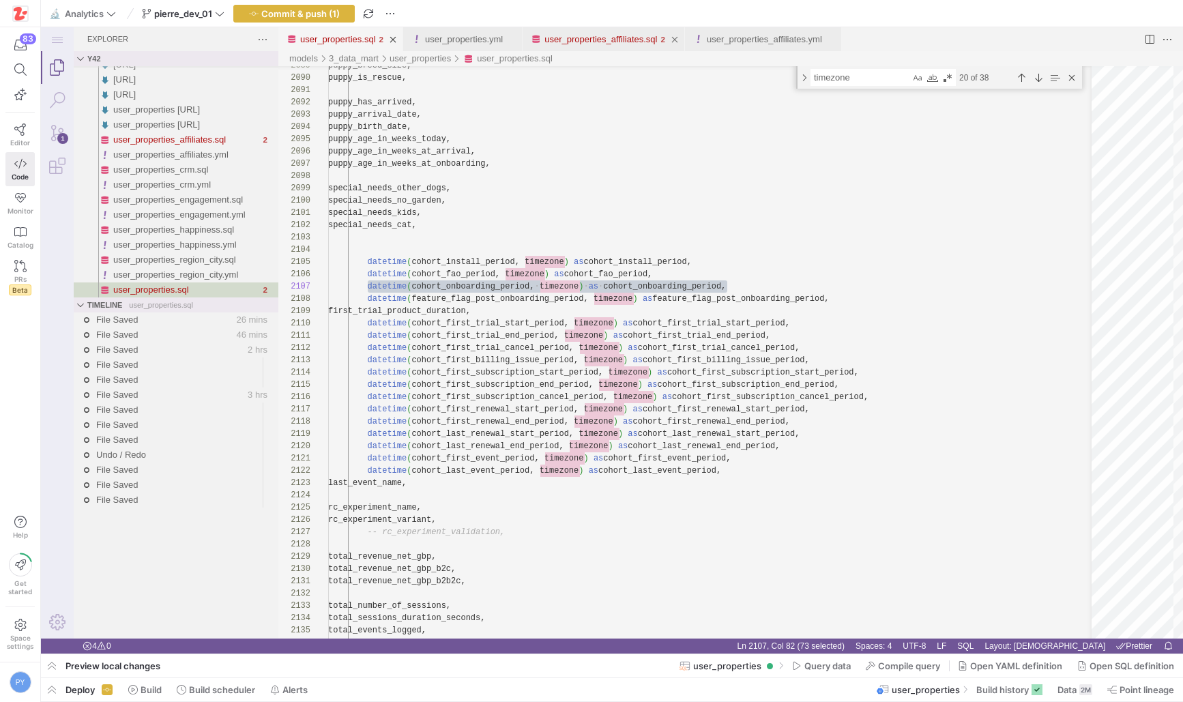
click at [620, 37] on link "user_properties_affiliates.sql" at bounding box center [601, 39] width 113 height 10
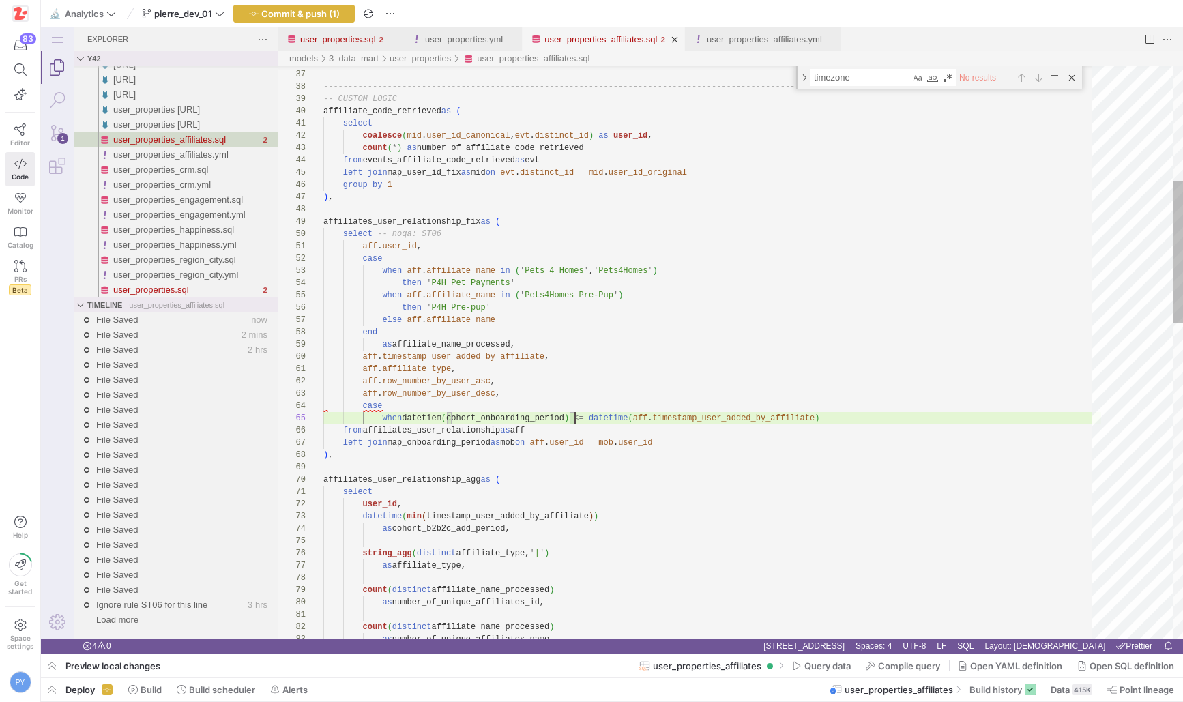
scroll to position [49, 252]
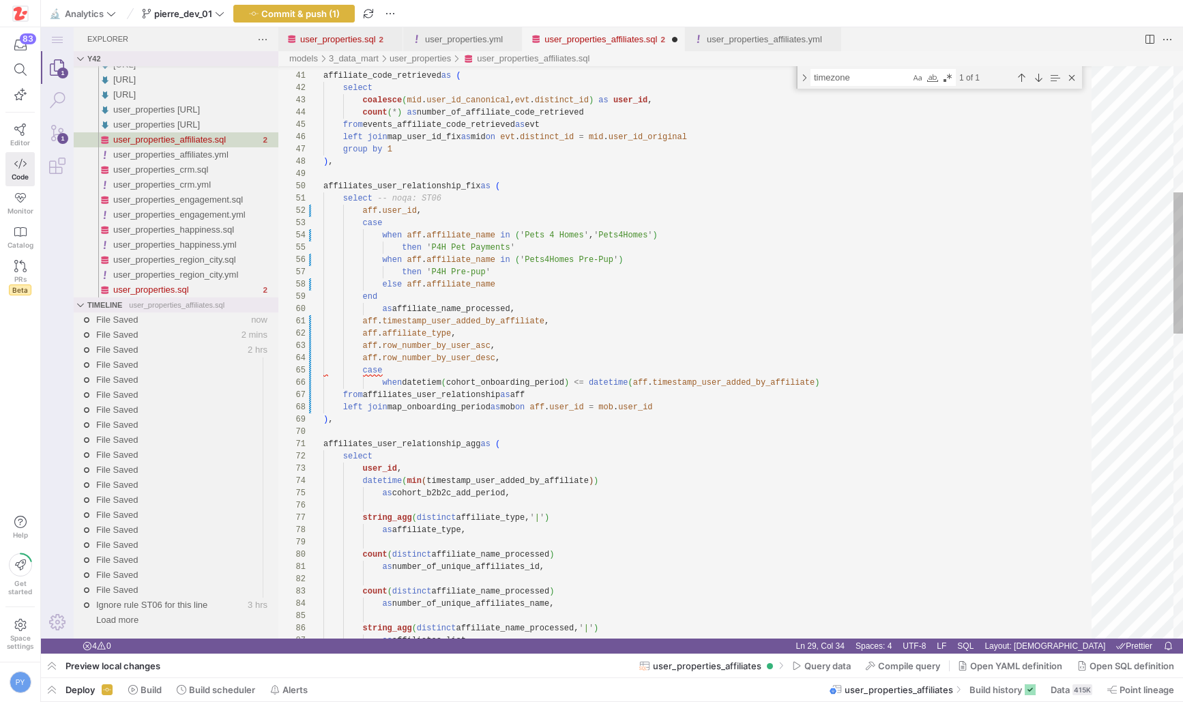
click at [502, 370] on div "-- CUSTOM LOGIC affiliate_code_retrieved as ( select coalesce ( mid . user_id_c…" at bounding box center [712, 713] width 778 height 2315
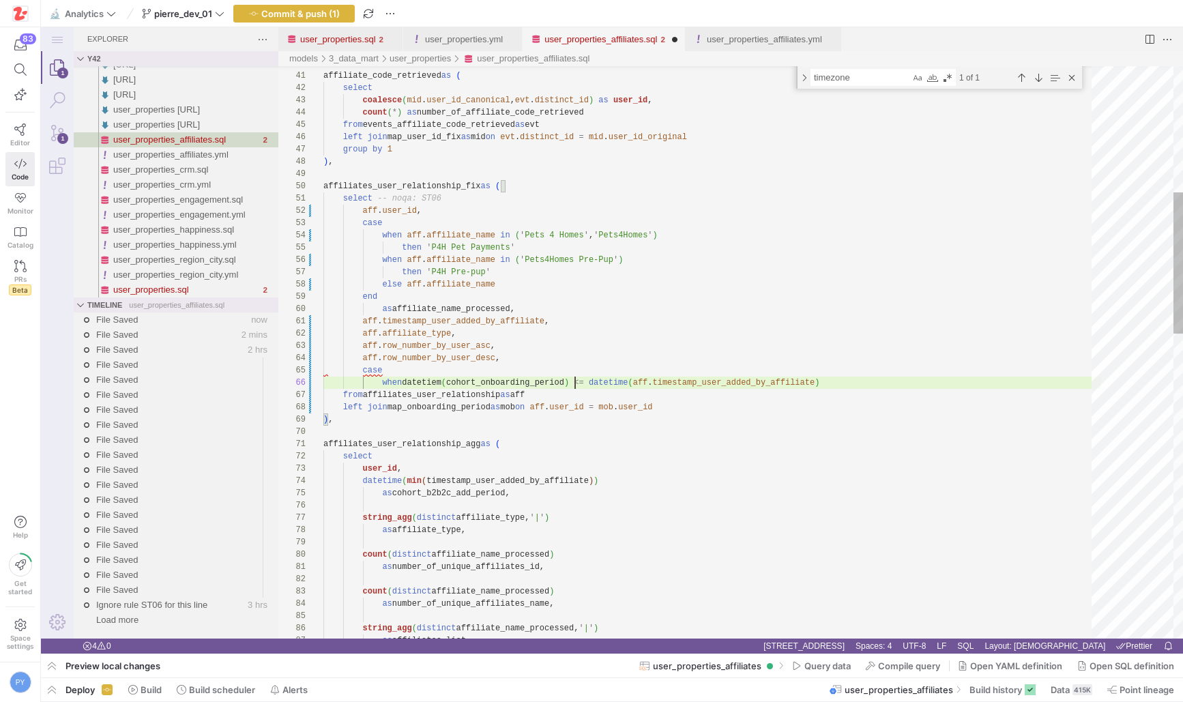
click at [575, 381] on div "-- CUSTOM LOGIC affiliate_code_retrieved as ( select coalesce ( mid . user_id_c…" at bounding box center [712, 713] width 778 height 2315
click at [431, 382] on div "-- CUSTOM LOGIC affiliate_code_retrieved as ( select coalesce ( mid . user_id_c…" at bounding box center [712, 713] width 778 height 2315
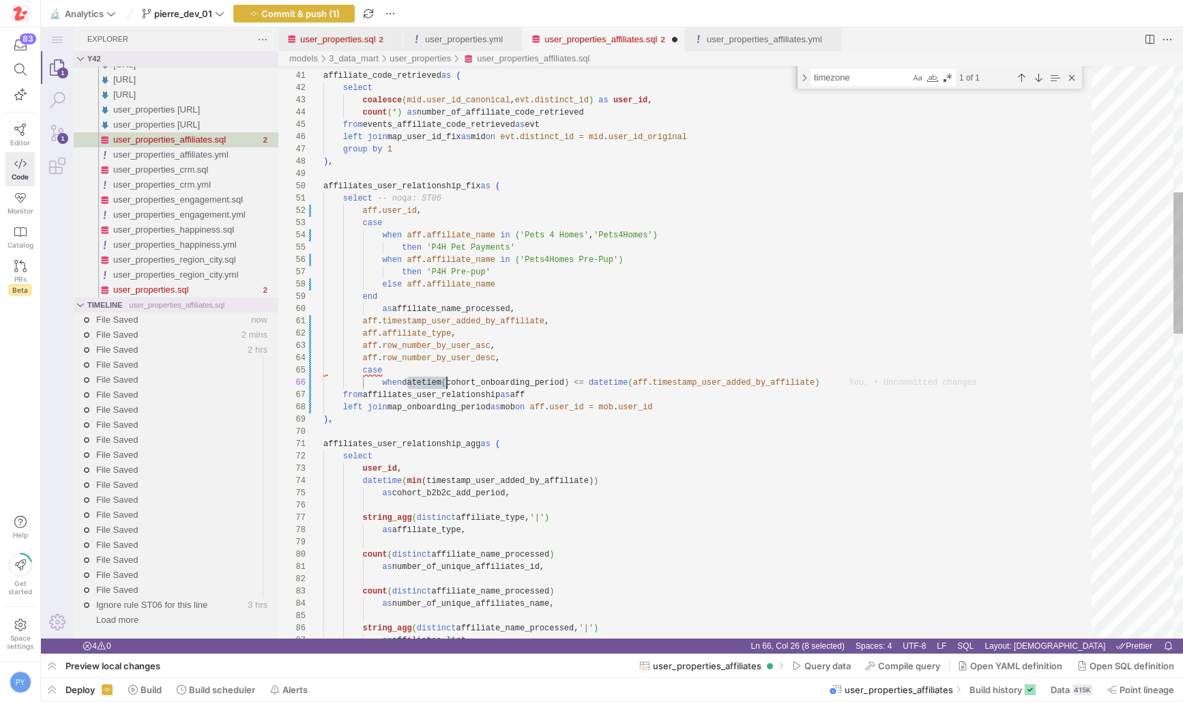
click at [431, 382] on div "-- CUSTOM LOGIC affiliate_code_retrieved as ( select coalesce ( mid . user_id_c…" at bounding box center [712, 713] width 778 height 2315
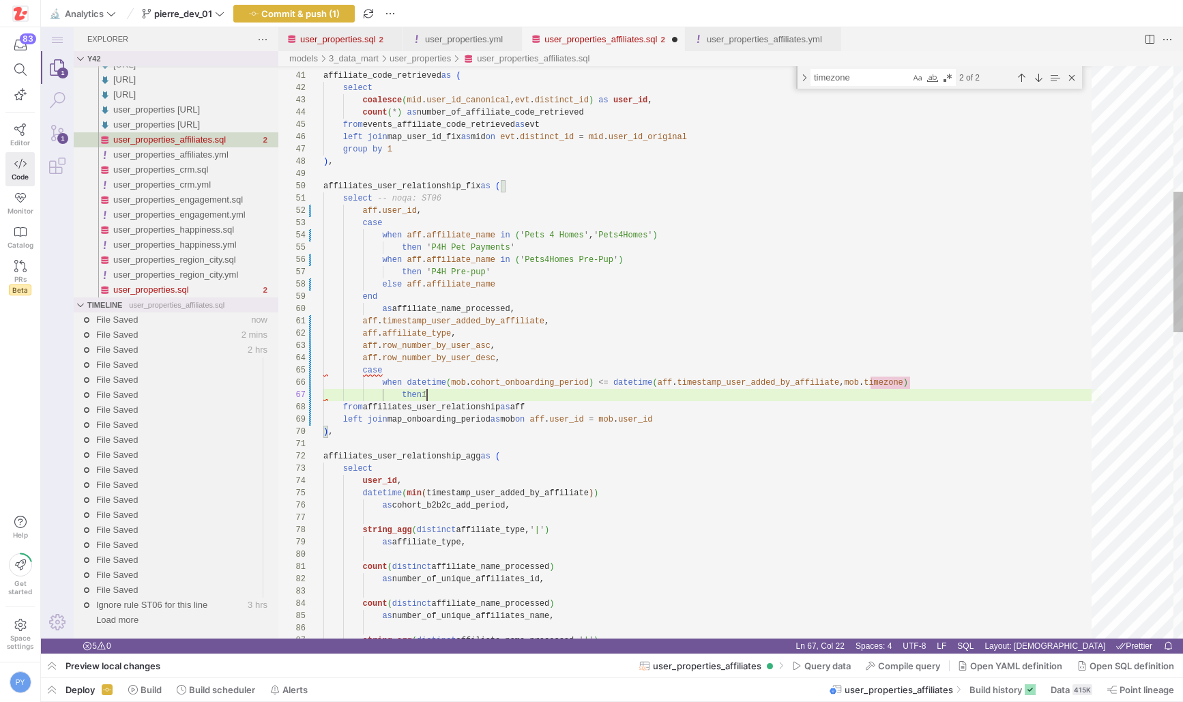
scroll to position [74, 104]
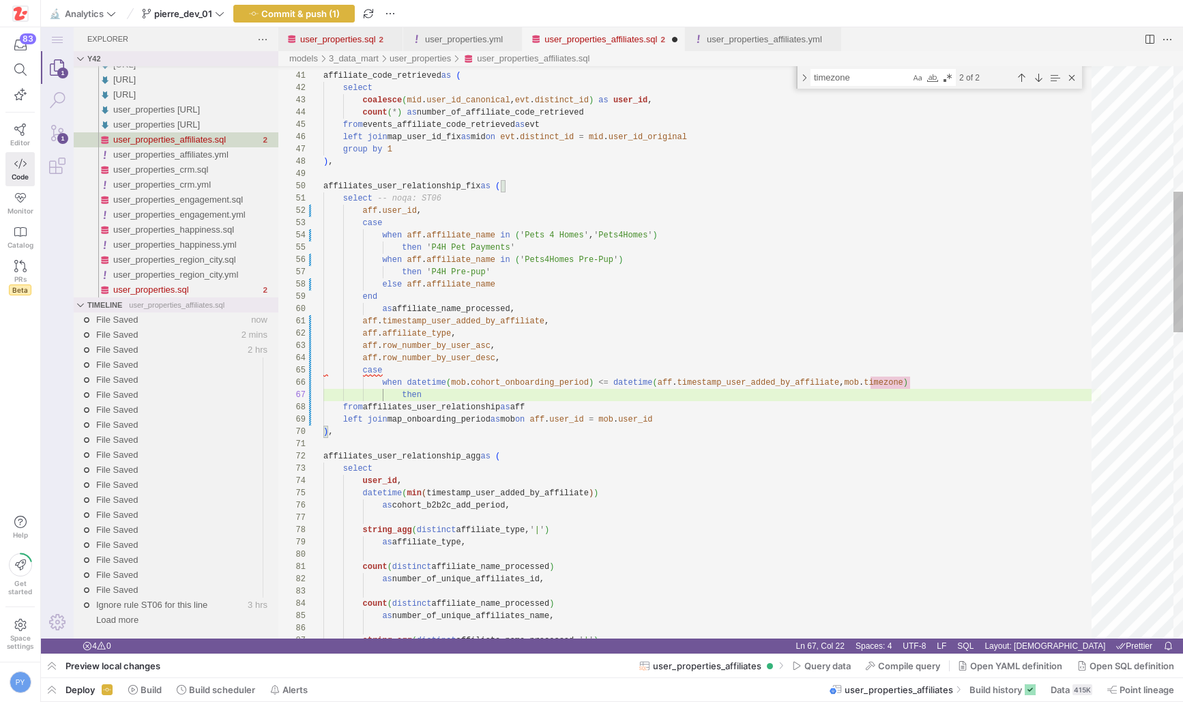
scroll to position [49, 0]
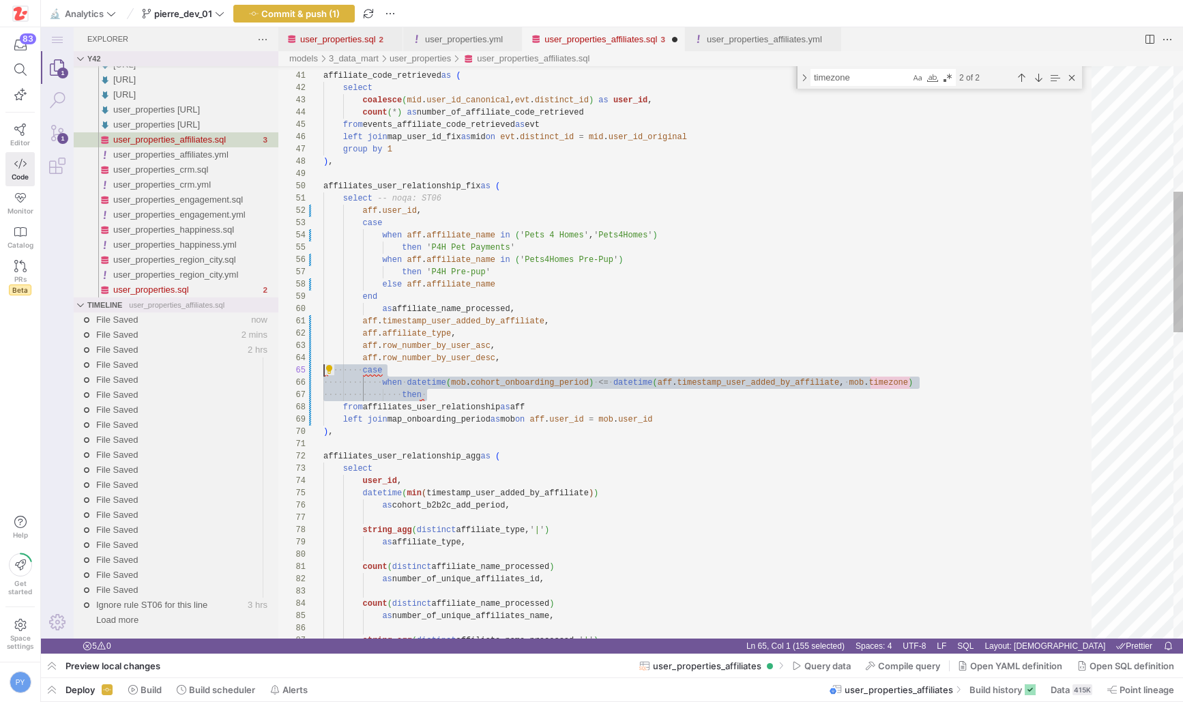
drag, startPoint x: 444, startPoint y: 398, endPoint x: 221, endPoint y: 373, distance: 223.9
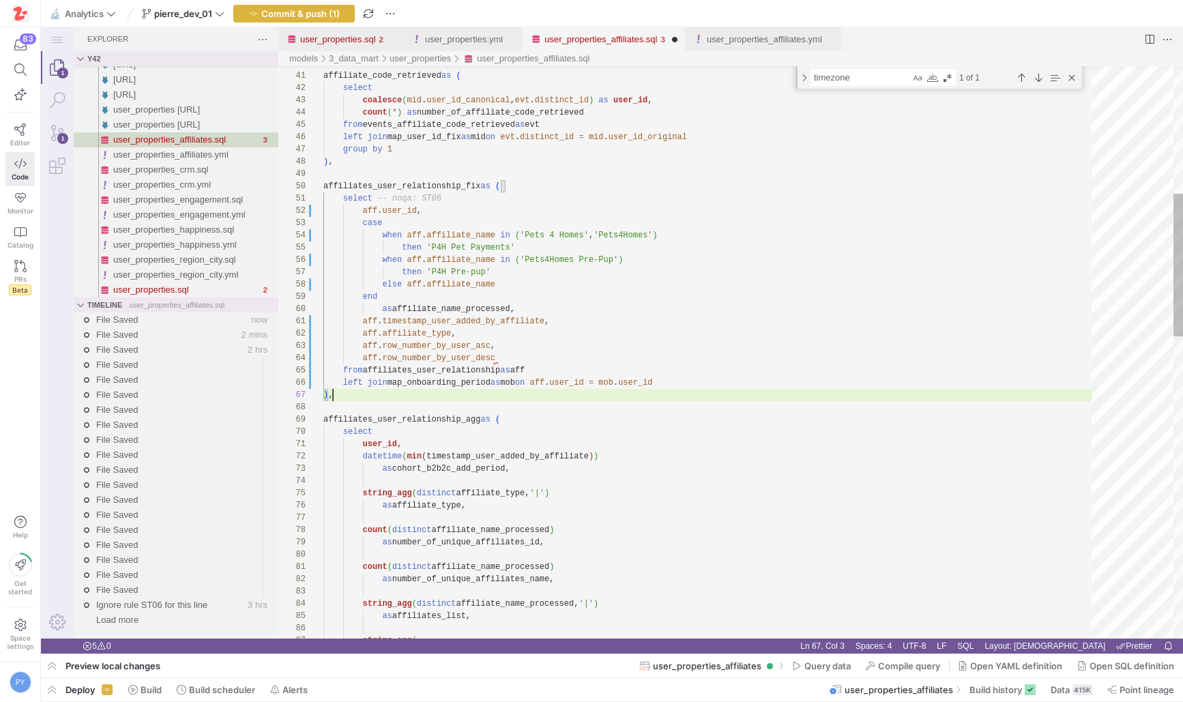
click at [369, 395] on div "-- CUSTOM LOGIC affiliate_code_retrieved as ( select coalesce ( mid . user_id_c…" at bounding box center [712, 701] width 778 height 2290
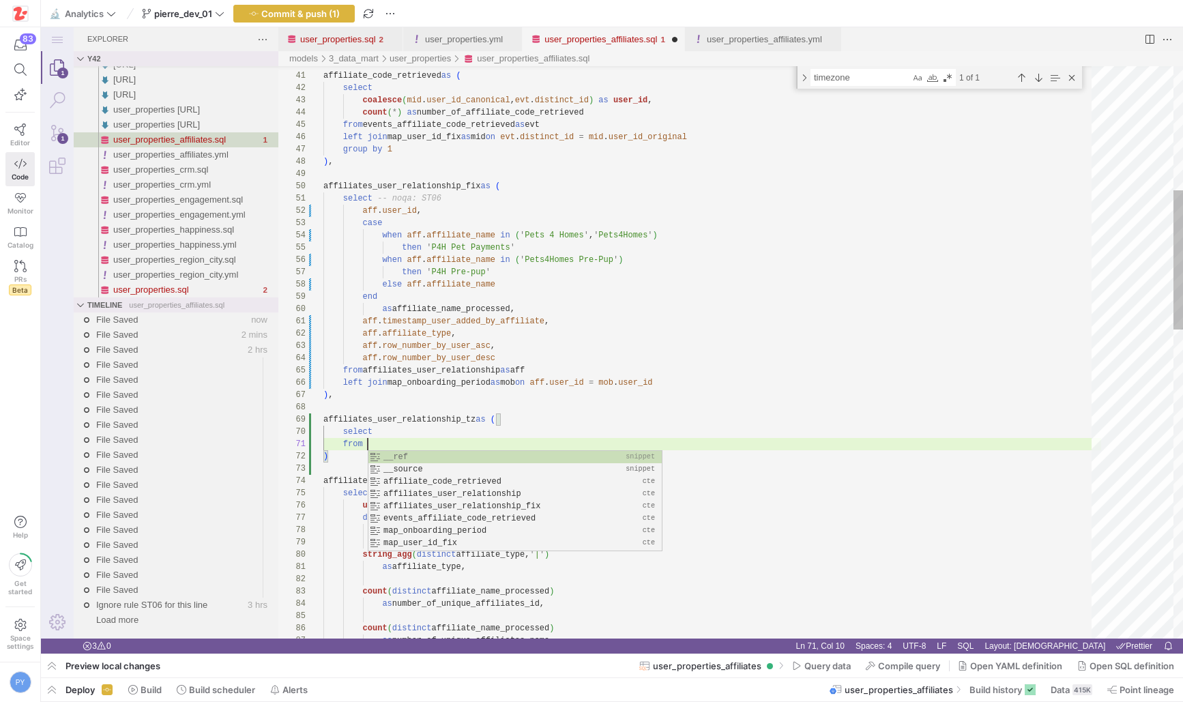
scroll to position [0, 44]
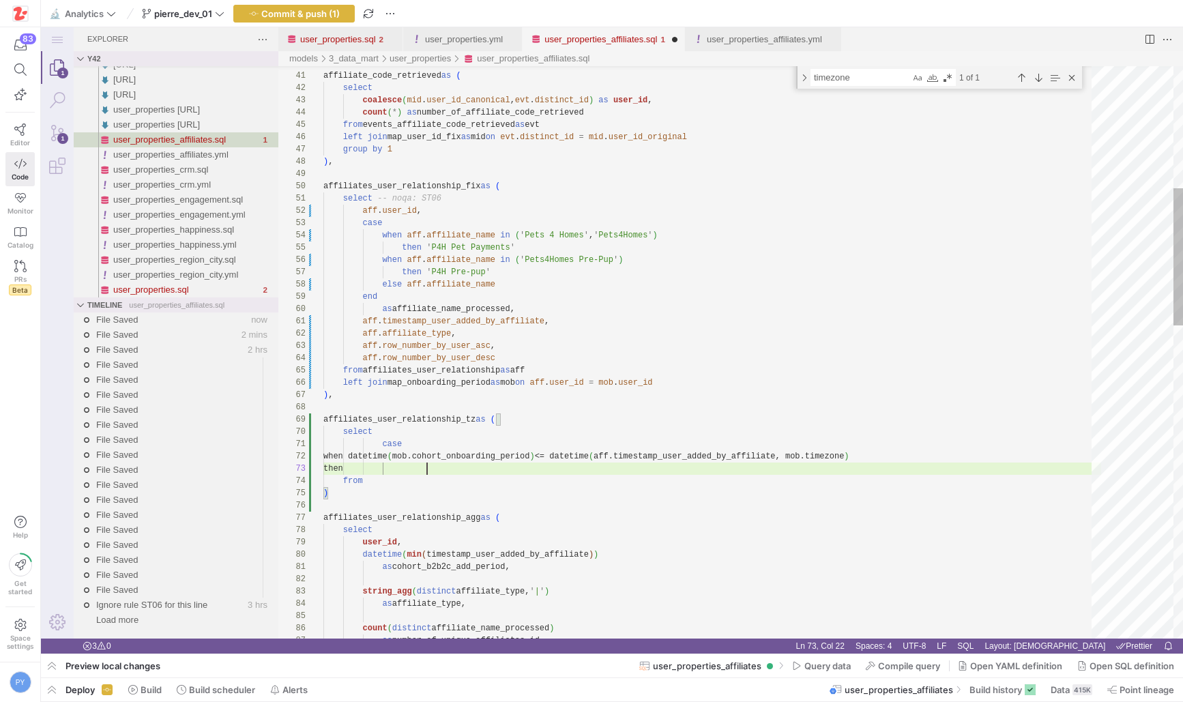
scroll to position [25, 104]
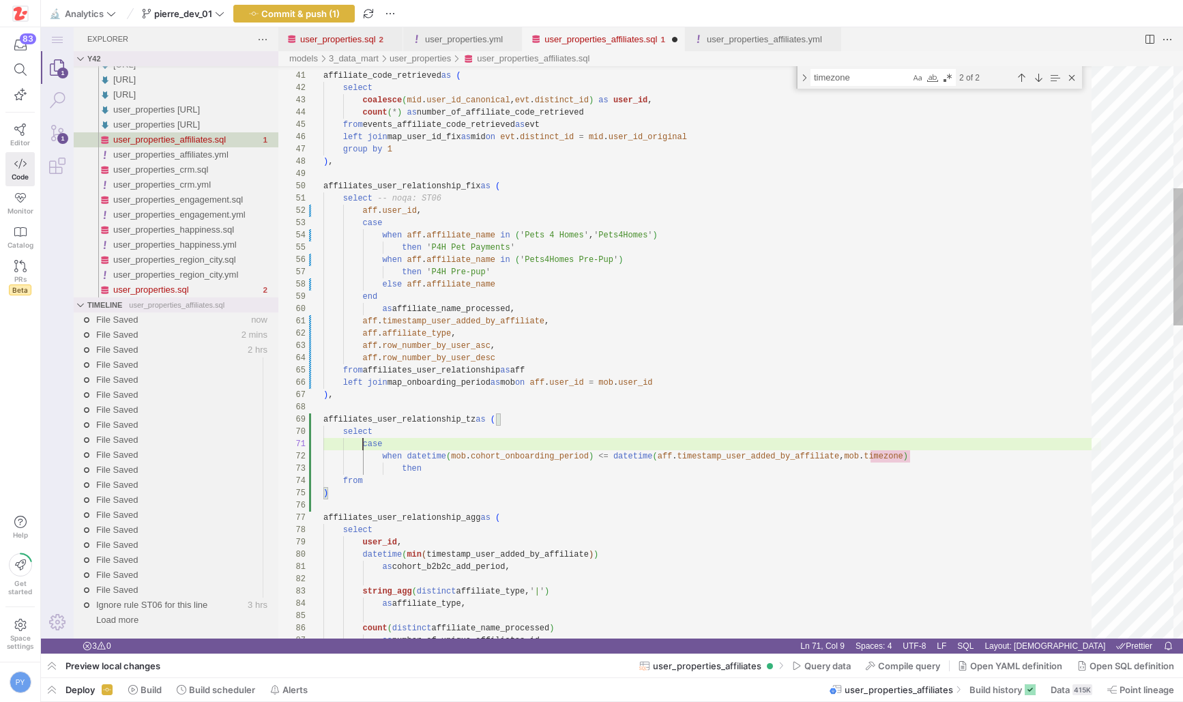
scroll to position [0, 40]
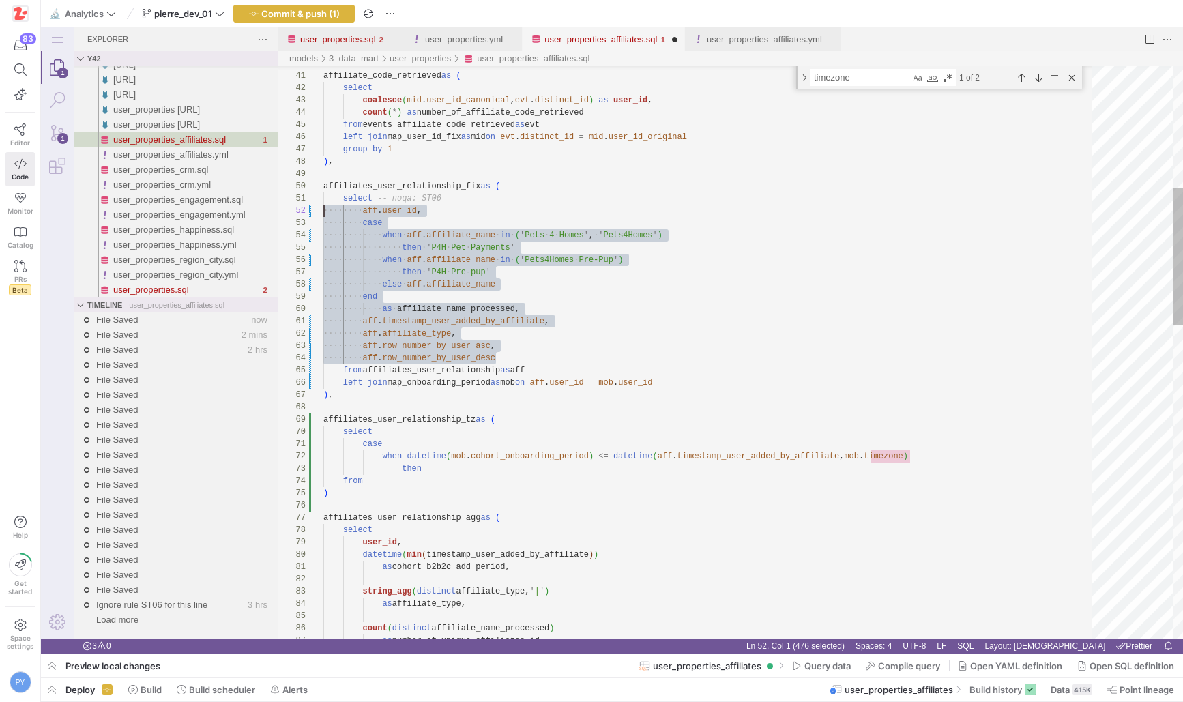
scroll to position [12, 0]
drag, startPoint x: 515, startPoint y: 358, endPoint x: 259, endPoint y: 209, distance: 295.8
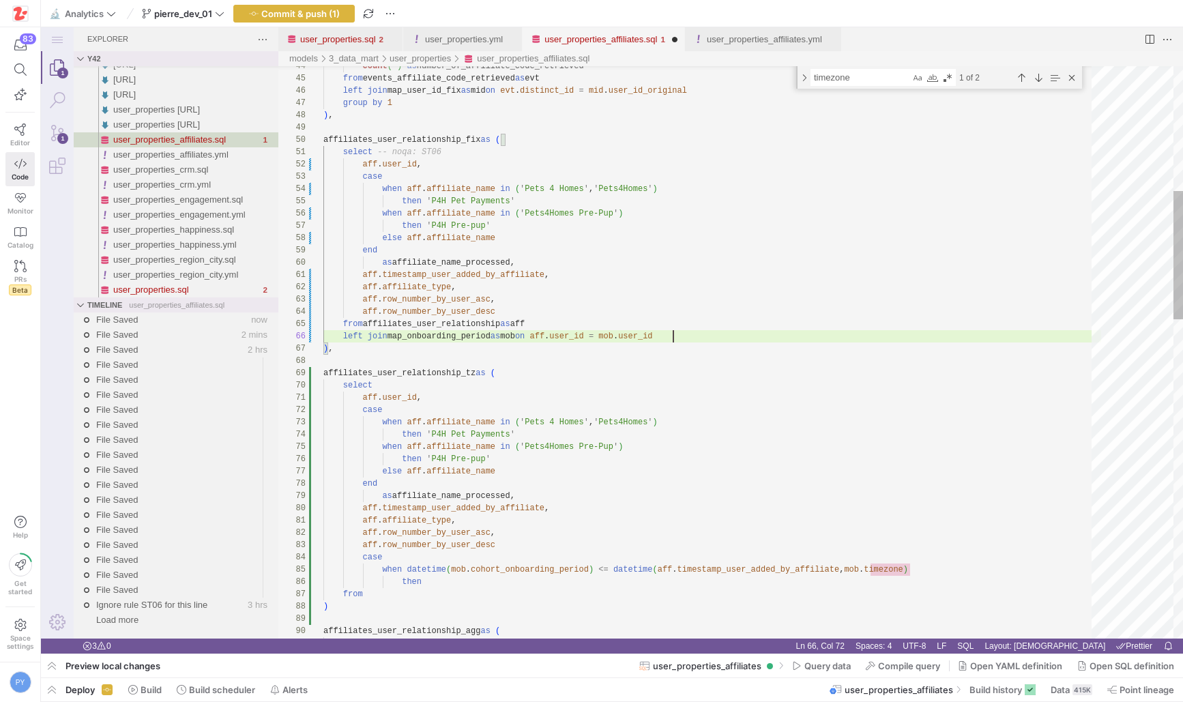
scroll to position [61, 349]
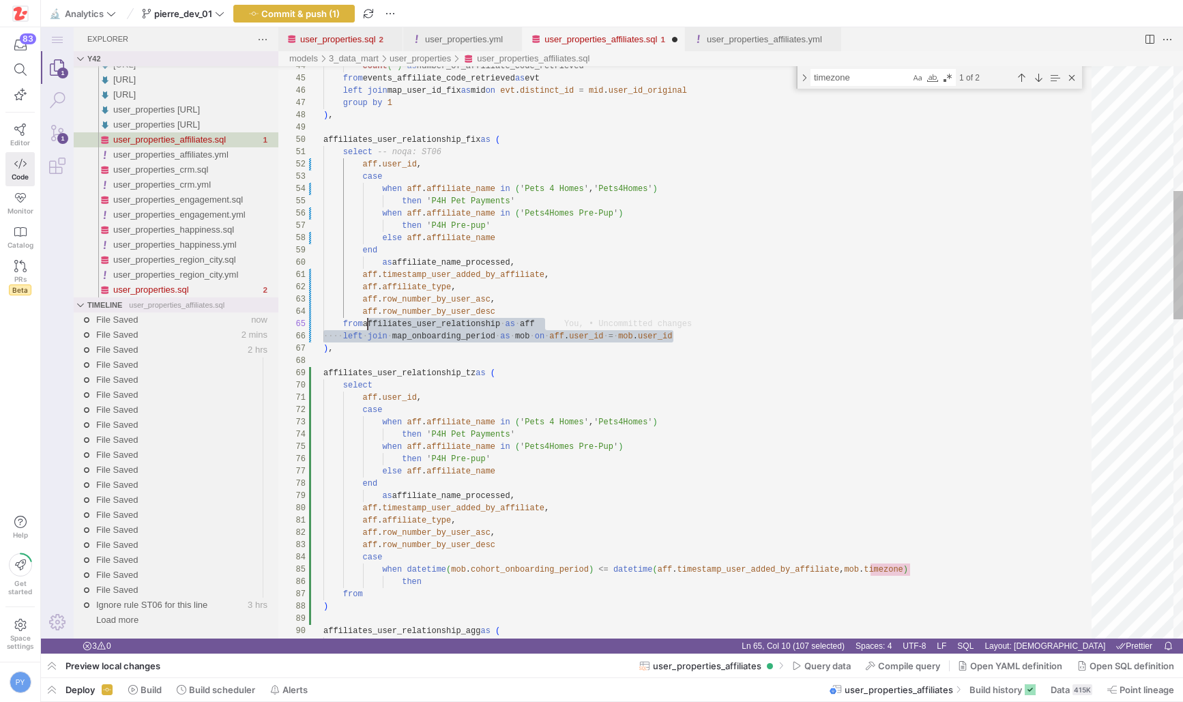
scroll to position [49, 44]
drag, startPoint x: 691, startPoint y: 336, endPoint x: 369, endPoint y: 327, distance: 322.3
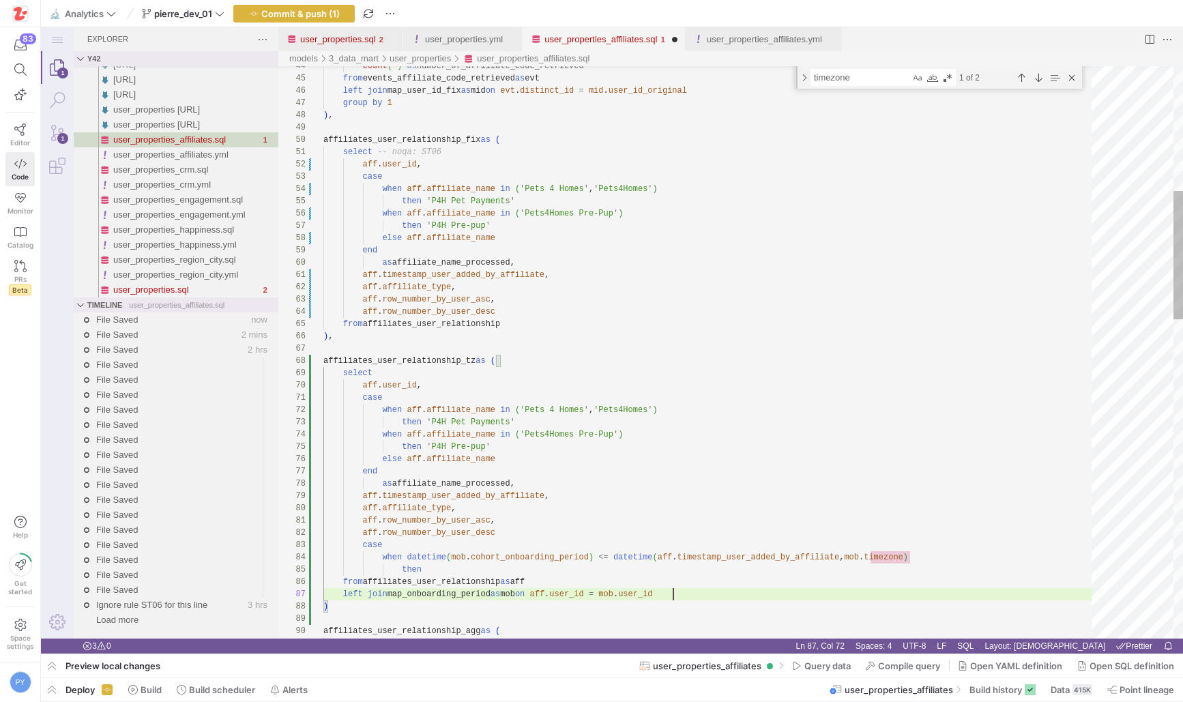
scroll to position [74, 350]
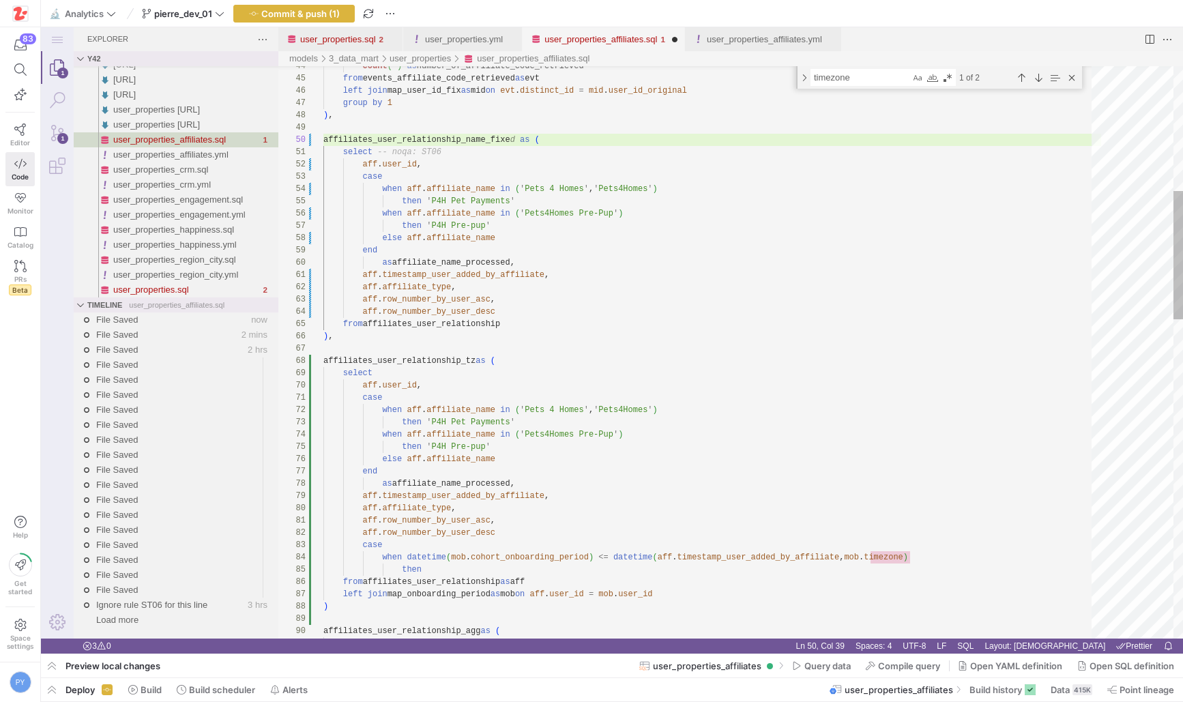
scroll to position [111, 0]
drag, startPoint x: 379, startPoint y: 139, endPoint x: 468, endPoint y: 140, distance: 89.4
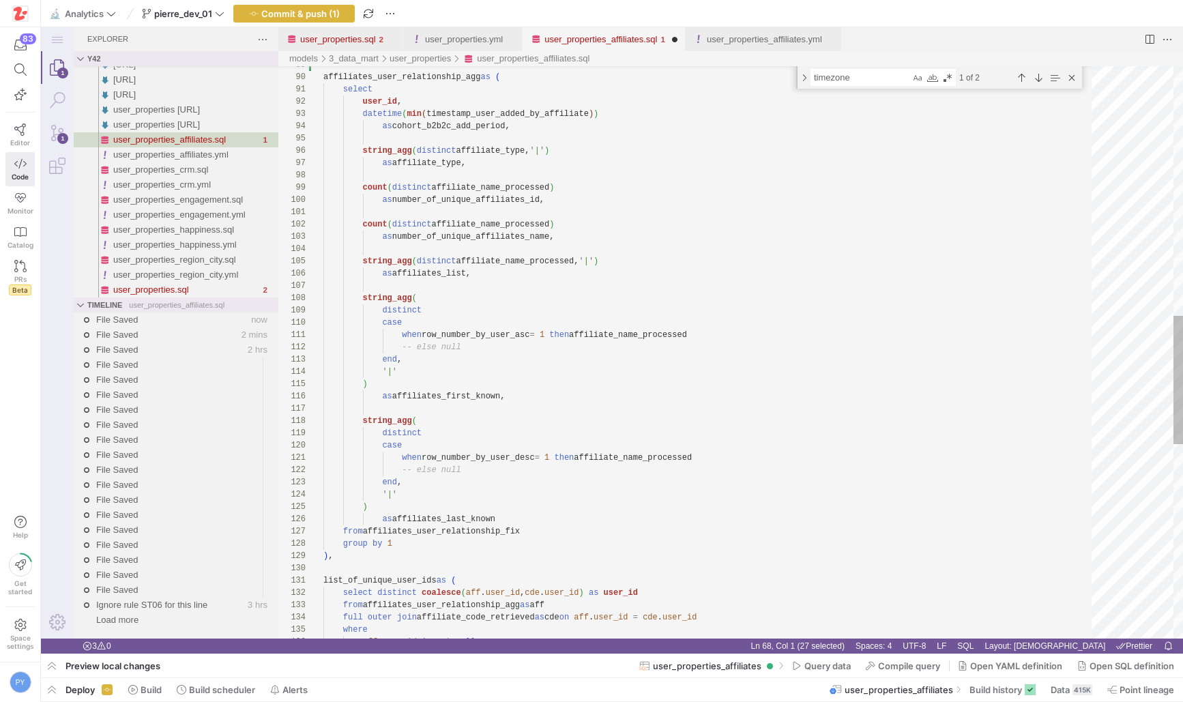
click at [429, 534] on div "affiliates_user_relationship_agg as ( select user_id , datetime ( min ( timesta…" at bounding box center [712, 229] width 778 height 2548
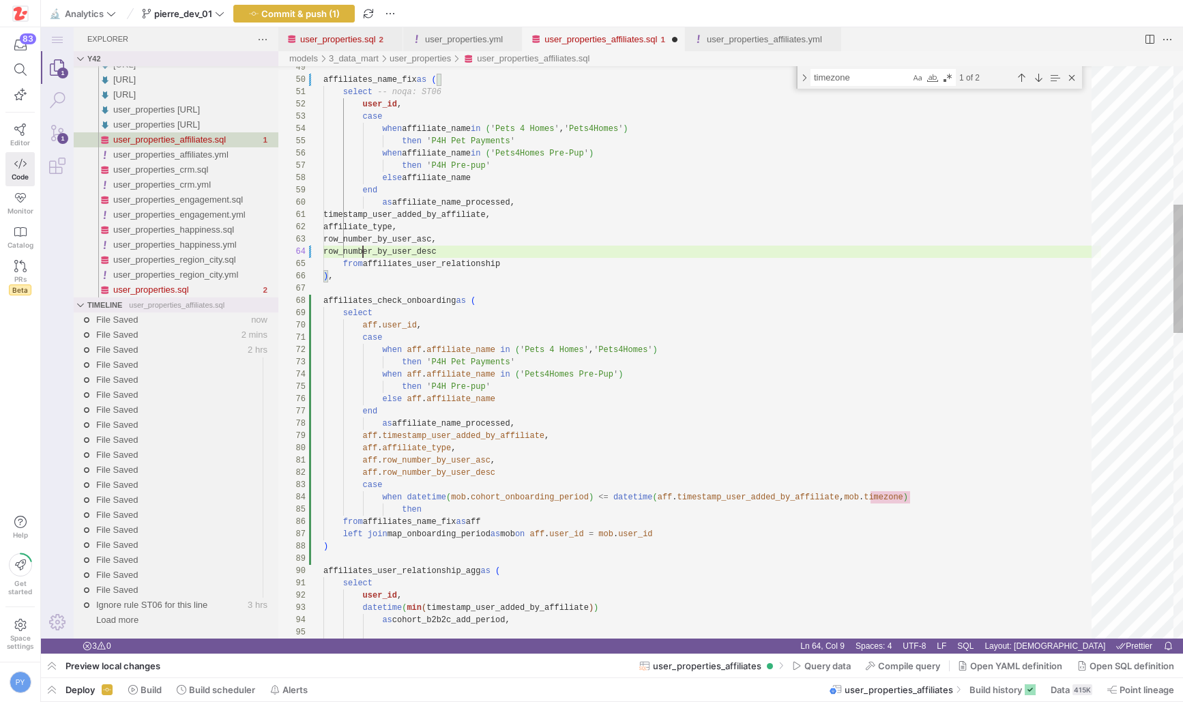
scroll to position [37, 40]
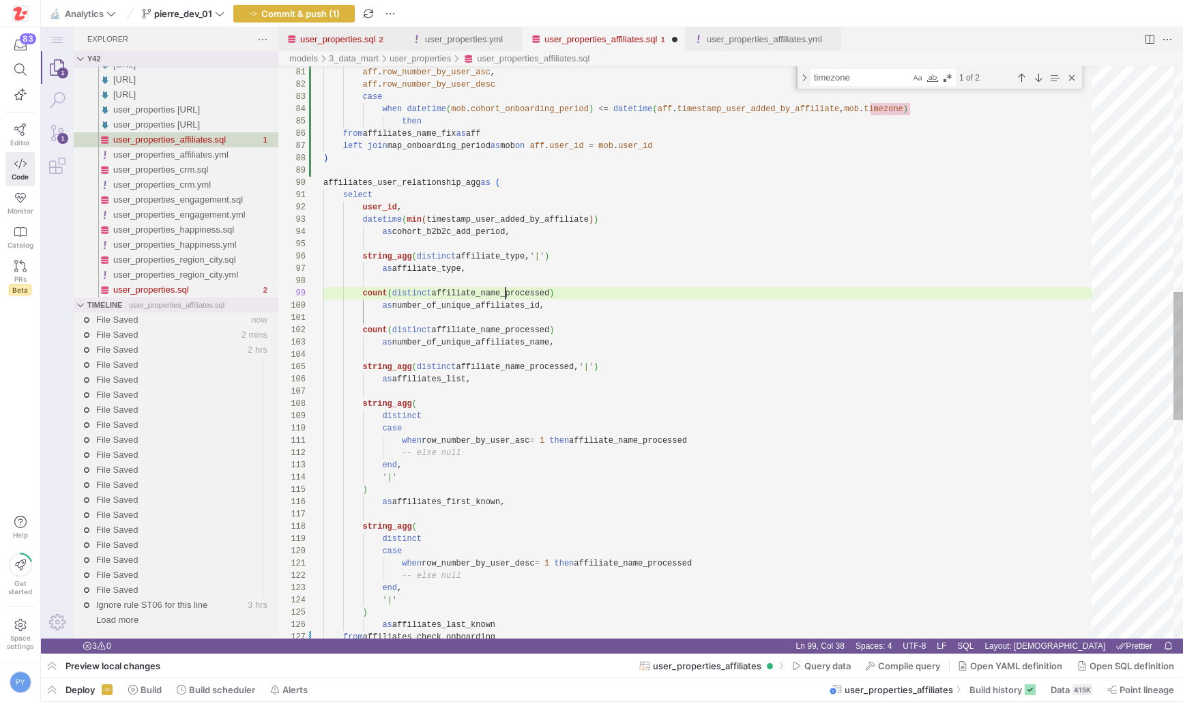
click at [508, 295] on div ") left join map_onboarding_period as mob on aff . user_id = mob . user_id then …" at bounding box center [712, 335] width 778 height 2548
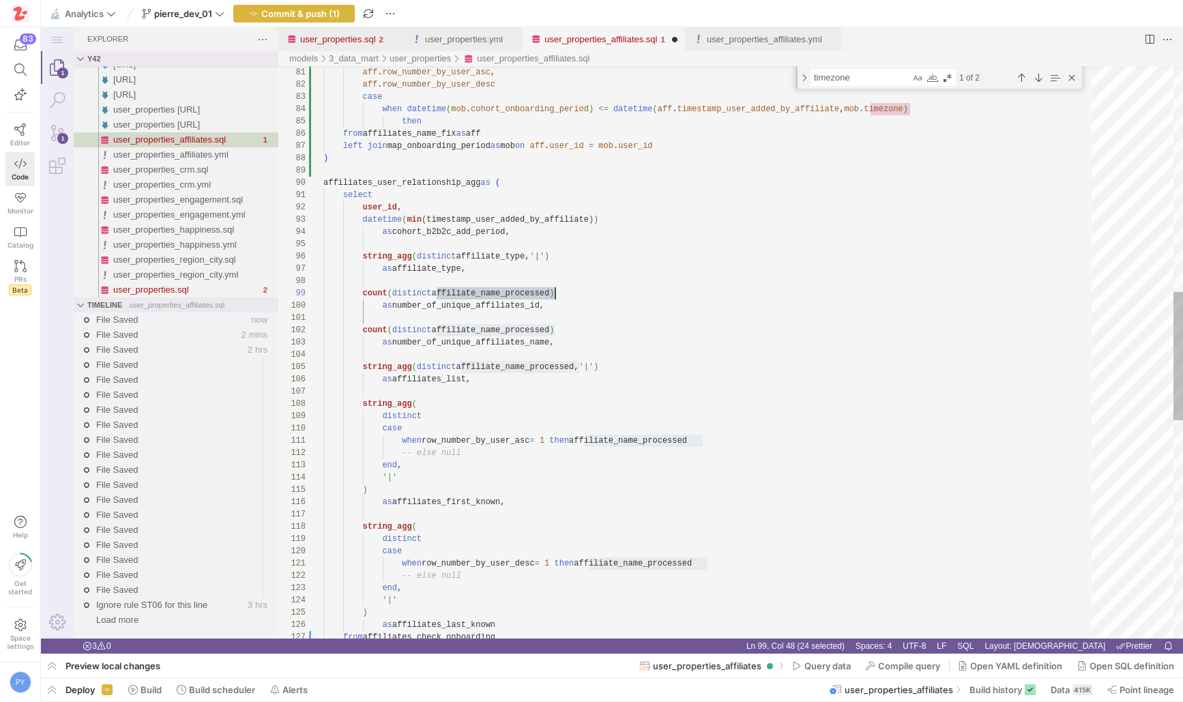
type textarea "select user_id, datetime(min(timestamp_user_added_by_affiliate)) as cohort_b2b2…"
type textarea "affiliate_name_processed"
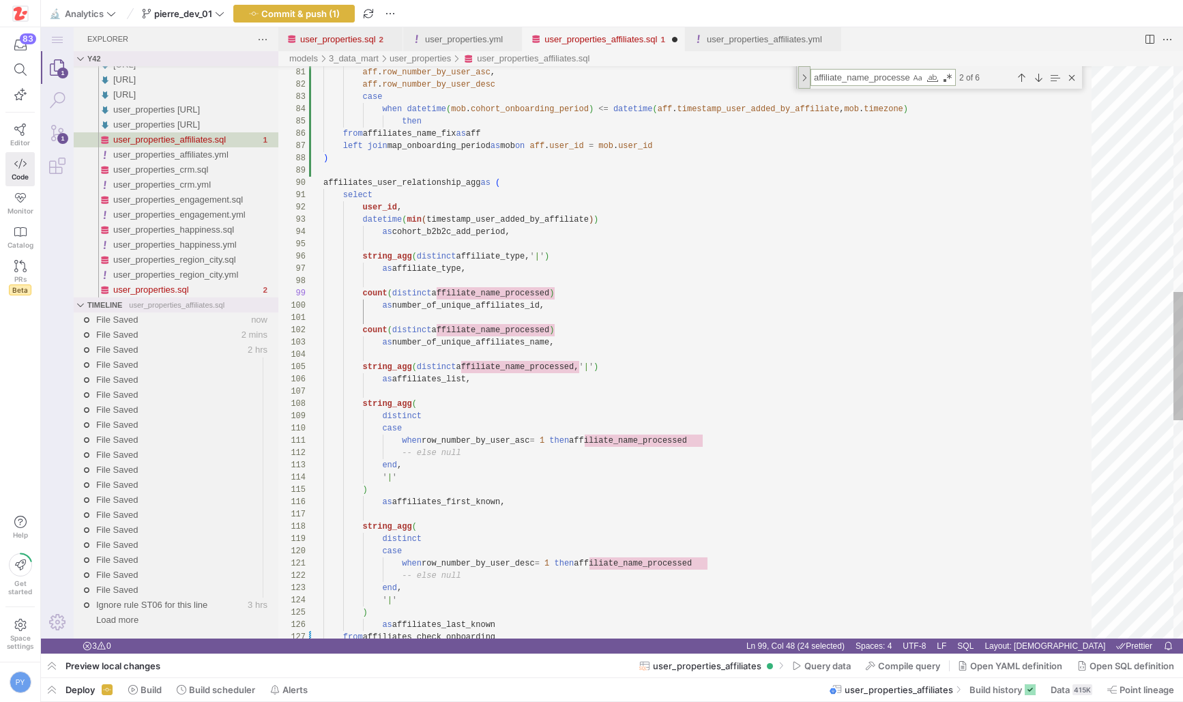
click at [803, 81] on div "Toggle Replace" at bounding box center [804, 77] width 12 height 23
click at [854, 91] on textarea "Replace" at bounding box center [876, 97] width 130 height 16
paste textarea "affiliate_name"
type textarea "affiliate_name"
click at [1041, 74] on div "Next Match (Enter)" at bounding box center [1038, 77] width 15 height 15
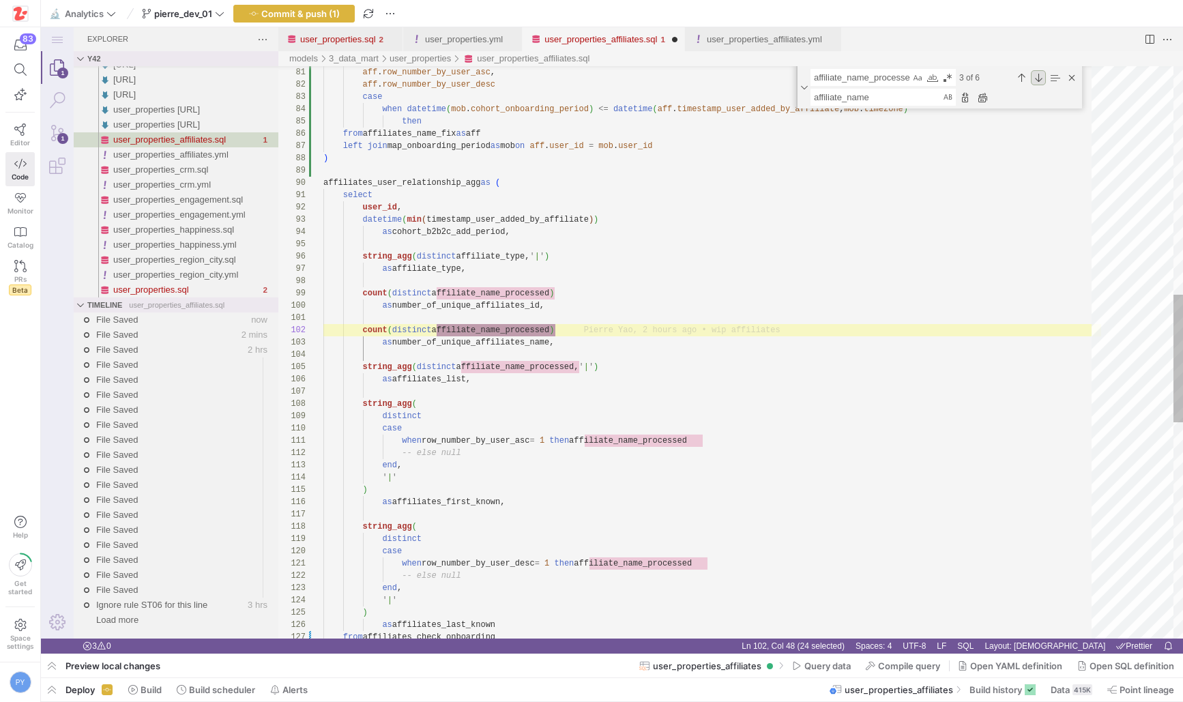
click at [1031, 74] on div "Next Match (Enter)" at bounding box center [1038, 77] width 15 height 15
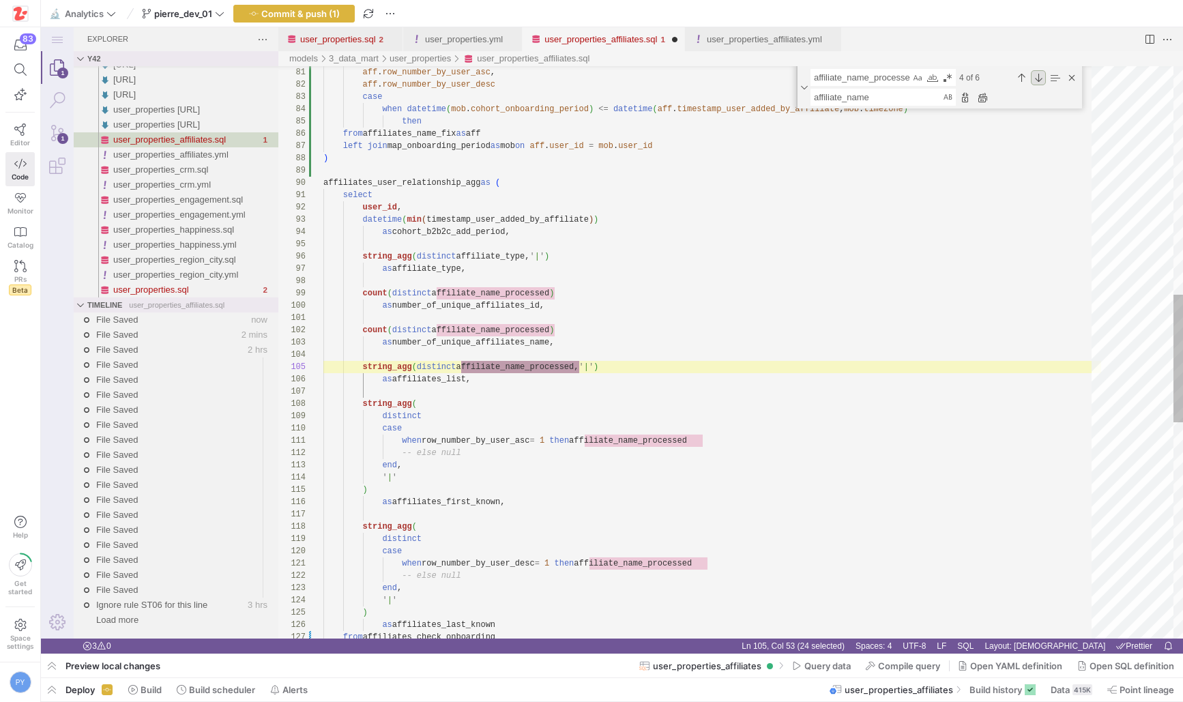
click at [1031, 74] on div "Next Match (Enter)" at bounding box center [1038, 77] width 15 height 15
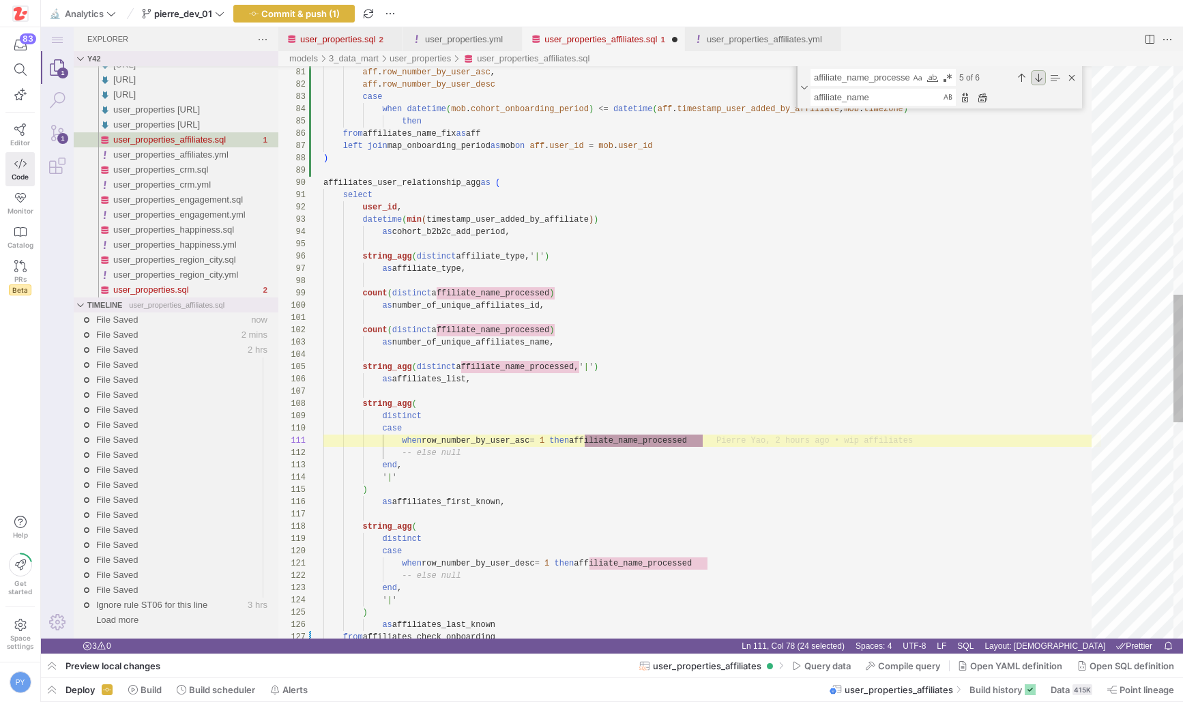
click at [1031, 74] on div "Next Match (Enter)" at bounding box center [1038, 77] width 15 height 15
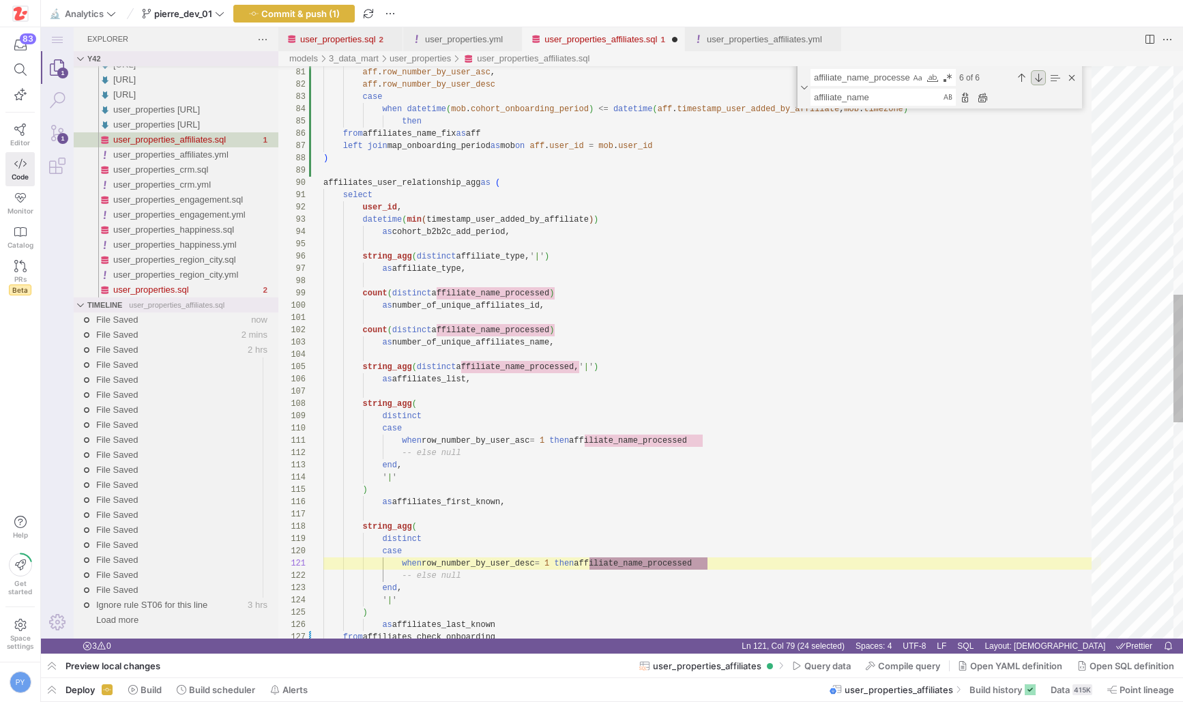
click at [1031, 74] on div "Next Match (Enter)" at bounding box center [1038, 77] width 15 height 15
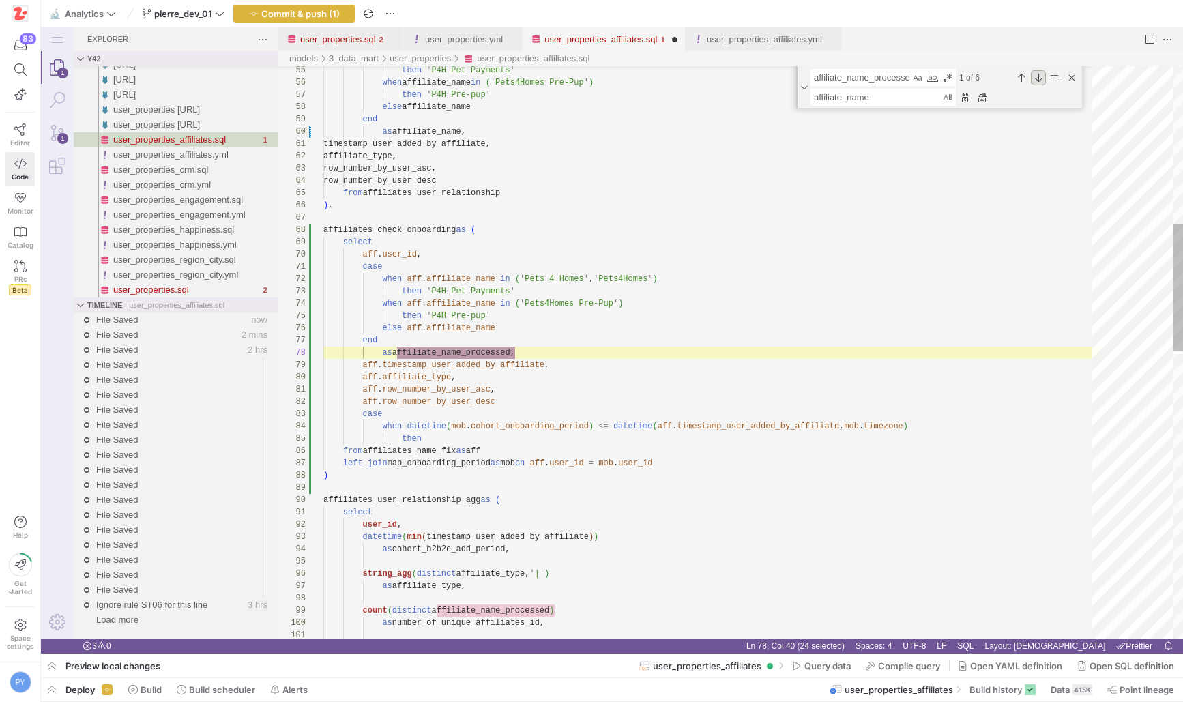
click at [1031, 74] on div "Next Match (Enter)" at bounding box center [1038, 77] width 15 height 15
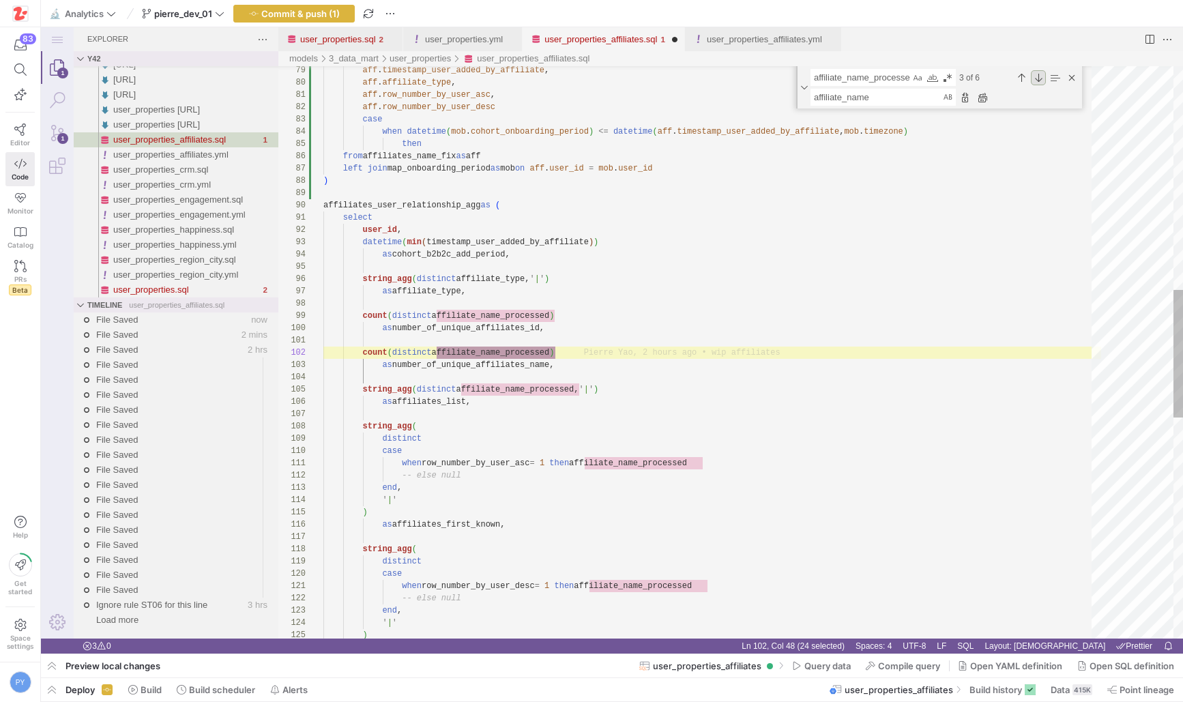
click at [1037, 76] on div "Next Match (Enter)" at bounding box center [1038, 77] width 15 height 15
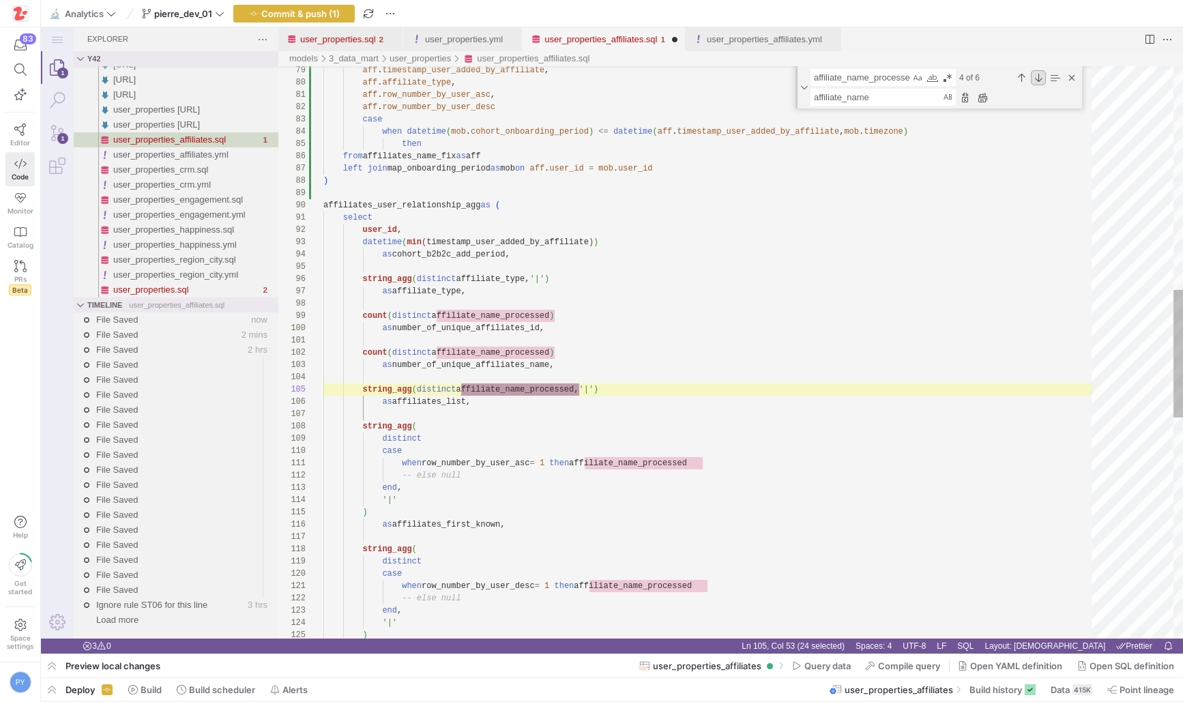
click at [1037, 76] on div "Next Match (Enter)" at bounding box center [1038, 77] width 15 height 15
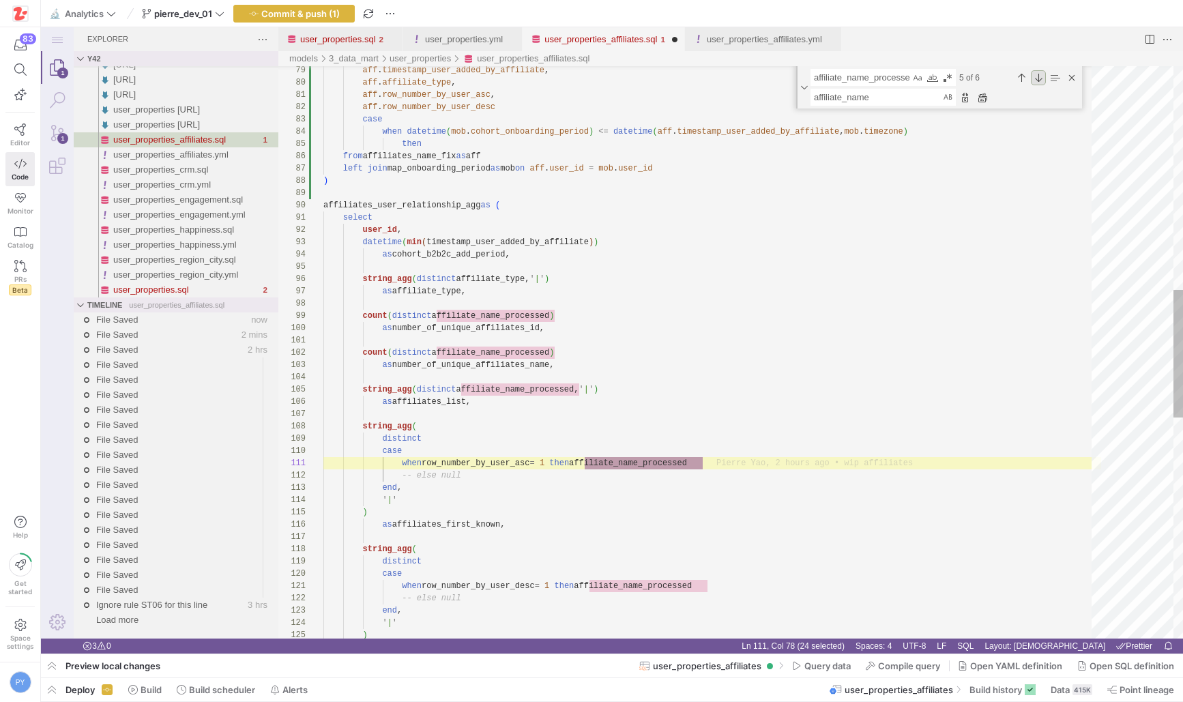
click at [1037, 76] on div "Next Match (Enter)" at bounding box center [1038, 77] width 15 height 15
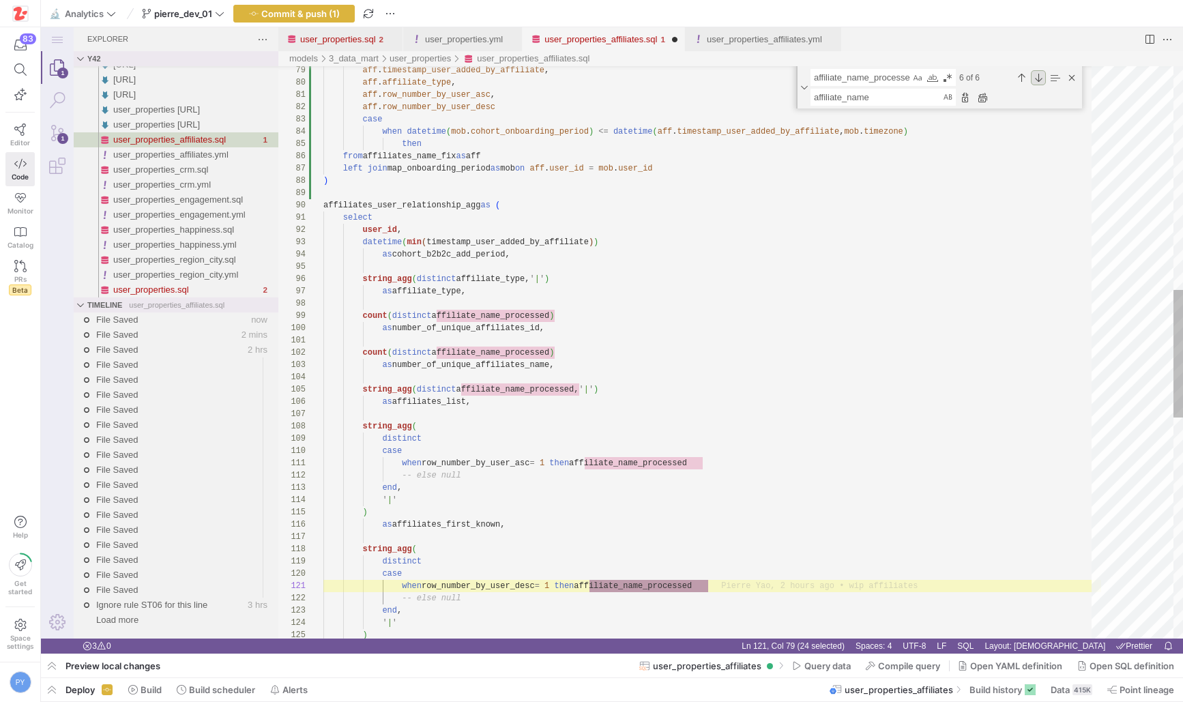
click at [1037, 76] on div "Next Match (Enter)" at bounding box center [1038, 77] width 15 height 15
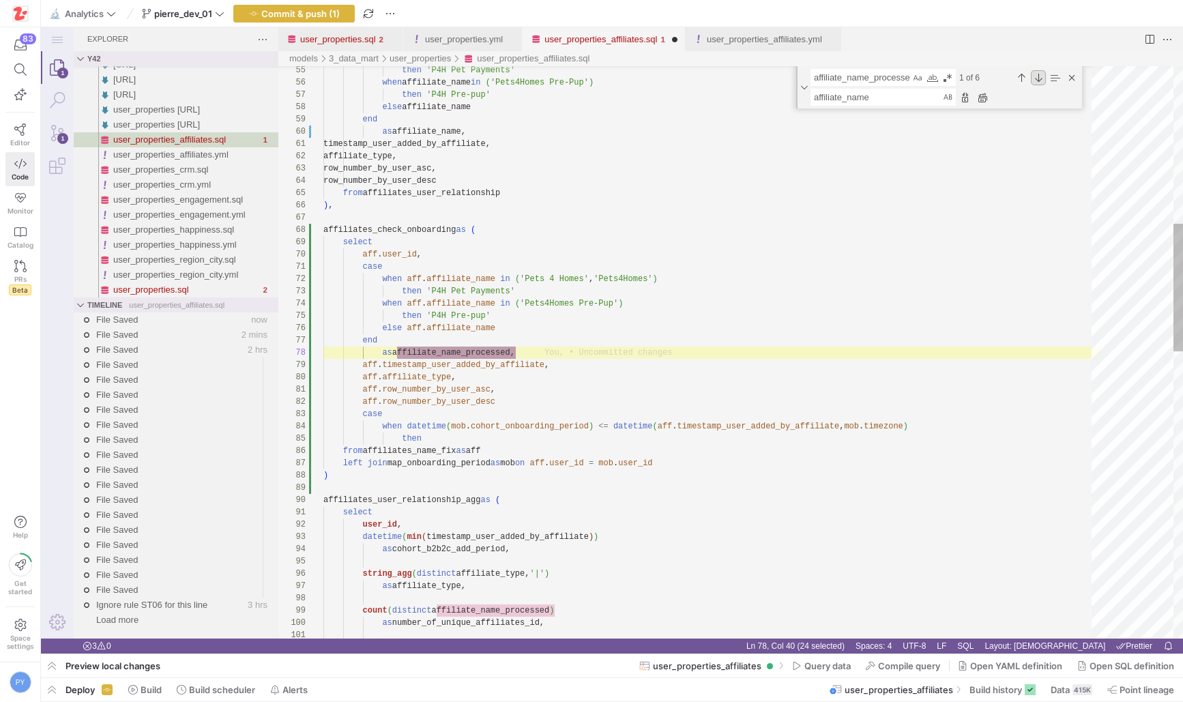
click at [1038, 78] on div "Next Match (Enter)" at bounding box center [1038, 77] width 15 height 15
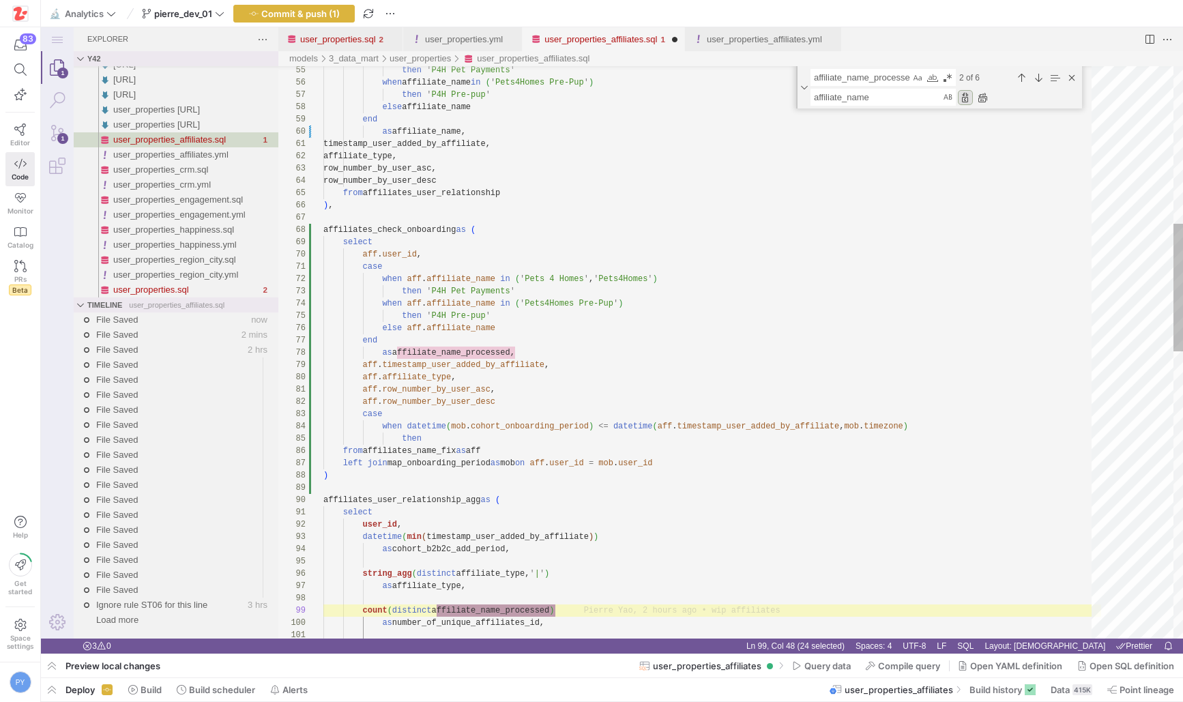
click at [962, 99] on div "Replace (Enter)" at bounding box center [965, 97] width 15 height 15
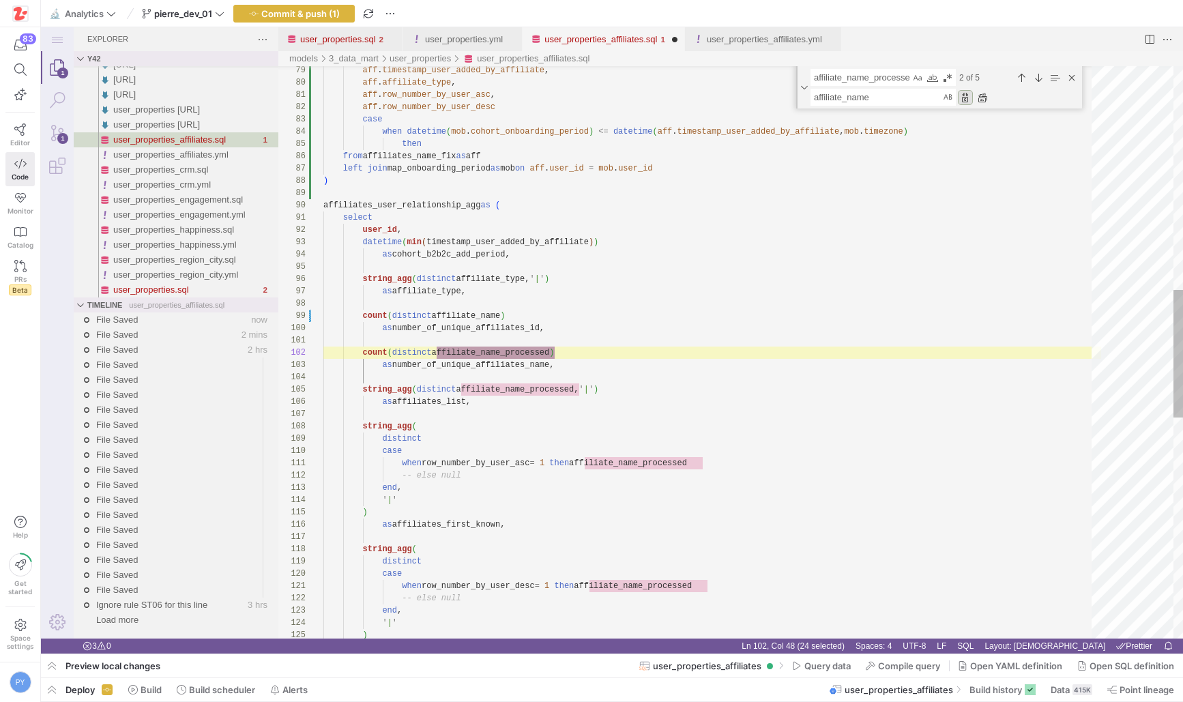
click at [962, 99] on div "Replace (Enter)" at bounding box center [965, 97] width 15 height 15
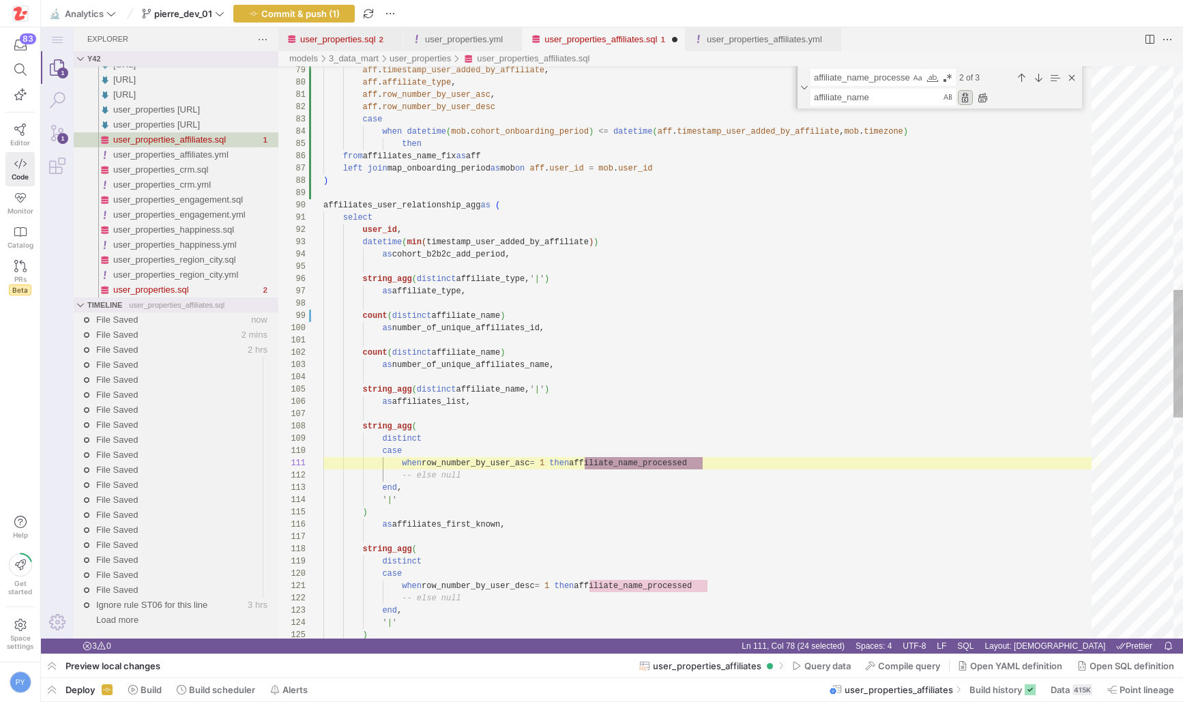
click at [962, 99] on div "Replace (Enter)" at bounding box center [965, 97] width 15 height 15
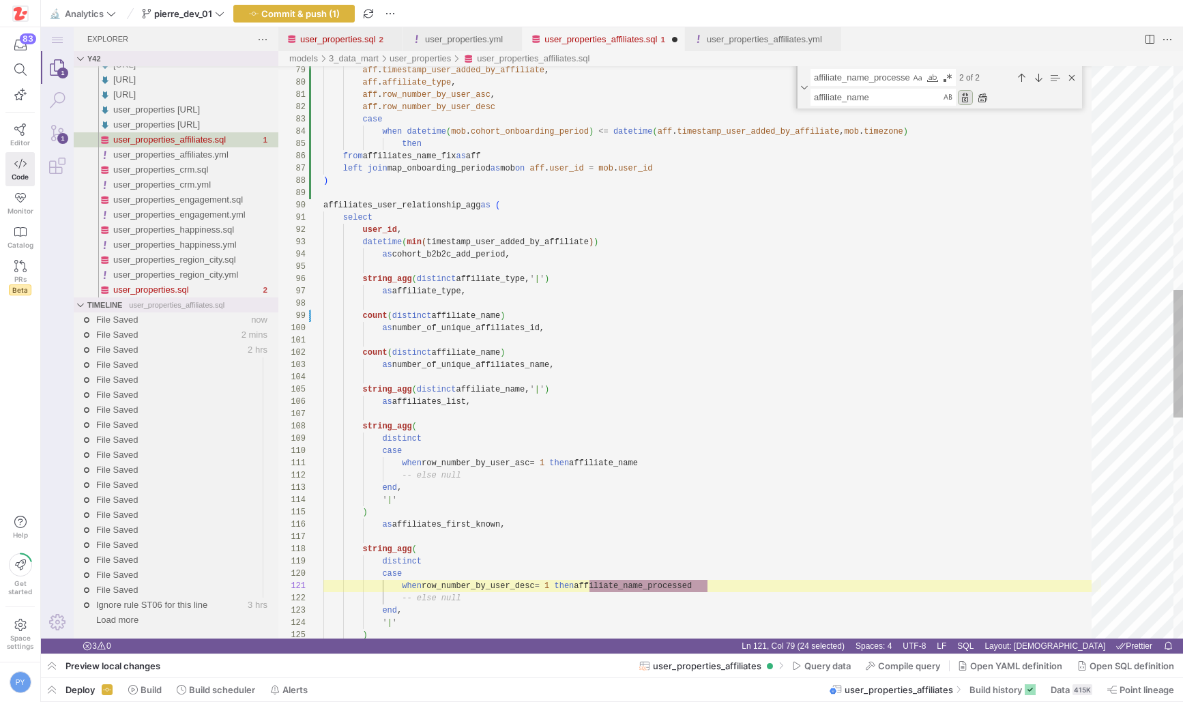
click at [962, 99] on div "Replace (Enter)" at bounding box center [965, 97] width 15 height 15
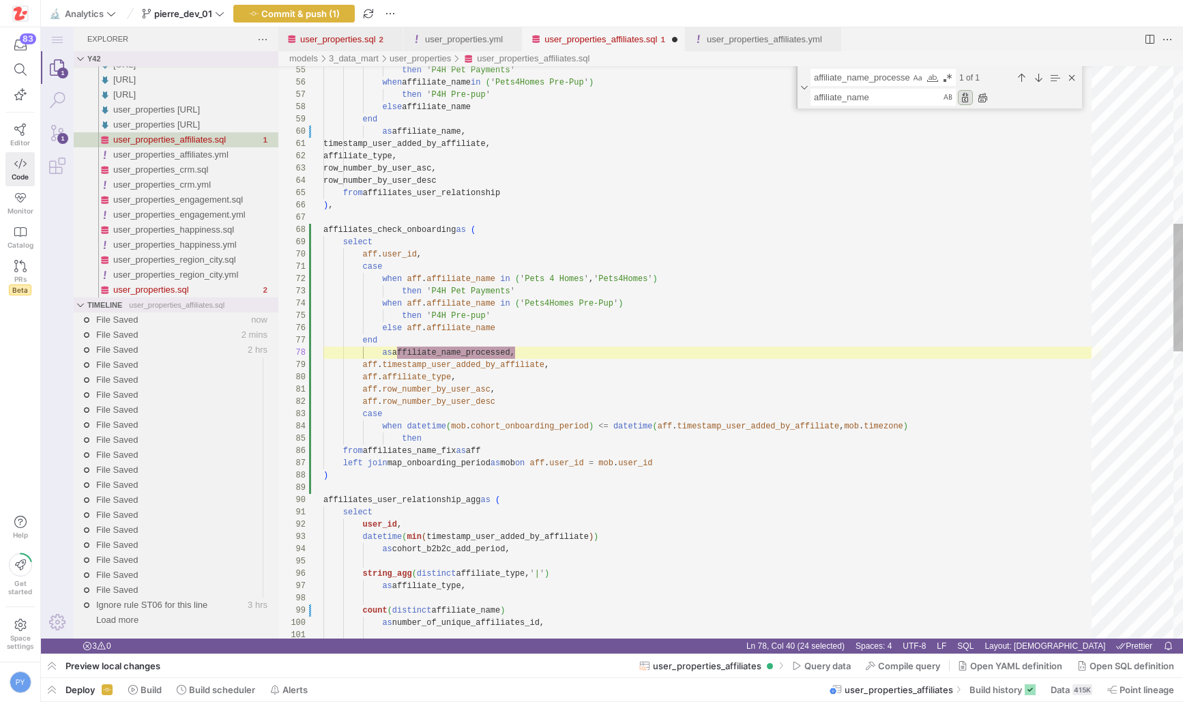
scroll to position [123, 192]
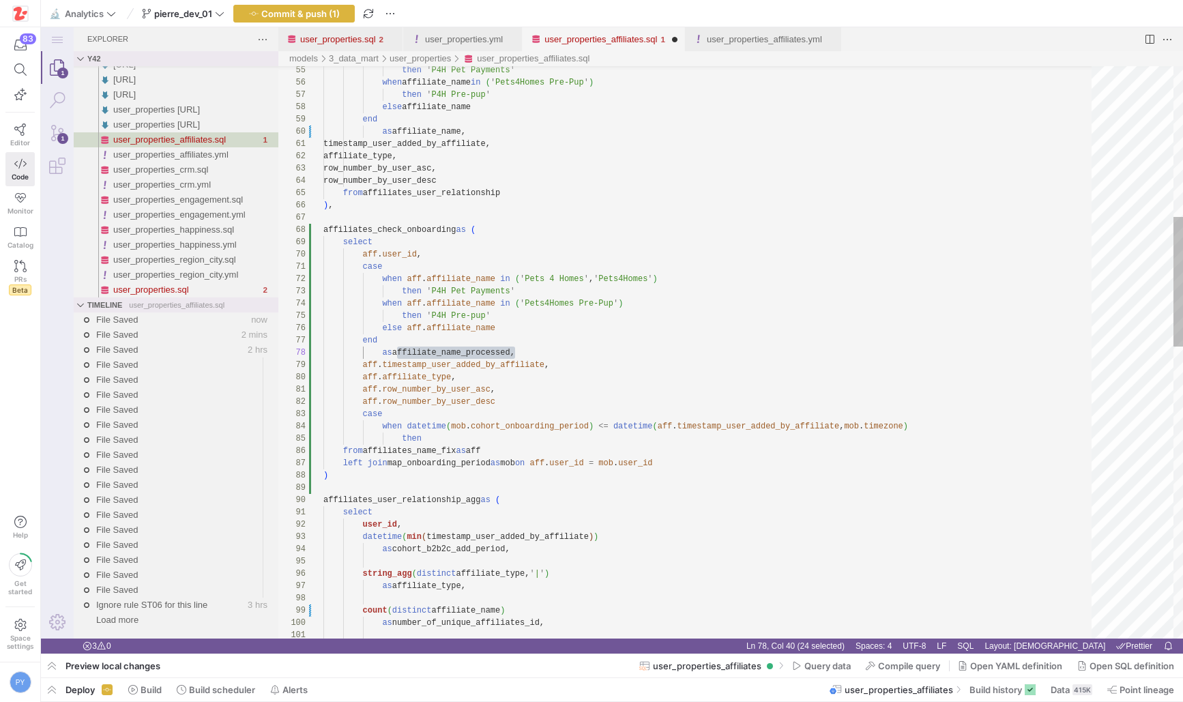
click at [400, 369] on div ") left join map_onboarding_period as mob on aff . user_id = mob . user_id then …" at bounding box center [712, 664] width 778 height 2526
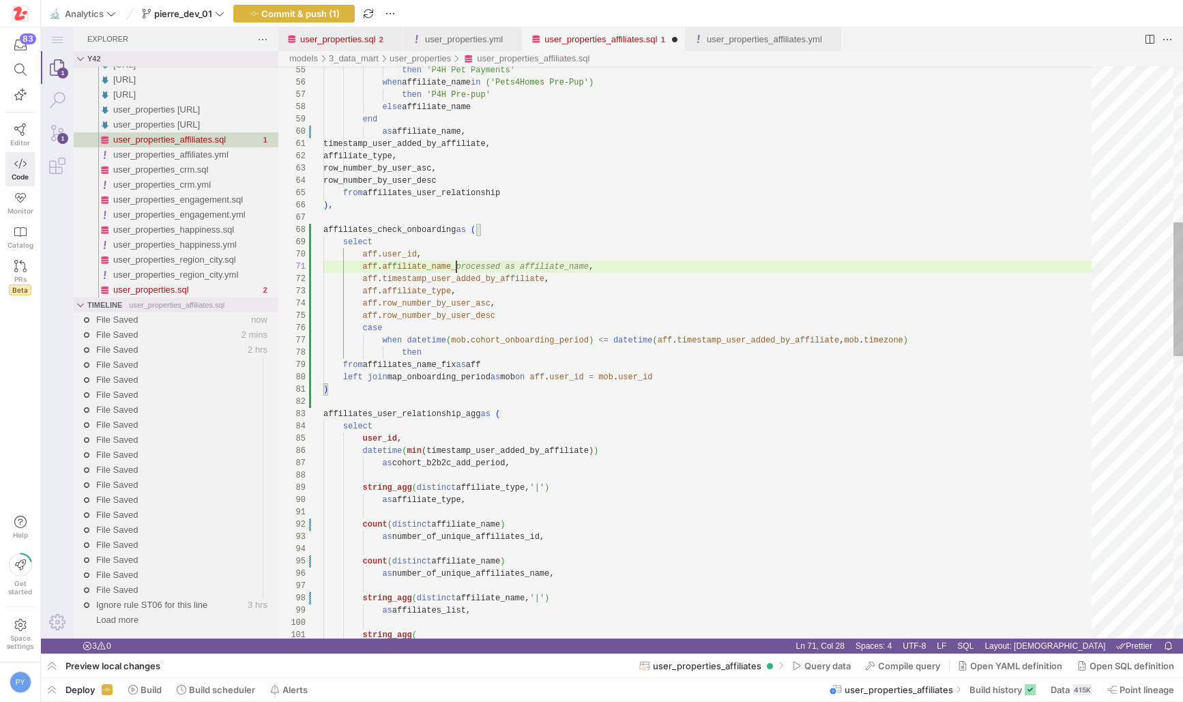
scroll to position [0, 128]
click at [648, 412] on div ") left join map_onboarding_period as mob on aff . user_id = mob . user_id then …" at bounding box center [712, 621] width 778 height 2440
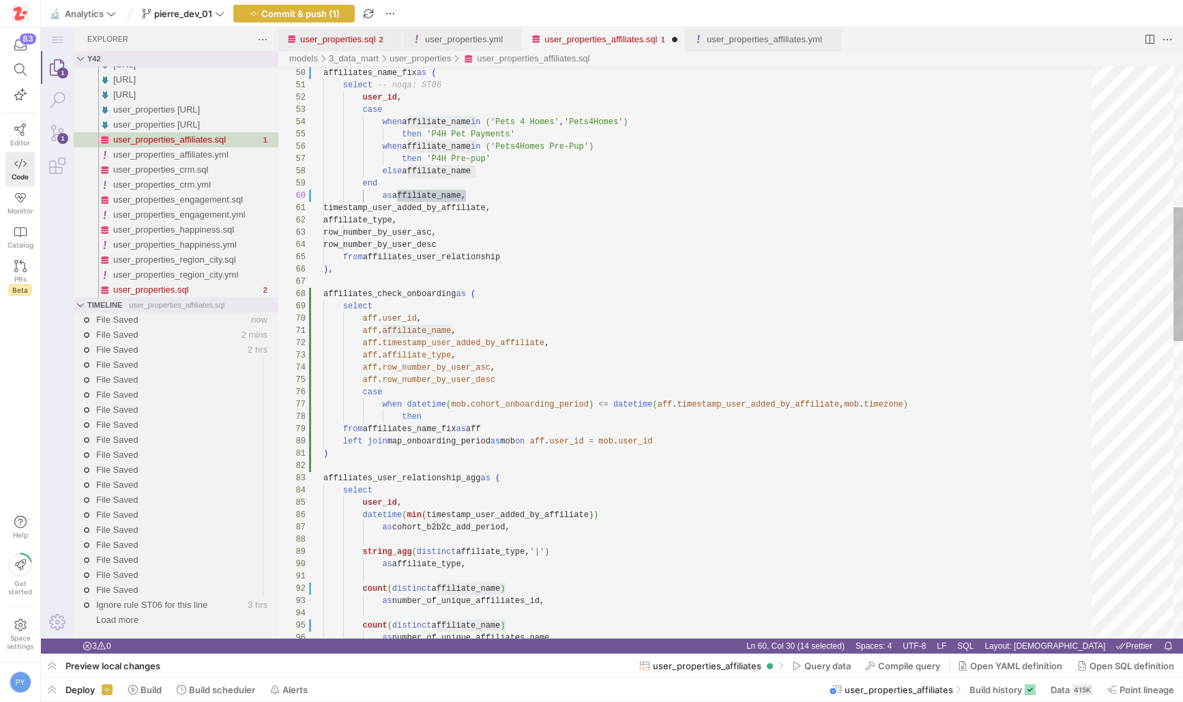
click at [433, 416] on div ") left join map_onboarding_period as mob on aff . user_id = mob . user_id then …" at bounding box center [712, 685] width 778 height 2440
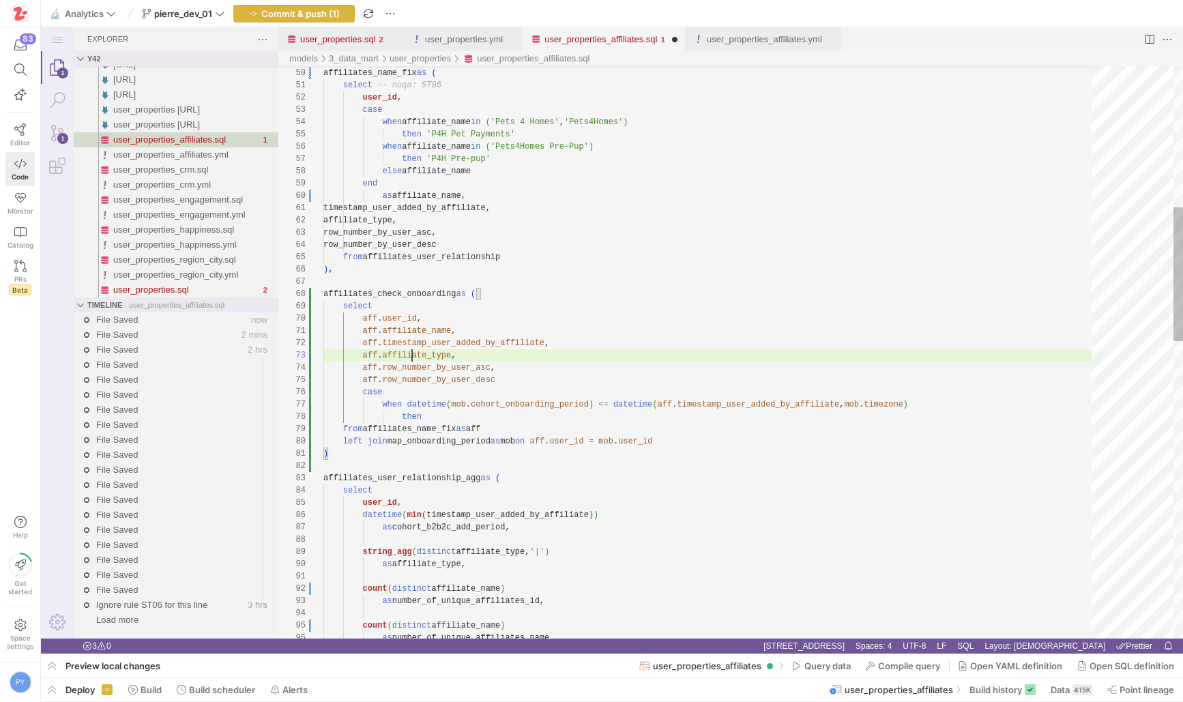
click at [413, 352] on div ") left join map_onboarding_period as mob on aff . user_id = mob . user_id then …" at bounding box center [712, 685] width 778 height 2440
click at [420, 328] on div ") left join map_onboarding_period as mob on aff . user_id = mob . user_id then …" at bounding box center [712, 685] width 778 height 2440
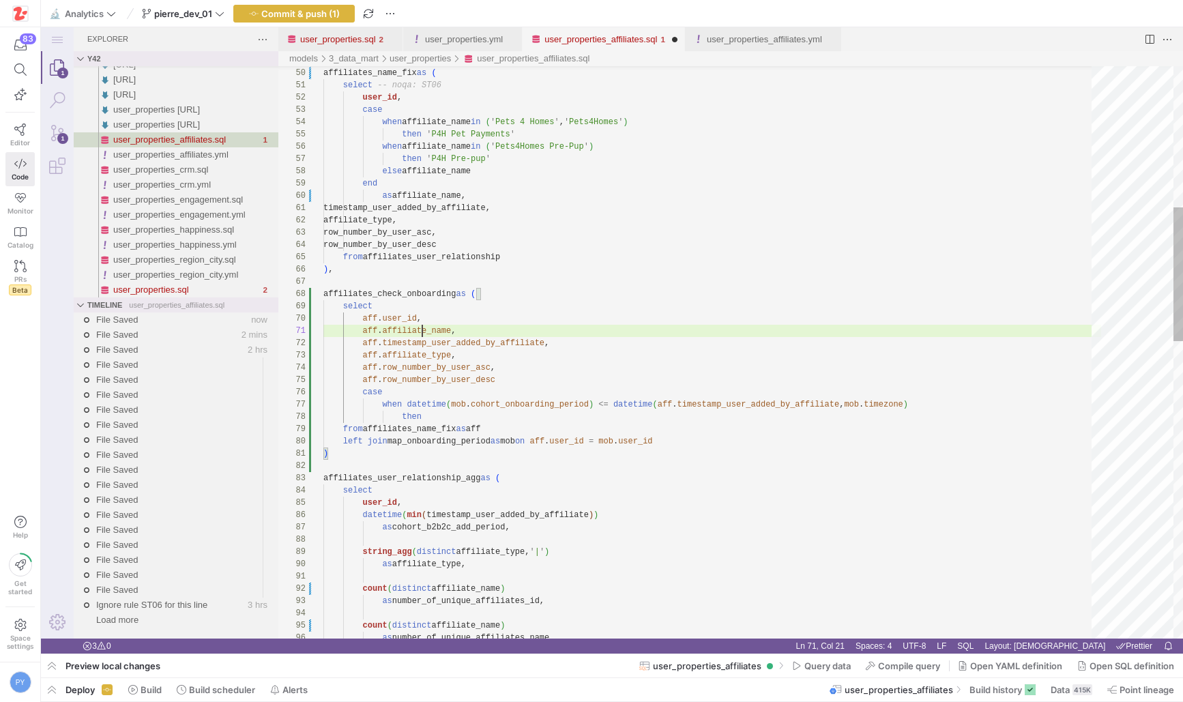
scroll to position [0, 128]
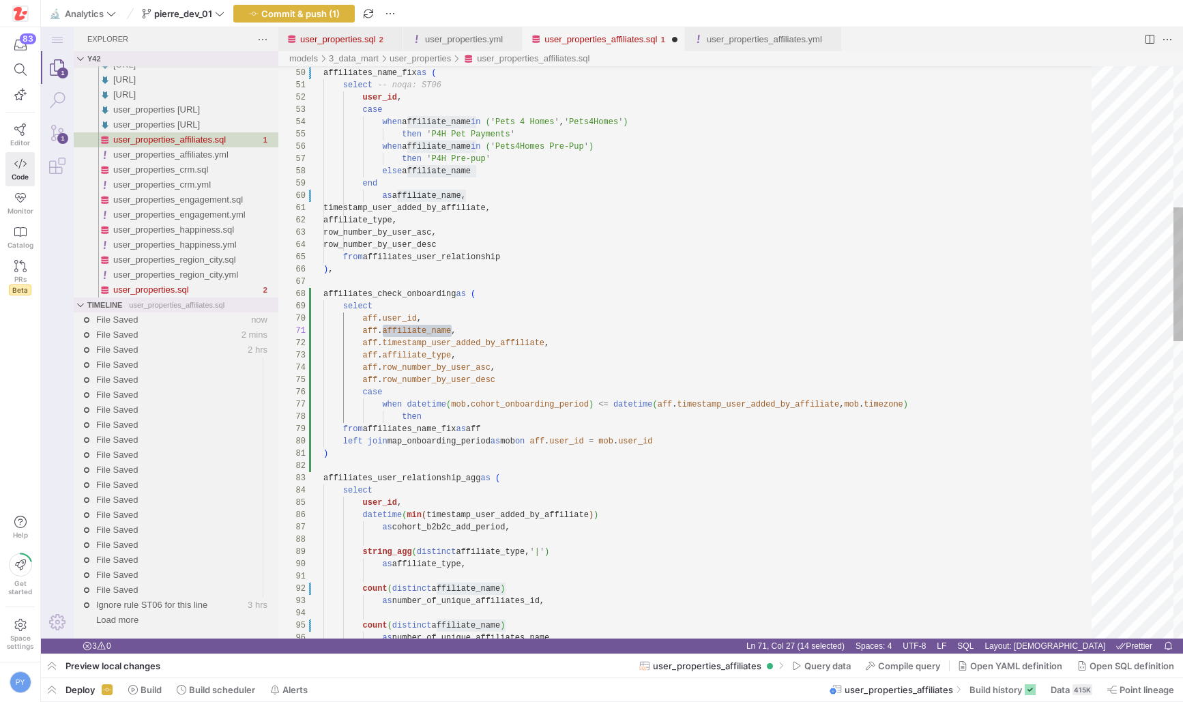
click at [442, 413] on div ") left join map_onboarding_period as mob on aff . user_id = mob . user_id then …" at bounding box center [712, 685] width 778 height 2440
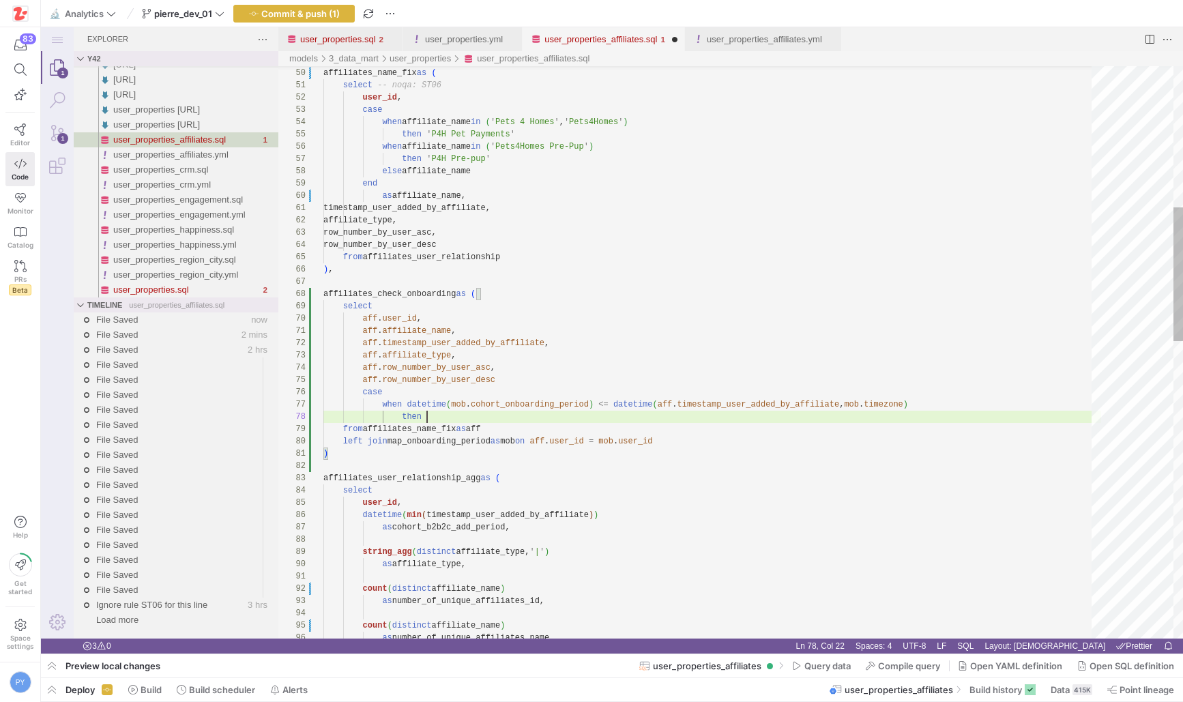
paste textarea "affiliate_name"
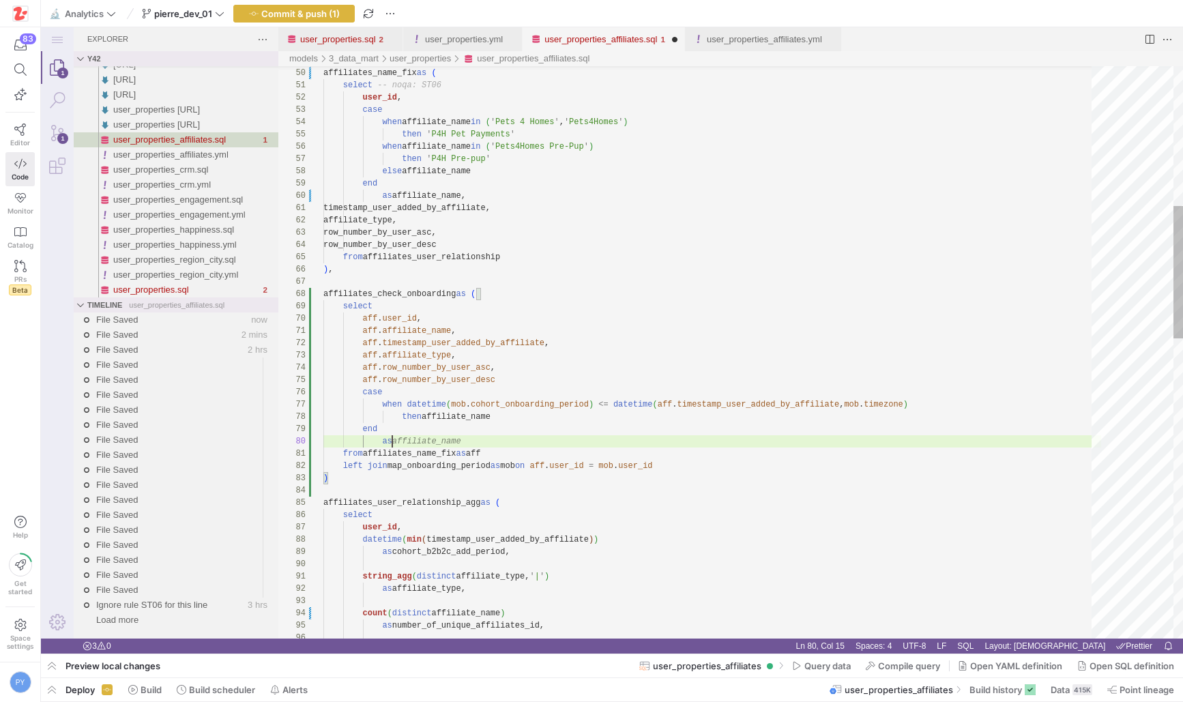
scroll to position [111, 74]
paste textarea "affiliate_name"
click at [586, 452] on div ") left join map_onboarding_period as mob on aff . user_id = mob . user_id then …" at bounding box center [712, 697] width 778 height 2464
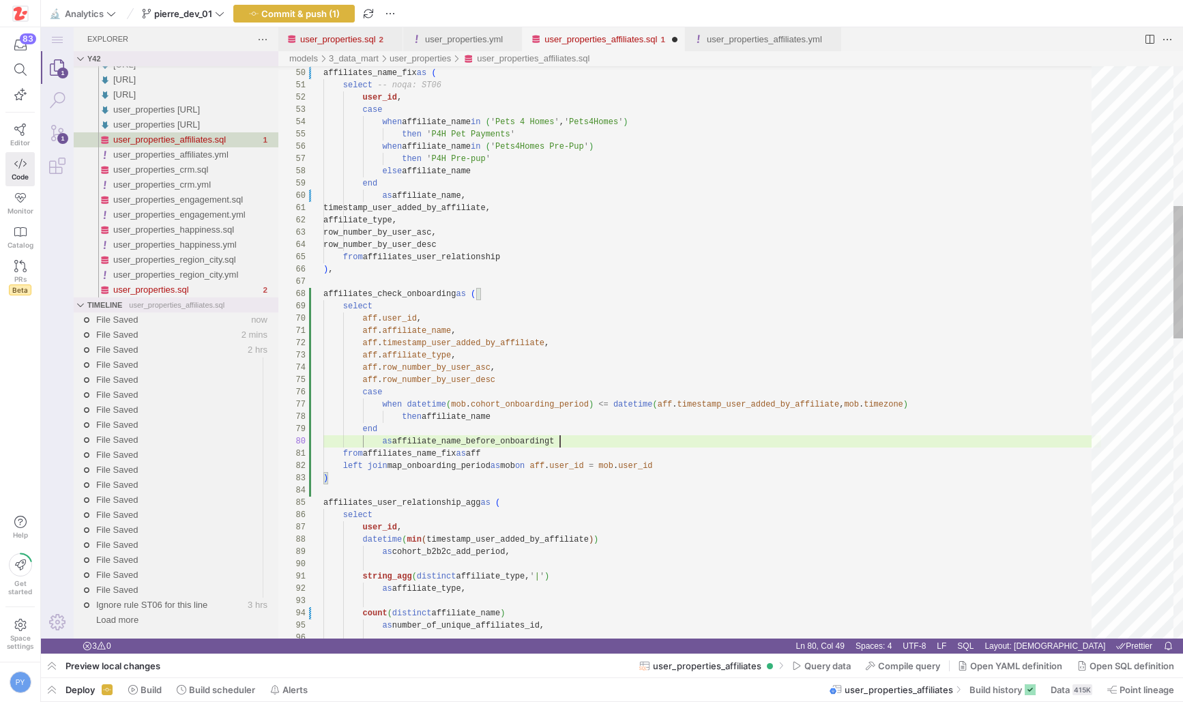
click at [570, 442] on div ") left join map_onboarding_period as mob on aff . user_id = mob . user_id then …" at bounding box center [712, 697] width 778 height 2464
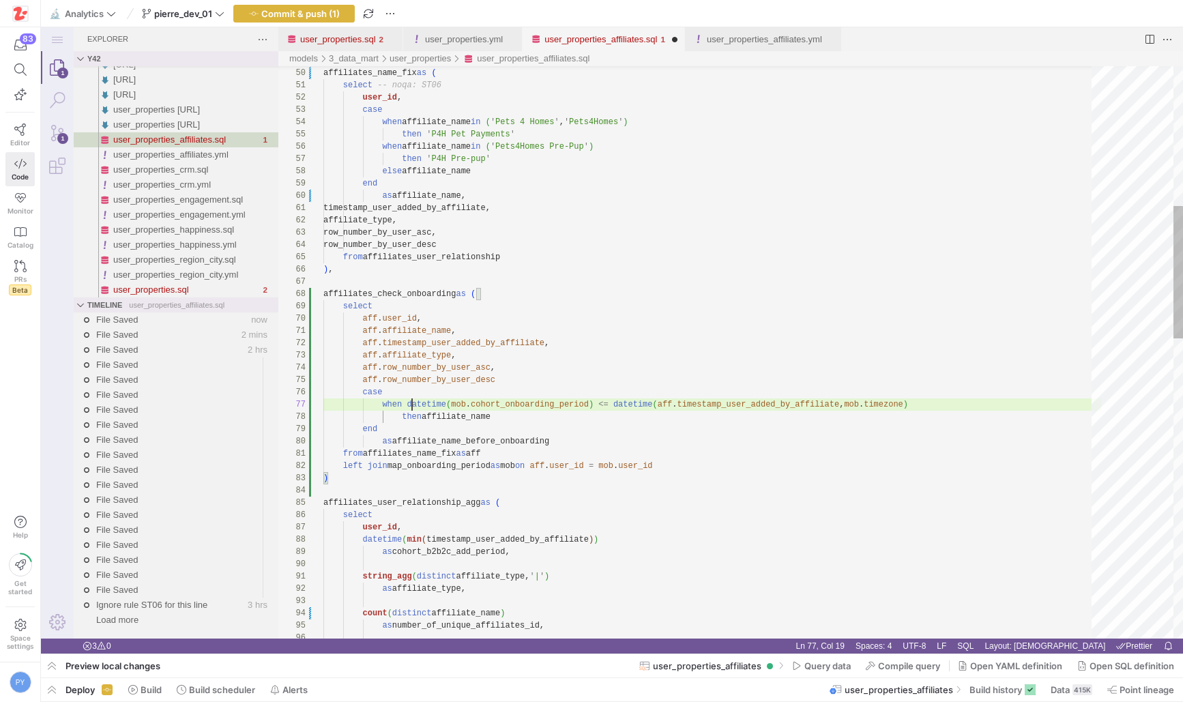
click at [410, 404] on div ") left join map_onboarding_period as mob on aff . user_id = mob . user_id then …" at bounding box center [712, 697] width 778 height 2464
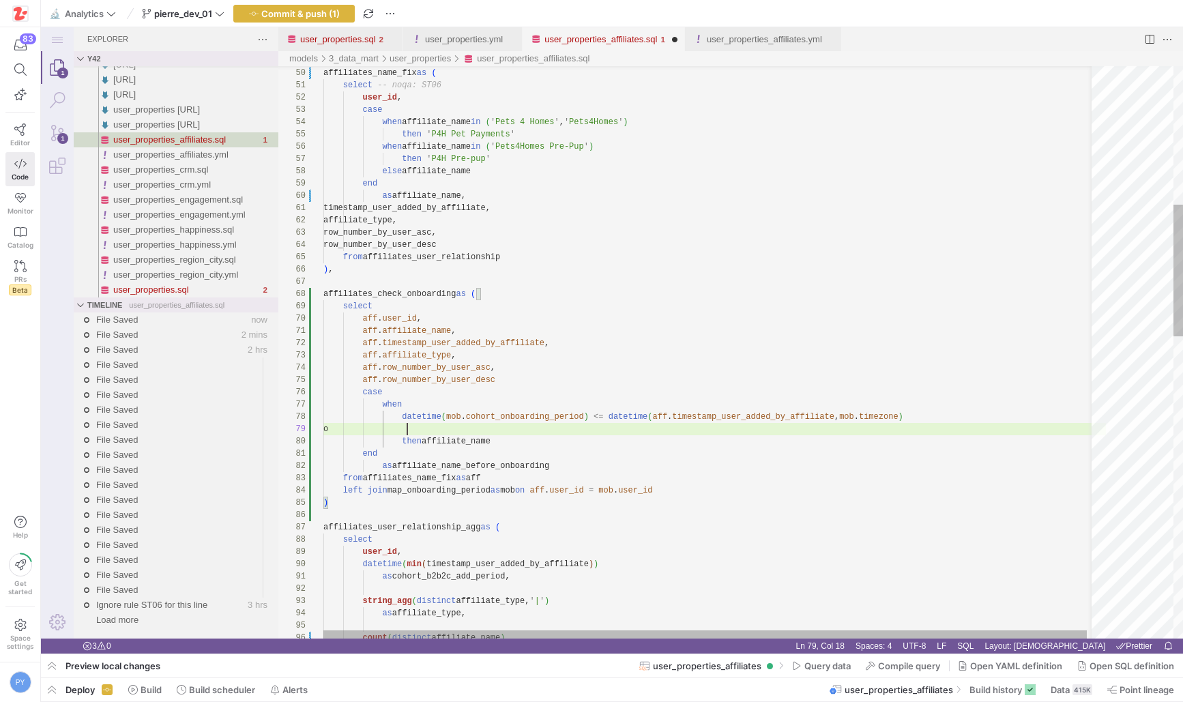
scroll to position [98, 93]
click at [611, 416] on div ") left join map_onboarding_period as mob on aff . user_id = mob . user_id then …" at bounding box center [714, 709] width 783 height 2489
paste textarea "datetime(aff.timestamp_user_added_by_affiliate, mob.timezone)"
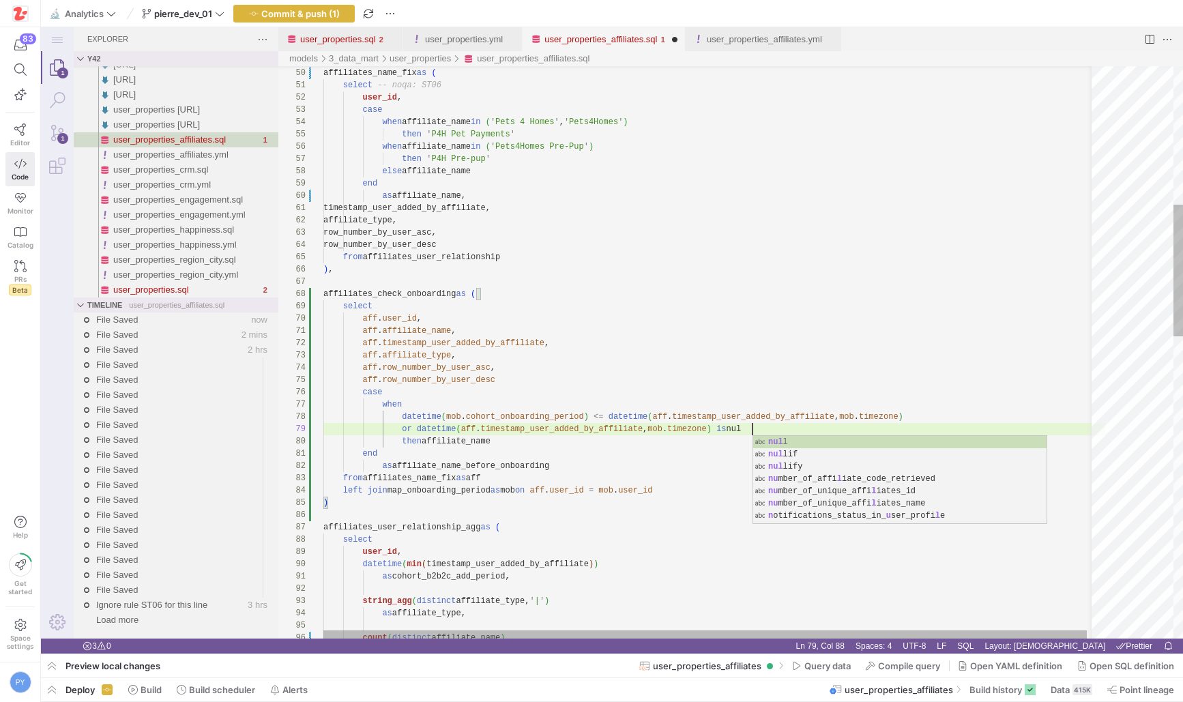
scroll to position [98, 434]
click at [512, 442] on div ") left join map_onboarding_period as mob on aff . user_id = mob . user_id then …" at bounding box center [714, 709] width 783 height 2489
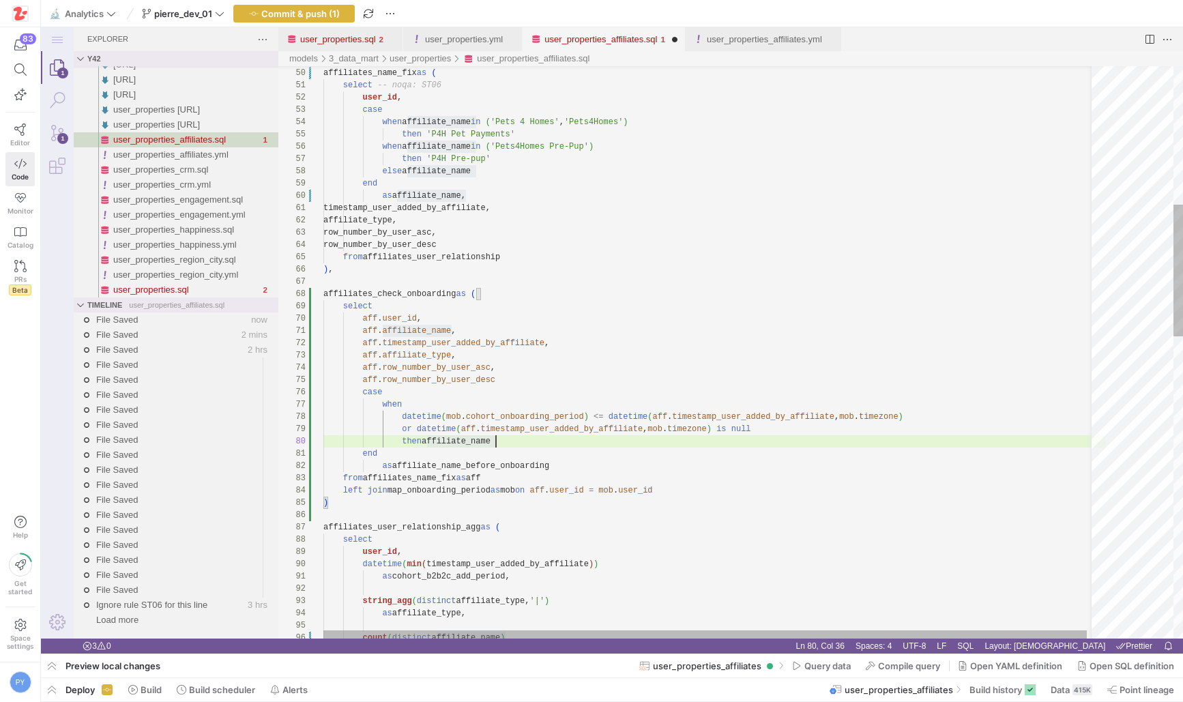
click at [515, 453] on div ") left join map_onboarding_period as mob on aff . user_id = mob . user_id then …" at bounding box center [714, 709] width 783 height 2489
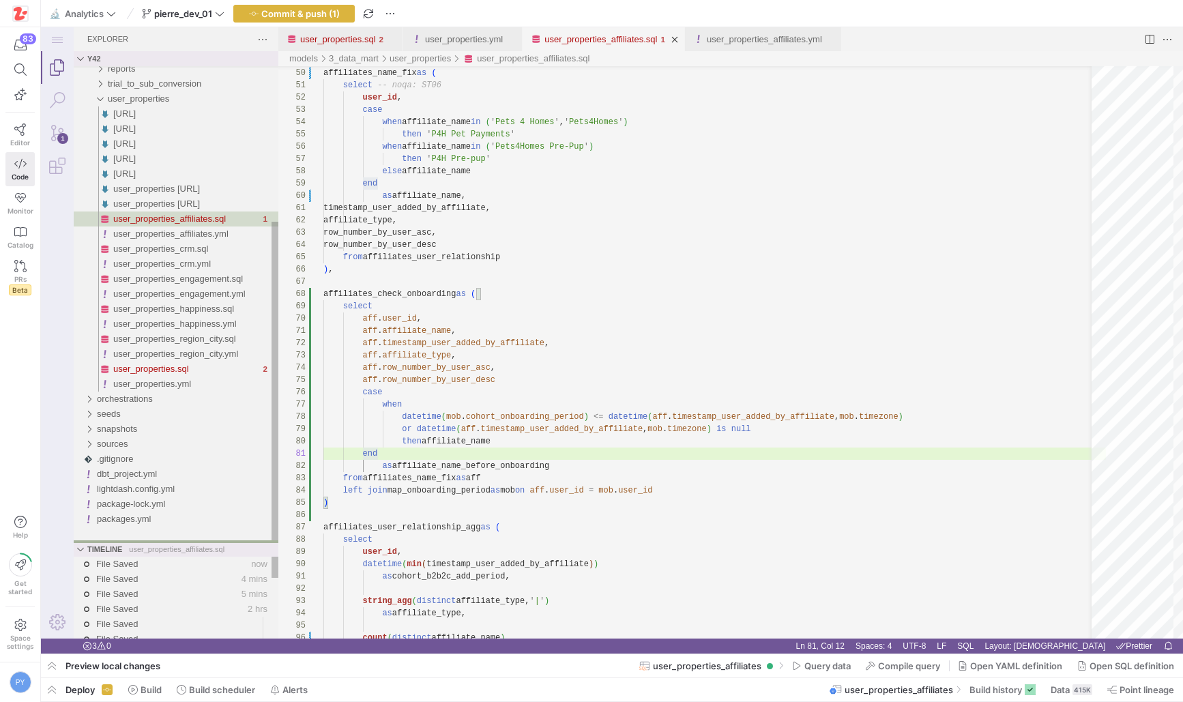
drag, startPoint x: 212, startPoint y: 298, endPoint x: 208, endPoint y: 553, distance: 255.3
click at [208, 553] on div "y42 reports trial_to_sub_conversion user_properties [URL] [URL] [URL] [URL] [UR…" at bounding box center [176, 345] width 205 height 588
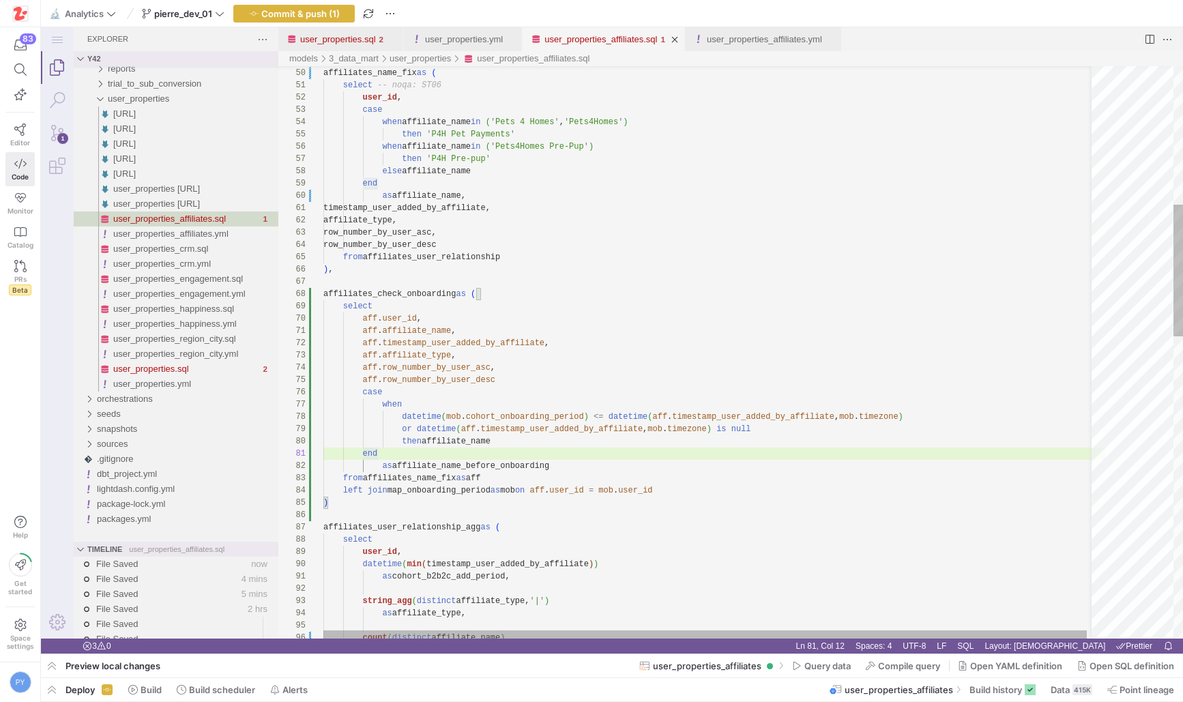
click at [504, 464] on div ") left join map_onboarding_period as mob on aff . user_id = mob . user_id then …" at bounding box center [714, 709] width 783 height 2489
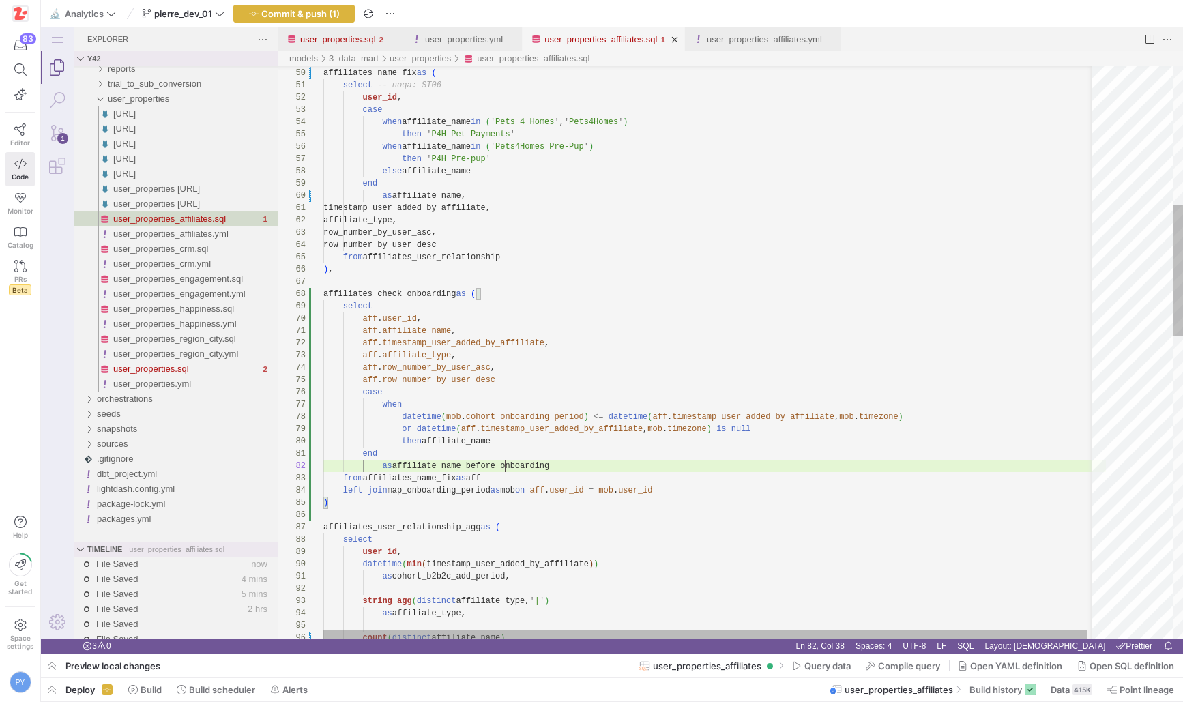
scroll to position [12, 232]
click at [504, 464] on div ") left join map_onboarding_period as mob on aff . user_id = mob . user_id then …" at bounding box center [714, 709] width 783 height 2489
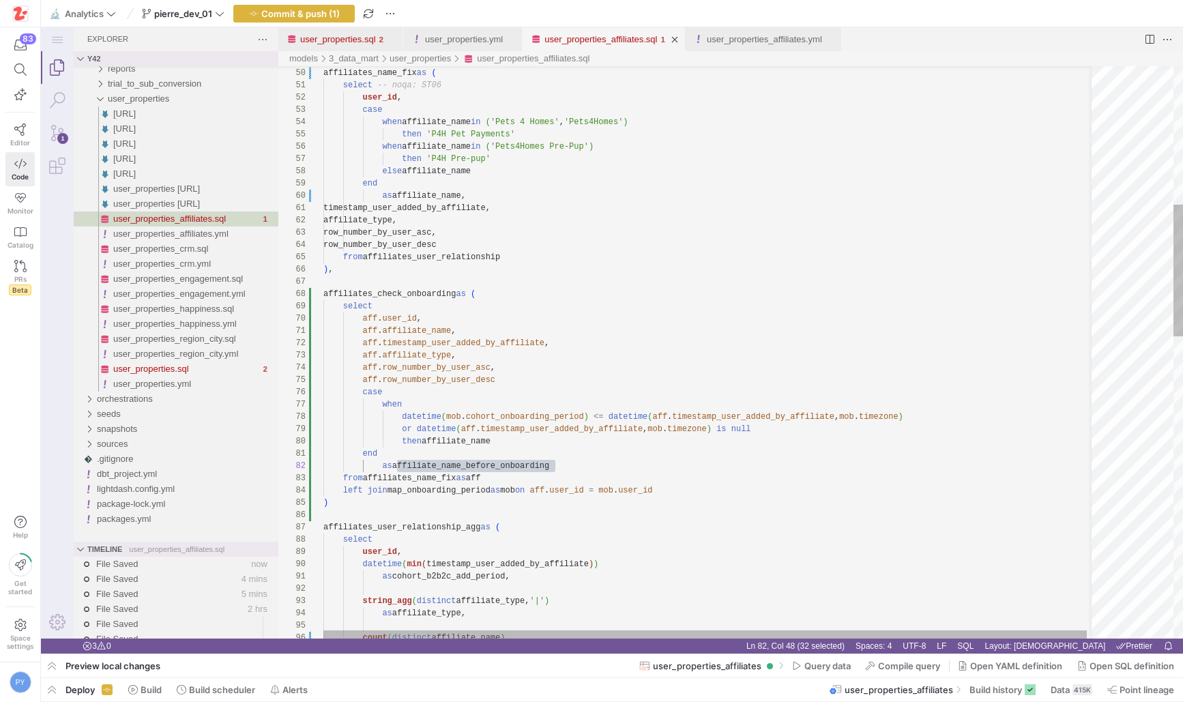
click at [411, 331] on div ") left join map_onboarding_period as mob on aff . user_id = mob . user_id then …" at bounding box center [714, 709] width 783 height 2489
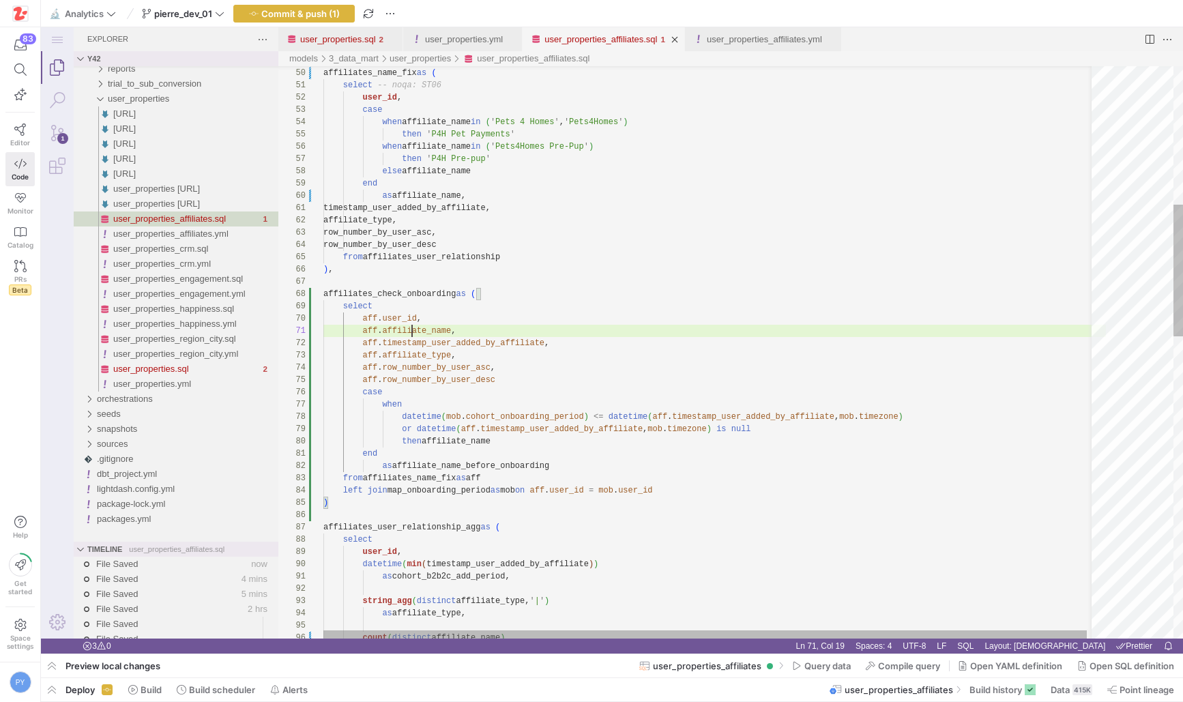
click at [411, 331] on div ") left join map_onboarding_period as mob on aff . user_id = mob . user_id then …" at bounding box center [714, 709] width 783 height 2489
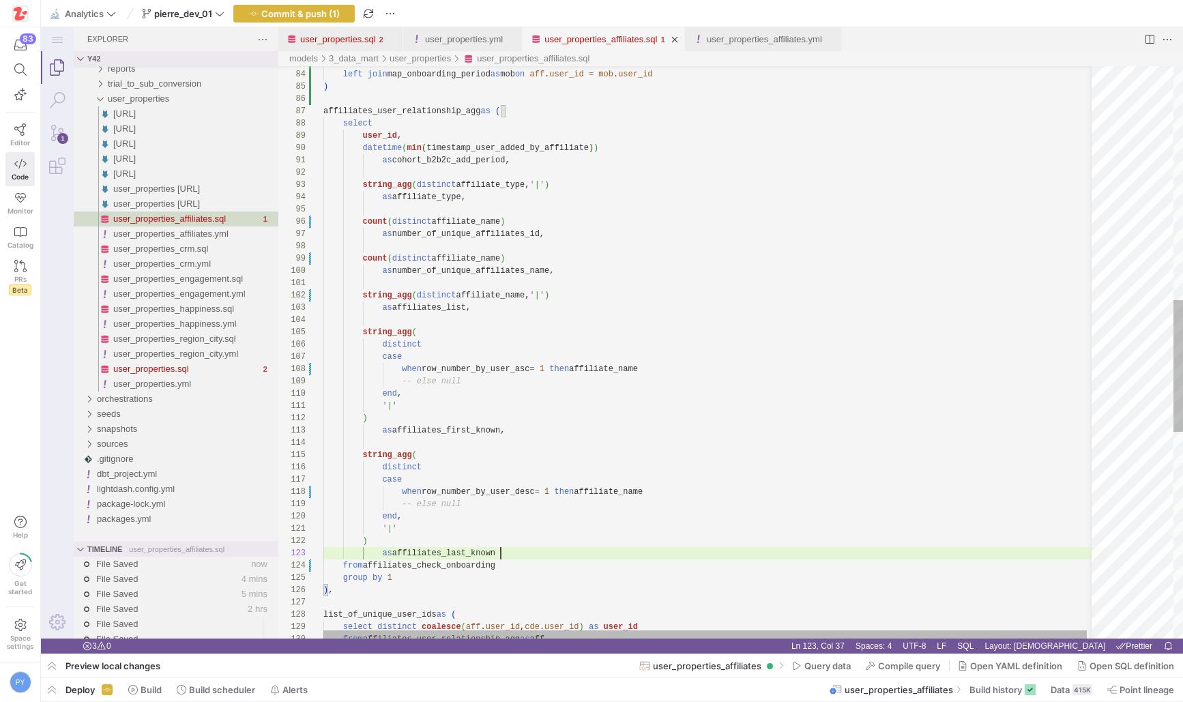
scroll to position [25, 177]
click at [513, 547] on div ") left join map_onboarding_period as mob on aff . user_id = mob . user_id from …" at bounding box center [714, 293] width 783 height 2489
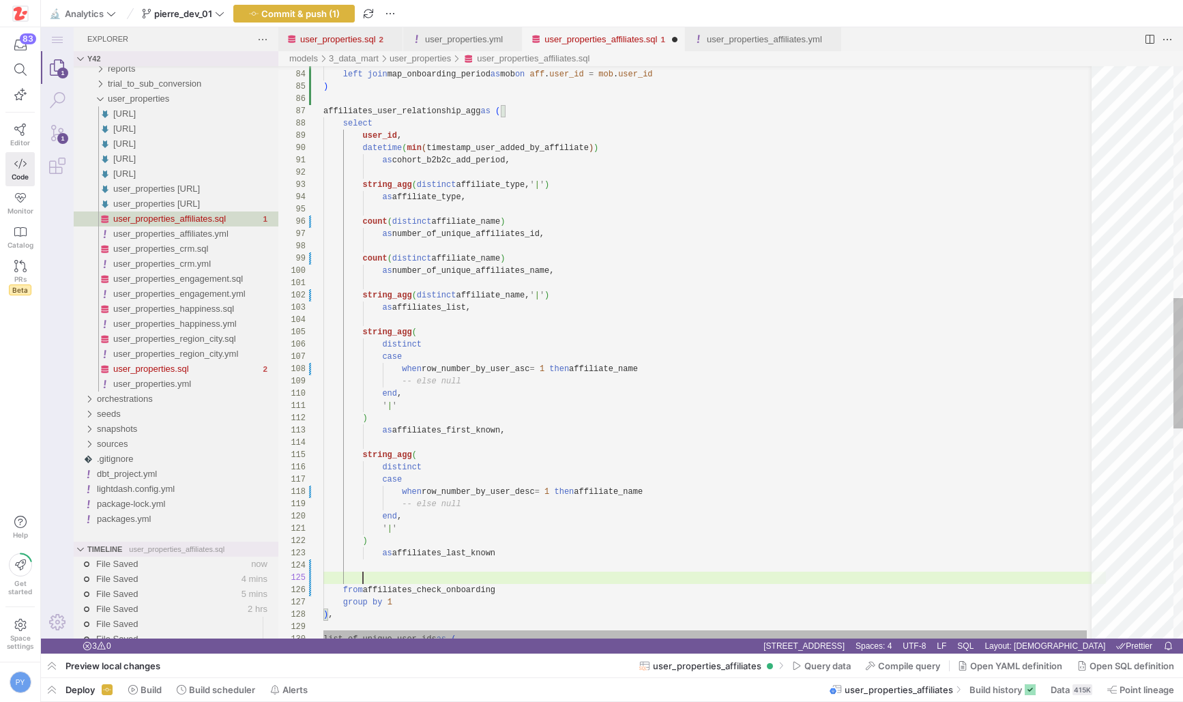
paste textarea "affiliate_name_before_onboarding"
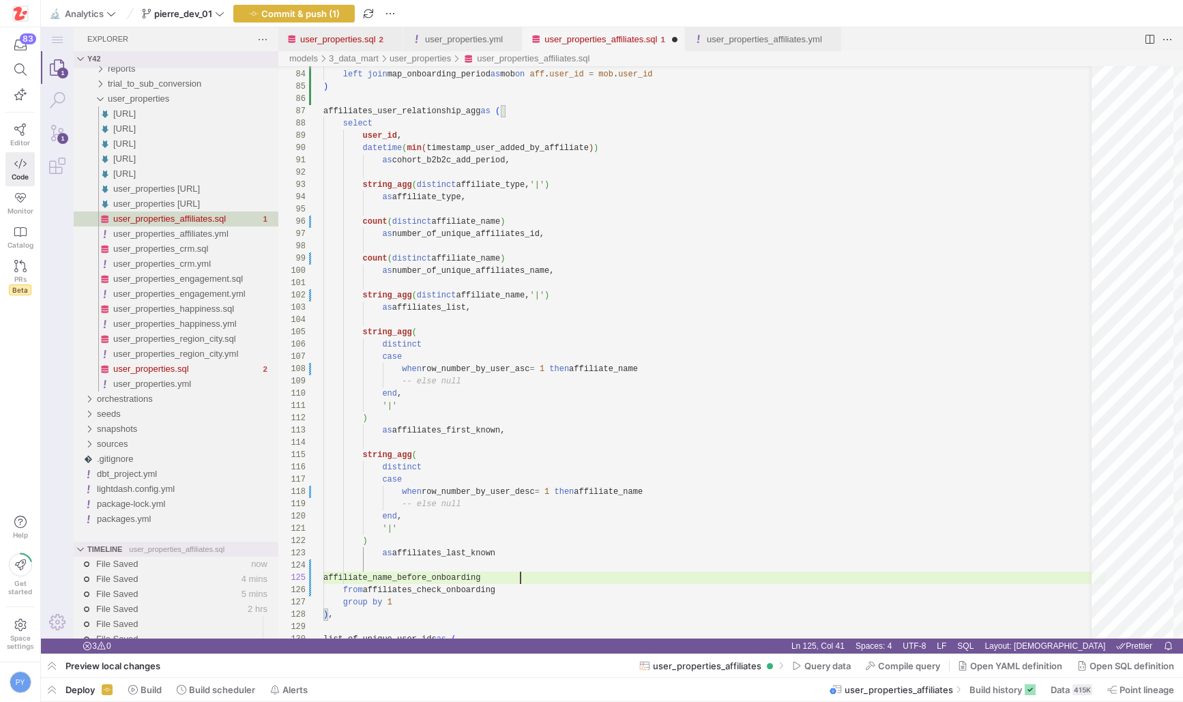
type textarea "' | ' ) as affiliates_last_known affiliate_name_before_onboarding from affiliat…"
